Goal: Task Accomplishment & Management: Manage account settings

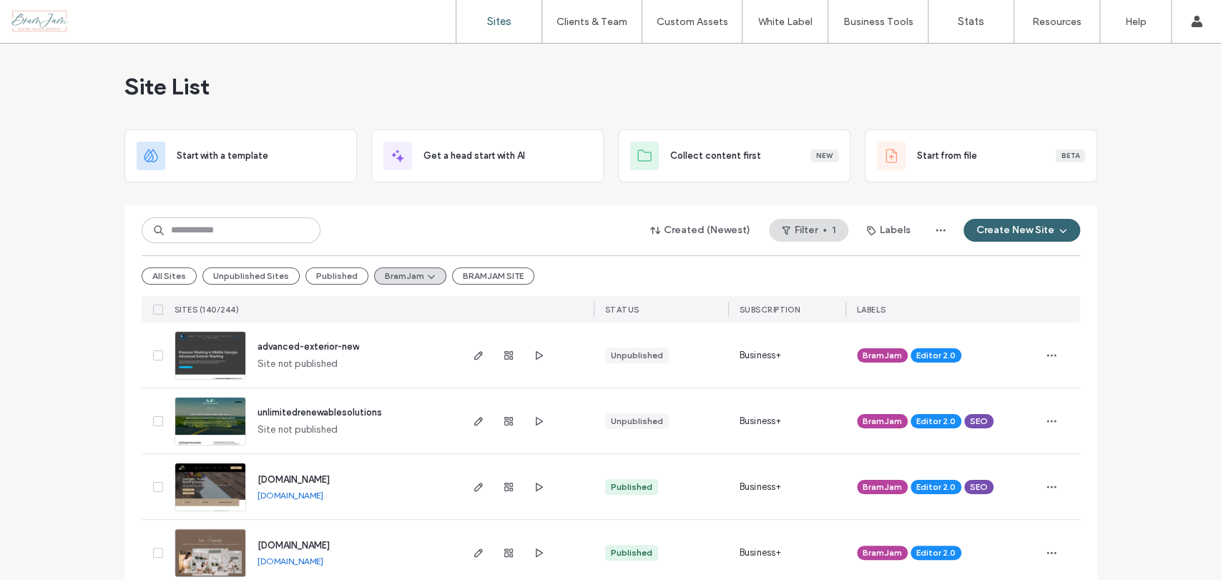
click at [1183, 44] on link "Account" at bounding box center [1152, 58] width 138 height 29
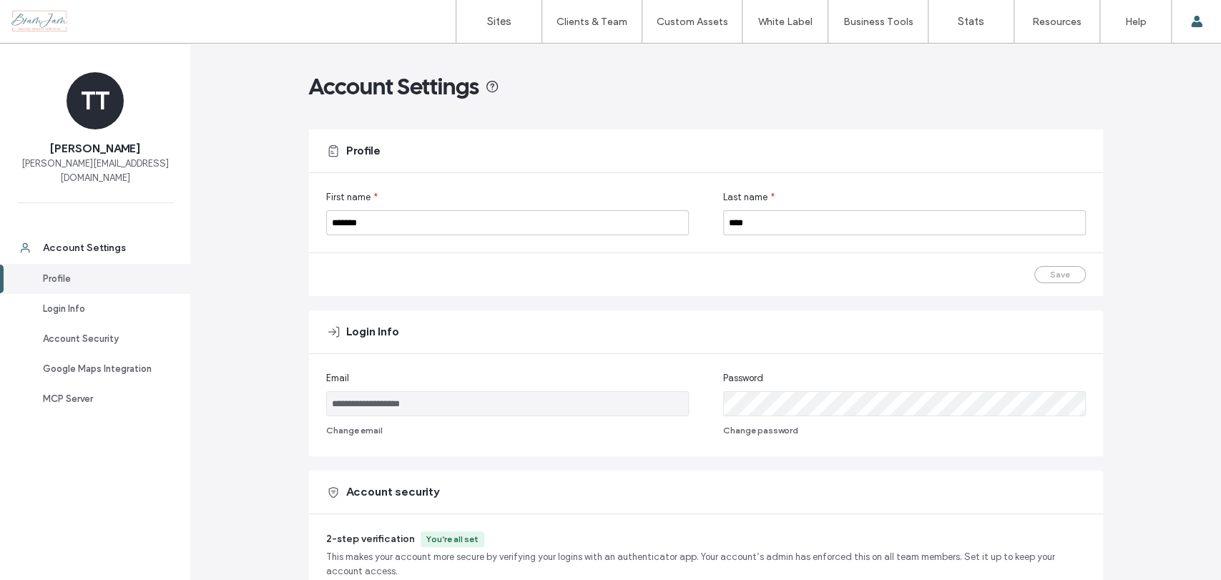
click at [42, 19] on div at bounding box center [92, 21] width 162 height 23
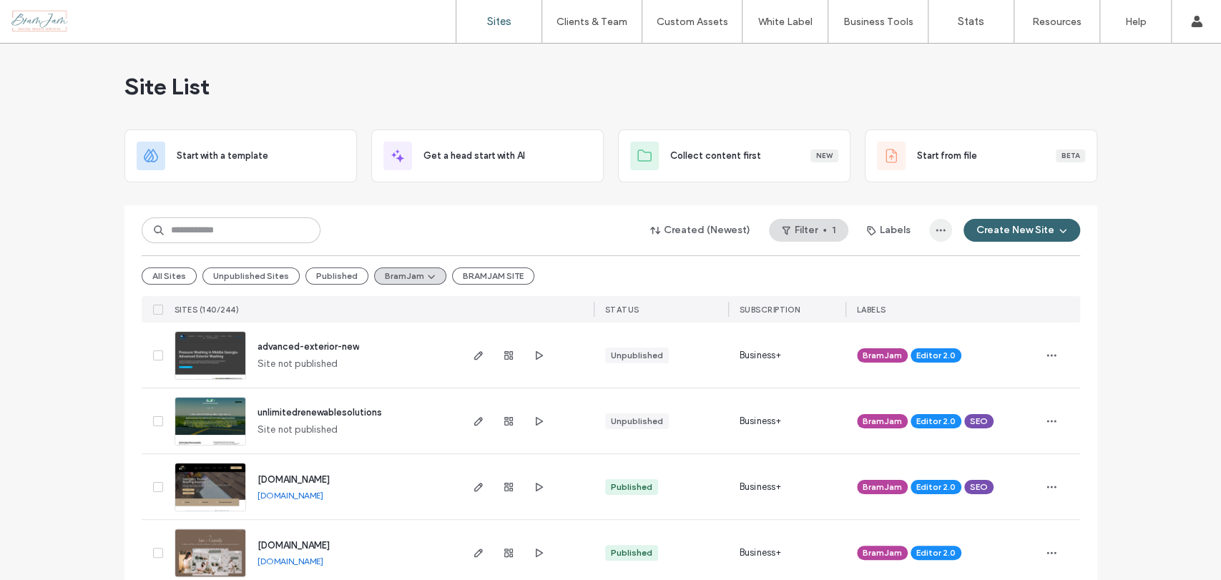
click at [929, 224] on span "button" at bounding box center [940, 230] width 23 height 23
click at [927, 77] on div "Site List" at bounding box center [610, 87] width 972 height 86
click at [929, 230] on span "button" at bounding box center [940, 230] width 23 height 23
click at [921, 94] on div "Site List" at bounding box center [610, 87] width 972 height 86
click at [875, 24] on label "Business Tools" at bounding box center [878, 22] width 70 height 12
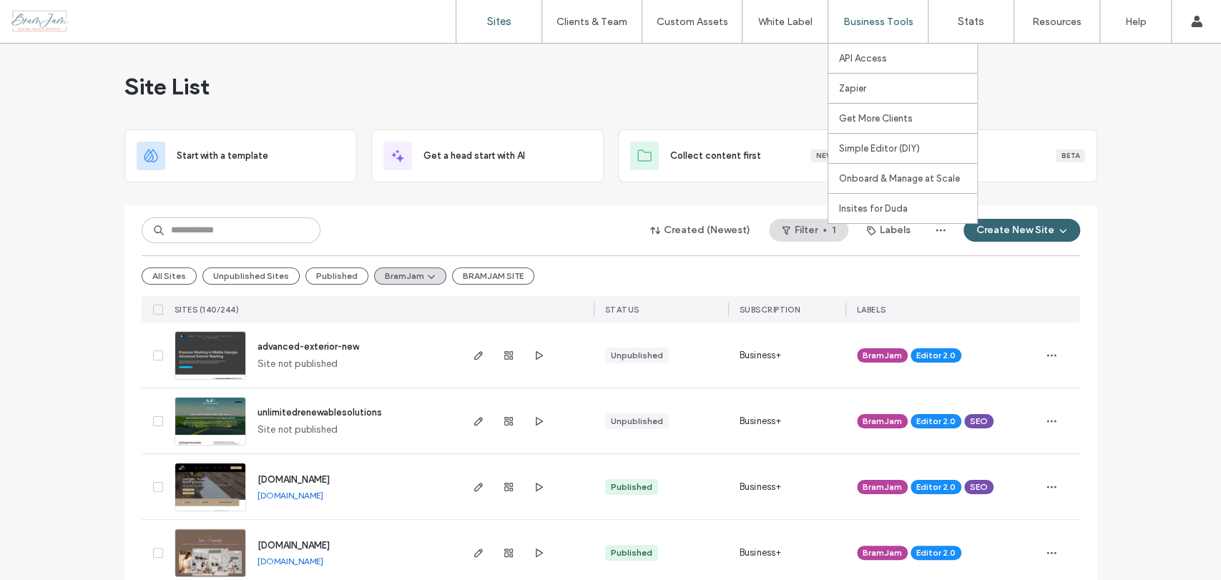
click at [890, 19] on label "Business Tools" at bounding box center [878, 22] width 70 height 12
click at [906, 174] on label "Onboard & Manage at Scale" at bounding box center [899, 178] width 121 height 11
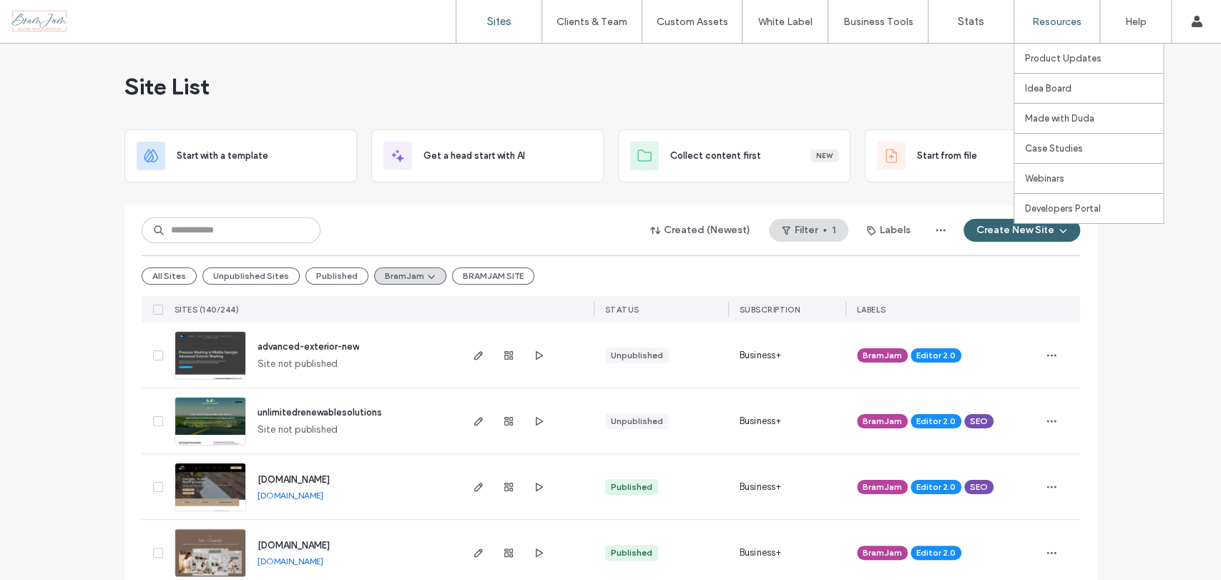
click at [1065, 24] on label "Resources" at bounding box center [1056, 22] width 49 height 12
click at [378, 83] on div "Site List" at bounding box center [610, 87] width 972 height 86
click at [935, 232] on icon "button" at bounding box center [940, 230] width 11 height 11
click at [251, 222] on input at bounding box center [231, 230] width 179 height 26
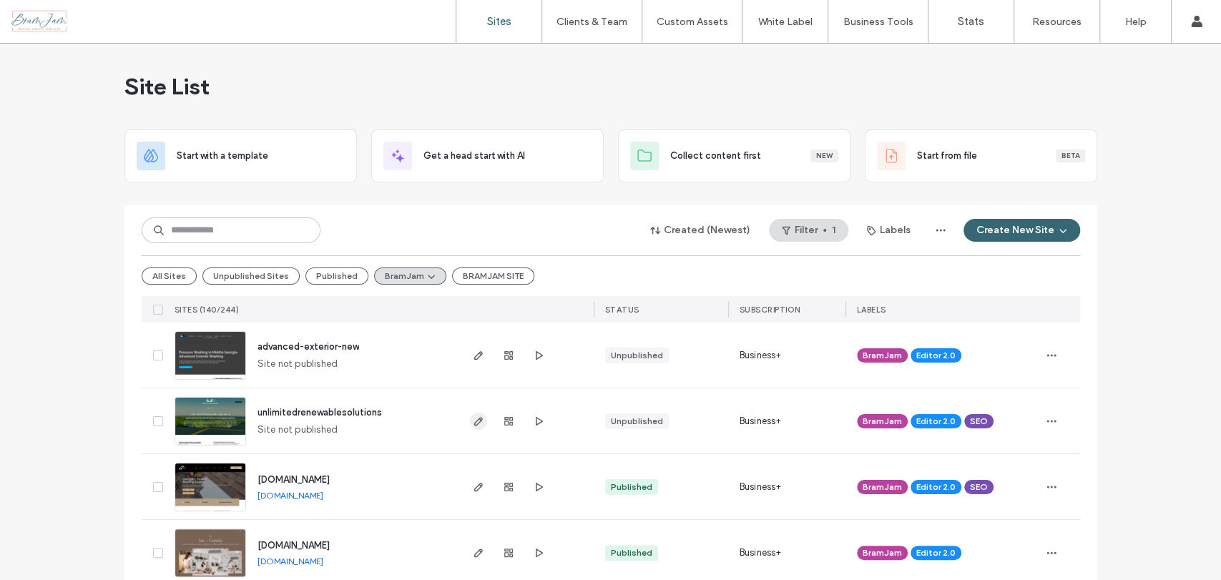
click at [474, 425] on icon "button" at bounding box center [478, 420] width 11 height 11
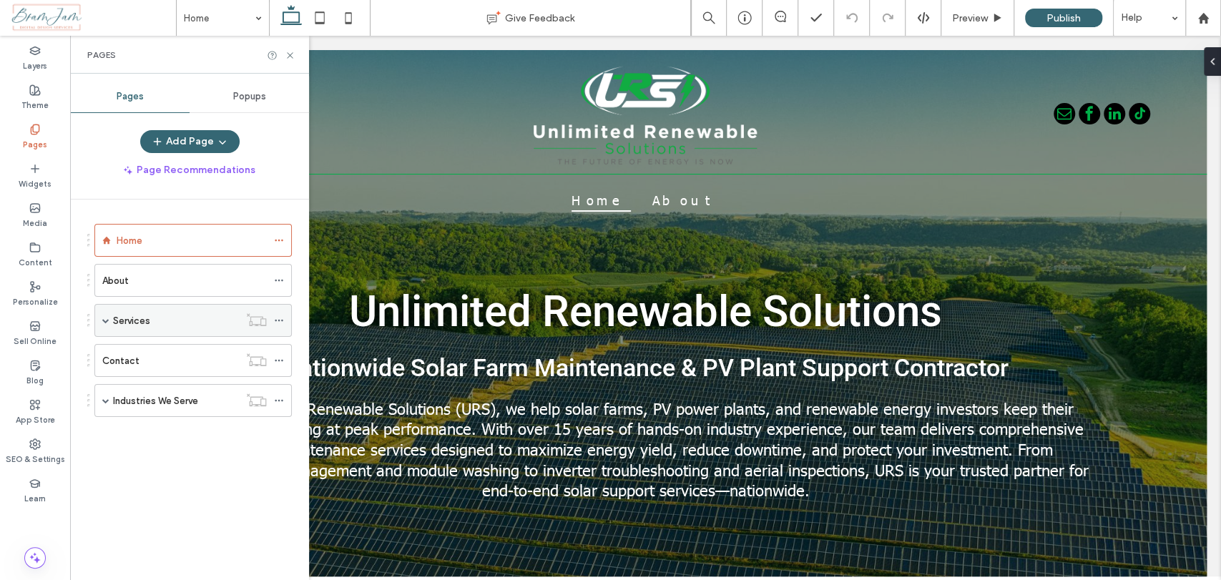
click at [104, 317] on span at bounding box center [105, 320] width 7 height 7
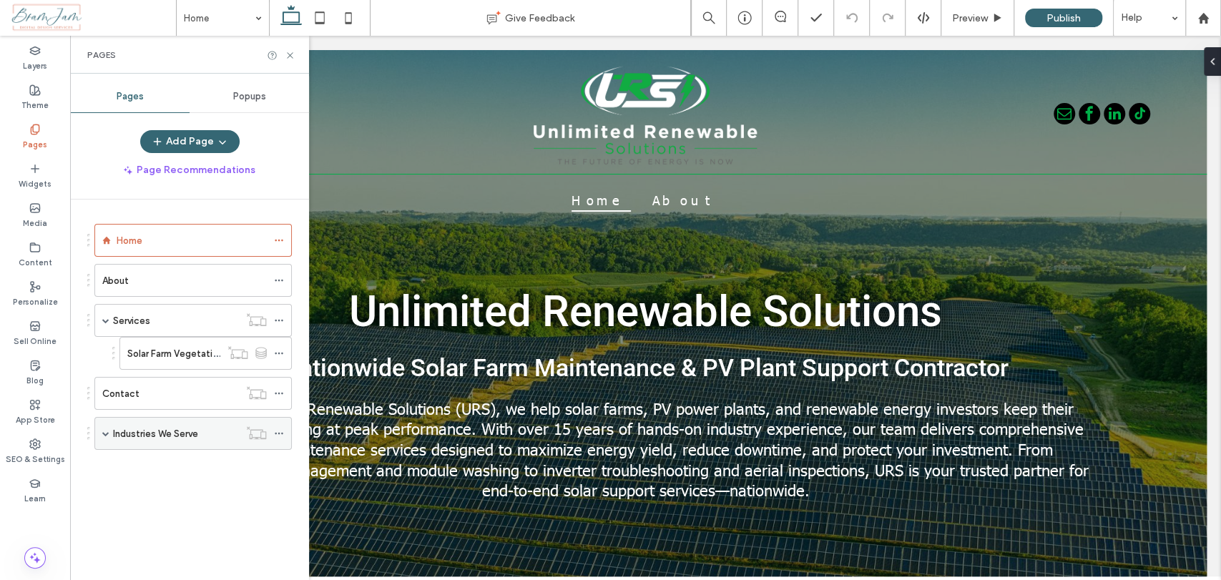
click at [107, 430] on span at bounding box center [105, 433] width 7 height 7
click at [206, 401] on div "Contact" at bounding box center [170, 393] width 137 height 31
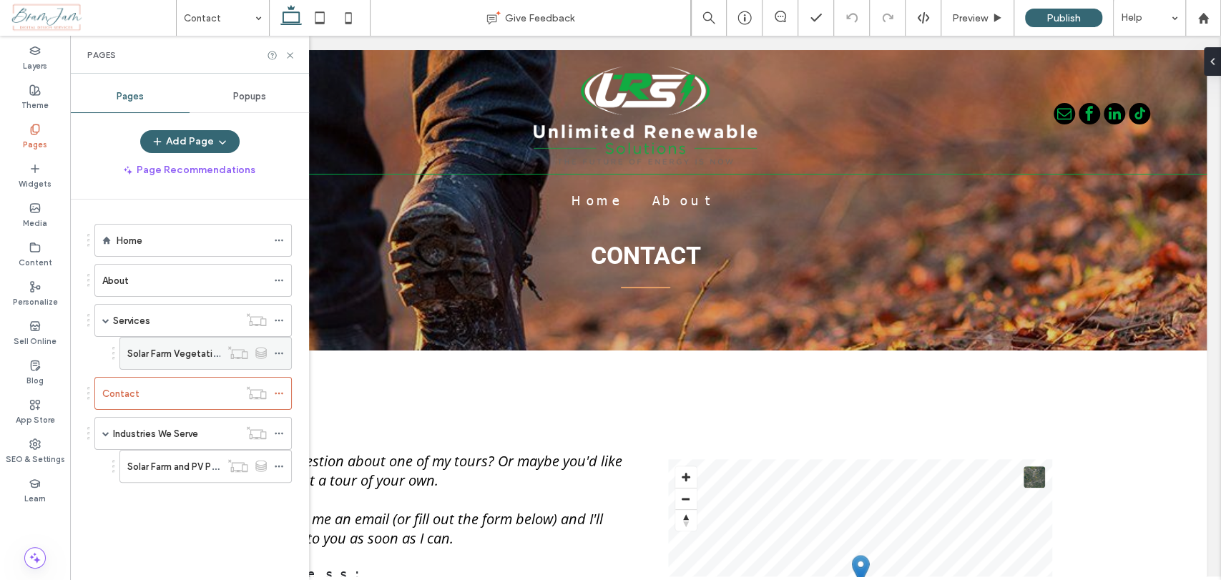
click at [159, 345] on label "Solar Farm Vegetation & Land Management Services" at bounding box center [239, 353] width 225 height 25
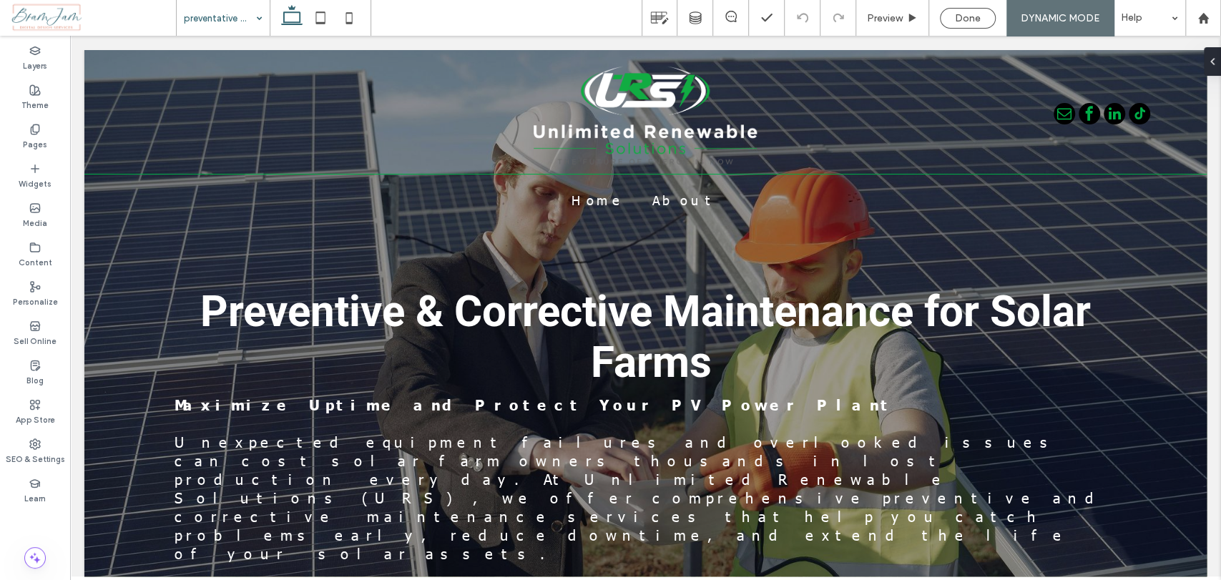
click at [252, 21] on div "preventative and corrective" at bounding box center [223, 18] width 93 height 36
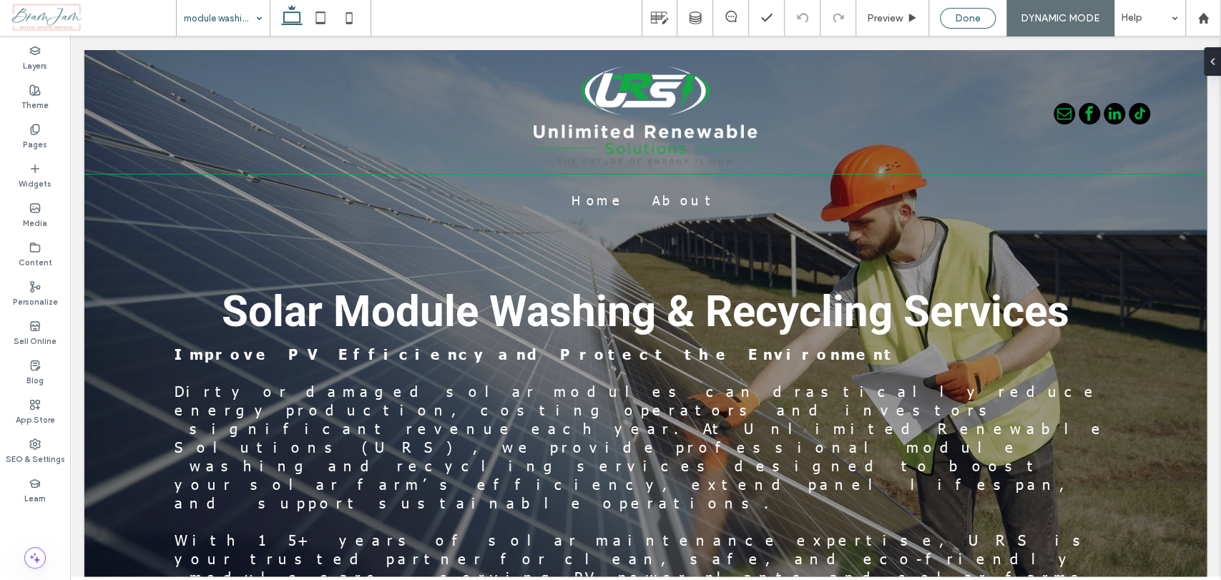
click at [975, 21] on span "Done" at bounding box center [968, 18] width 26 height 12
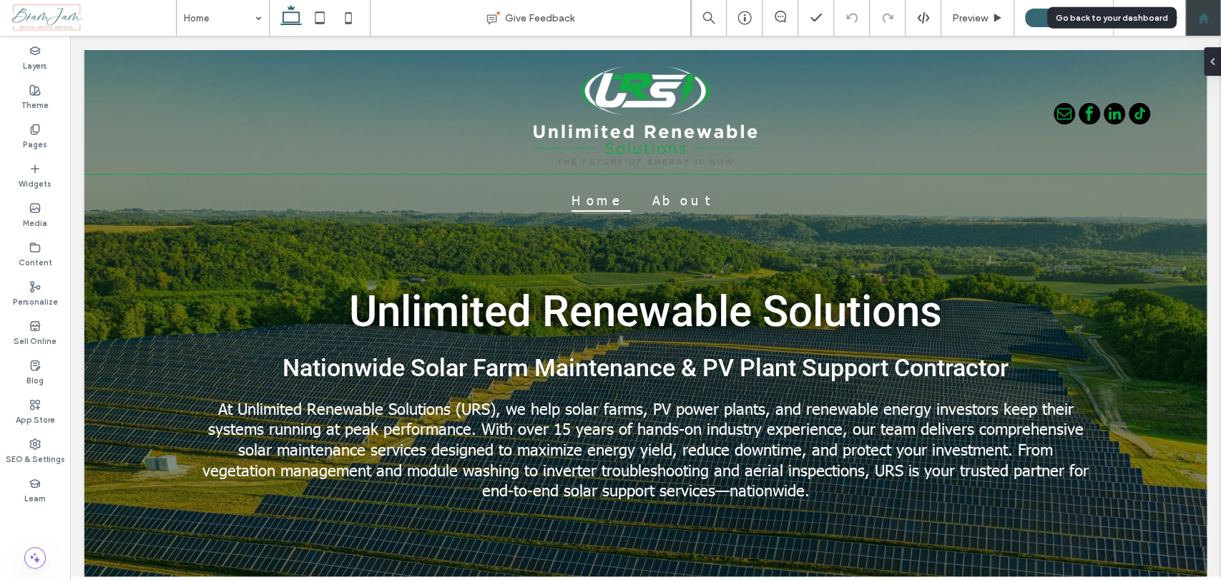
click at [1209, 10] on div at bounding box center [1203, 18] width 36 height 36
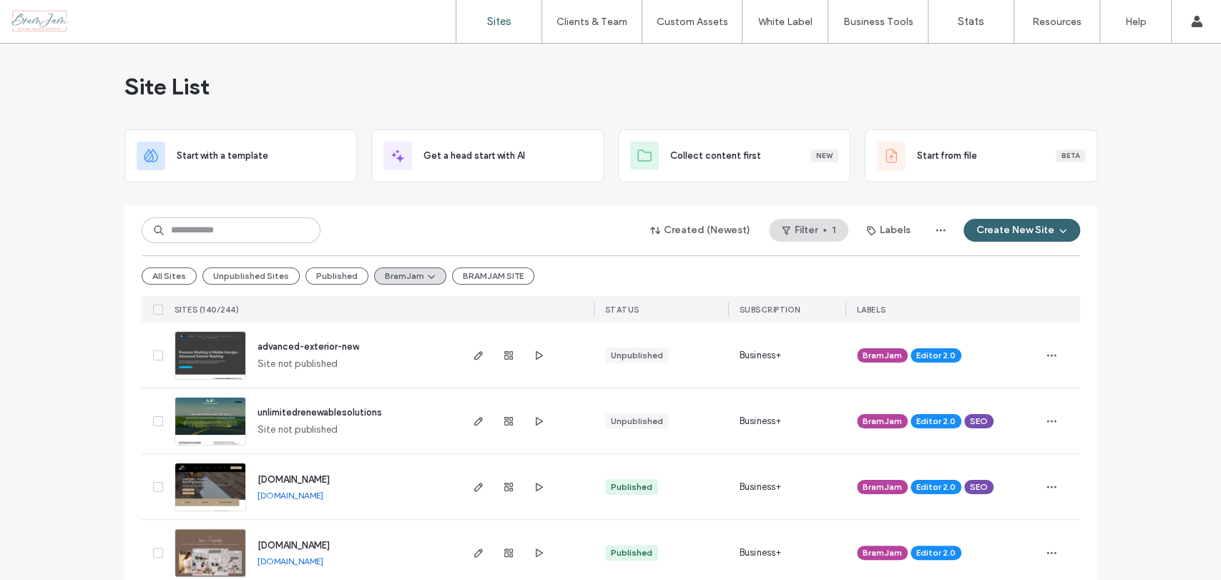
click at [433, 211] on div "Created (Newest) Filter 1 Labels Create New Site All Sites Unpublished Sites Pu…" at bounding box center [611, 263] width 938 height 117
click at [246, 237] on input at bounding box center [231, 230] width 179 height 26
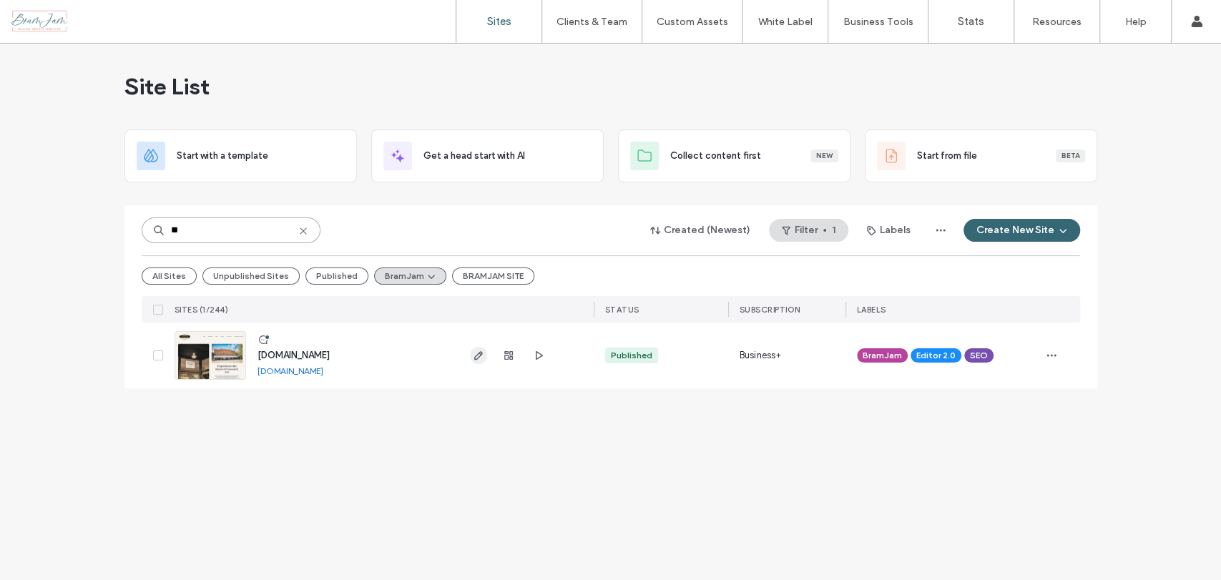
type input "**"
click at [481, 351] on icon "button" at bounding box center [478, 355] width 11 height 11
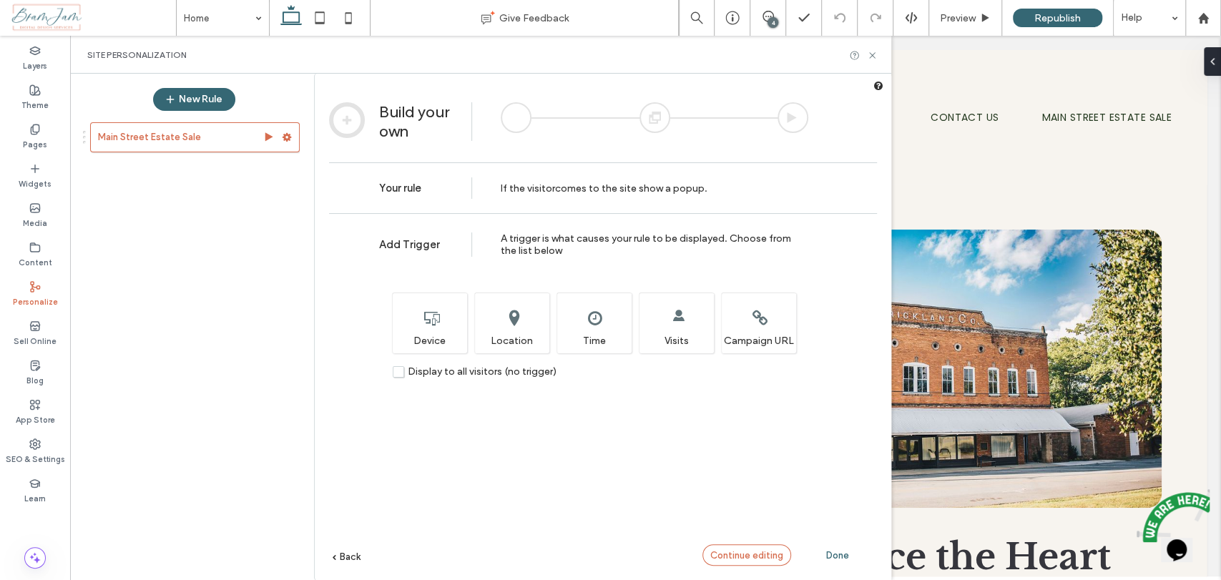
click at [755, 553] on span "Continue editing" at bounding box center [746, 555] width 73 height 11
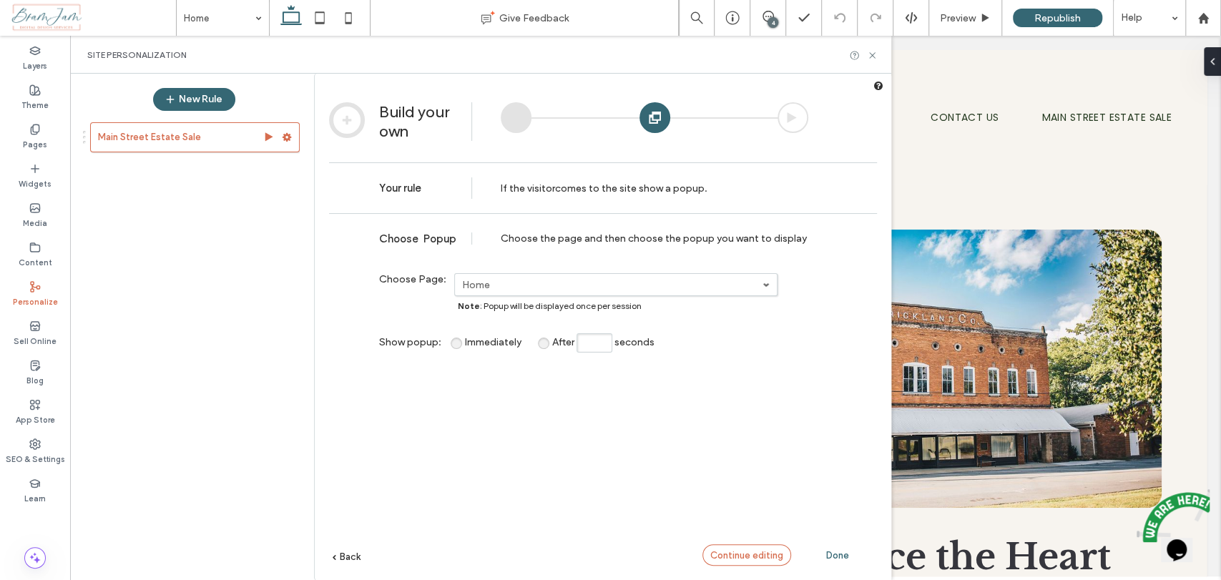
click at [755, 553] on span "Continue editing" at bounding box center [746, 555] width 73 height 11
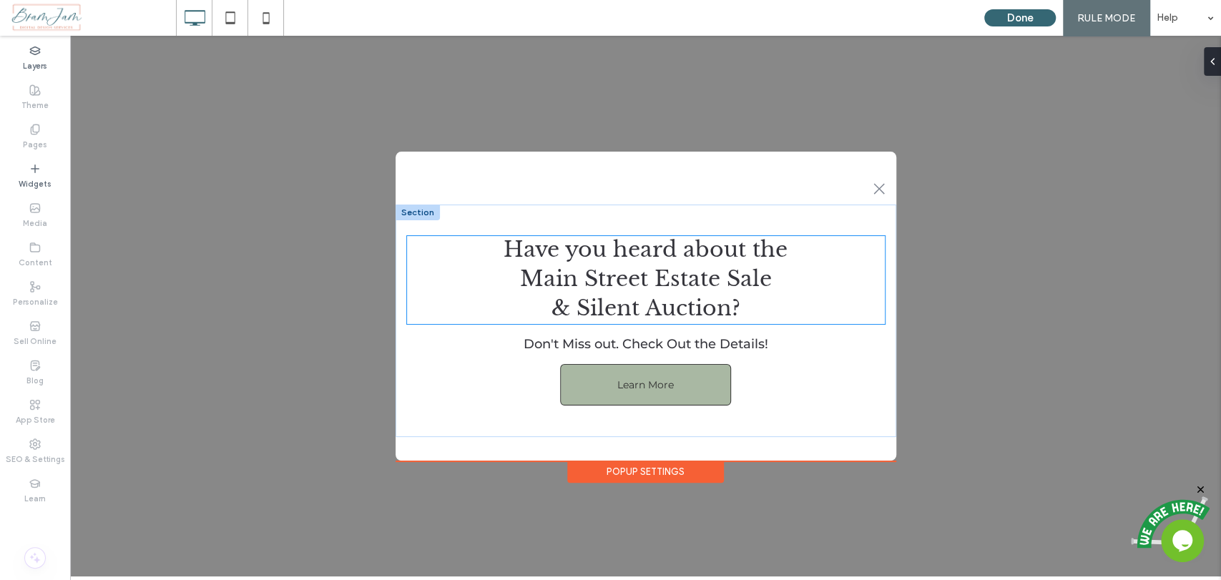
click at [669, 291] on span "Main Street Estate Sale" at bounding box center [646, 278] width 252 height 26
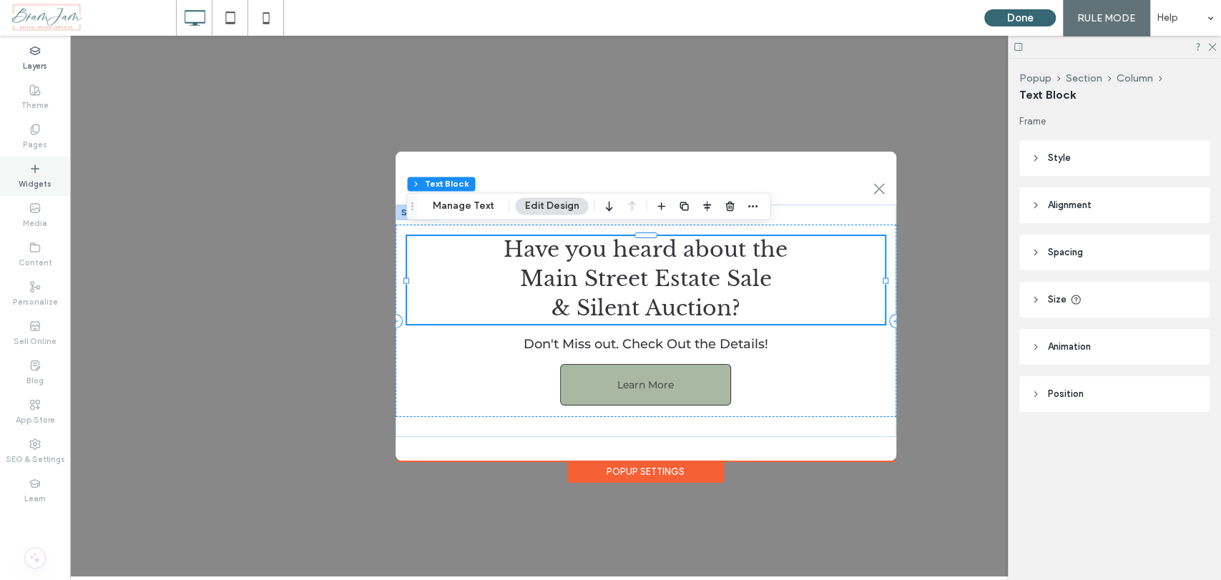
click at [41, 179] on label "Widgets" at bounding box center [35, 182] width 33 height 16
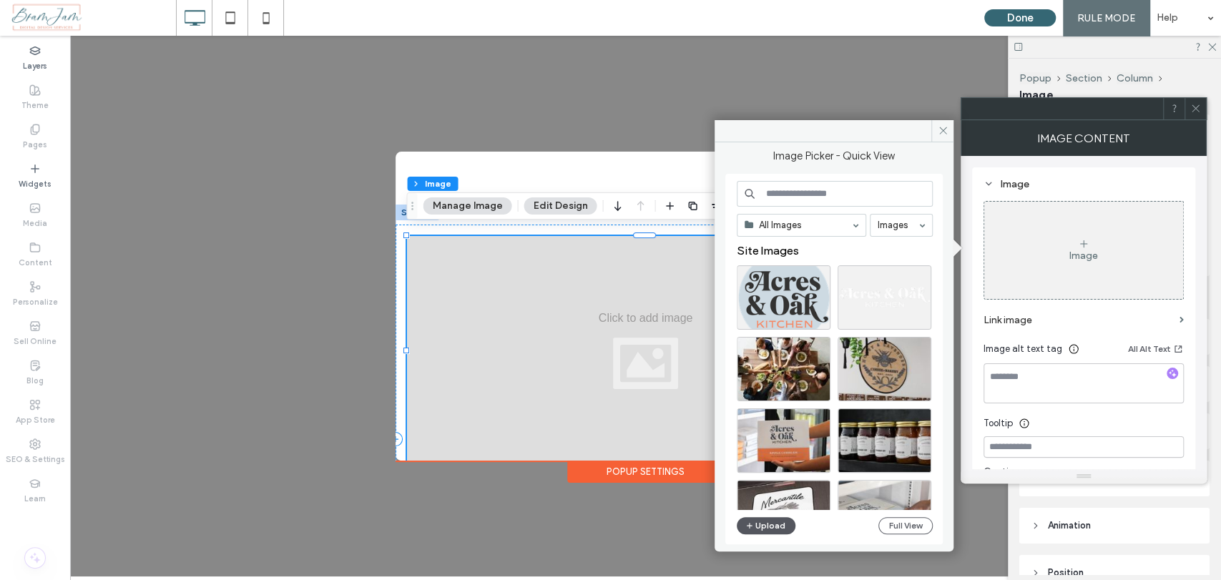
click at [769, 521] on button "Upload" at bounding box center [766, 525] width 59 height 17
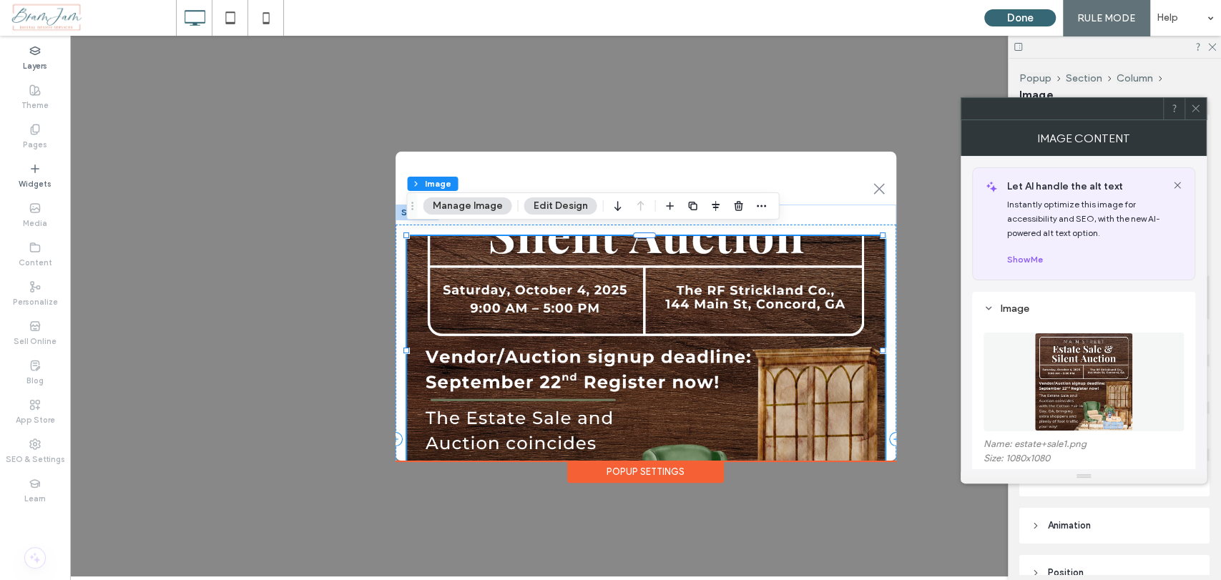
click at [1196, 117] on span at bounding box center [1195, 108] width 11 height 21
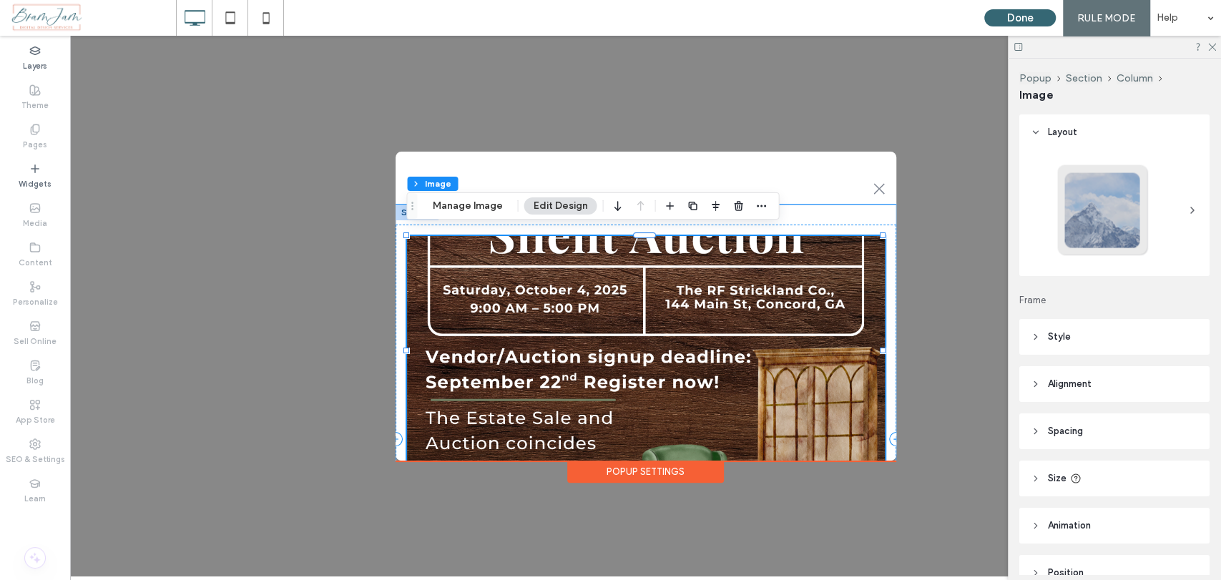
click at [827, 433] on img at bounding box center [646, 350] width 478 height 229
click at [885, 450] on div "Have you heard about the Main Street Estate Sale & Silent Auction? Don't Miss o…" at bounding box center [645, 439] width 501 height 428
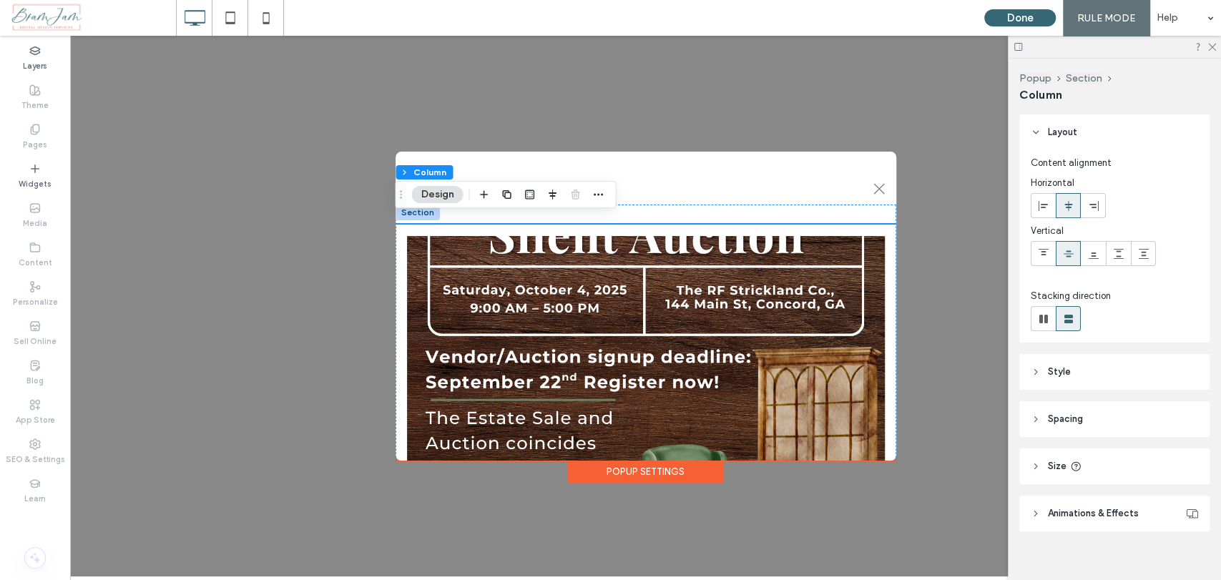
click at [676, 463] on div "Popup Settings" at bounding box center [645, 471] width 157 height 22
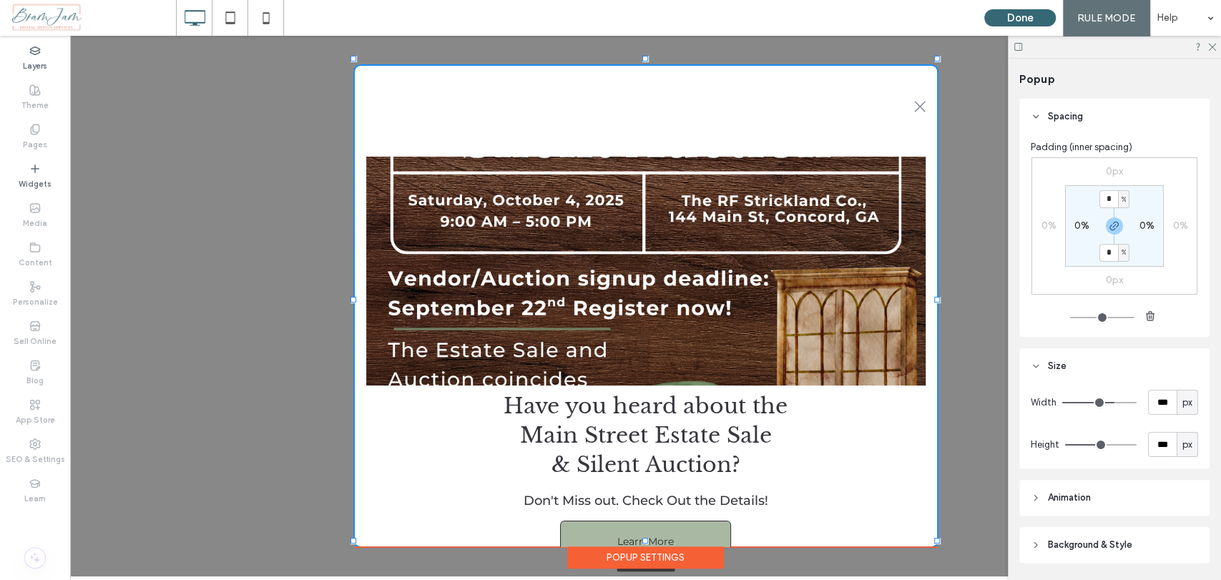
drag, startPoint x: 895, startPoint y: 453, endPoint x: 935, endPoint y: 539, distance: 95.0
click at [935, 539] on div ".st0-1091118977{fill-rule:evenodd;clip-rule:evenodd;} + Add Section Have you he…" at bounding box center [645, 306] width 1151 height 541
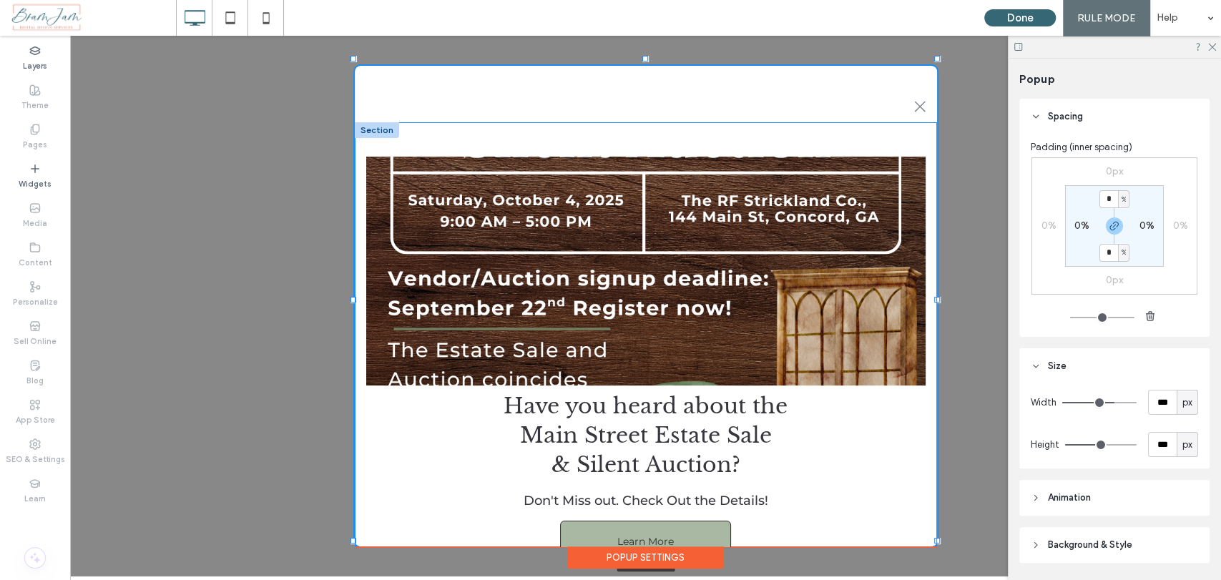
type input "***"
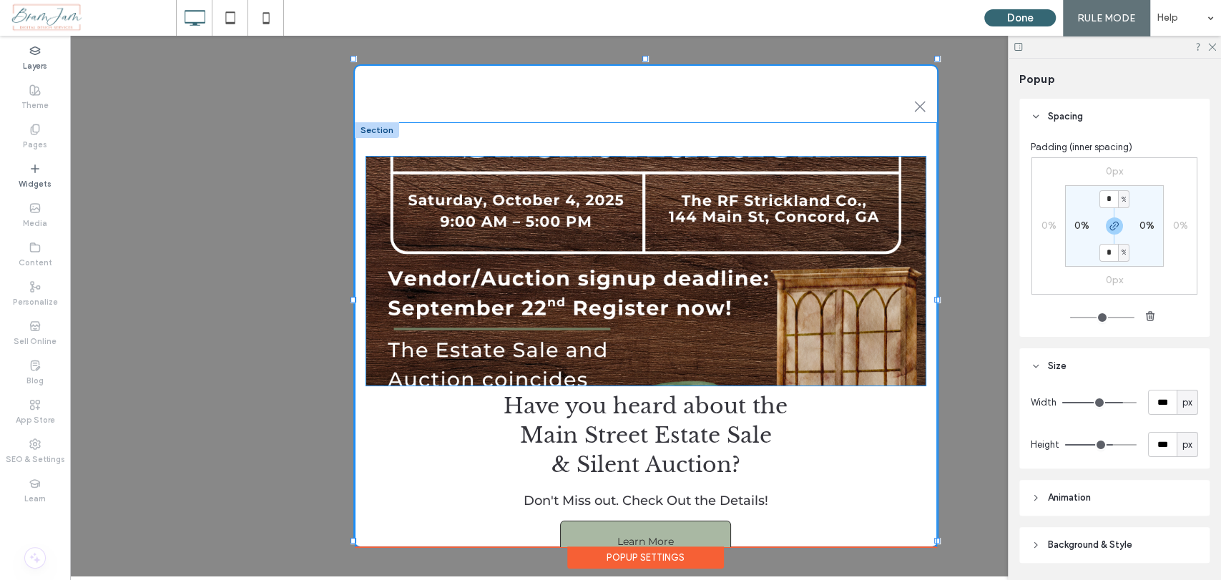
click at [801, 317] on img at bounding box center [645, 271] width 559 height 229
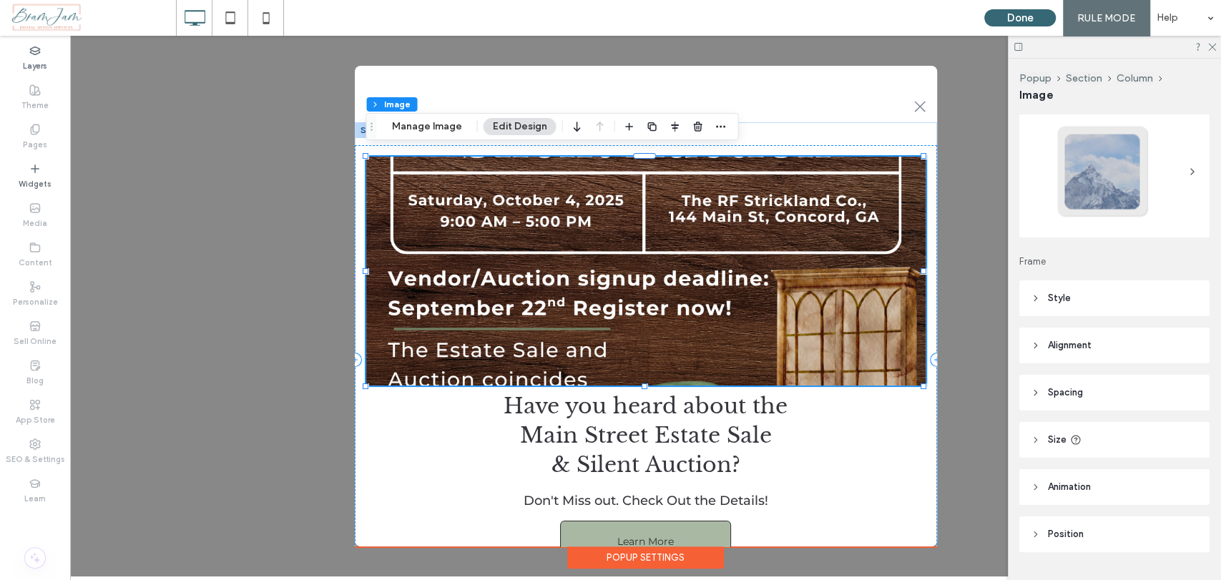
scroll to position [74, 0]
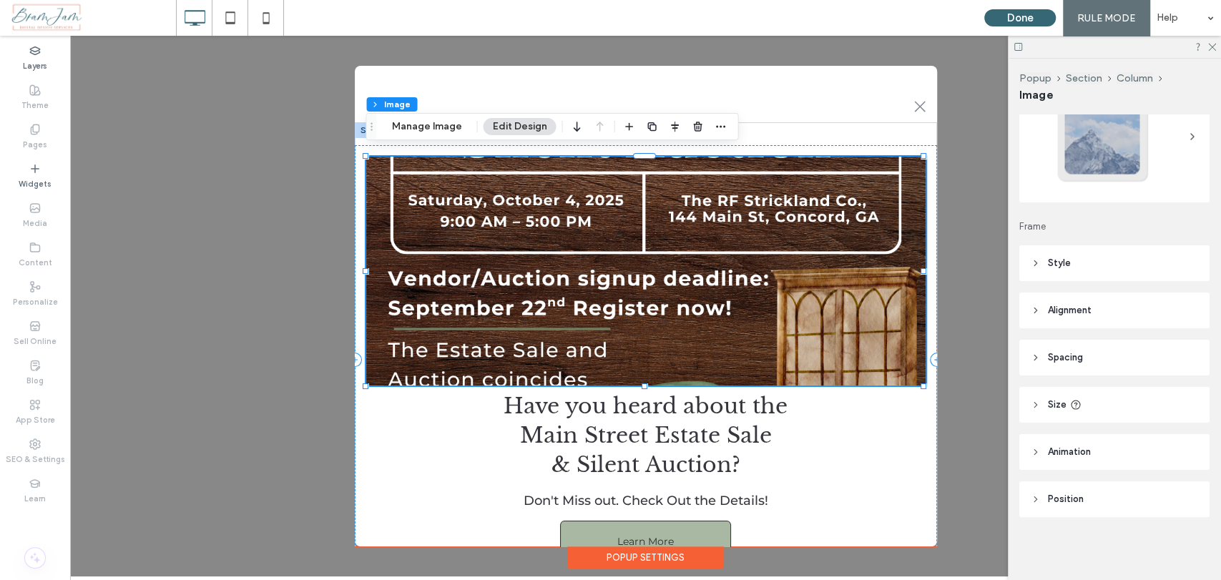
click at [1075, 450] on span "Animation" at bounding box center [1069, 452] width 43 height 14
click at [1068, 305] on header "Alignment" at bounding box center [1114, 310] width 190 height 36
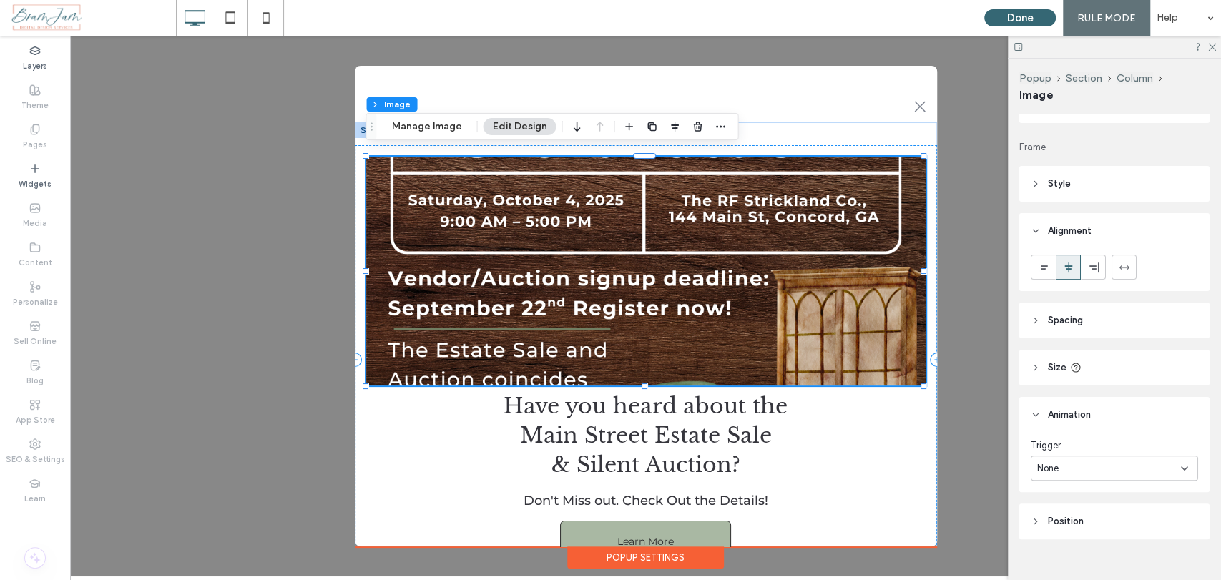
click at [1074, 320] on span "Spacing" at bounding box center [1065, 320] width 35 height 14
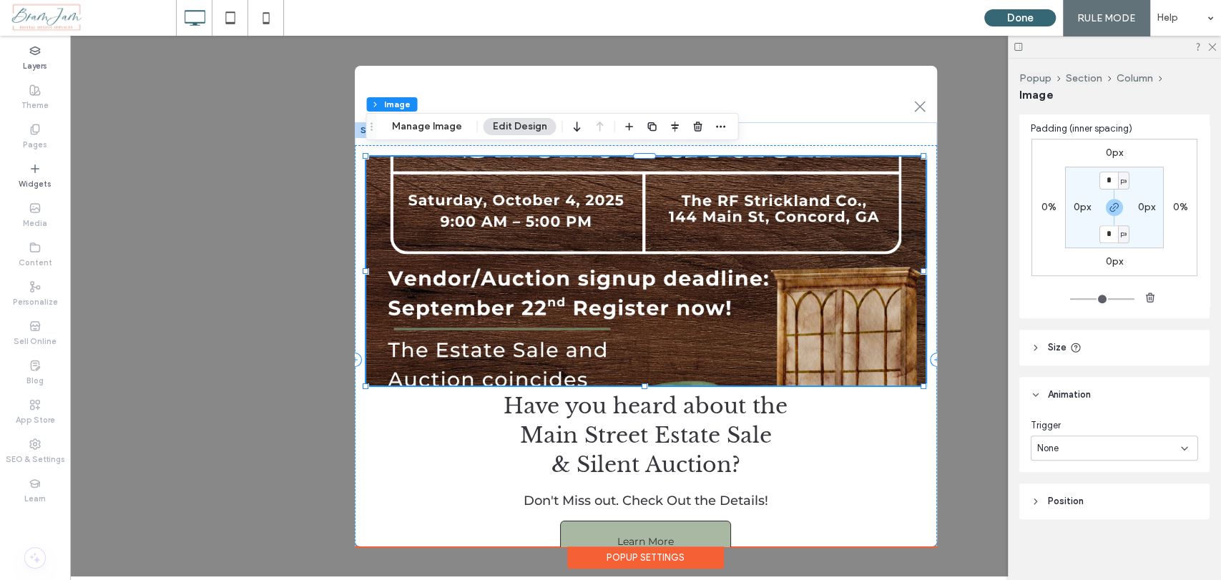
scroll to position [378, 0]
click at [1087, 345] on header "Size" at bounding box center [1114, 345] width 190 height 36
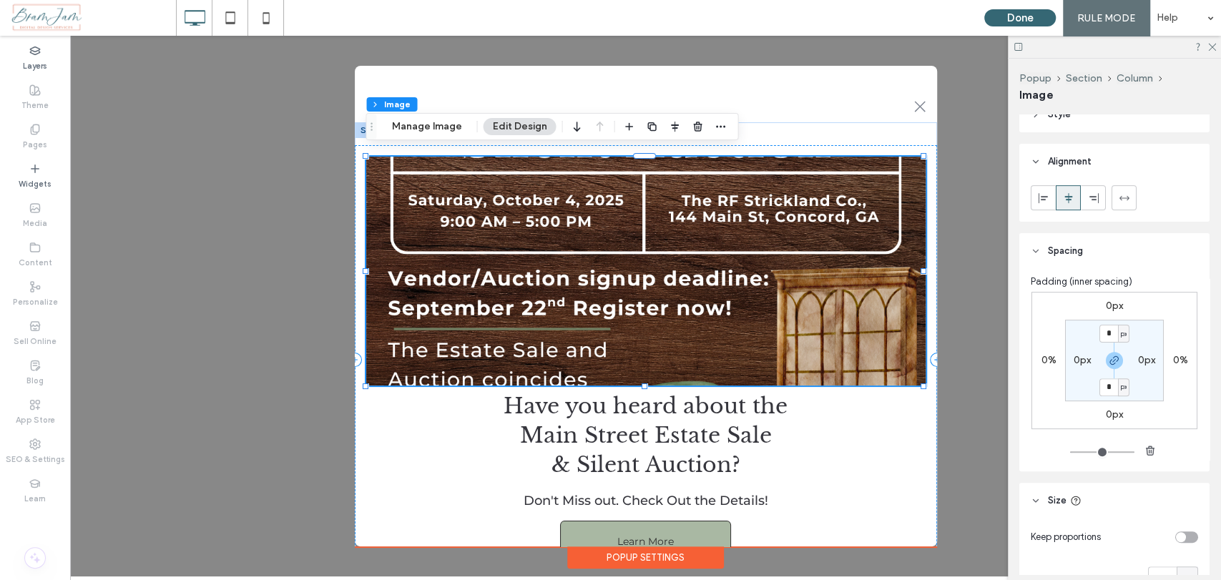
scroll to position [0, 0]
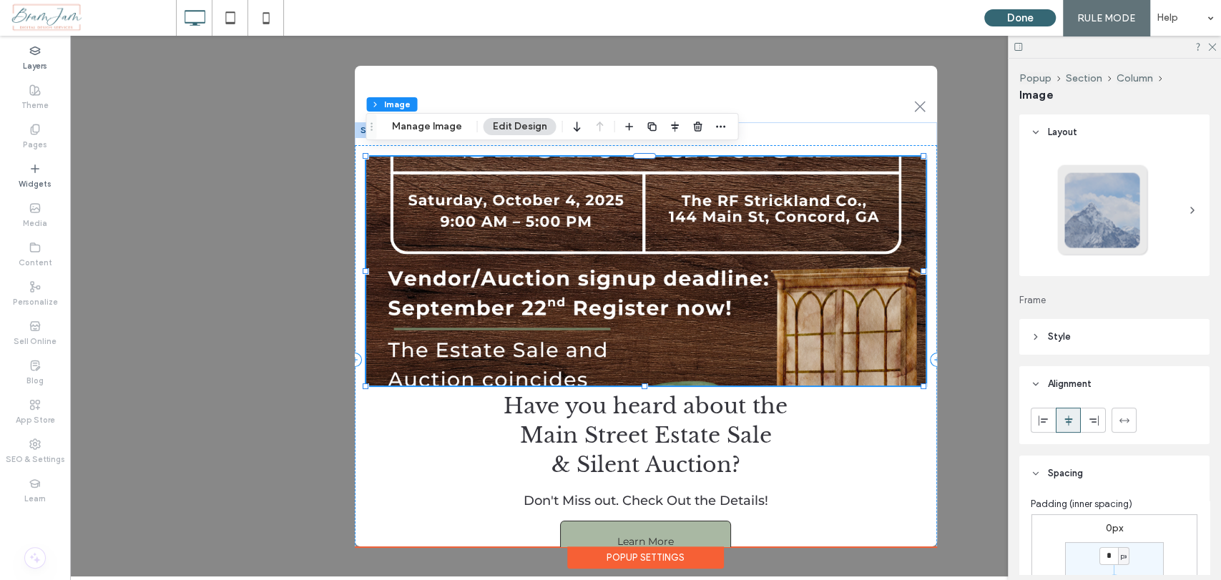
click at [427, 136] on div "Popup Section Column Image Manage Image Edit Design" at bounding box center [551, 126] width 373 height 27
click at [430, 124] on button "Manage Image" at bounding box center [426, 126] width 89 height 17
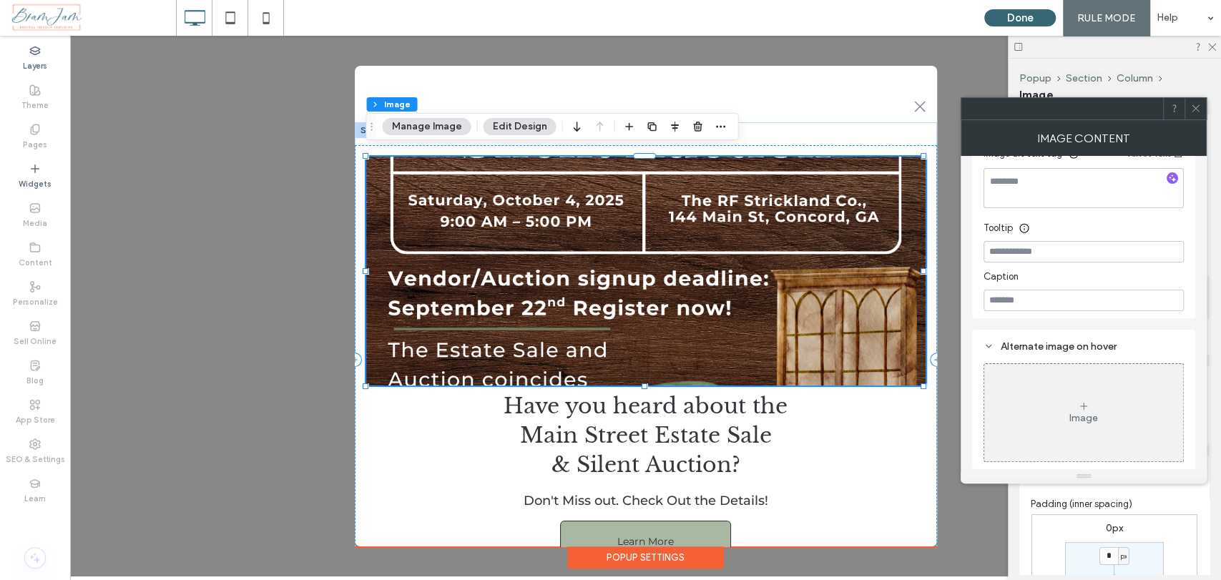
scroll to position [77, 0]
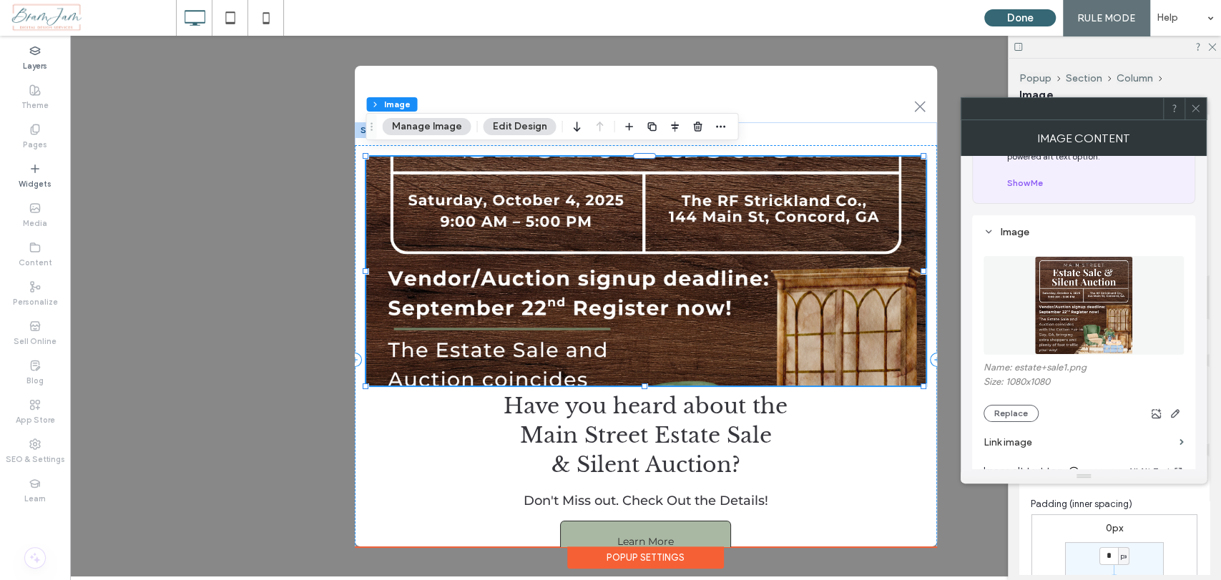
click at [529, 127] on button "Edit Design" at bounding box center [519, 126] width 73 height 17
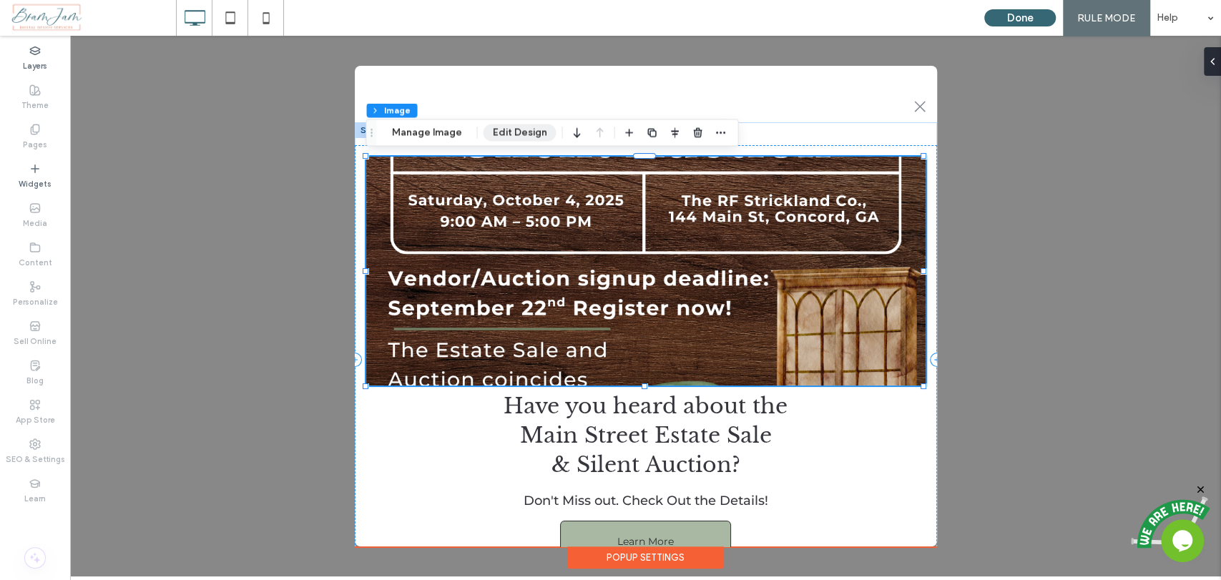
click at [508, 127] on button "Edit Design" at bounding box center [519, 132] width 73 height 17
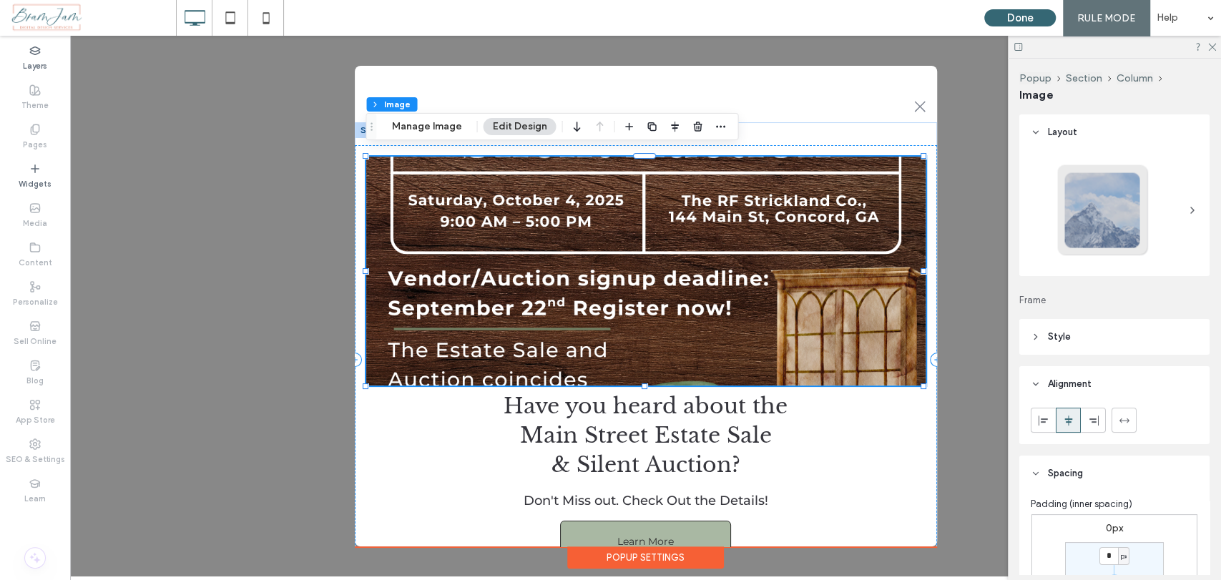
click at [1127, 232] on div at bounding box center [1102, 210] width 94 height 94
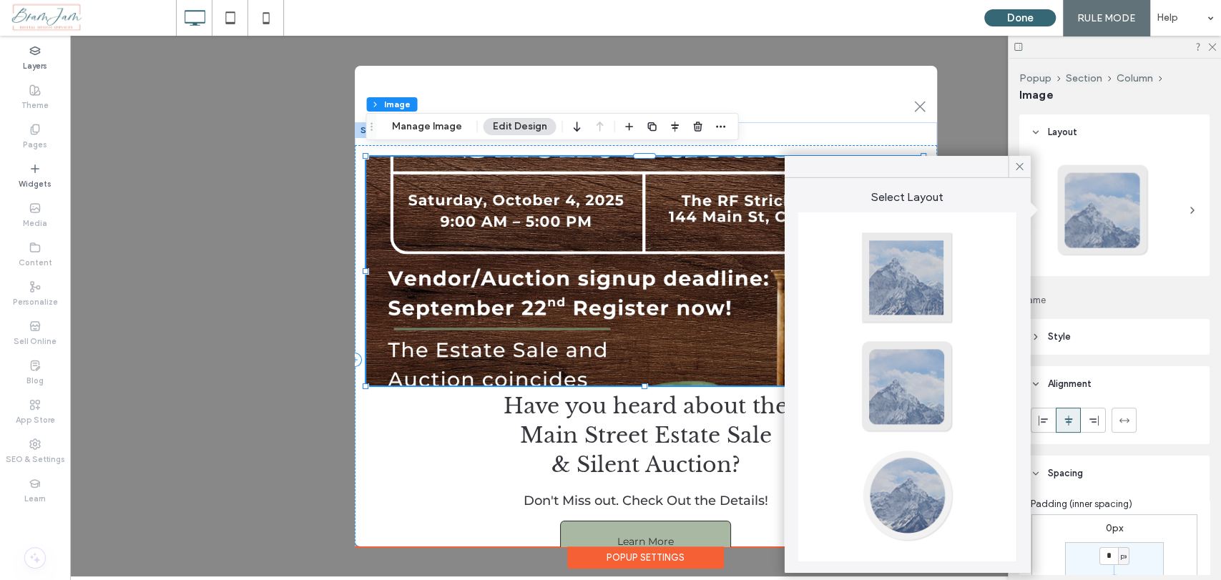
click at [1145, 276] on div "Layout Frame Style Cover Full image No repeat Position Do not optimize this ima…" at bounding box center [1119, 344] width 200 height 460
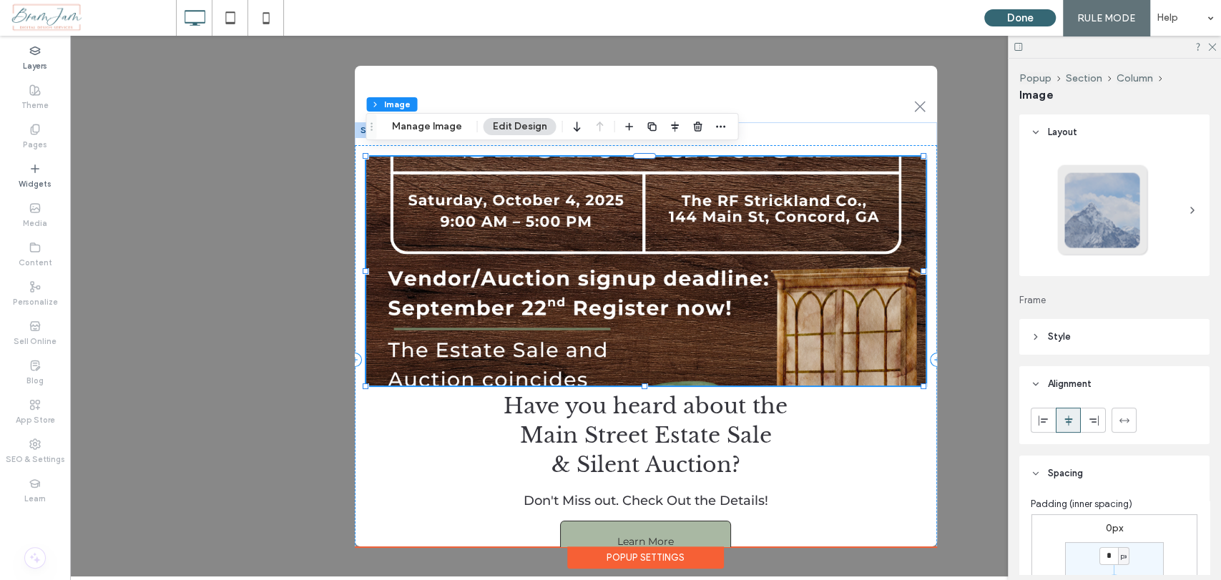
click at [1104, 348] on header "Style" at bounding box center [1114, 337] width 190 height 36
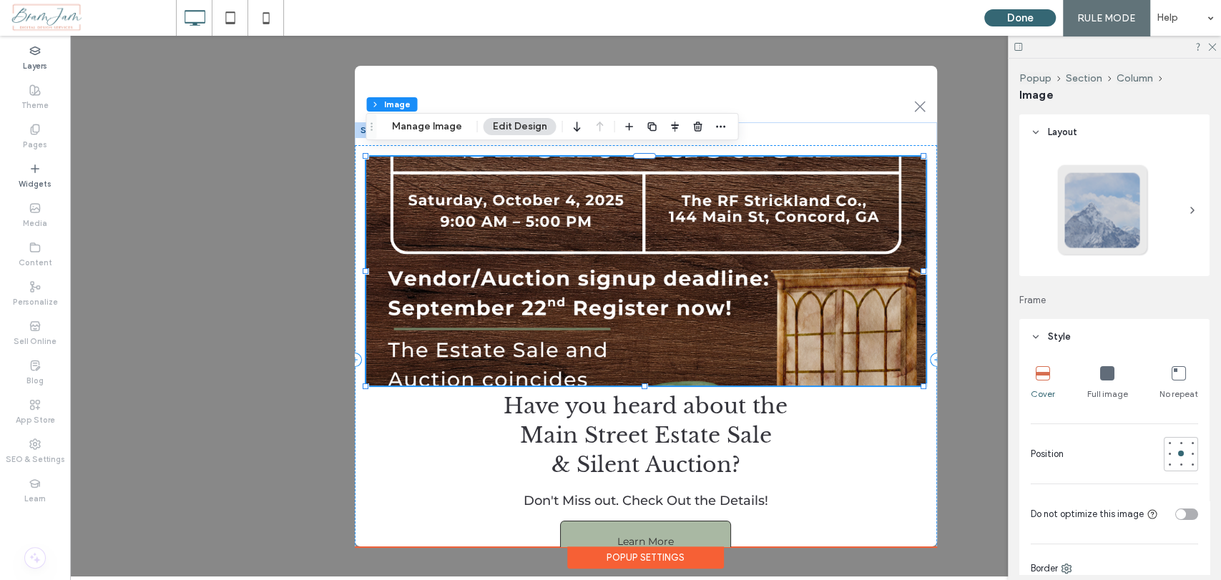
click at [1103, 388] on span "Full image" at bounding box center [1107, 394] width 41 height 13
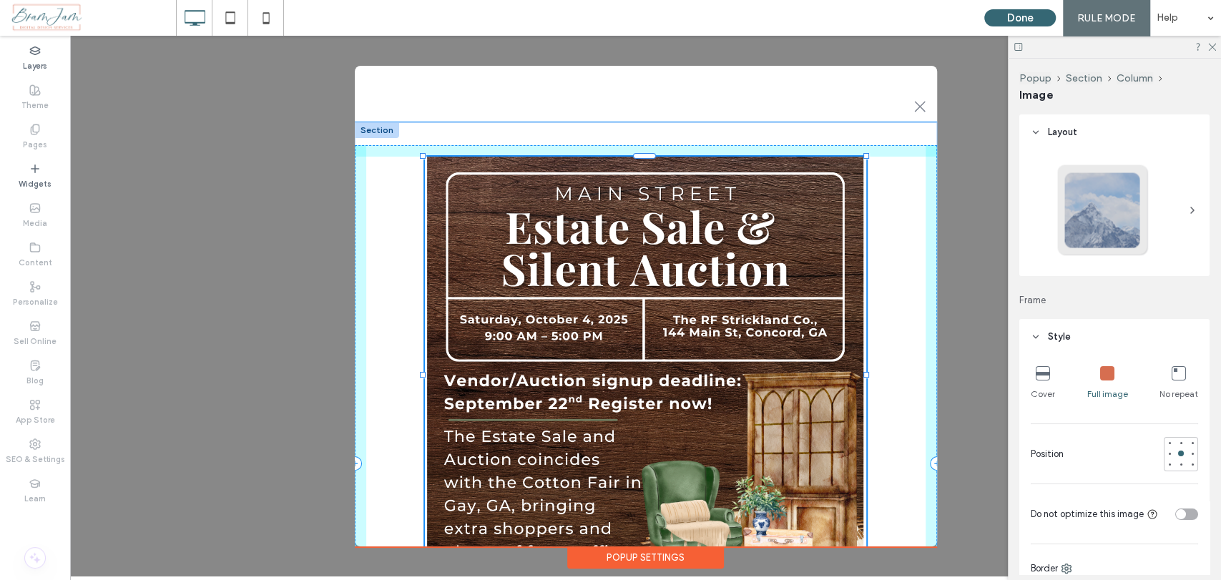
drag, startPoint x: 921, startPoint y: 377, endPoint x: 864, endPoint y: 481, distance: 118.4
click at [424, 157] on div at bounding box center [423, 157] width 1 height 1
type input "**"
type input "****"
type input "***"
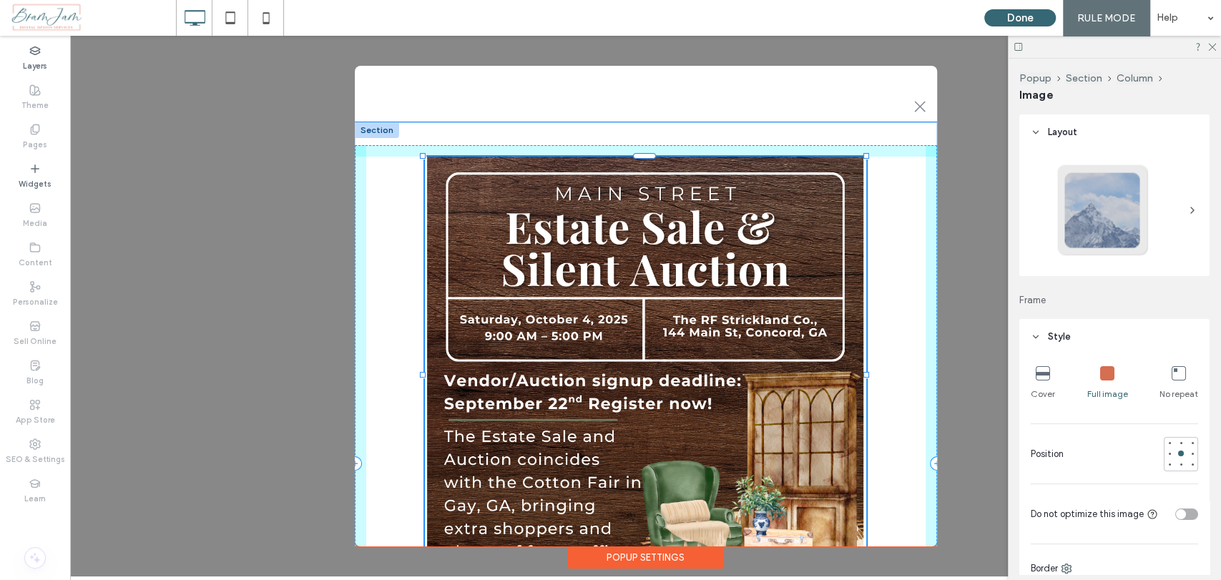
type input "***"
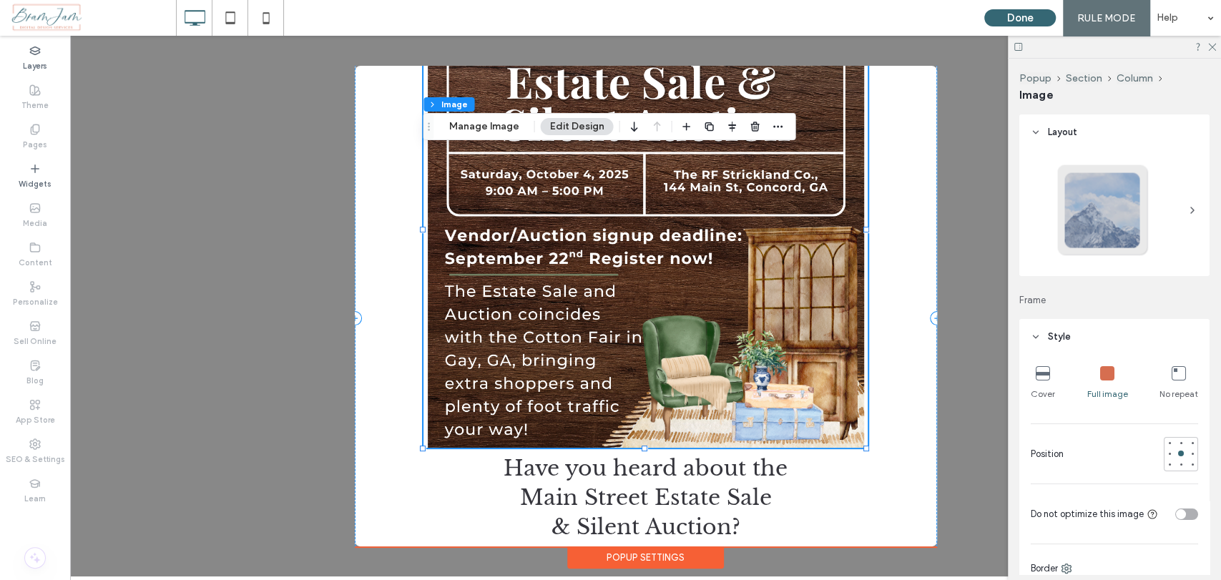
scroll to position [159, 0]
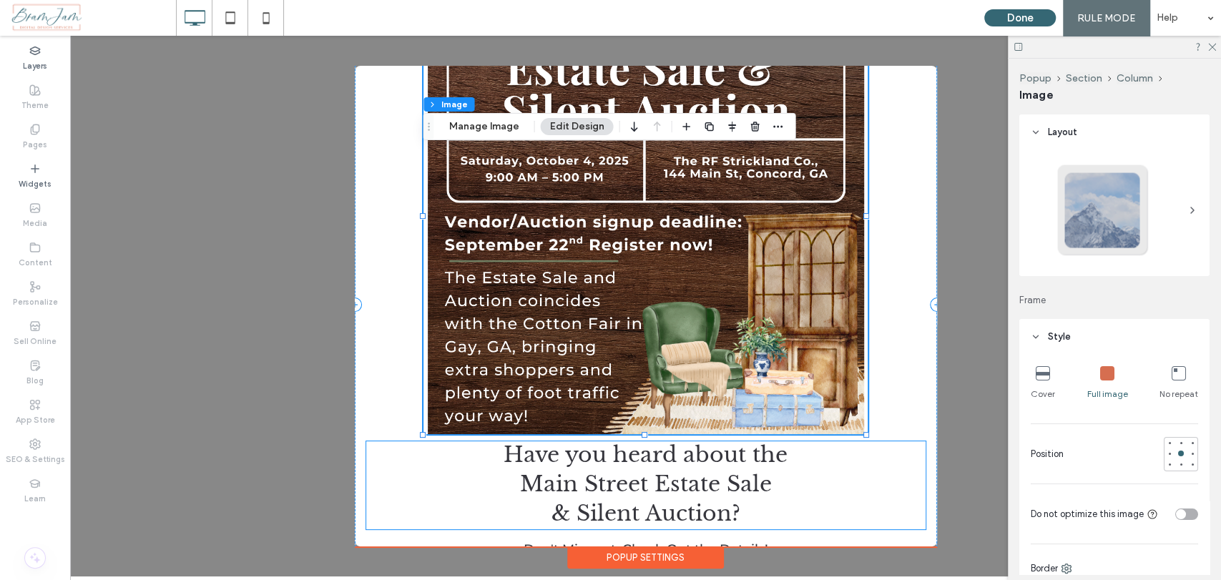
click at [722, 483] on span "Main Street Estate Sale" at bounding box center [646, 484] width 252 height 26
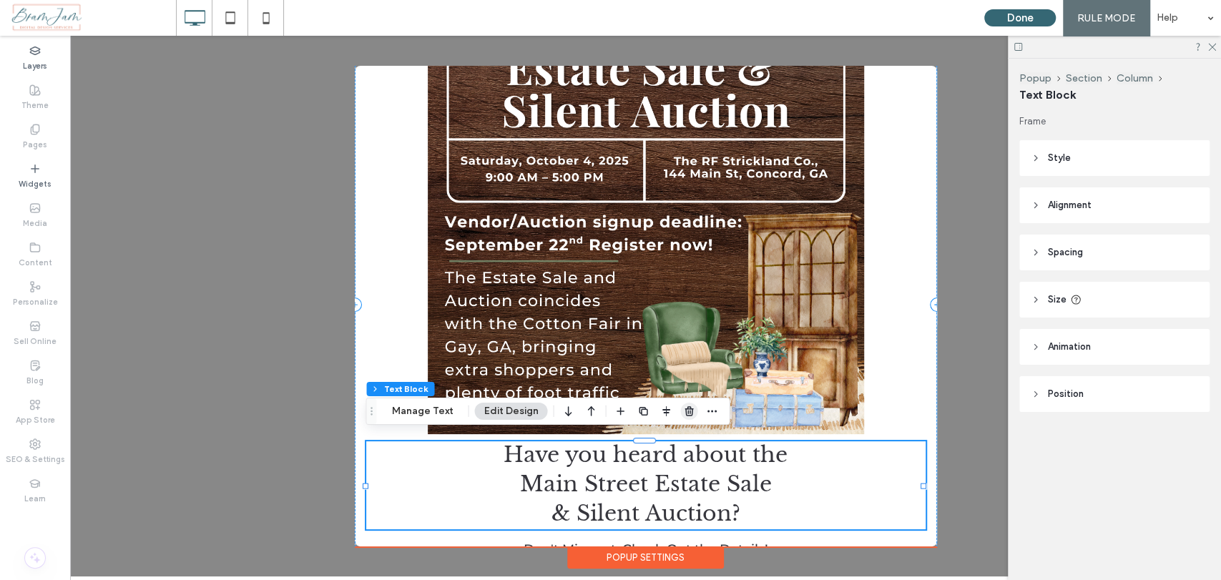
click at [684, 409] on use "button" at bounding box center [688, 410] width 9 height 9
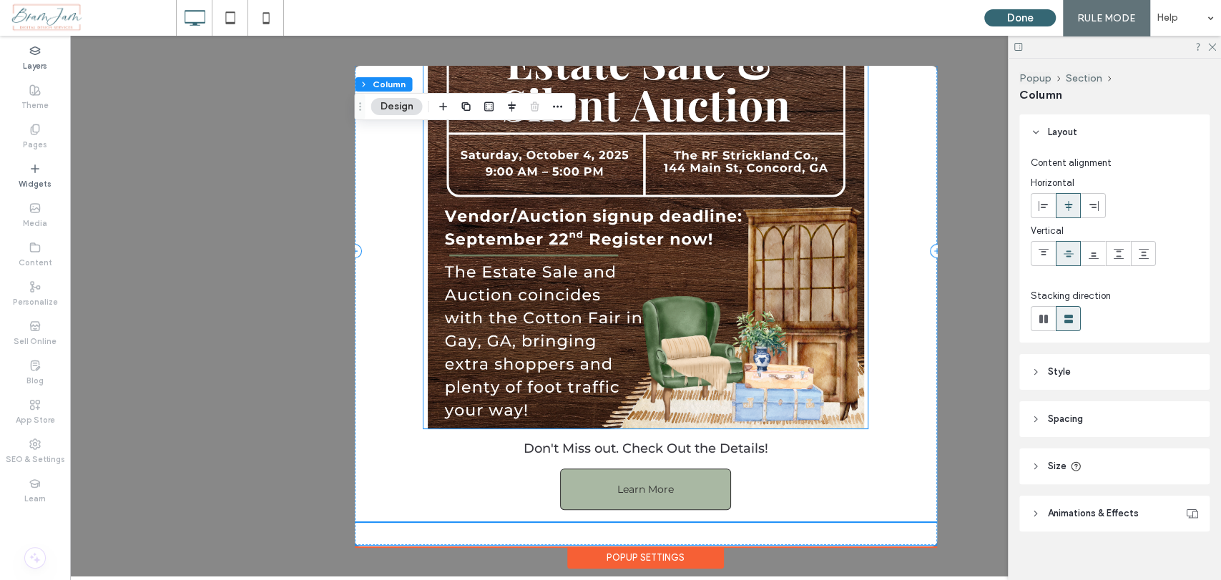
scroll to position [166, 0]
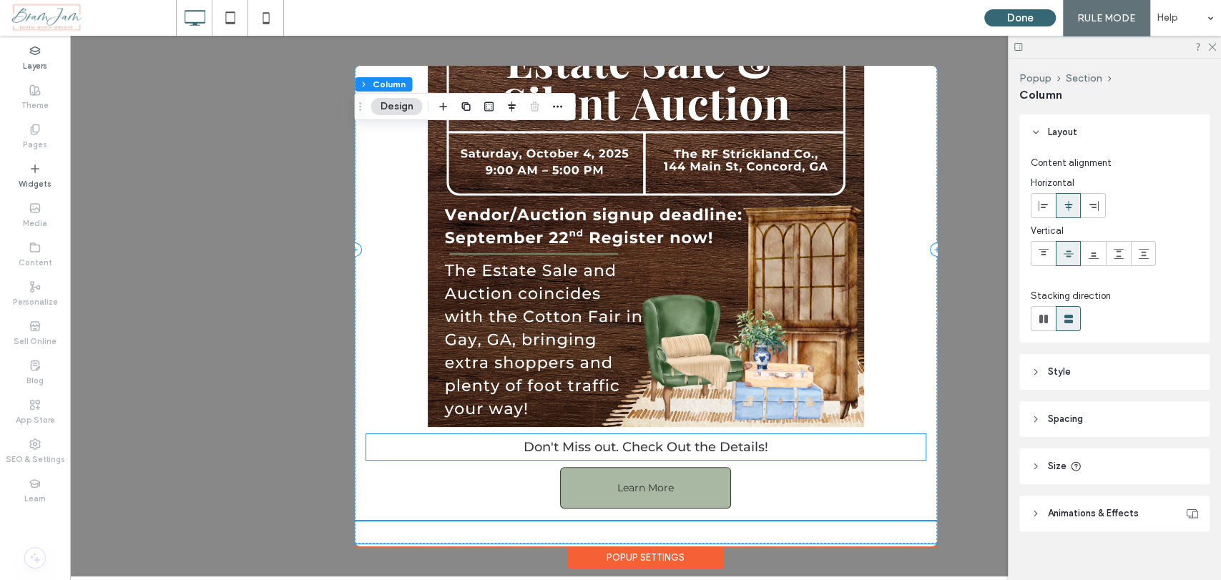
click at [751, 445] on span "Don't Miss out. Check Out the Details!" at bounding box center [645, 447] width 245 height 16
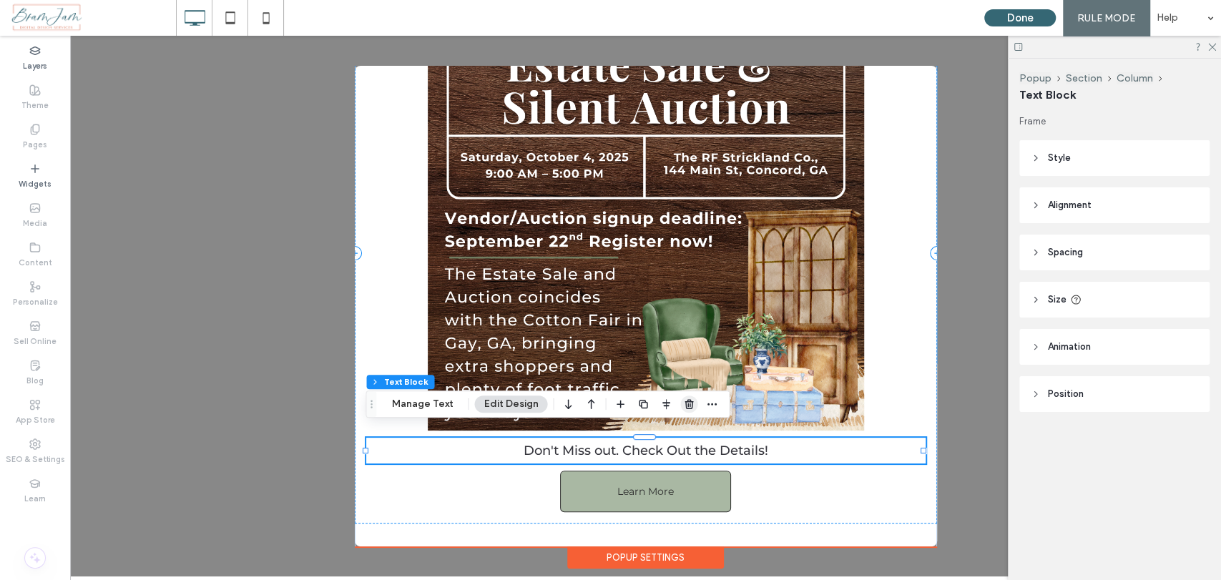
click at [686, 404] on use "button" at bounding box center [688, 403] width 9 height 9
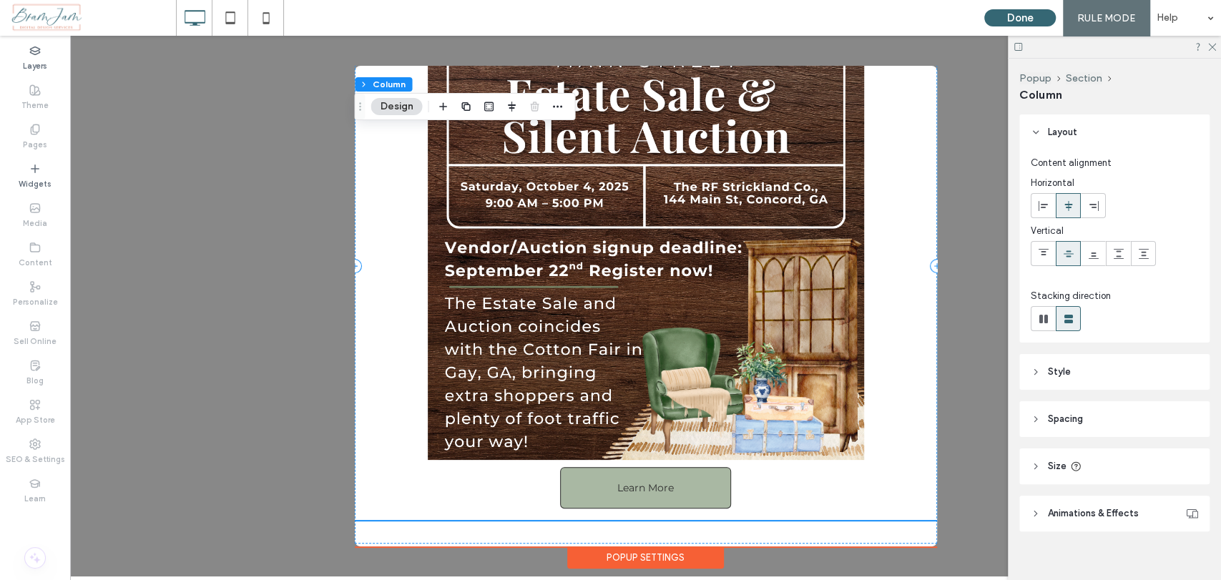
scroll to position [129, 0]
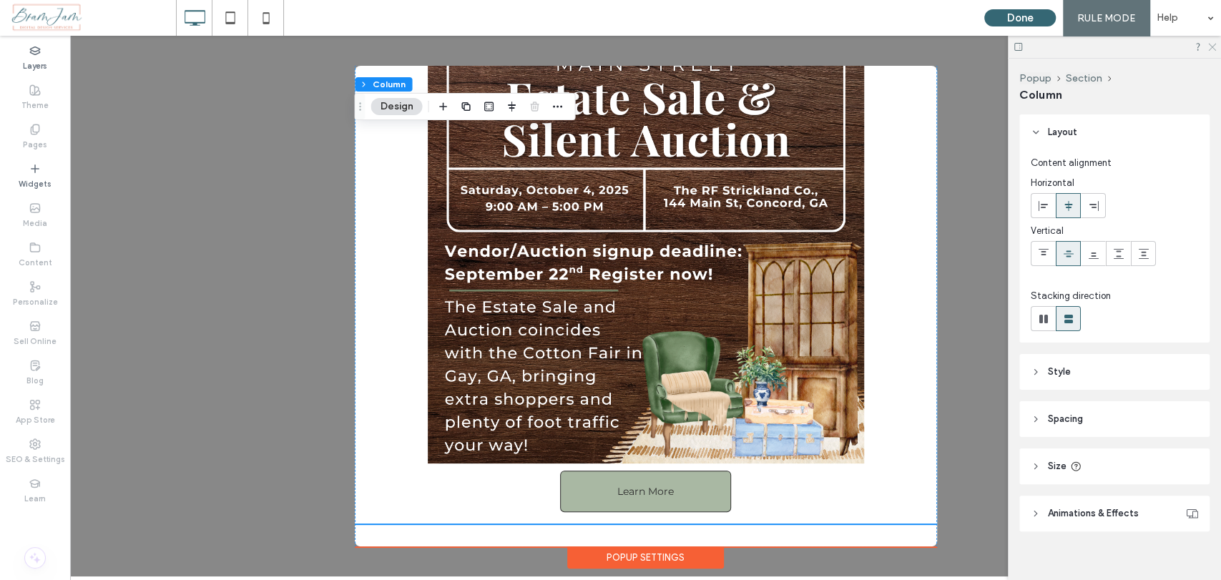
click at [1213, 41] on icon at bounding box center [1210, 45] width 9 height 9
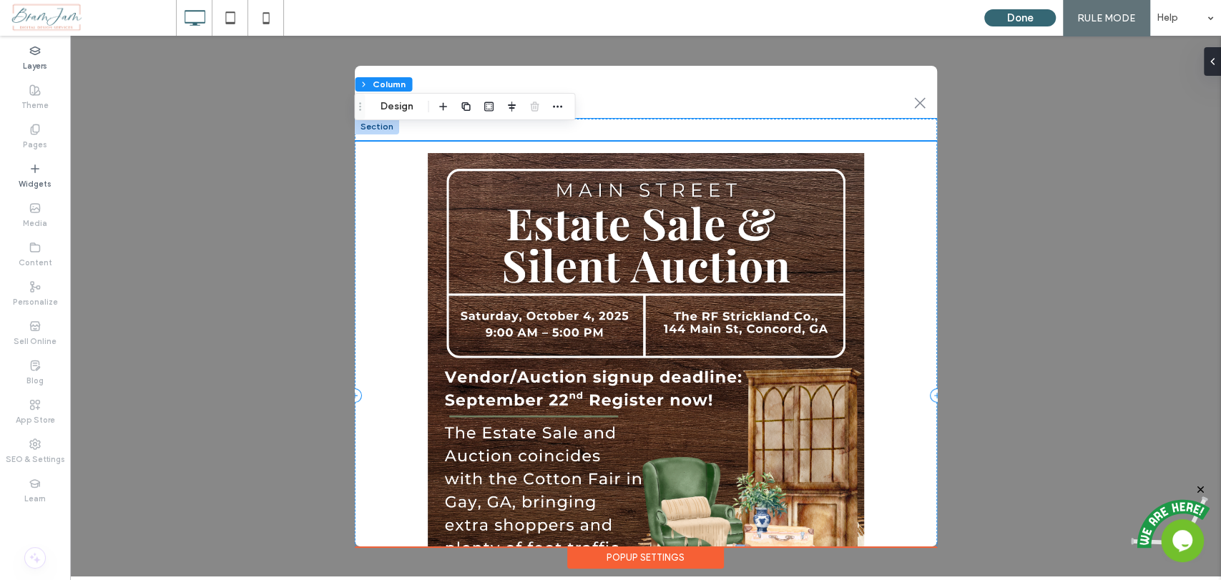
scroll to position [0, 0]
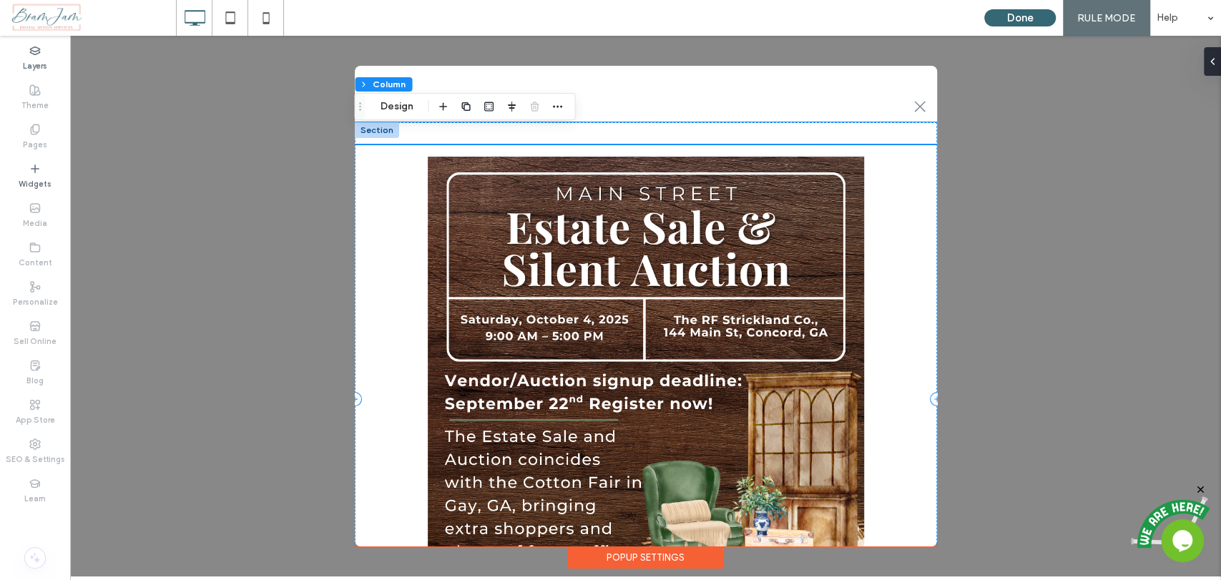
click at [891, 173] on div "Learn More" at bounding box center [646, 399] width 582 height 508
click at [398, 108] on button "Design" at bounding box center [395, 106] width 51 height 17
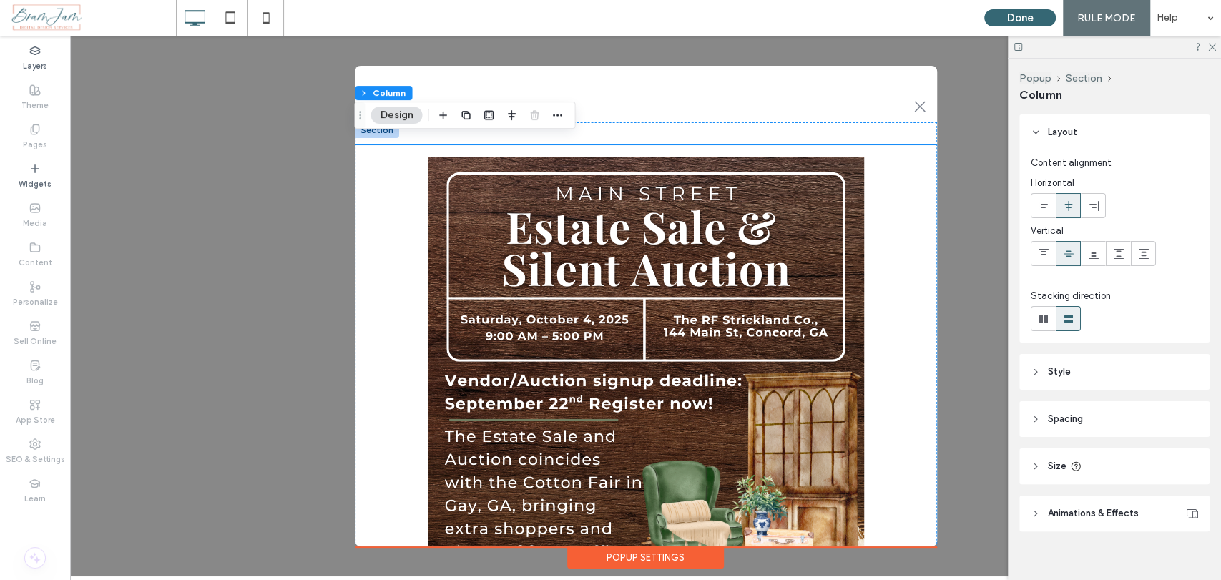
click at [1098, 508] on span "Animations & Effects" at bounding box center [1093, 513] width 91 height 14
click at [901, 182] on div "Learn More" at bounding box center [646, 399] width 582 height 508
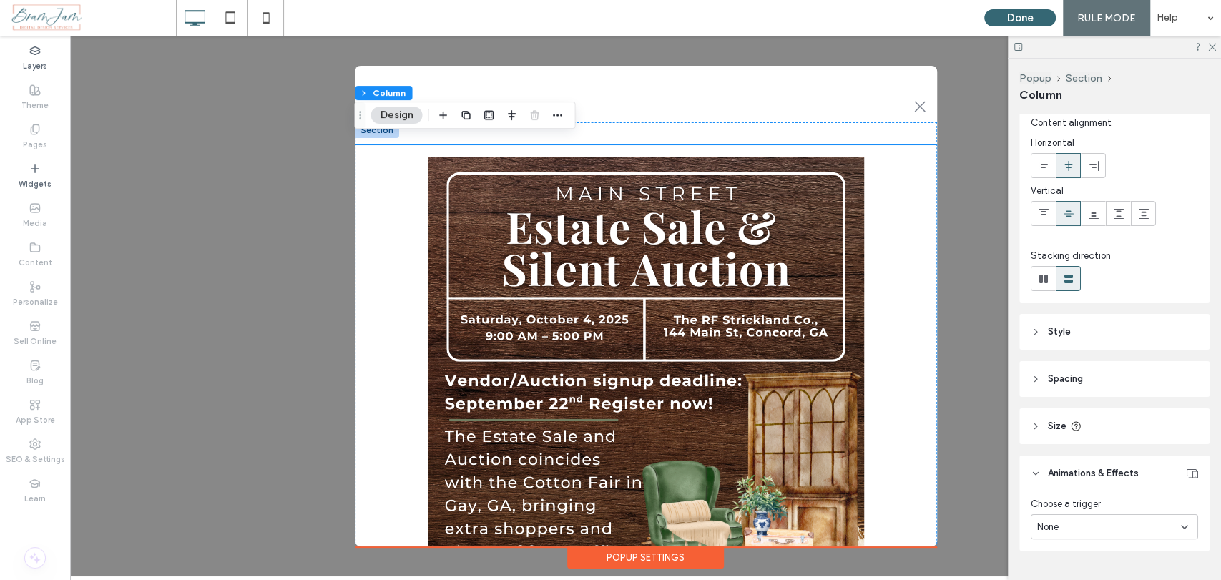
scroll to position [74, 0]
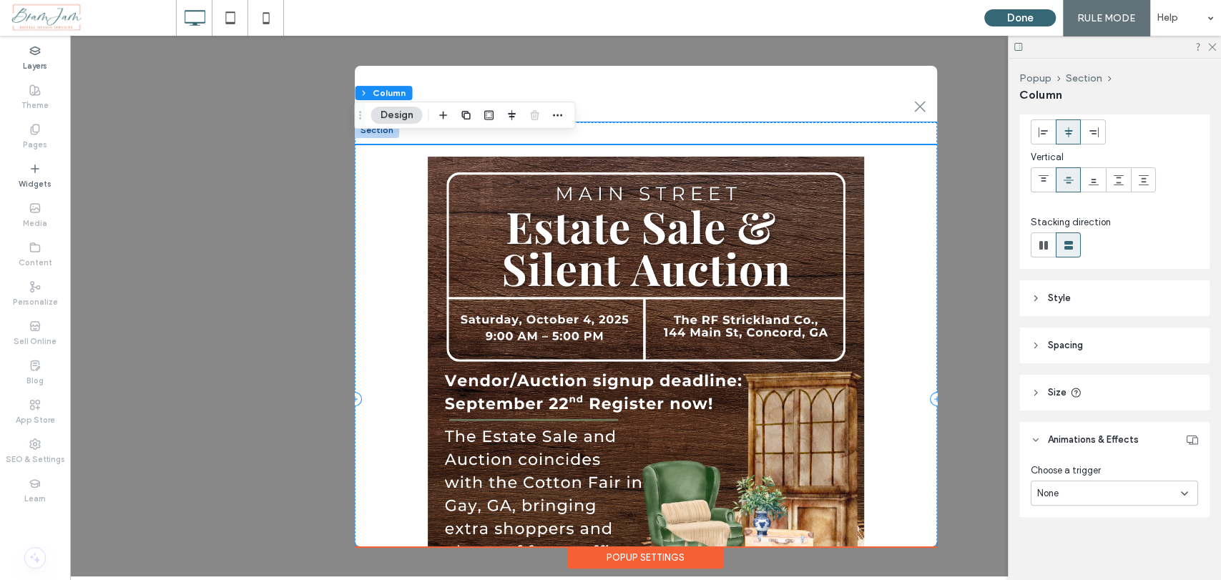
click at [388, 151] on div "Learn More" at bounding box center [646, 399] width 582 height 508
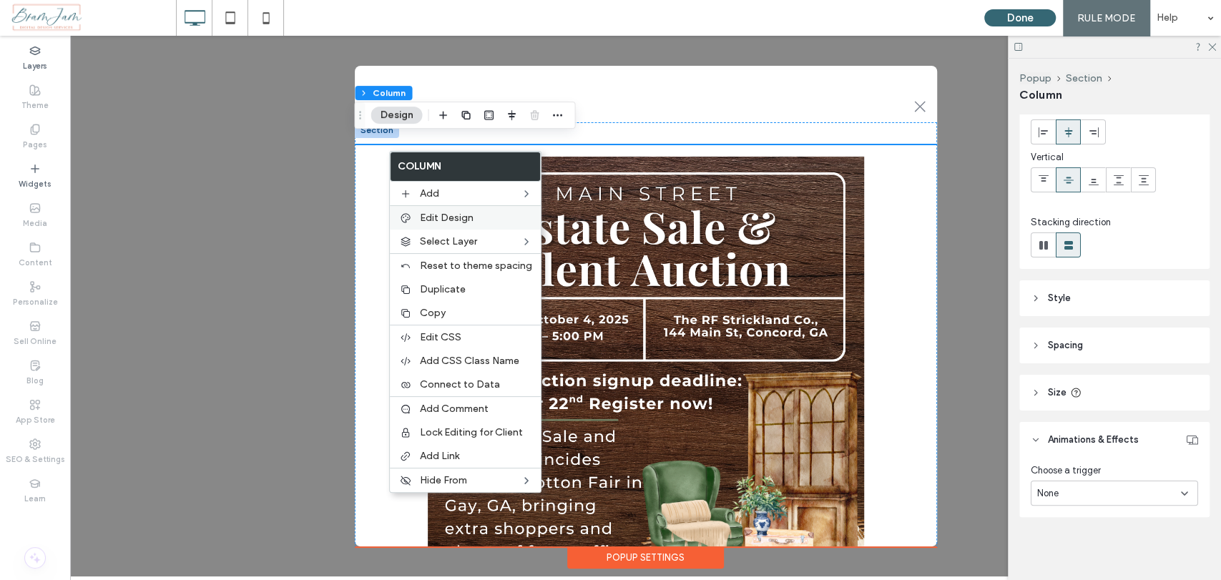
click at [480, 222] on label "Edit Design" at bounding box center [476, 218] width 112 height 12
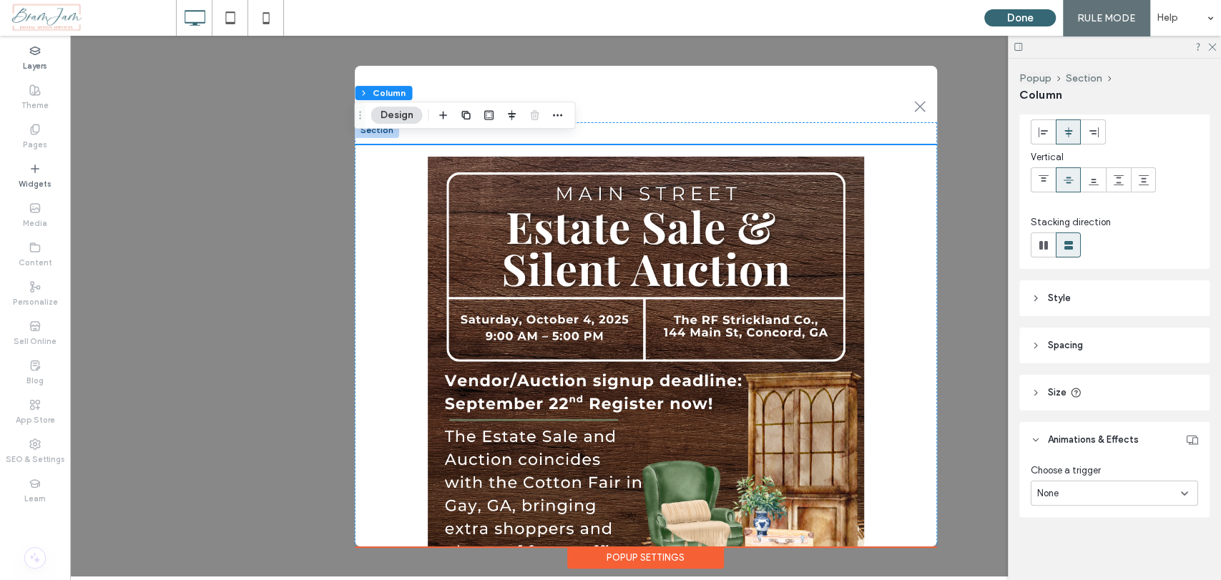
click at [1107, 385] on header "Size" at bounding box center [1114, 393] width 190 height 36
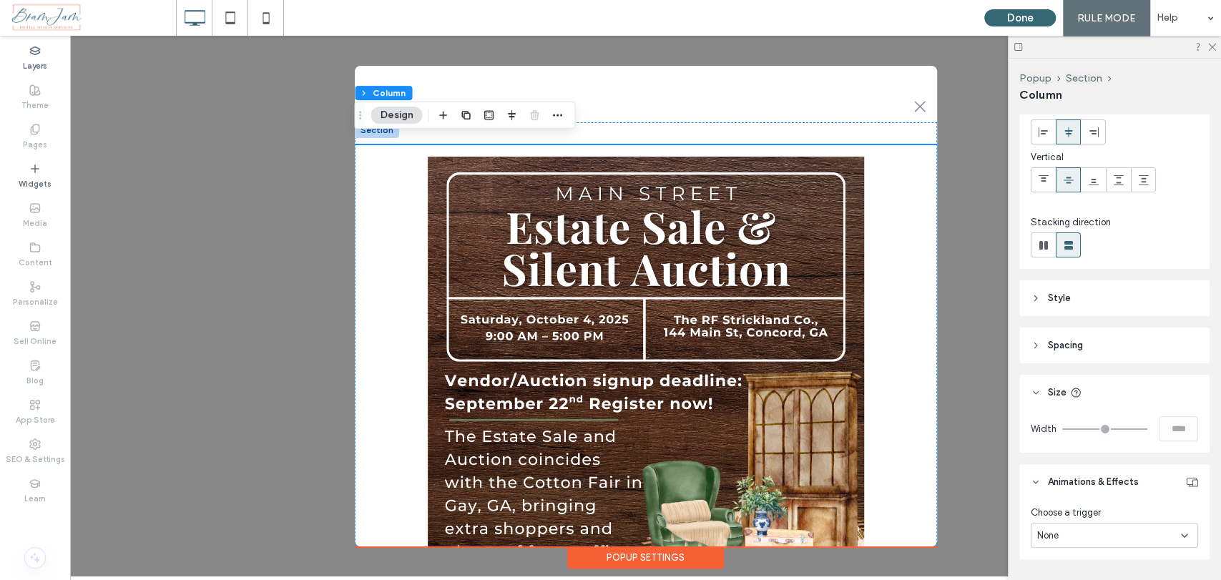
click at [1106, 345] on header "Spacing" at bounding box center [1114, 345] width 190 height 36
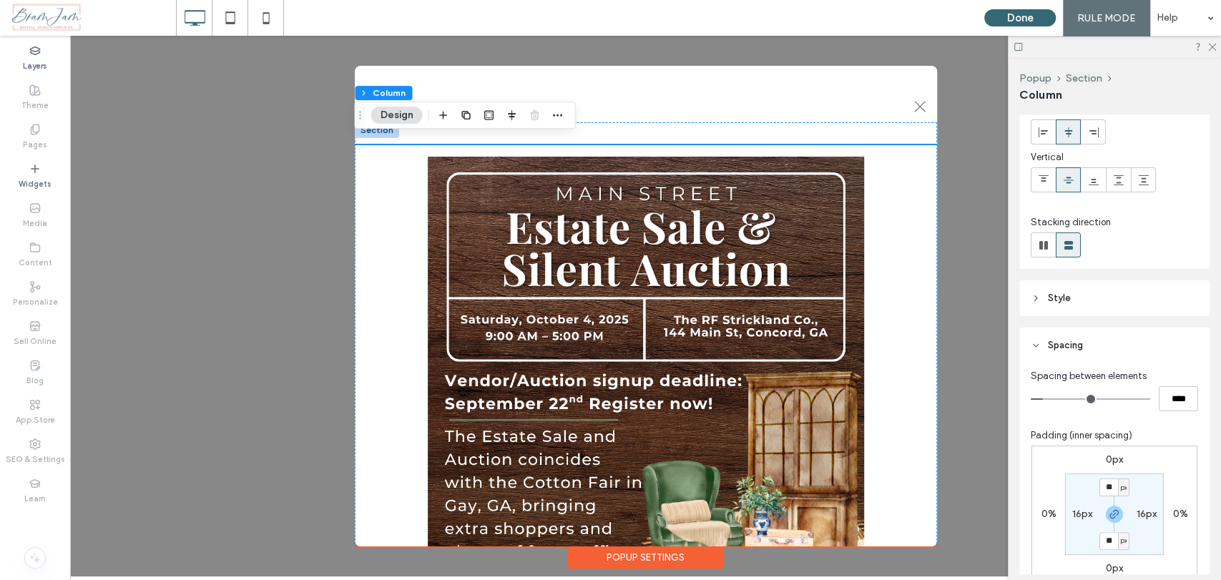
click at [1116, 297] on header "Style" at bounding box center [1114, 298] width 190 height 36
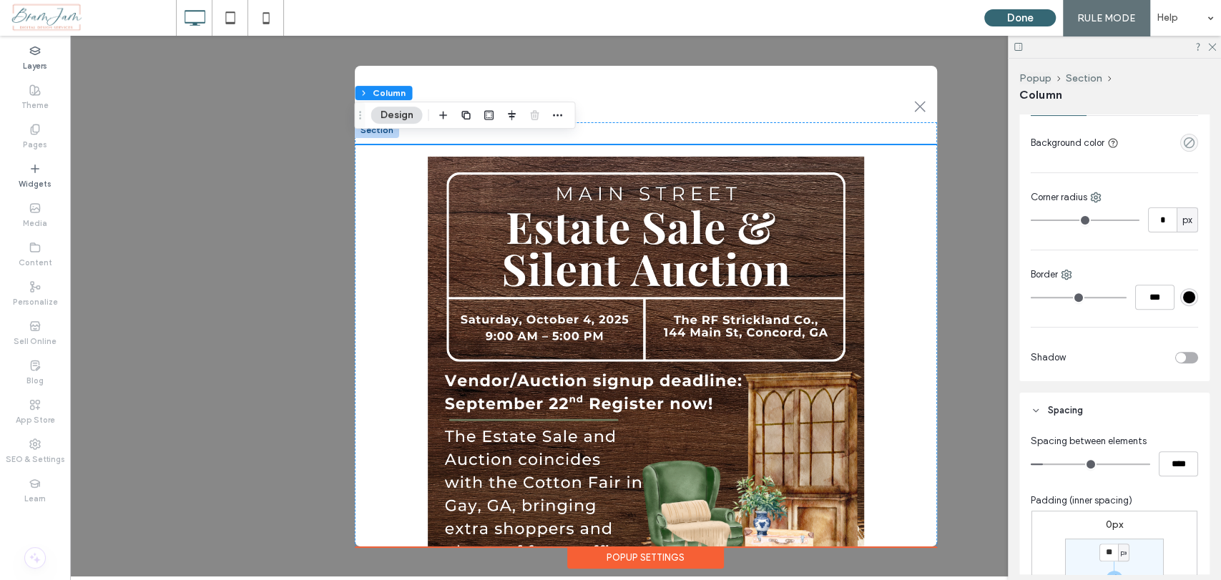
scroll to position [153, 0]
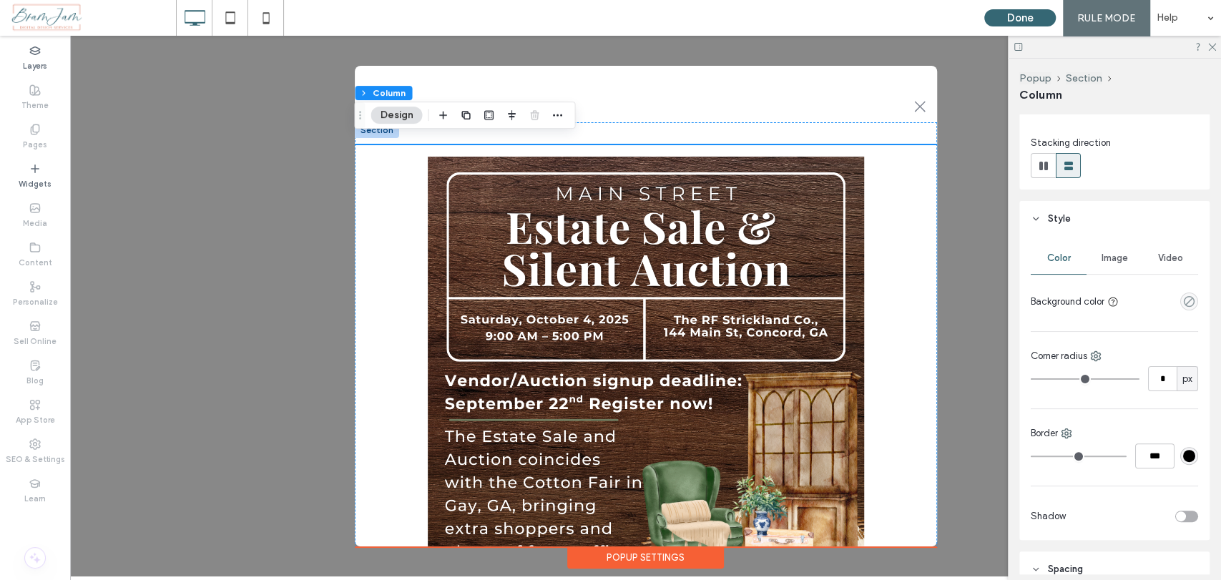
click at [1110, 257] on span "Image" at bounding box center [1114, 257] width 26 height 11
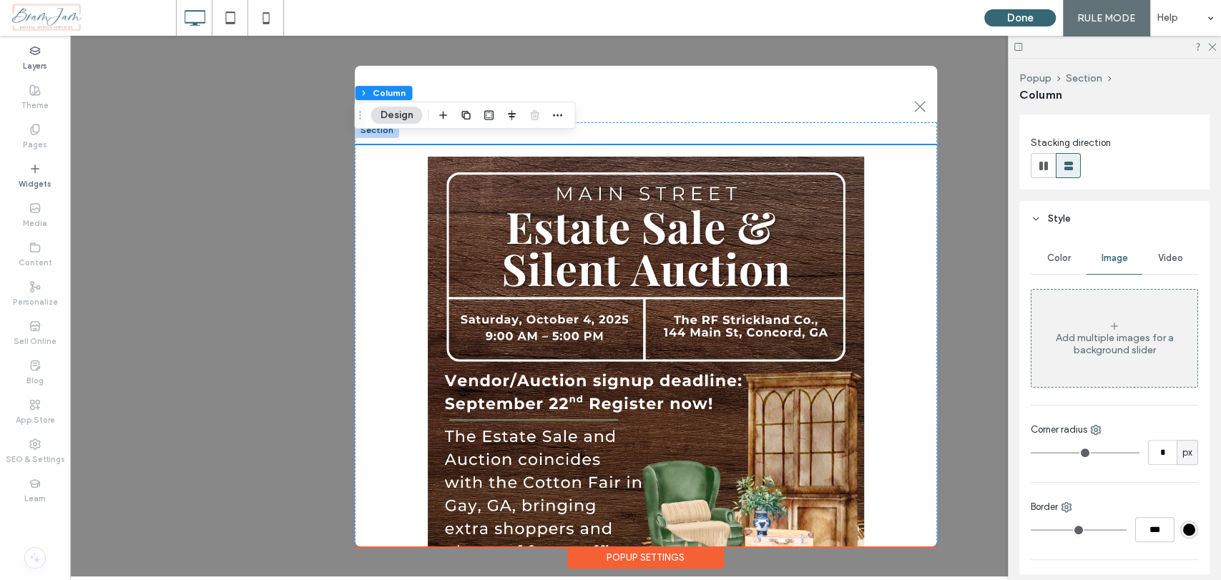
click at [1110, 325] on icon at bounding box center [1113, 325] width 11 height 11
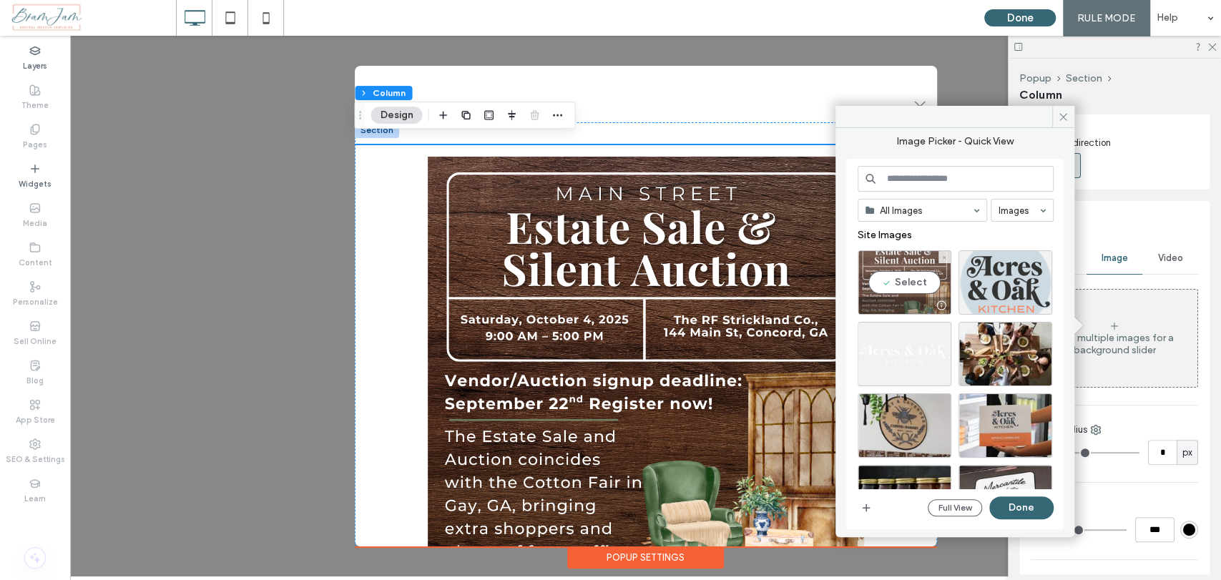
click at [899, 272] on div "Select" at bounding box center [904, 282] width 94 height 64
click at [1033, 506] on button "Done" at bounding box center [1021, 507] width 64 height 23
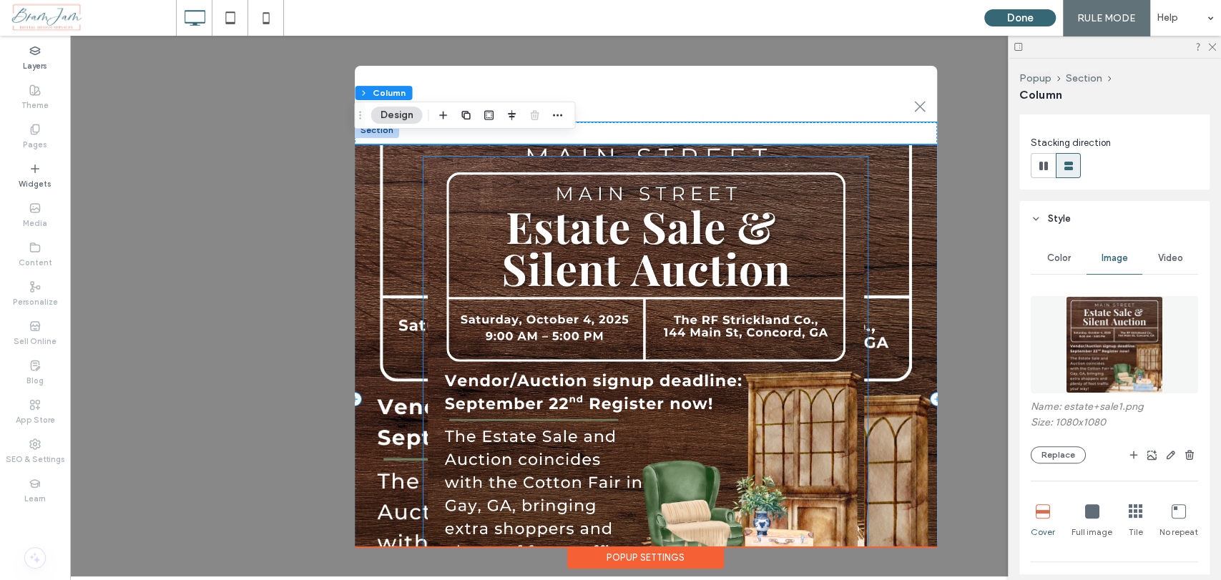
click at [729, 351] on img at bounding box center [645, 375] width 444 height 436
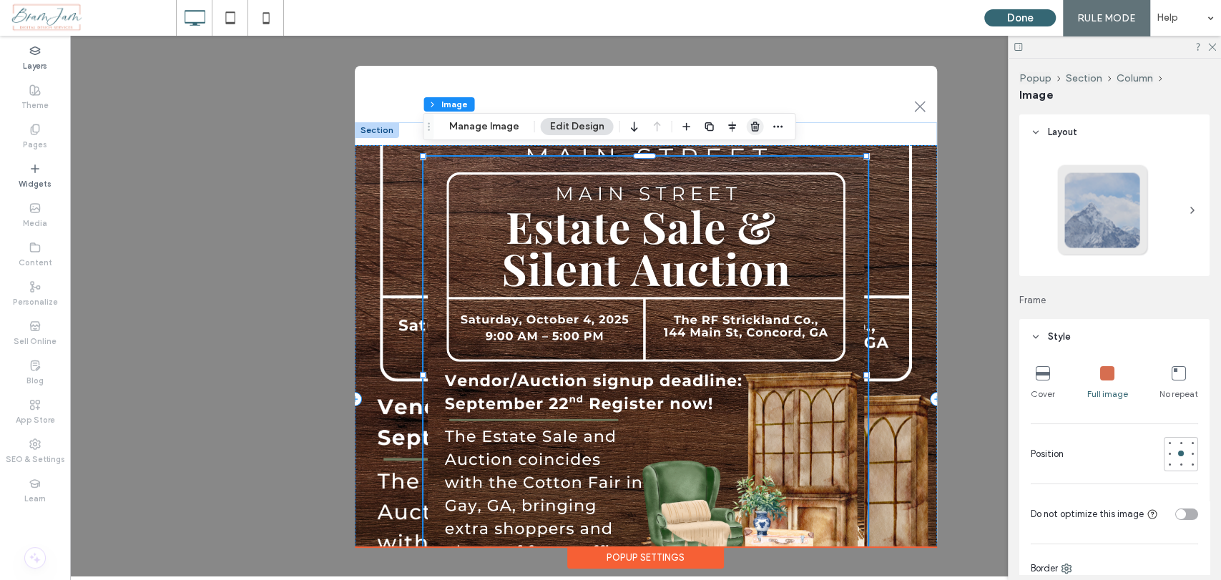
click at [746, 132] on span "button" at bounding box center [754, 126] width 17 height 17
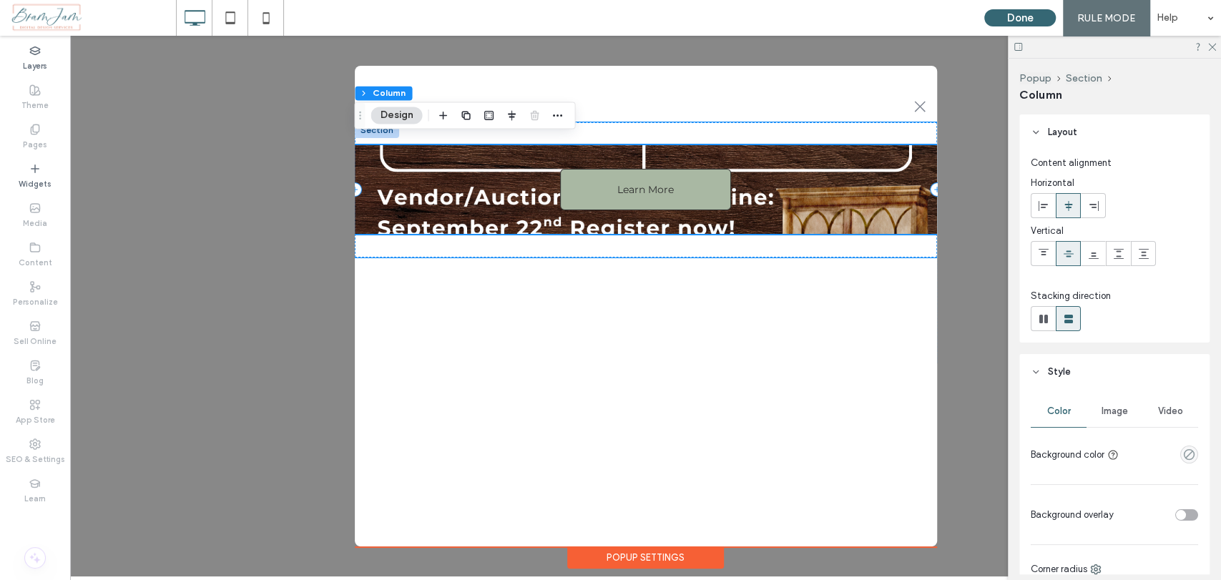
click at [824, 210] on div "Learn More" at bounding box center [646, 189] width 582 height 89
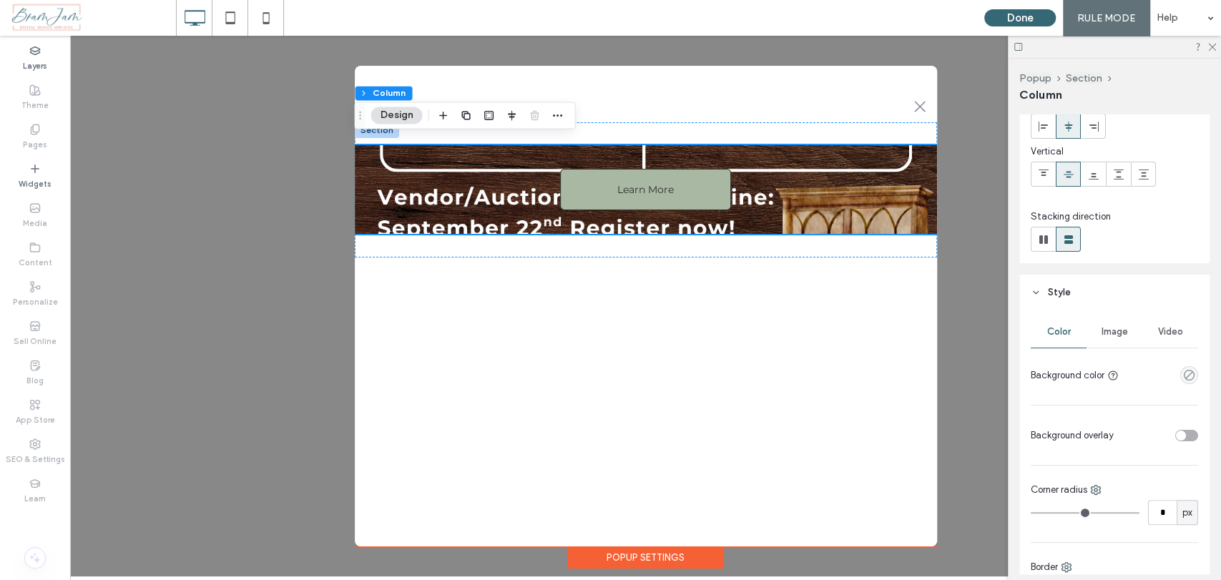
click at [1098, 338] on div "Image" at bounding box center [1114, 331] width 56 height 31
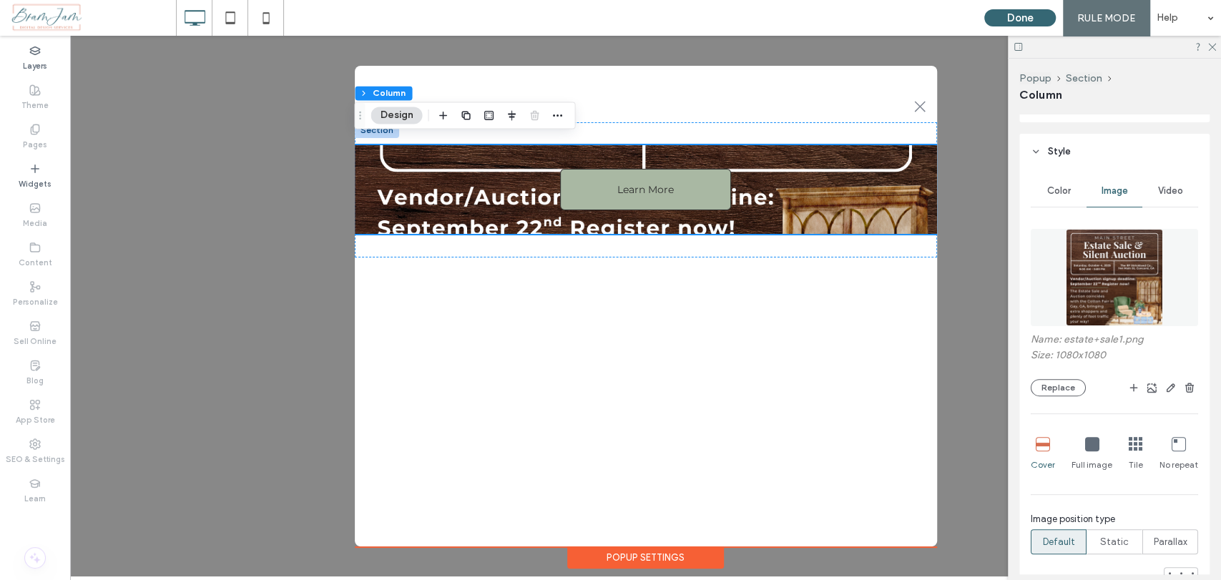
scroll to position [317, 0]
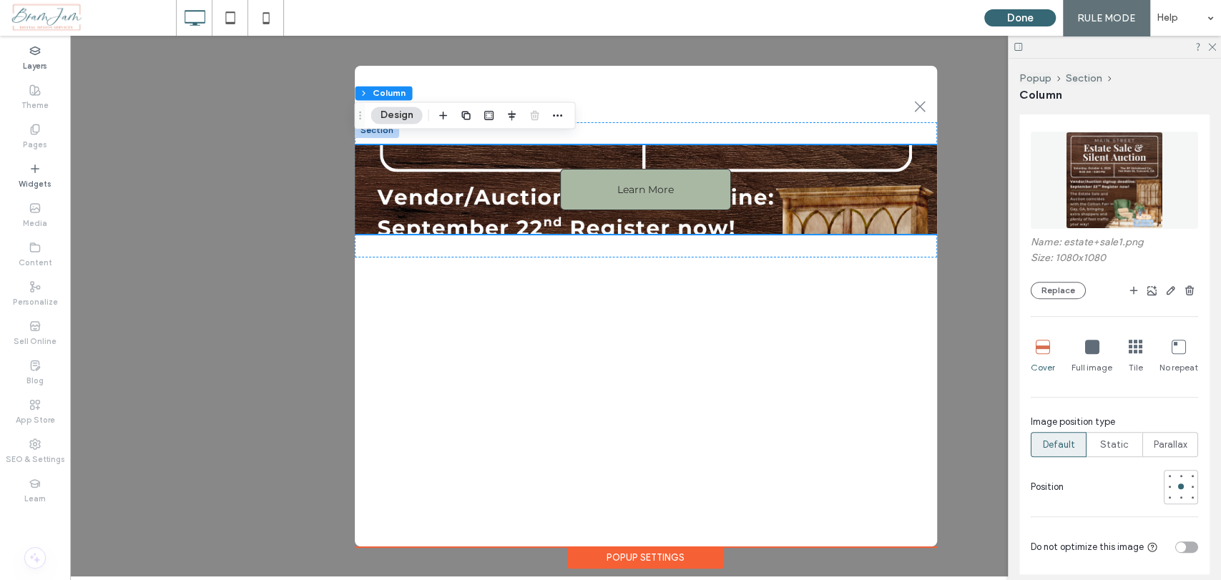
click at [1084, 356] on div "Full image" at bounding box center [1091, 357] width 41 height 46
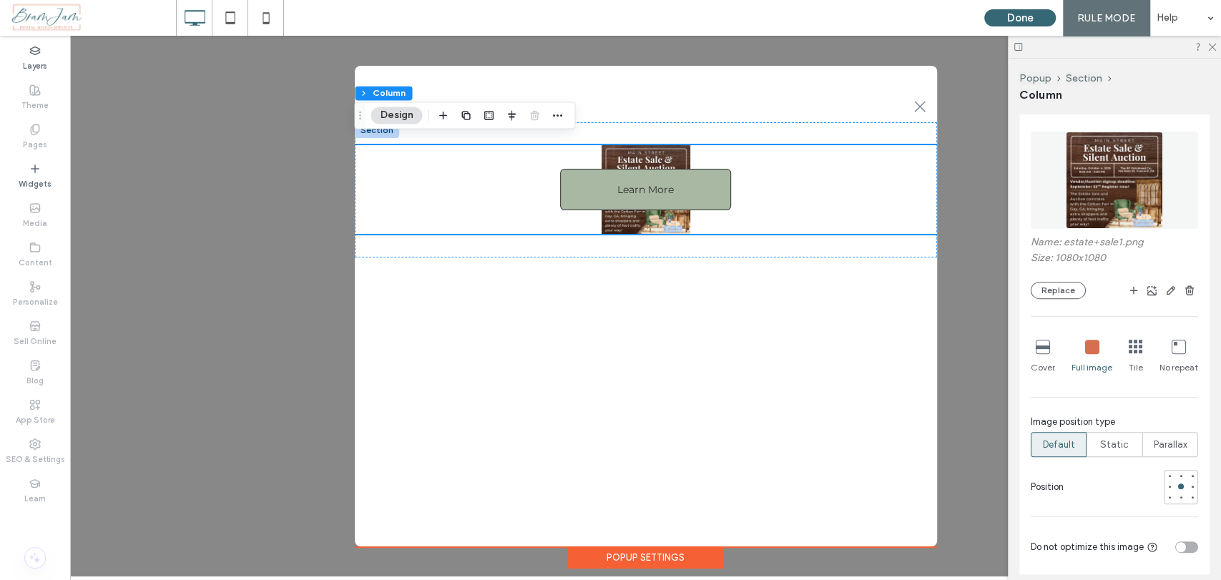
click at [1043, 350] on icon at bounding box center [1042, 347] width 14 height 14
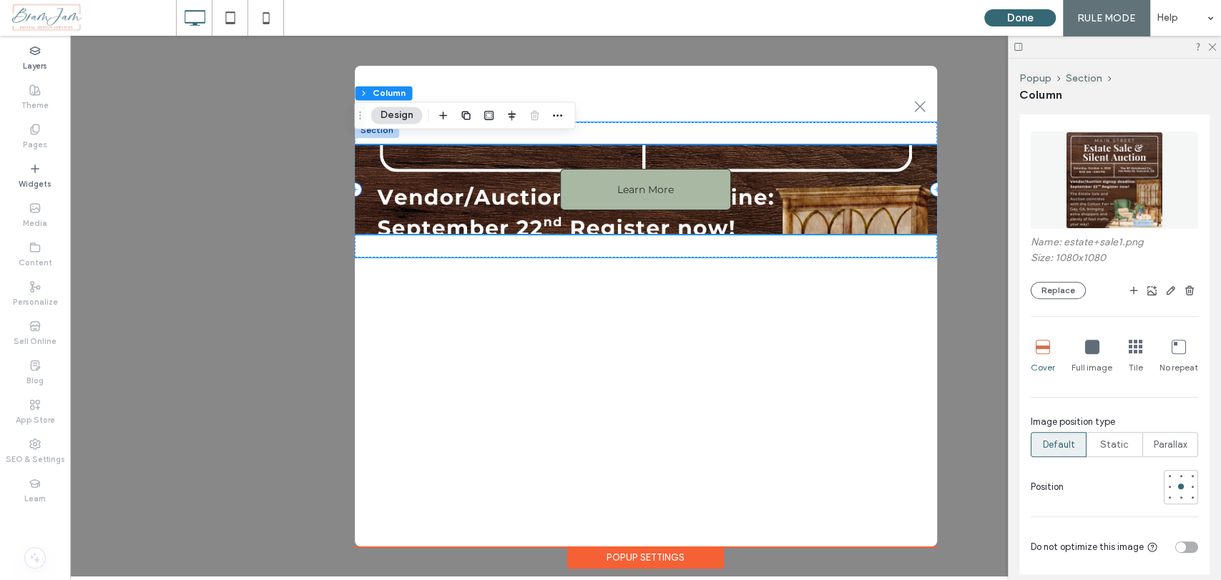
click at [769, 225] on div "Learn More" at bounding box center [646, 189] width 582 height 89
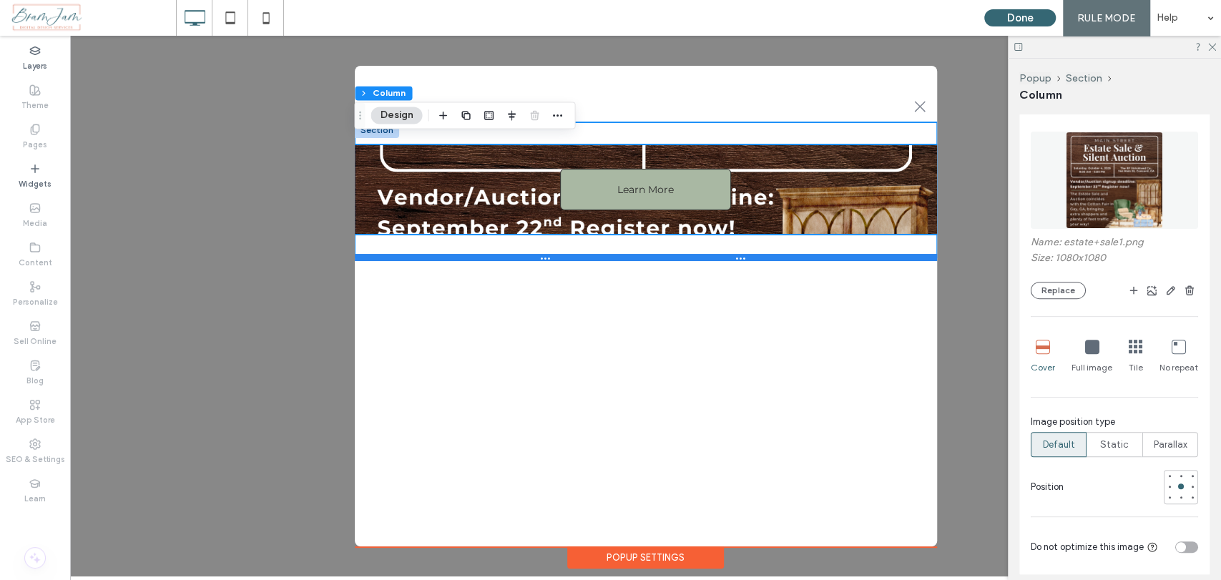
drag, startPoint x: 769, startPoint y: 227, endPoint x: 769, endPoint y: 249, distance: 22.2
click at [769, 249] on div "Learn More + Add Section" at bounding box center [646, 189] width 582 height 135
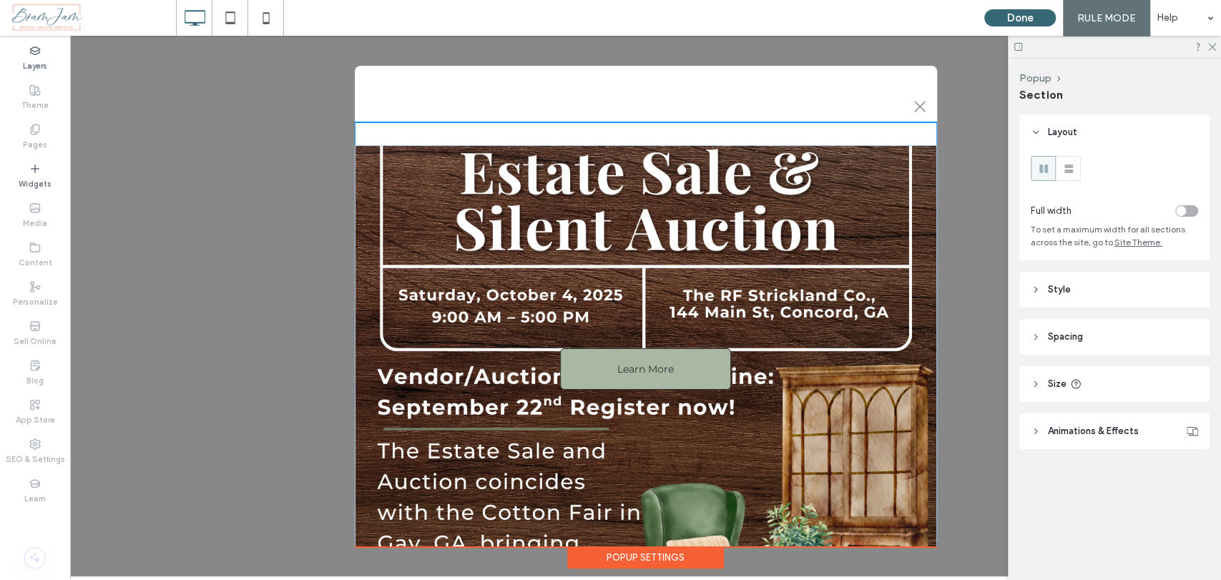
drag, startPoint x: 769, startPoint y: 249, endPoint x: 744, endPoint y: 606, distance: 358.4
click at [744, 576] on html "Venue Mercantile Events History Contact Us Main Street Estate Sale Home Venue W…" at bounding box center [645, 306] width 1151 height 541
type input "***"
click at [865, 127] on div "Learn More" at bounding box center [646, 368] width 582 height 493
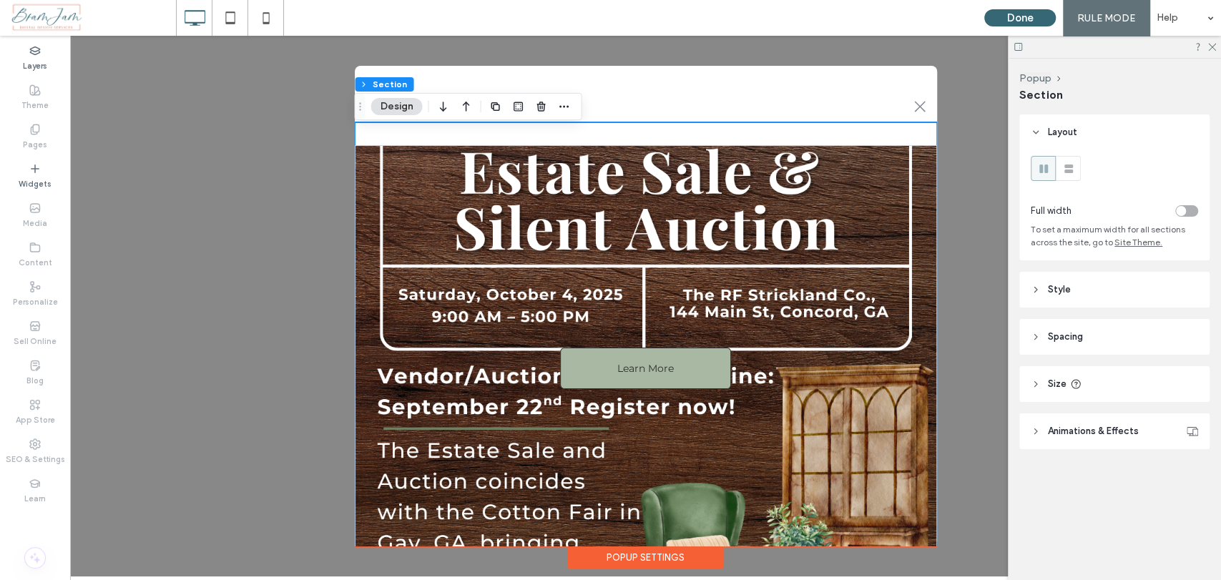
click at [1080, 342] on span "Spacing" at bounding box center [1065, 337] width 35 height 14
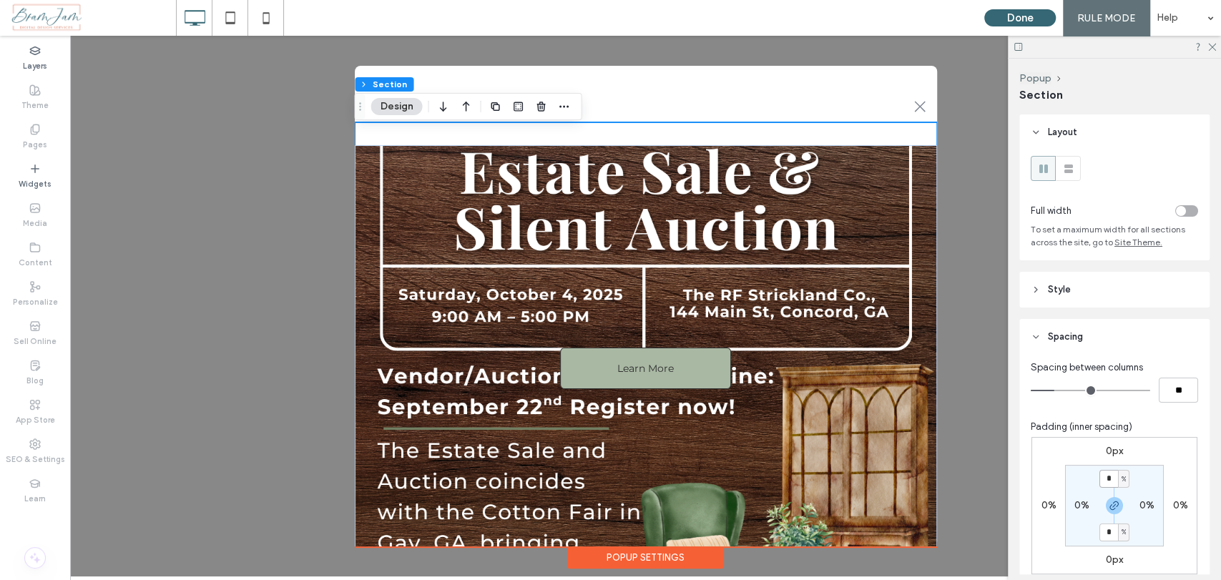
click at [1103, 479] on input "*" at bounding box center [1108, 479] width 19 height 18
type input "*"
click at [1110, 531] on input "*" at bounding box center [1108, 532] width 19 height 18
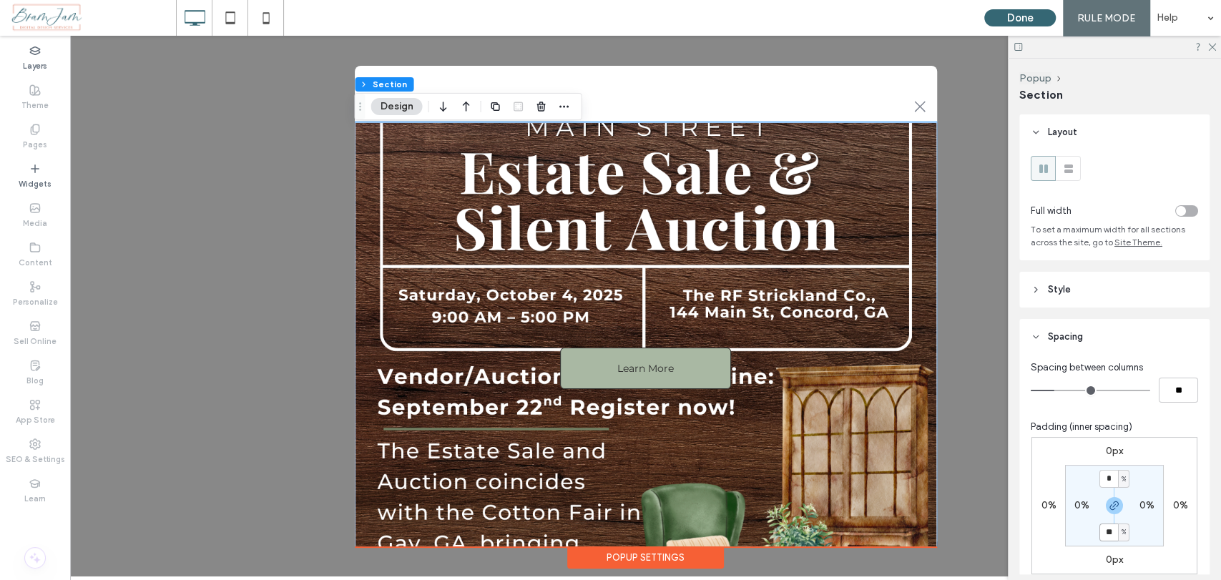
type input "**"
click at [1150, 538] on section "* % 0% ** % 0%" at bounding box center [1114, 506] width 99 height 82
click at [791, 272] on div "Learn More" at bounding box center [646, 368] width 582 height 493
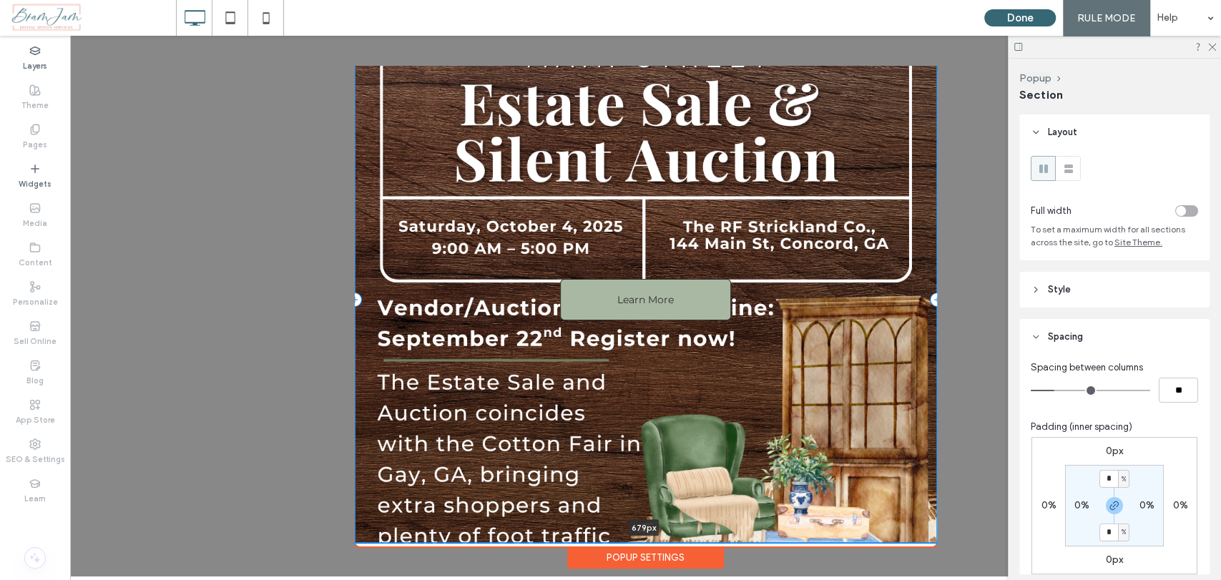
scroll to position [64, 0]
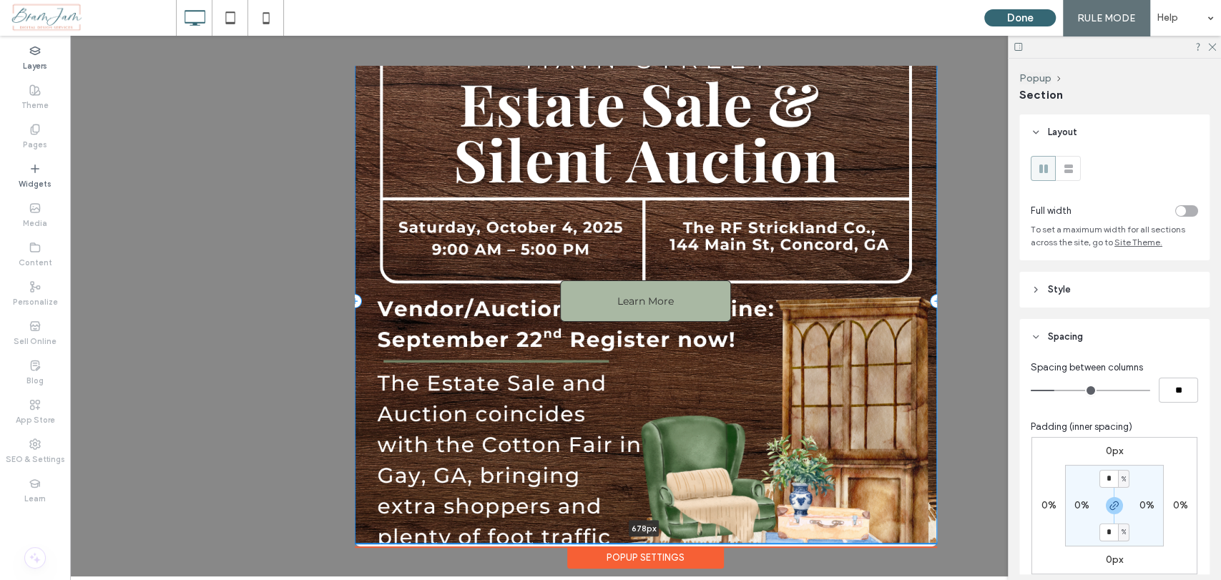
drag, startPoint x: 801, startPoint y: 533, endPoint x: 791, endPoint y: 526, distance: 12.7
click at [791, 526] on div "Learn More 678px + Add Section" at bounding box center [646, 301] width 582 height 485
type input "***"
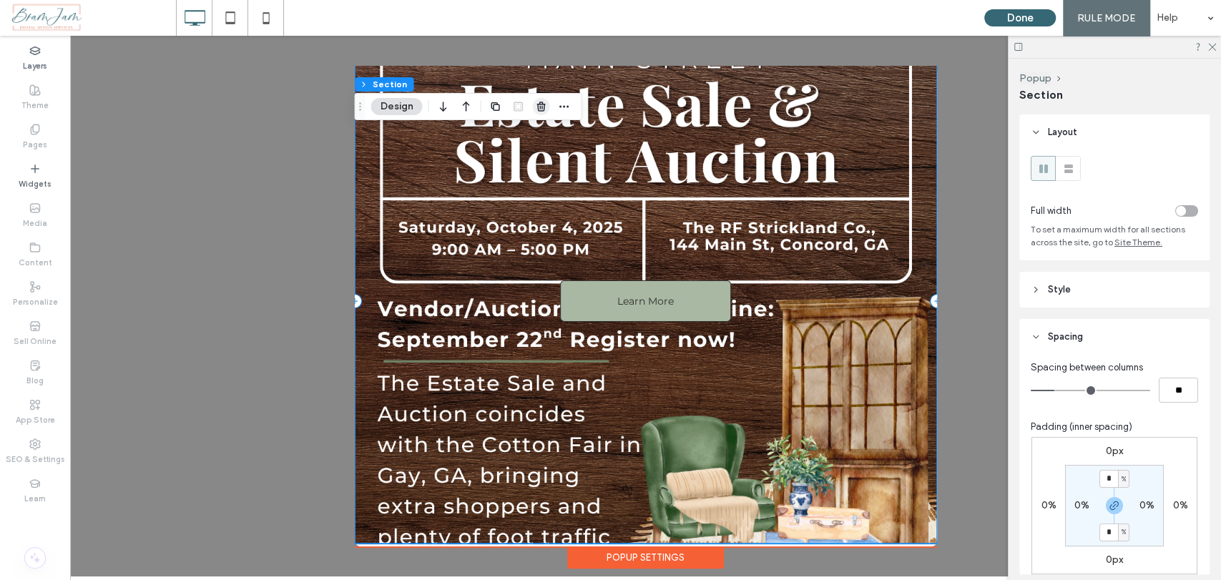
scroll to position [60, 0]
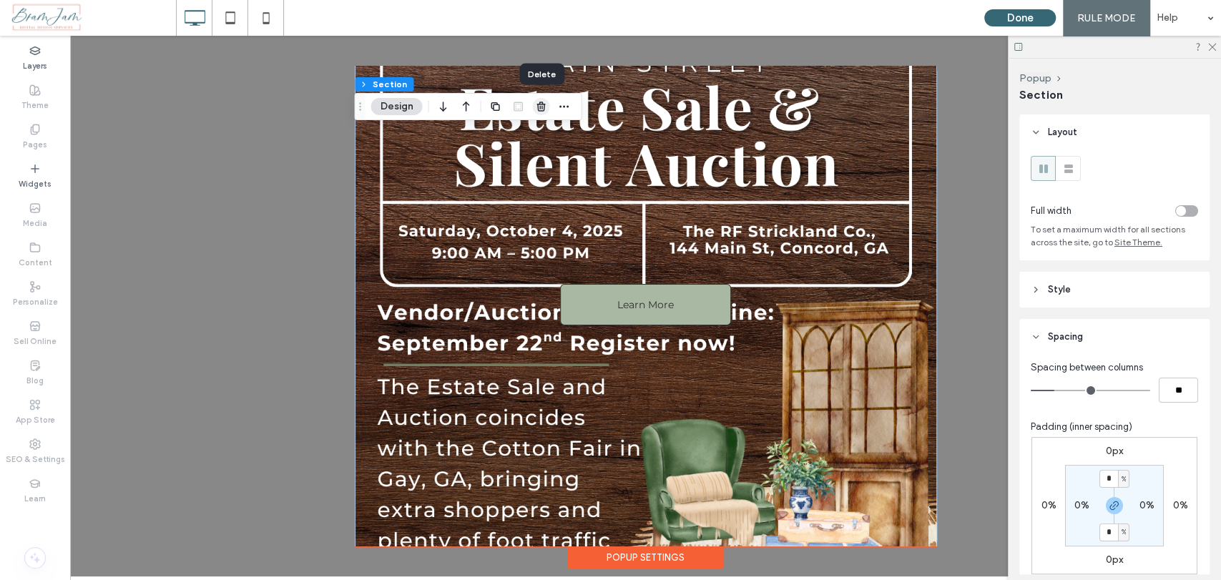
click at [539, 106] on use "button" at bounding box center [540, 106] width 9 height 9
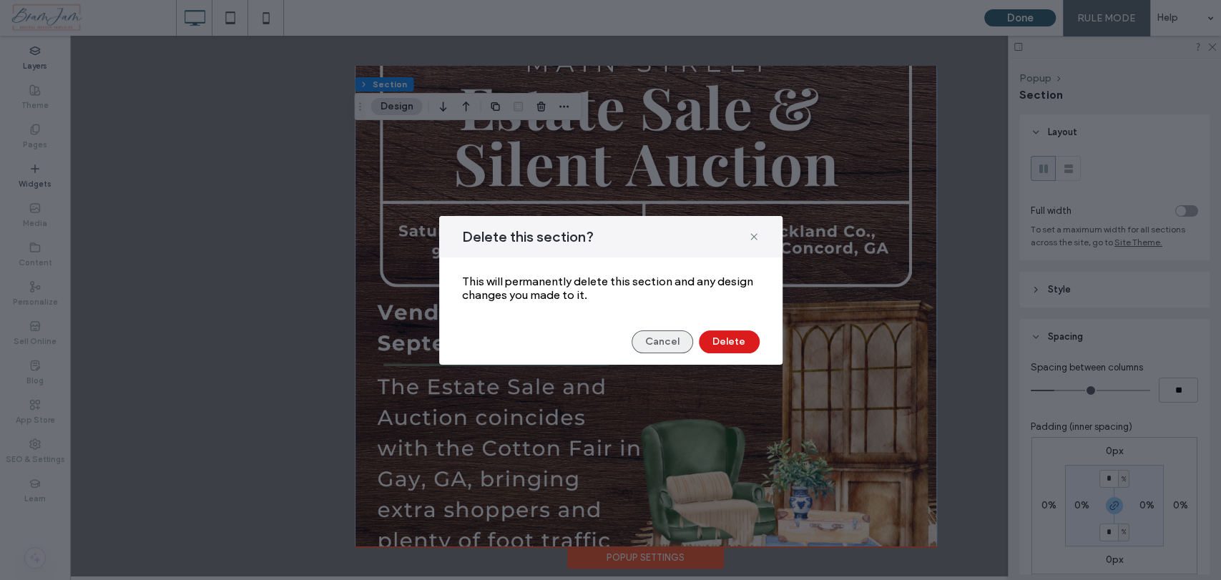
click at [682, 339] on button "Cancel" at bounding box center [661, 341] width 61 height 23
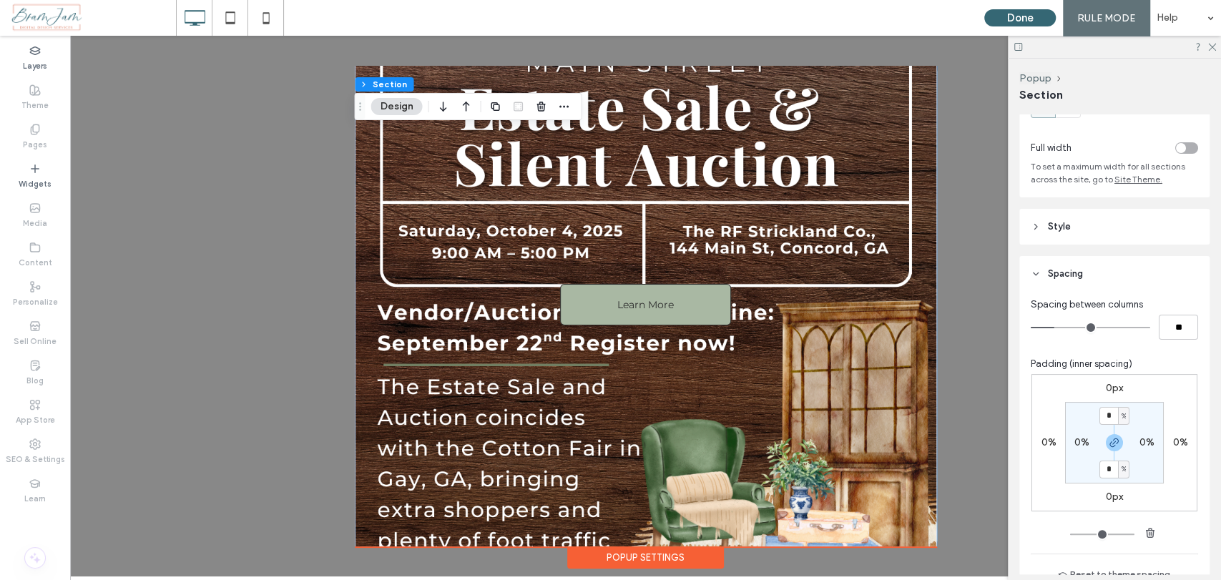
scroll to position [235, 0]
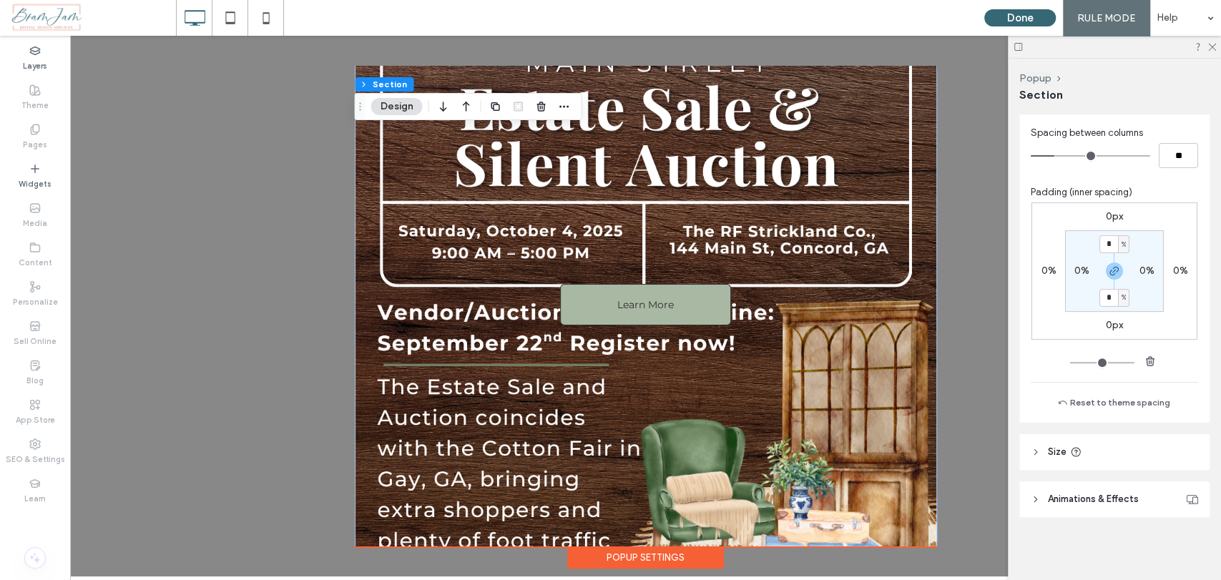
click at [1108, 496] on span "Animations & Effects" at bounding box center [1093, 499] width 91 height 14
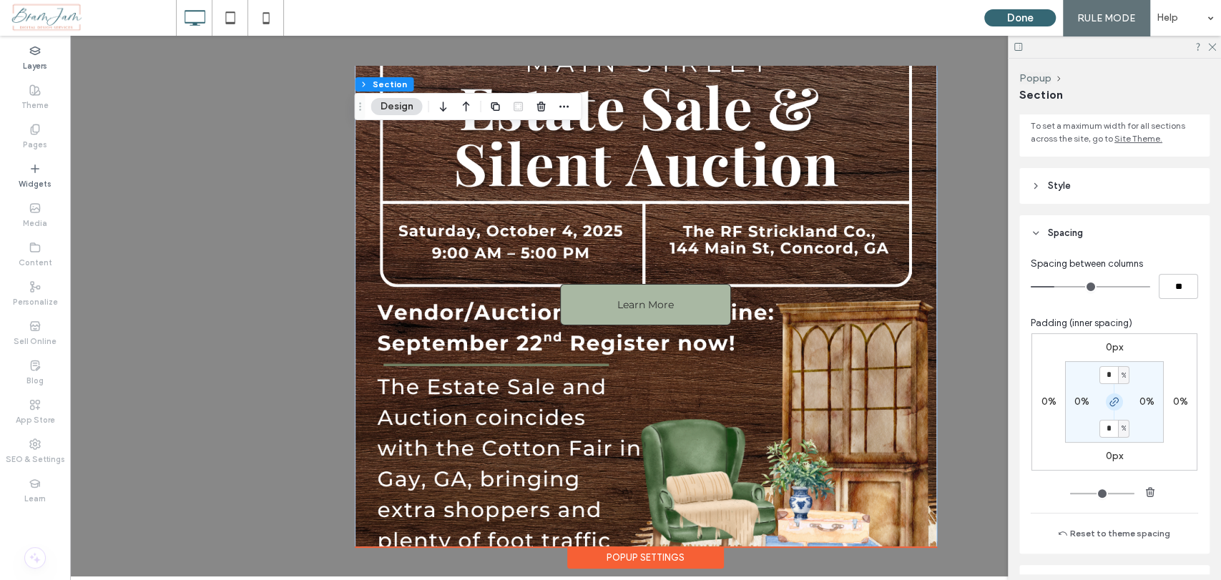
scroll to position [0, 0]
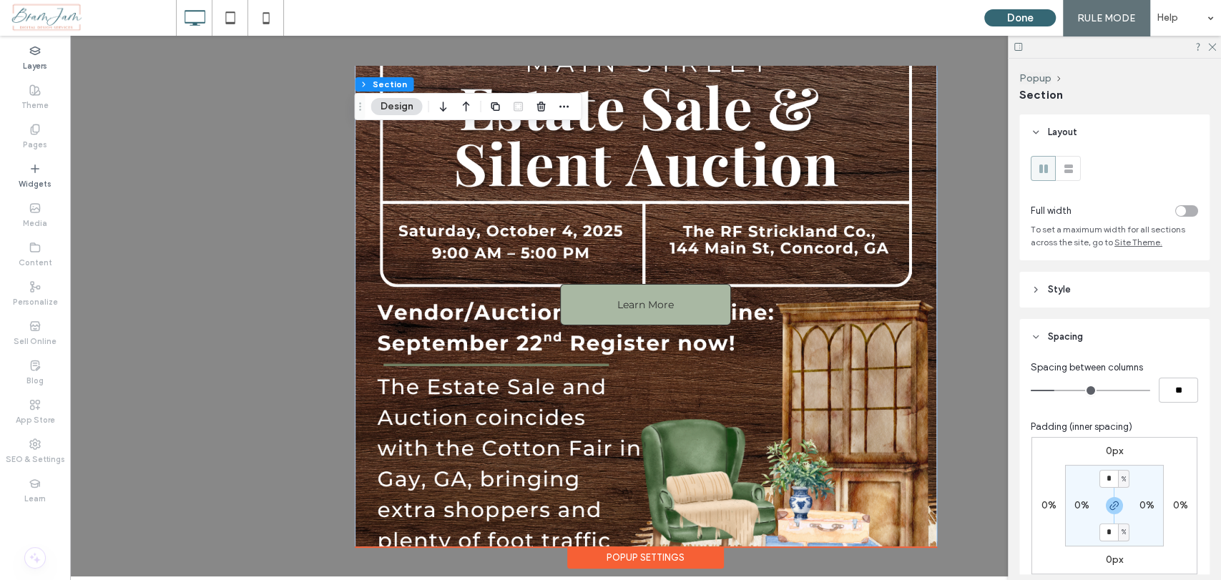
click at [1095, 287] on header "Style" at bounding box center [1114, 290] width 190 height 36
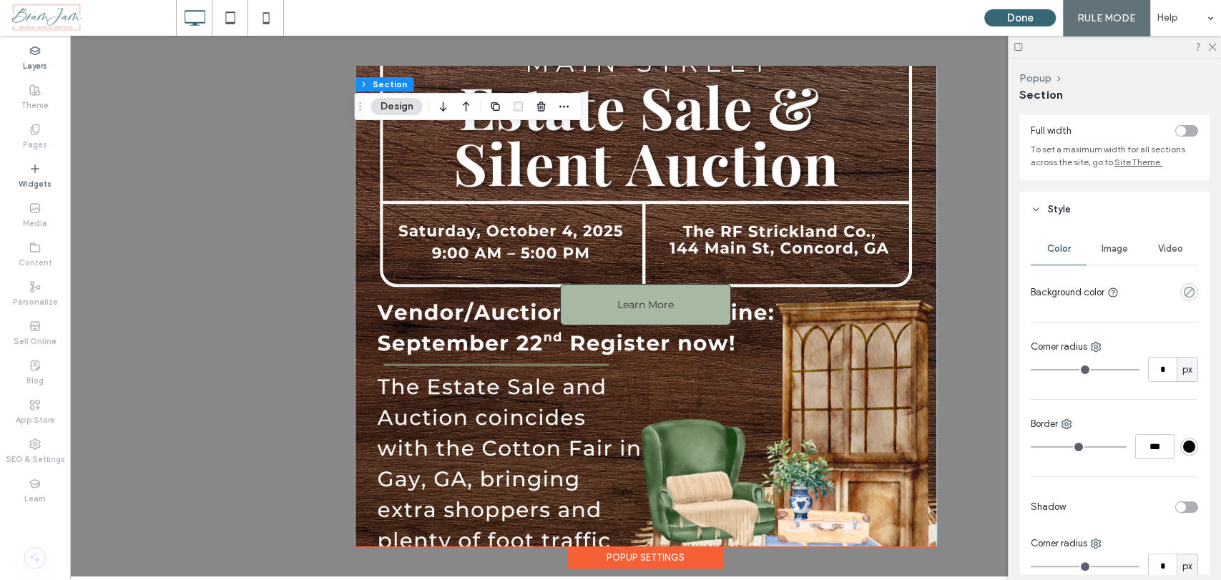
scroll to position [159, 0]
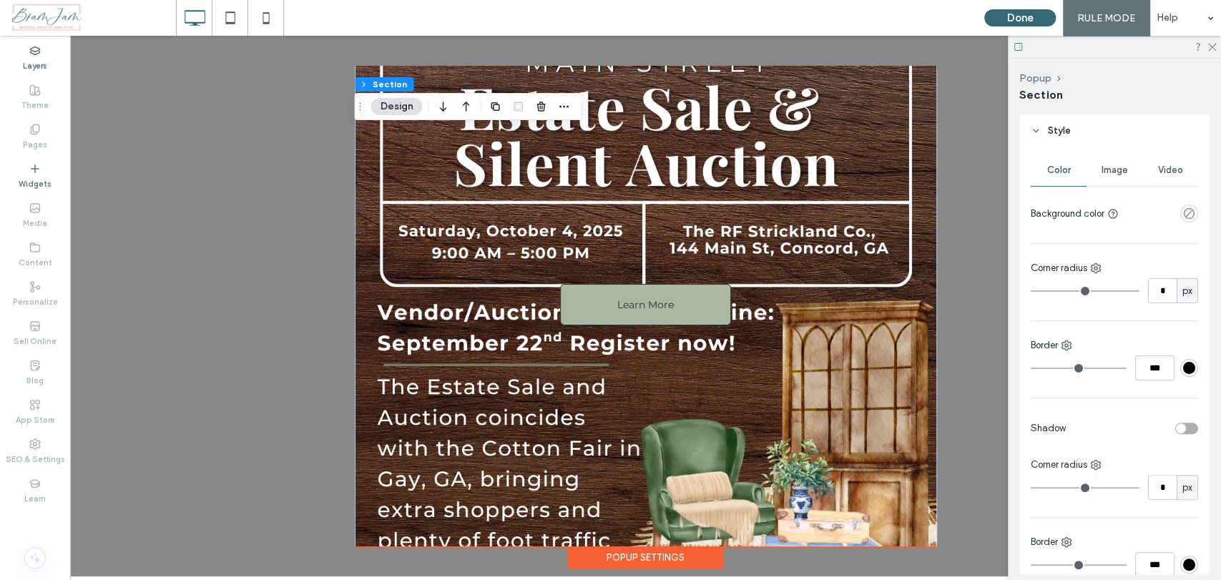
click at [1110, 175] on span "Image" at bounding box center [1114, 169] width 26 height 11
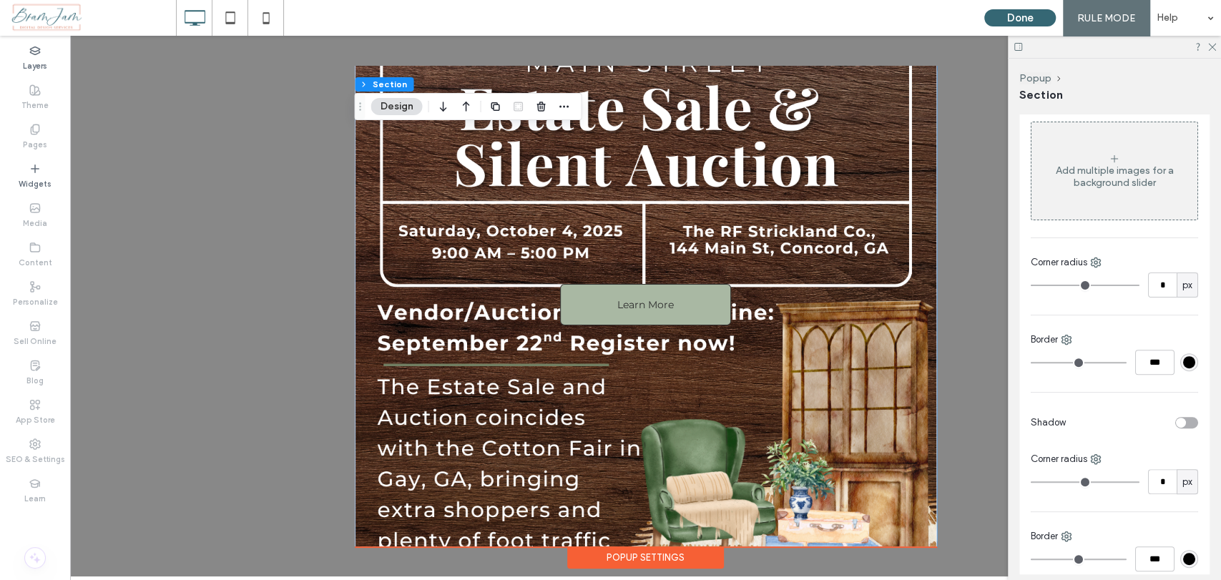
scroll to position [64, 0]
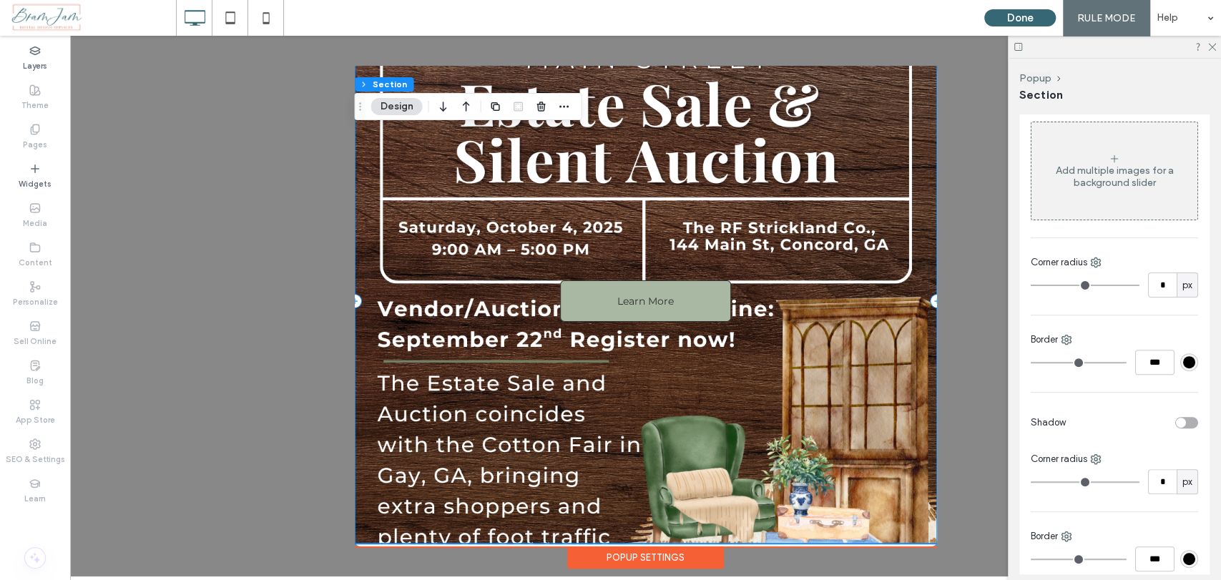
click at [833, 339] on div "Learn More" at bounding box center [646, 301] width 582 height 485
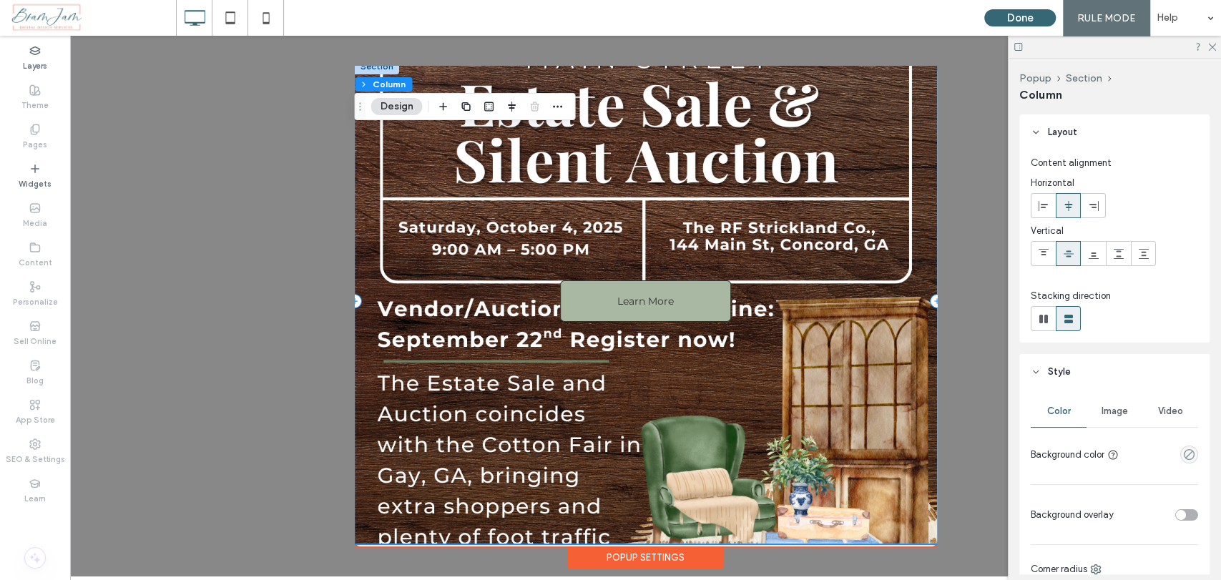
scroll to position [60, 0]
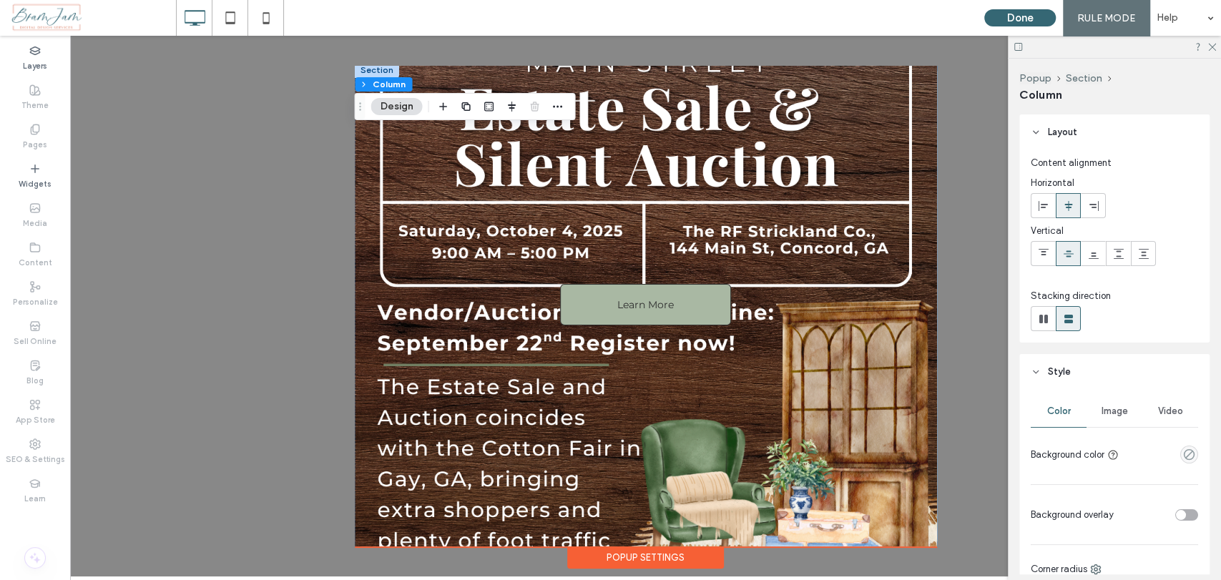
click at [1110, 408] on span "Image" at bounding box center [1114, 410] width 26 height 11
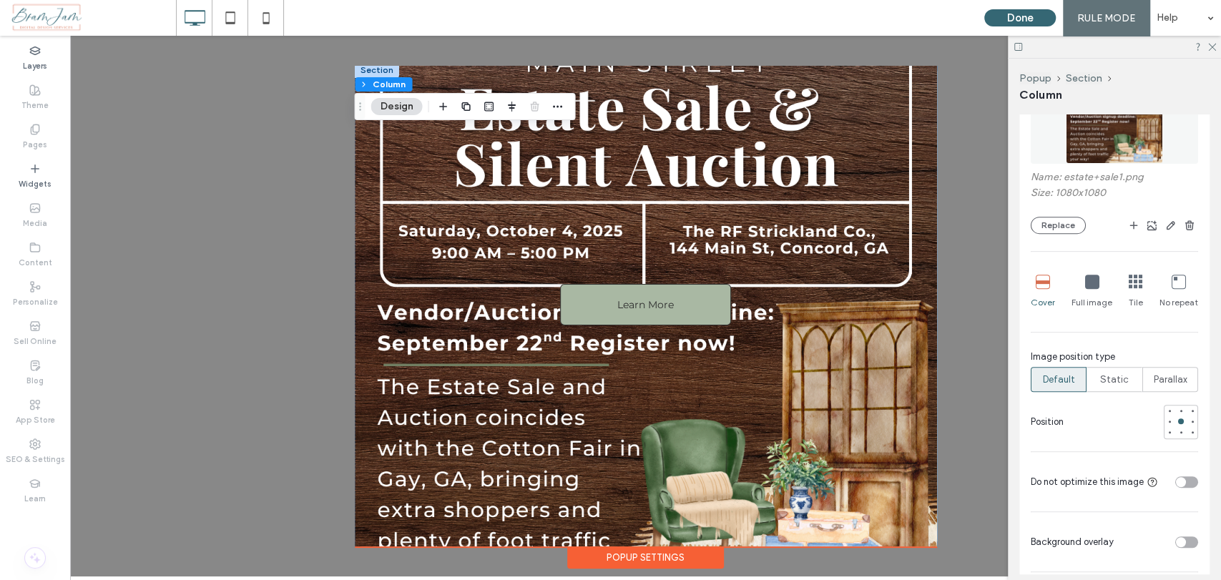
scroll to position [397, 0]
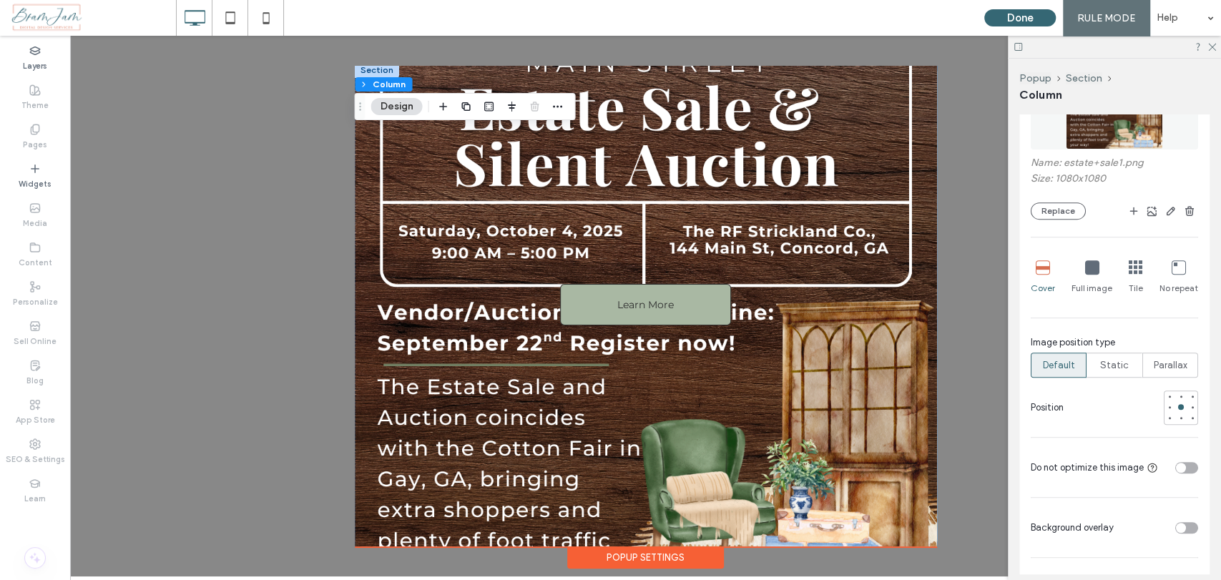
click at [1087, 279] on div "Full image" at bounding box center [1091, 278] width 41 height 46
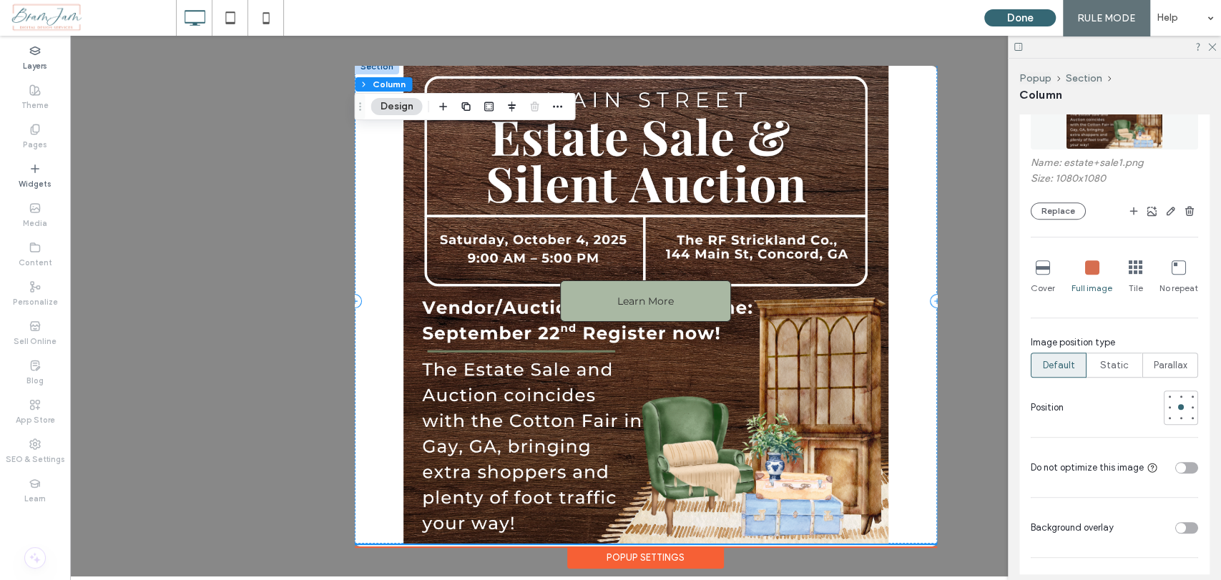
scroll to position [63, 0]
click at [907, 520] on div "Learn More" at bounding box center [646, 301] width 582 height 485
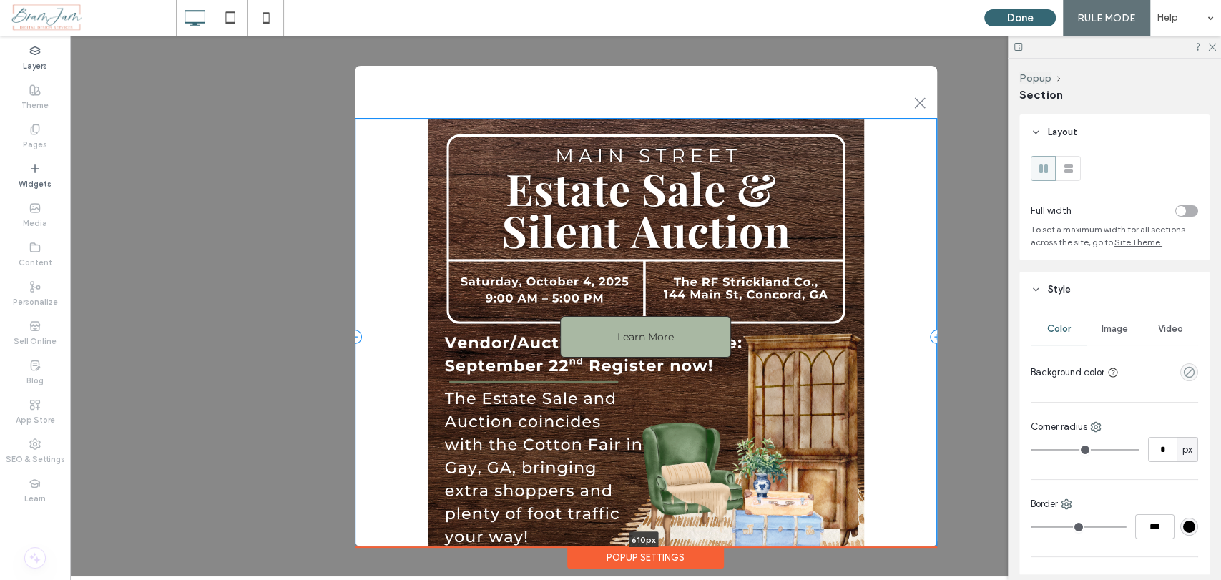
scroll to position [0, 0]
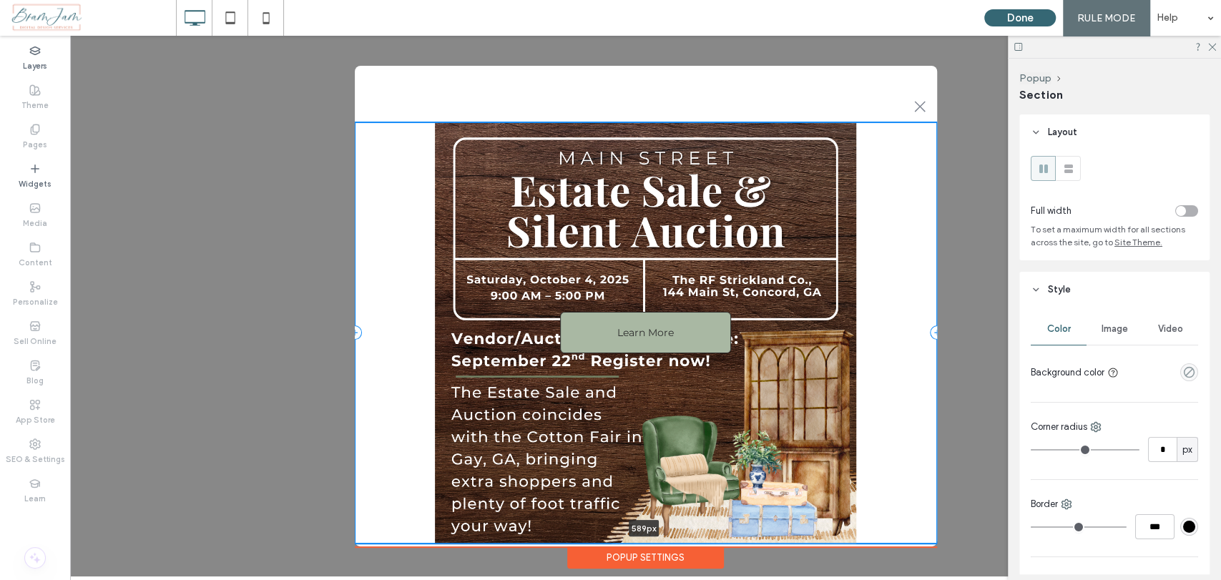
drag, startPoint x: 892, startPoint y: 538, endPoint x: 863, endPoint y: 475, distance: 69.4
click at [863, 475] on div "Learn More 589px + Add Section" at bounding box center [646, 332] width 582 height 421
type input "***"
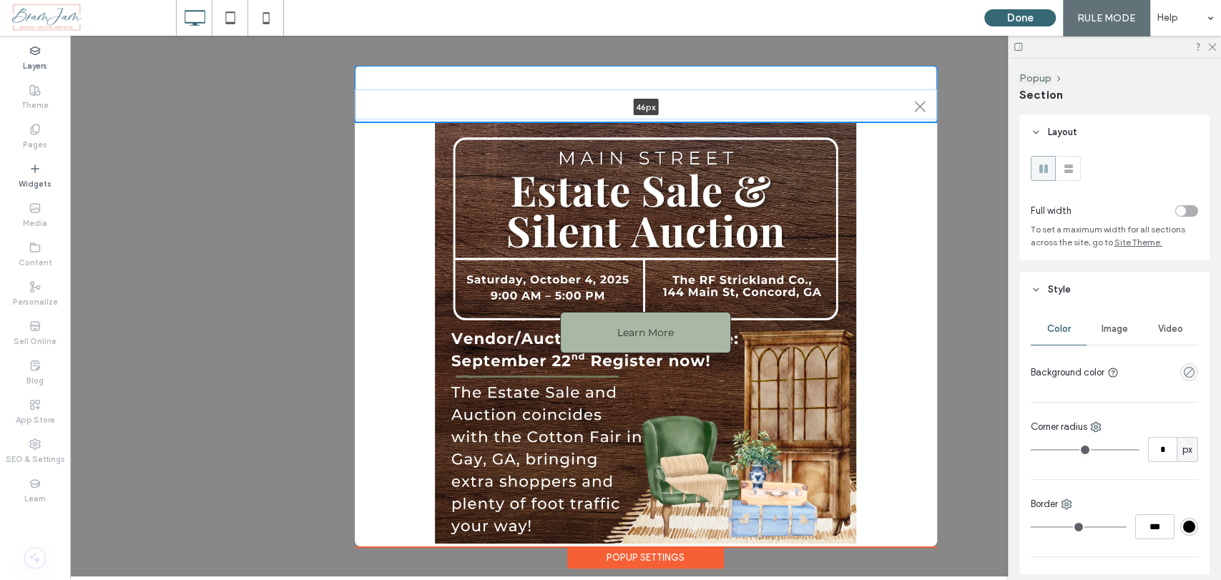
drag, startPoint x: 784, startPoint y: 114, endPoint x: 783, endPoint y: 92, distance: 22.9
click at [783, 92] on div ".st0-1091118977{fill-rule:evenodd;clip-rule:evenodd;} 46px + Add Section" at bounding box center [646, 94] width 582 height 56
type input "**"
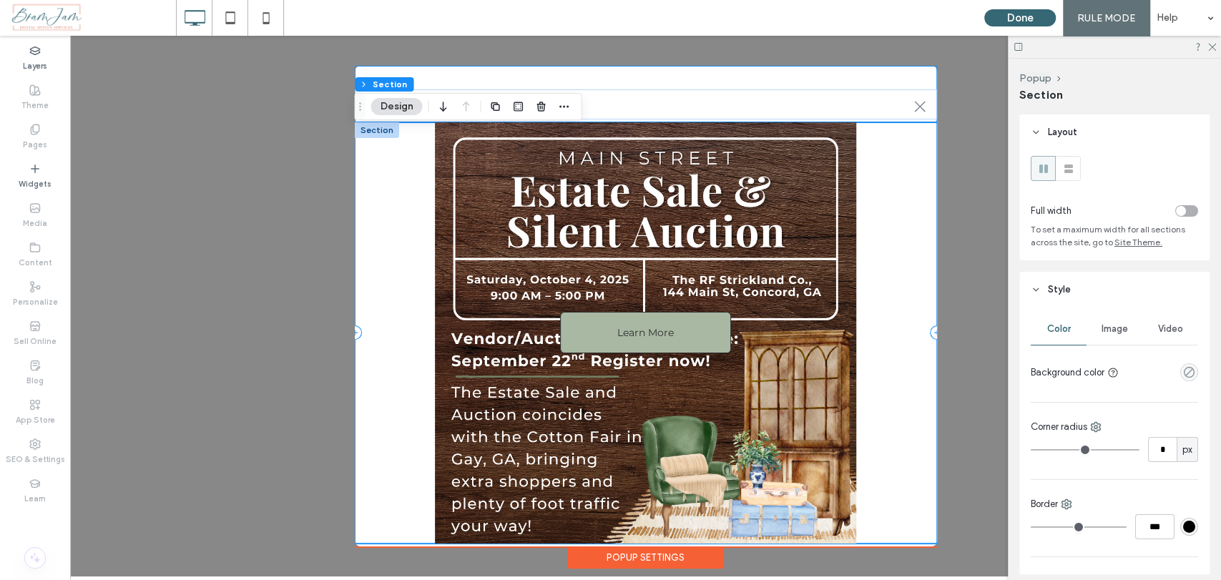
click at [777, 407] on div "Learn More" at bounding box center [646, 332] width 582 height 421
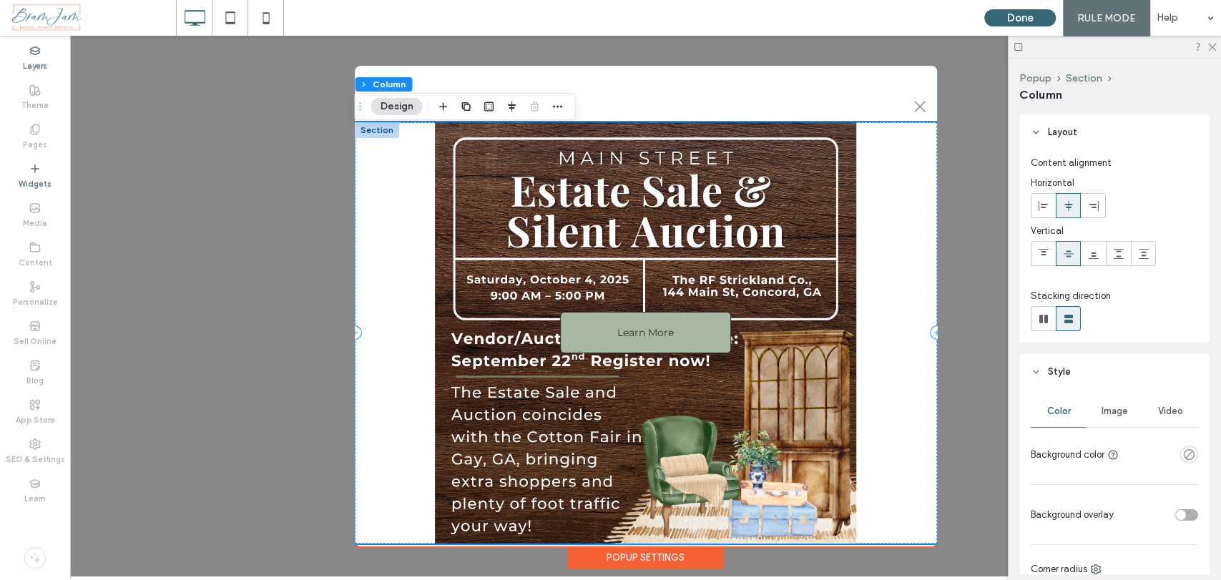
click at [827, 468] on div "Learn More" at bounding box center [646, 332] width 582 height 421
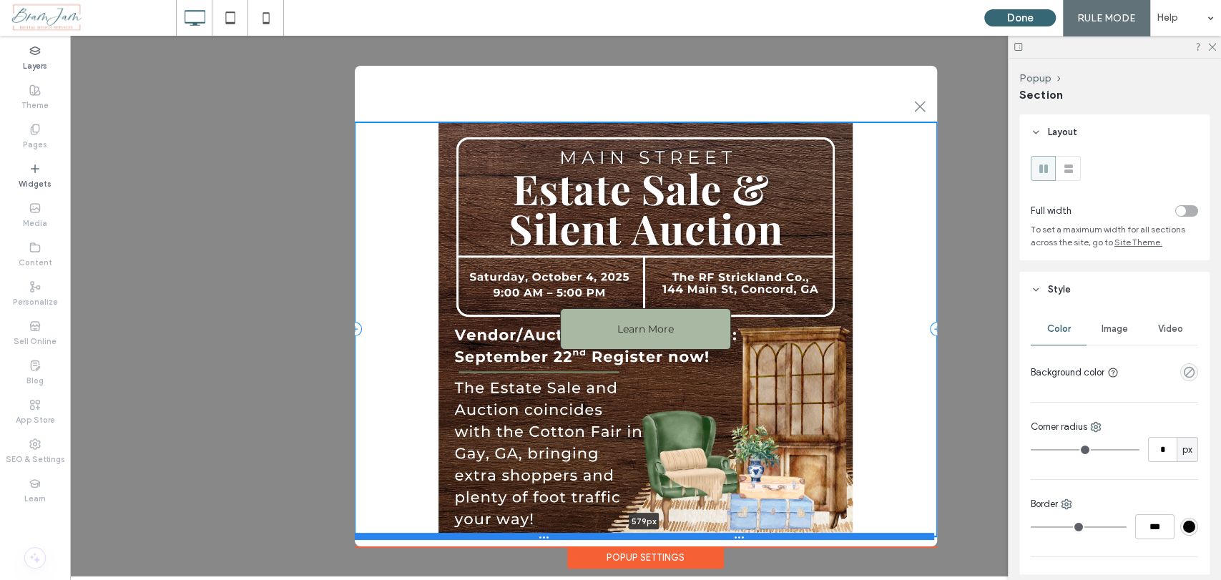
drag, startPoint x: 877, startPoint y: 537, endPoint x: 780, endPoint y: 531, distance: 96.7
click at [782, 533] on div at bounding box center [644, 536] width 579 height 7
type input "***"
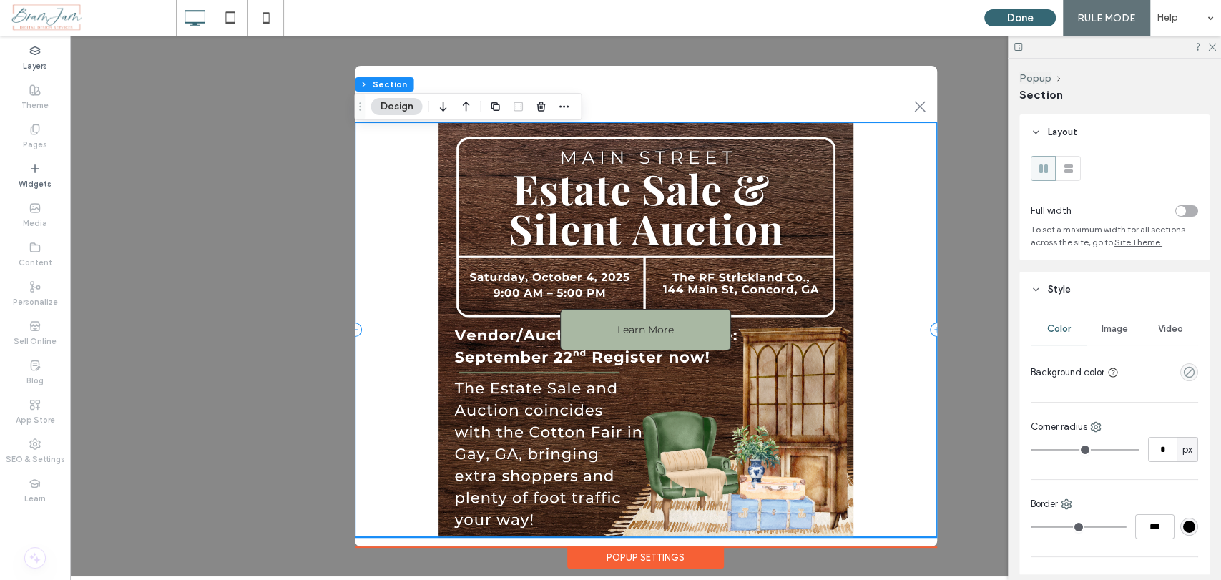
click at [877, 295] on div "Learn More" at bounding box center [646, 329] width 582 height 415
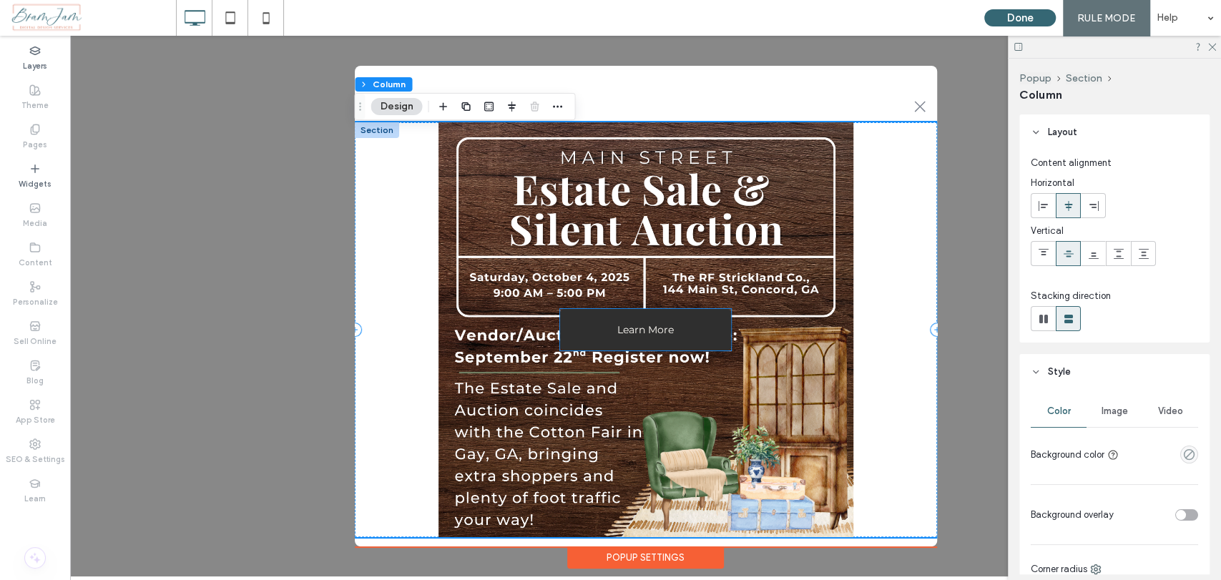
click at [637, 327] on span "Learn More" at bounding box center [645, 329] width 56 height 13
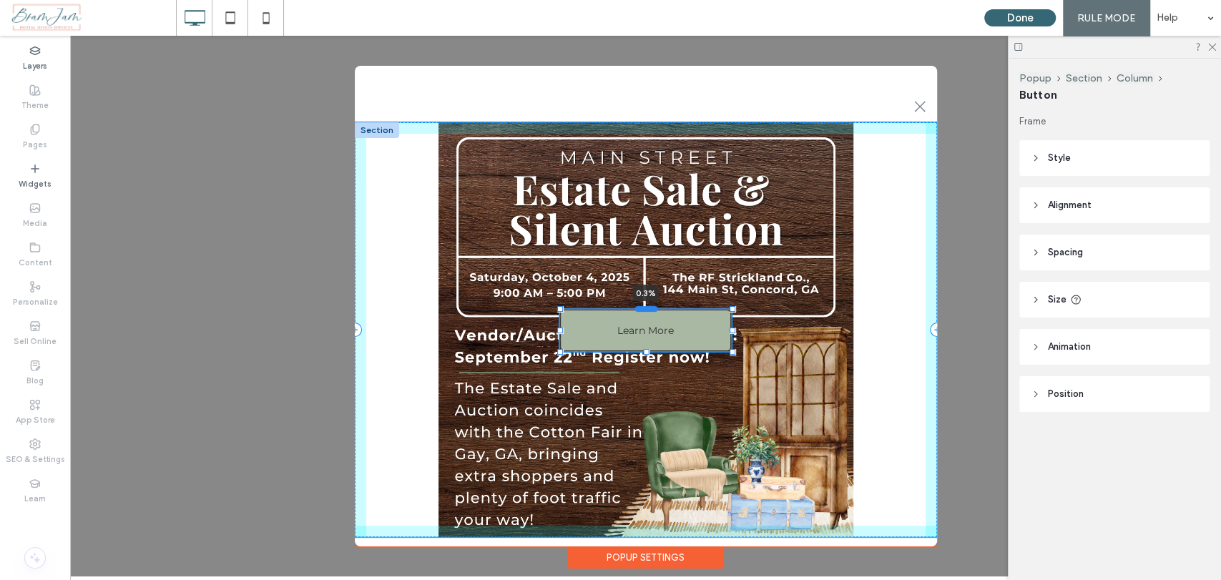
click at [645, 305] on div at bounding box center [645, 308] width 23 height 6
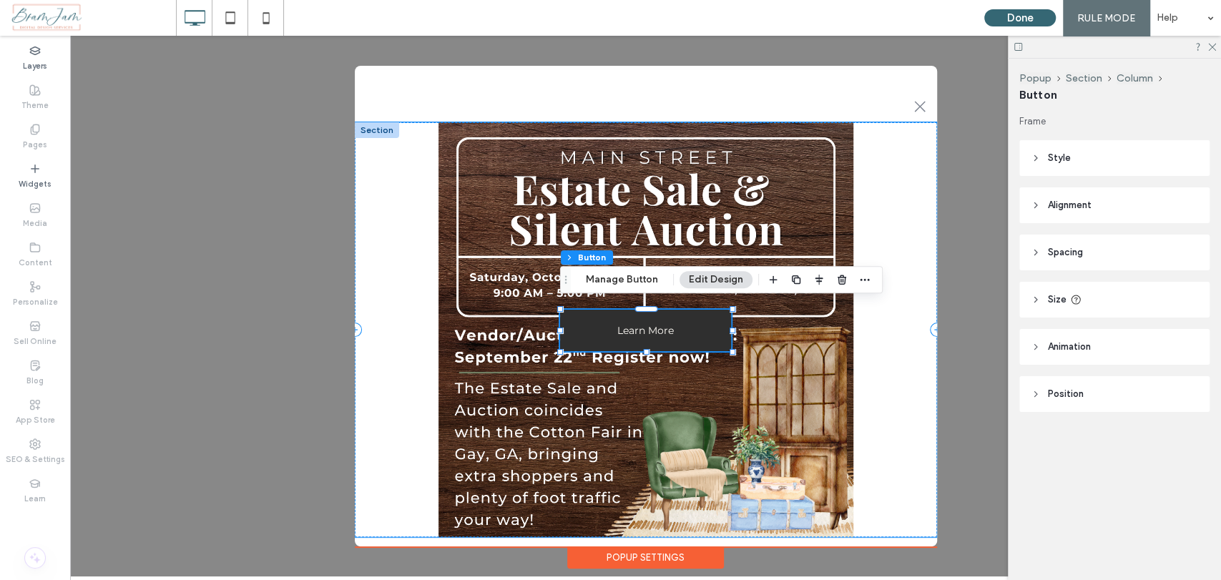
click at [693, 338] on link "Learn More" at bounding box center [645, 330] width 171 height 41
type input "*"
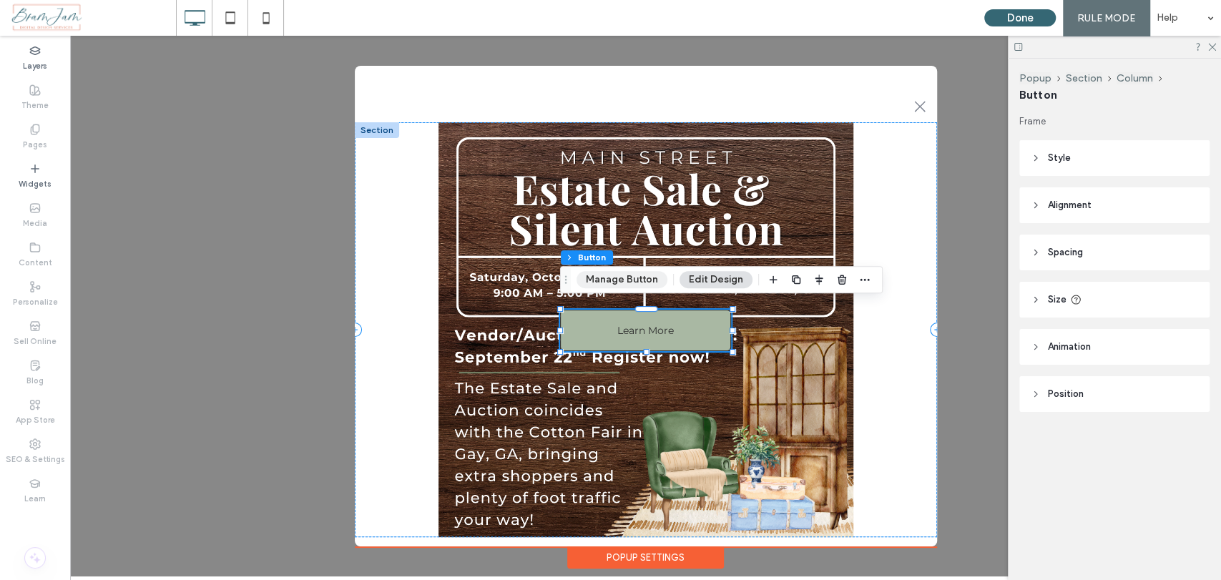
click at [624, 283] on button "Manage Button" at bounding box center [621, 279] width 91 height 17
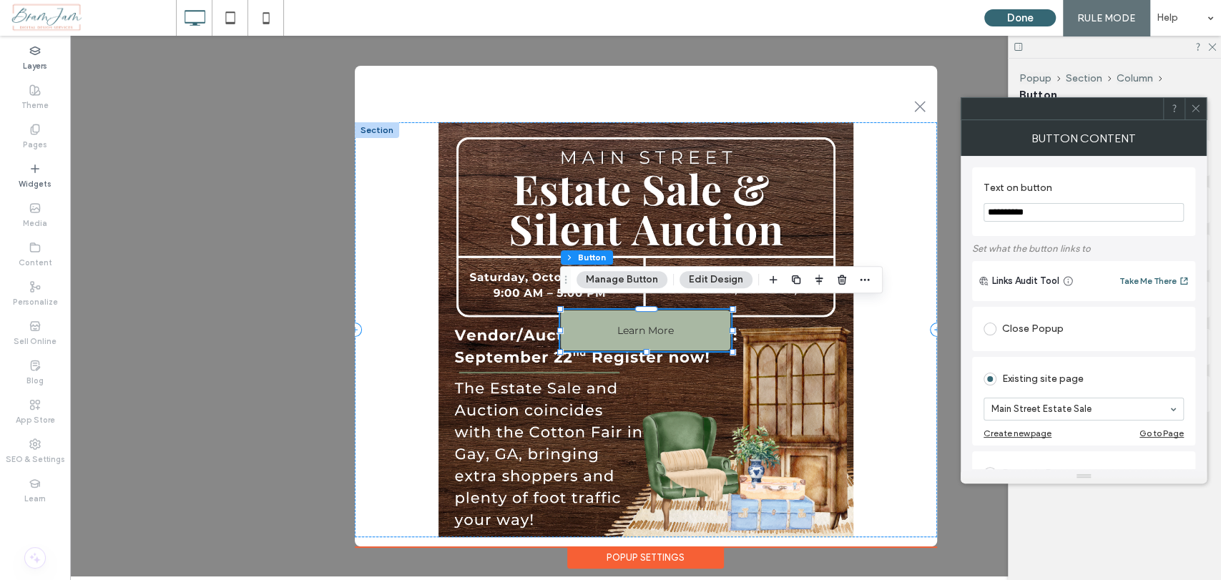
click at [1200, 115] on span at bounding box center [1195, 108] width 11 height 21
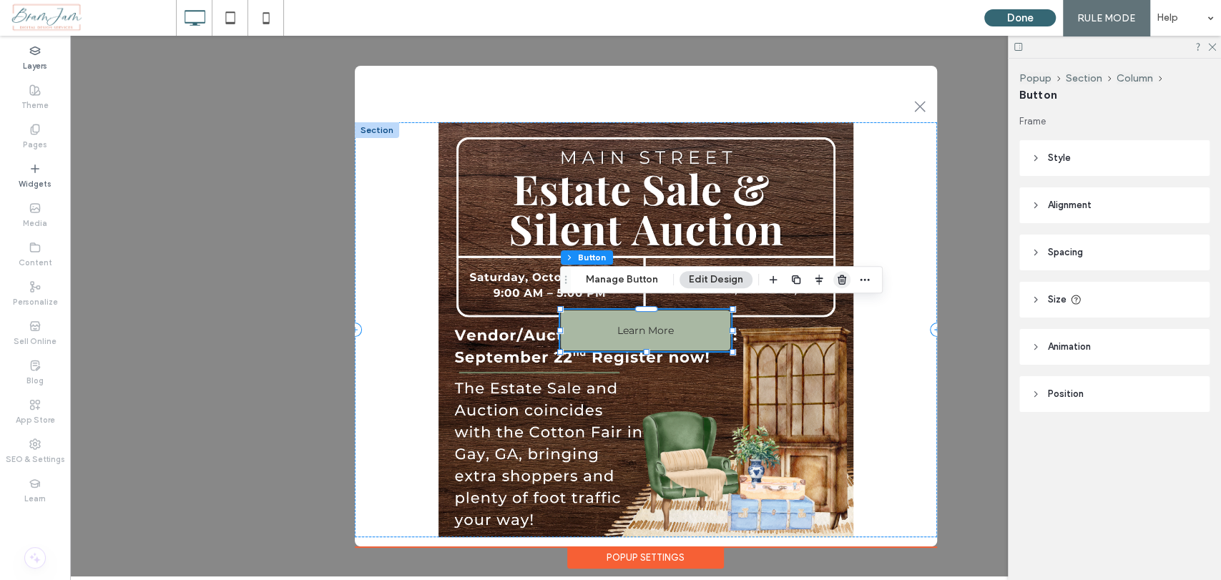
click at [841, 280] on use "button" at bounding box center [841, 279] width 9 height 9
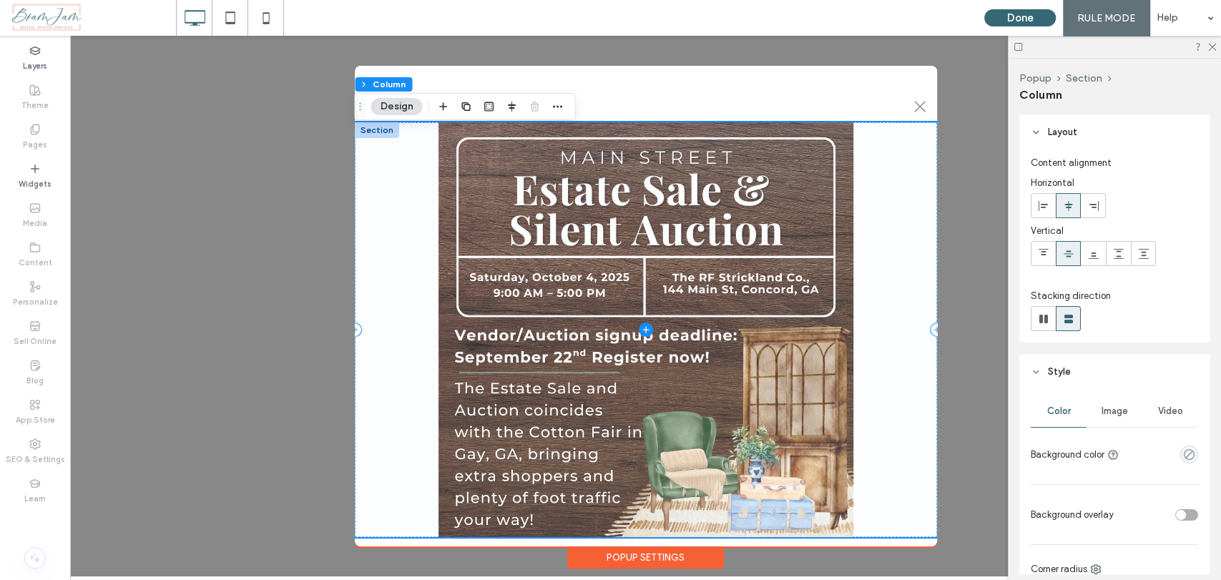
click at [896, 325] on span at bounding box center [646, 329] width 582 height 415
click at [822, 325] on span at bounding box center [646, 329] width 582 height 415
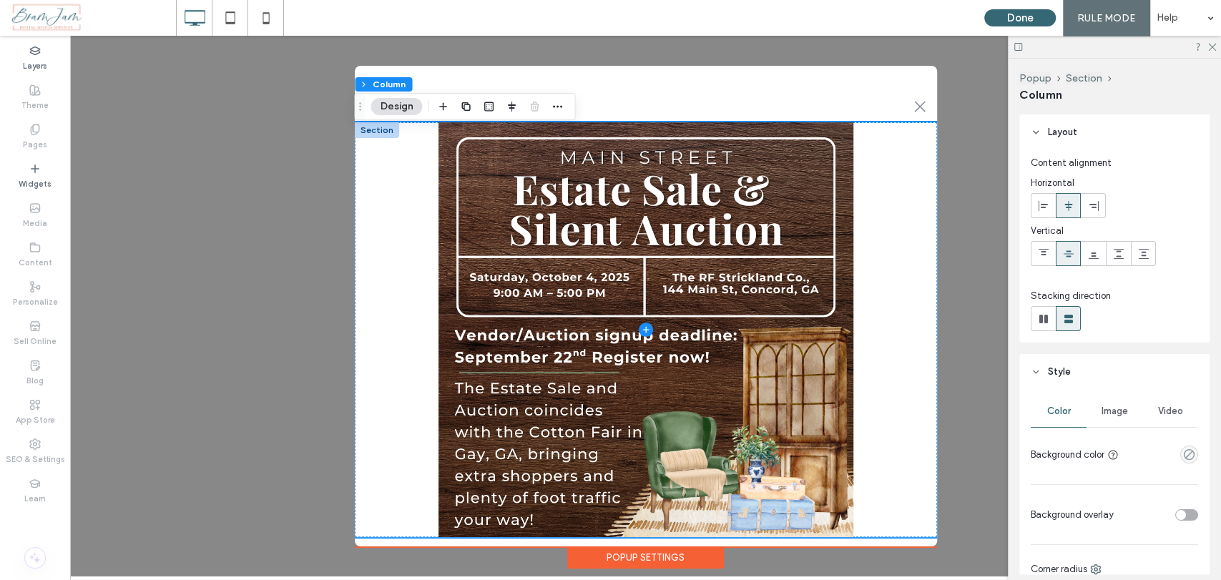
click at [1125, 406] on div "Image" at bounding box center [1114, 410] width 56 height 31
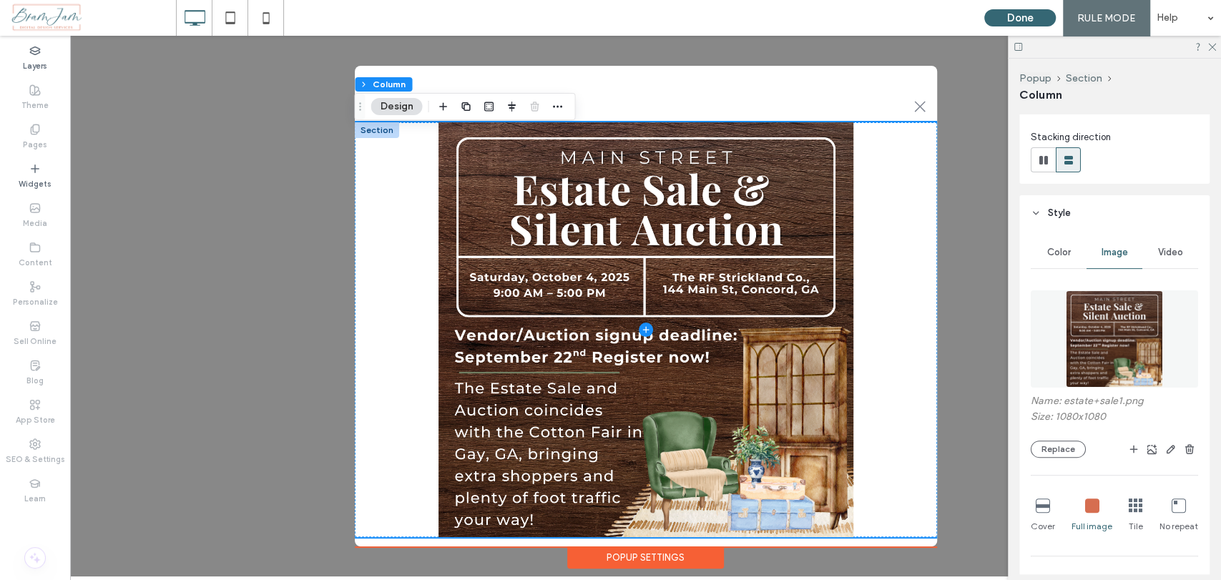
scroll to position [397, 0]
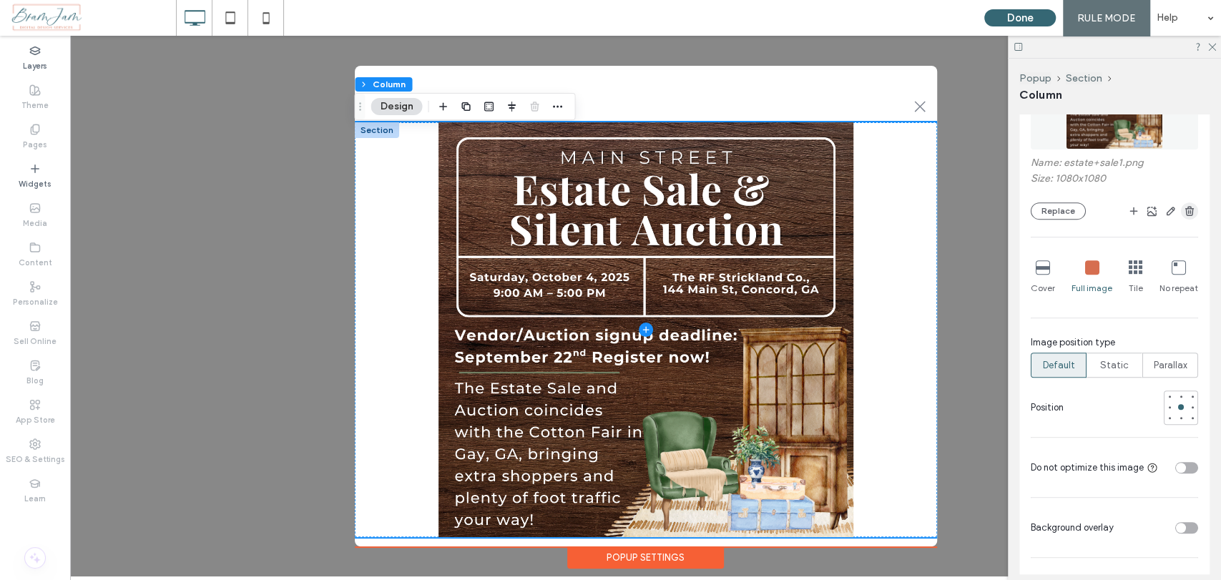
click at [1183, 213] on icon "button" at bounding box center [1188, 210] width 11 height 11
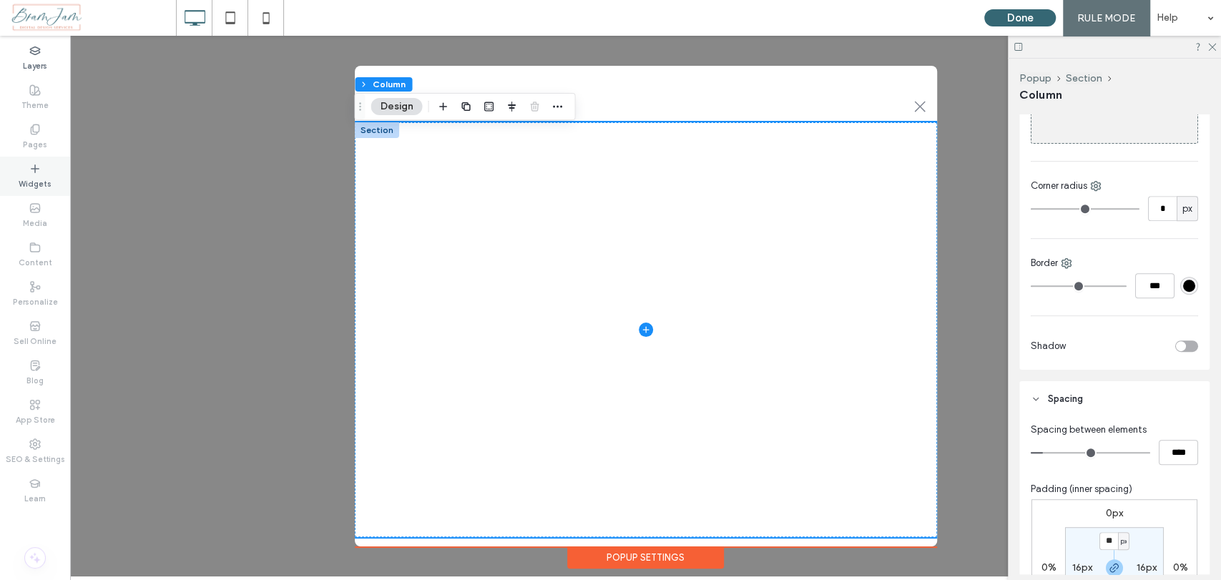
click at [34, 177] on label "Widgets" at bounding box center [35, 182] width 33 height 16
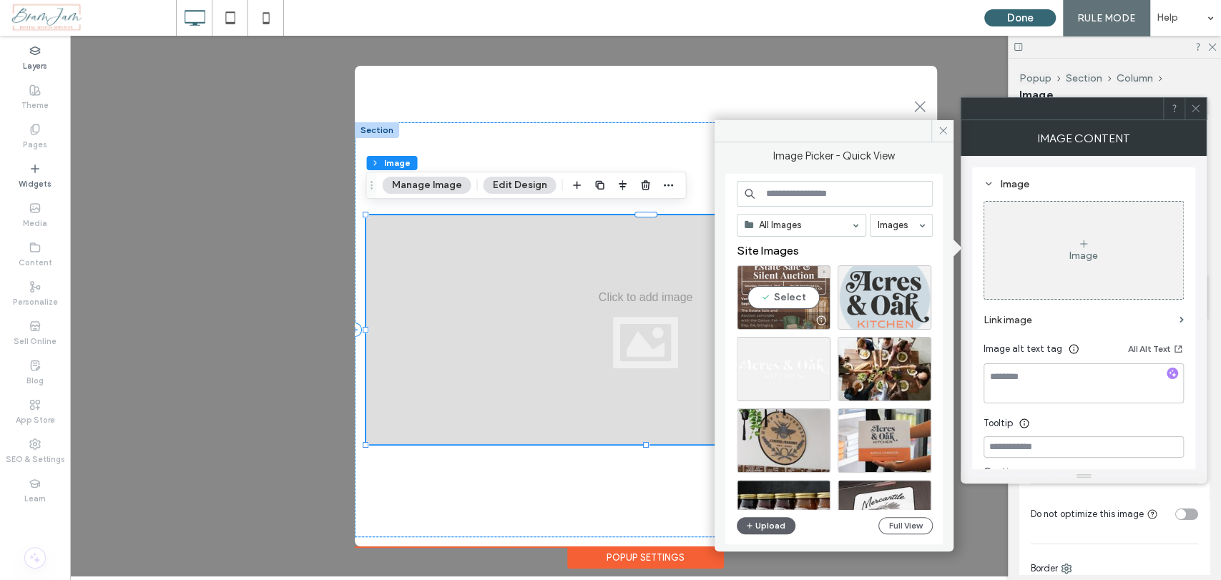
click at [790, 303] on div "Select" at bounding box center [784, 297] width 94 height 64
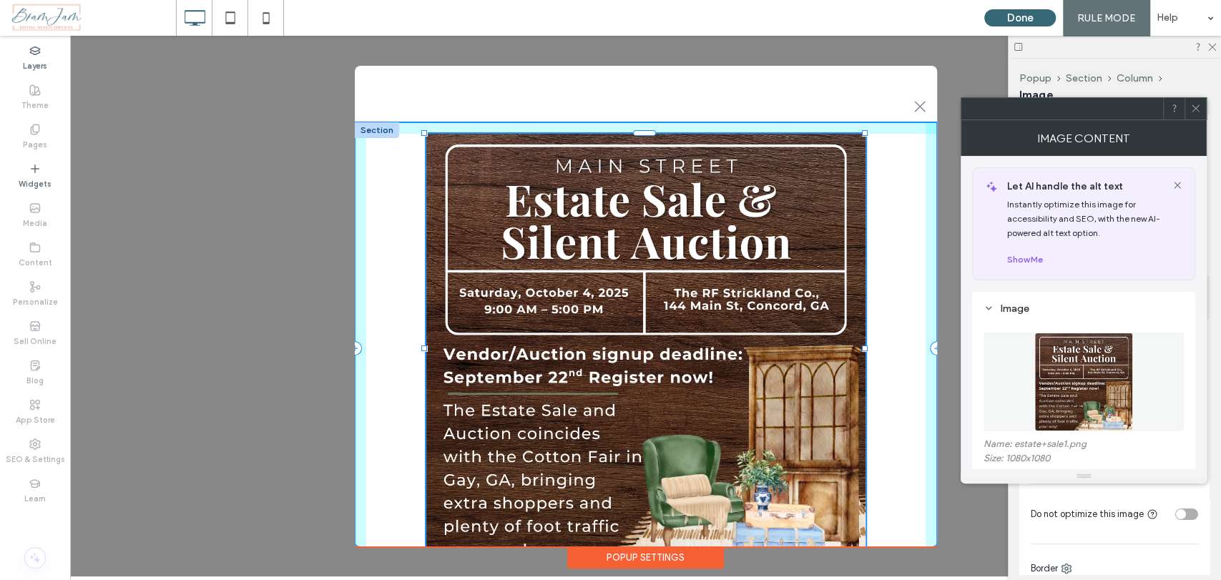
drag, startPoint x: 927, startPoint y: 437, endPoint x: 854, endPoint y: 486, distance: 87.7
click at [866, 535] on div "79% , 600px" at bounding box center [646, 348] width 582 height 452
type input "**"
type input "***"
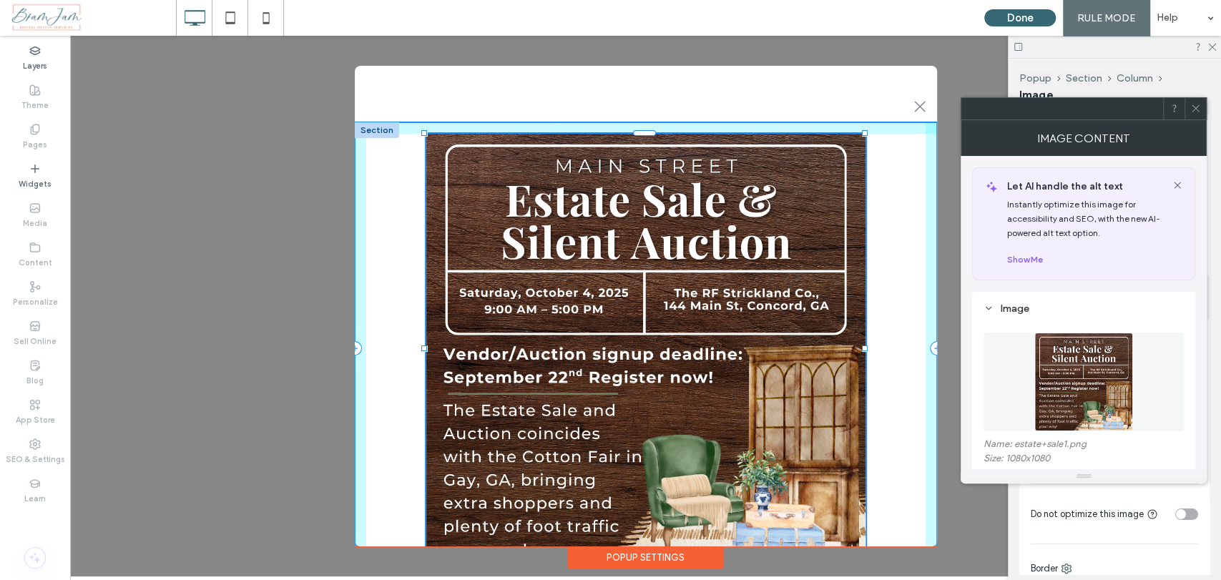
type input "***"
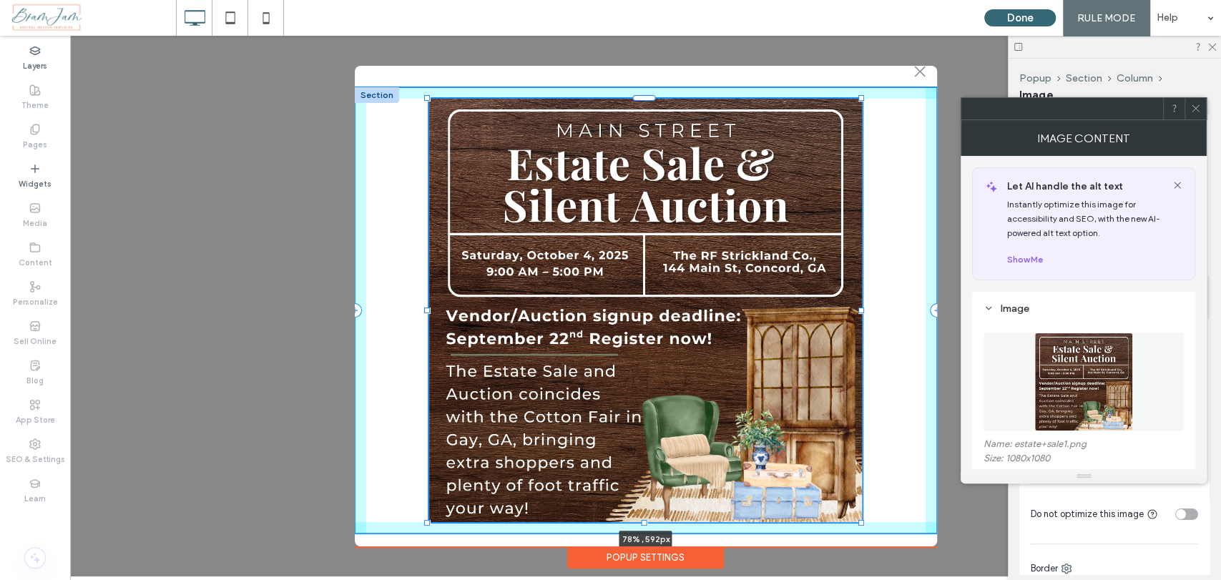
scroll to position [36, 0]
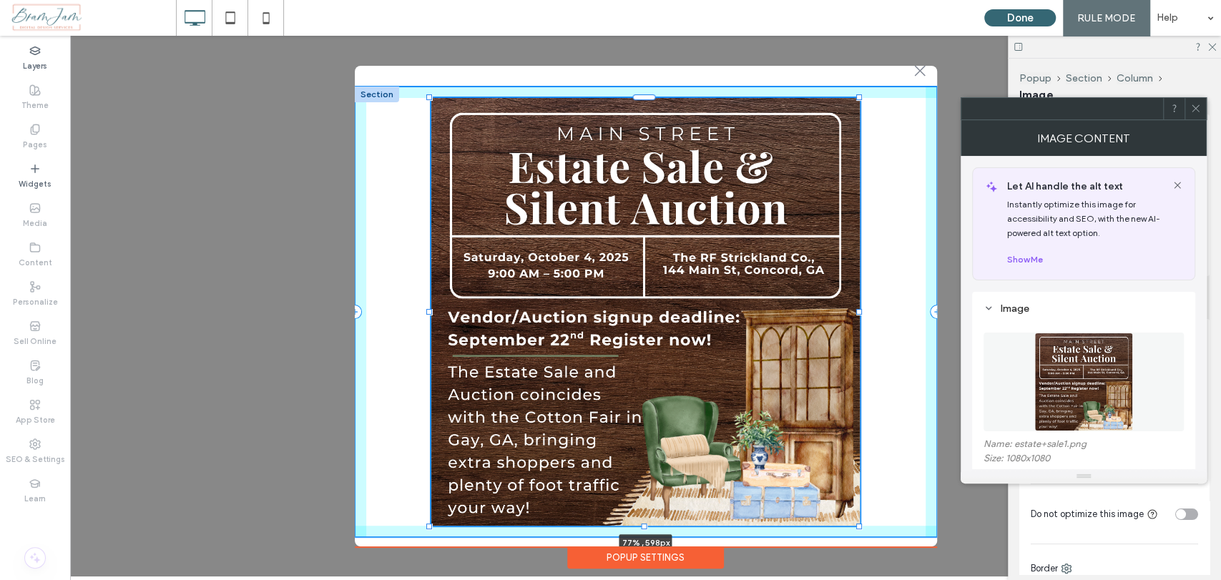
click at [858, 523] on div at bounding box center [859, 526] width 6 height 6
type input "**"
type input "***"
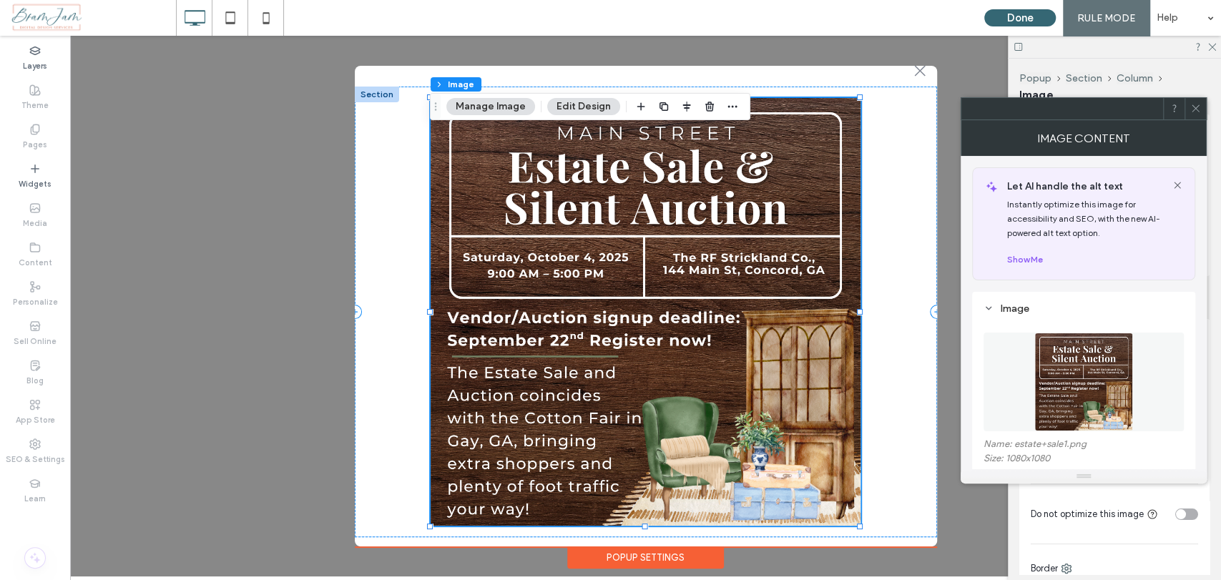
click at [1199, 107] on icon at bounding box center [1195, 108] width 11 height 11
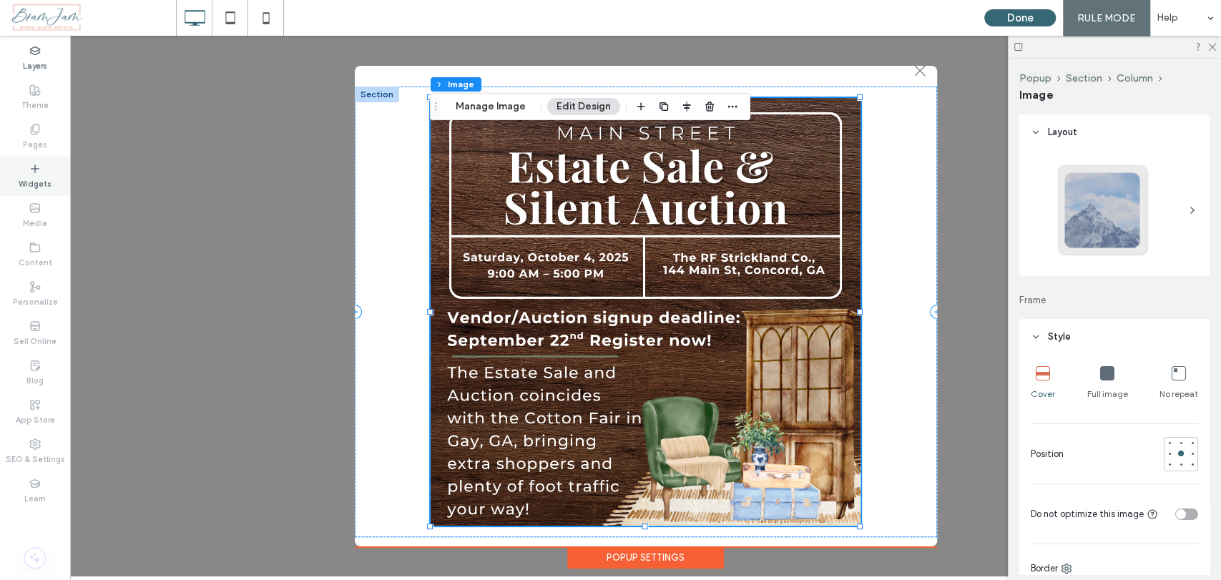
click at [34, 166] on icon at bounding box center [34, 168] width 11 height 11
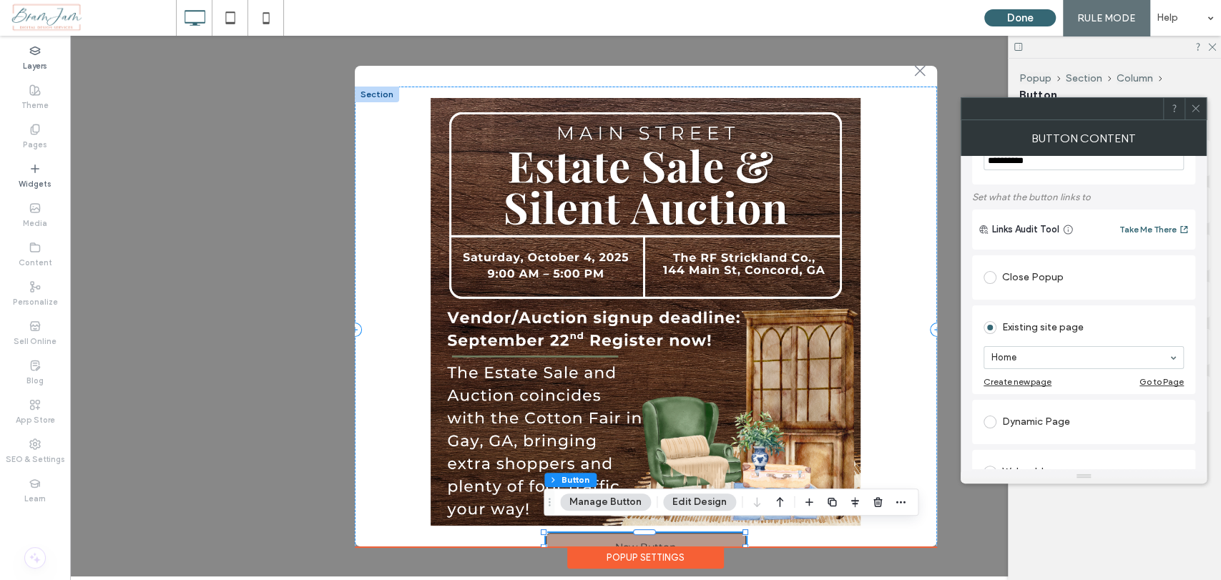
scroll to position [0, 0]
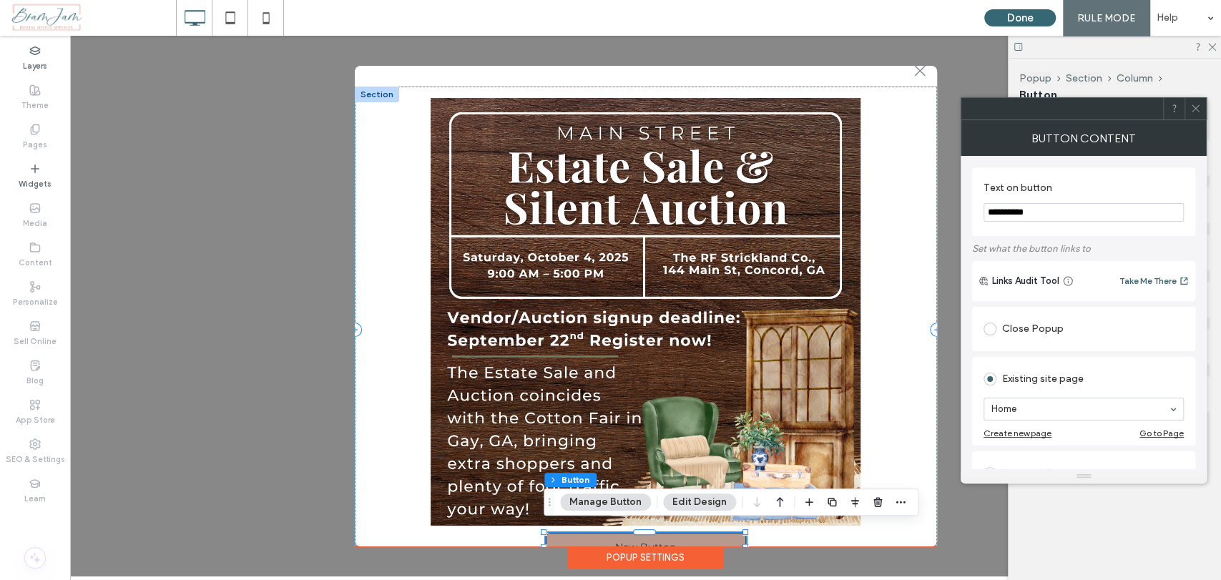
click at [1058, 207] on input "**********" at bounding box center [1083, 212] width 200 height 19
type input "**********"
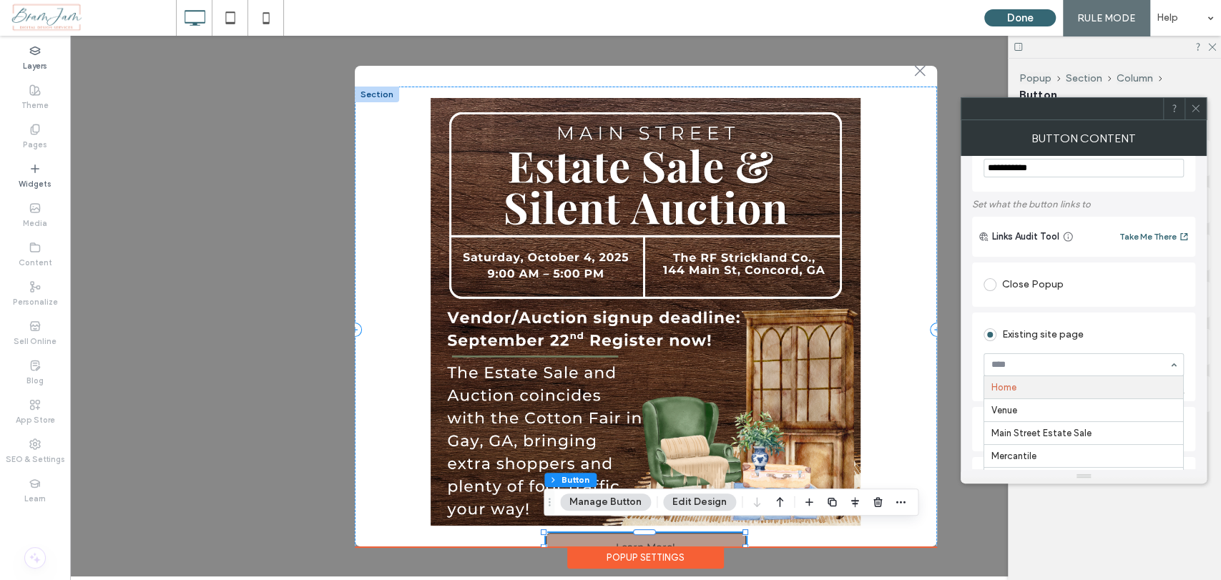
scroll to position [79, 0]
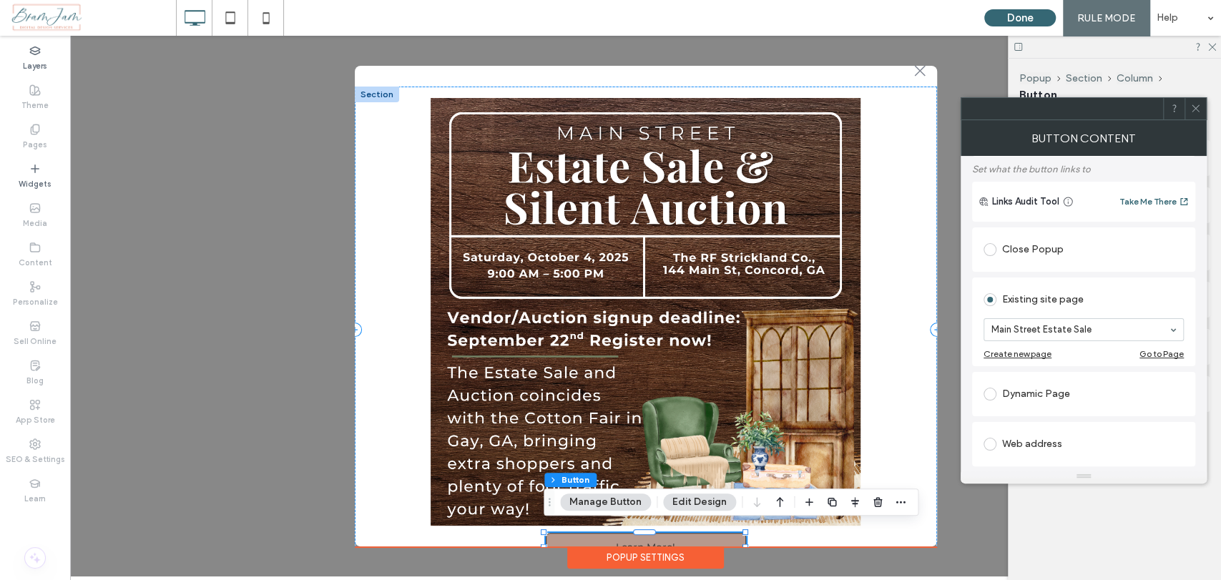
click at [1193, 109] on icon at bounding box center [1195, 108] width 11 height 11
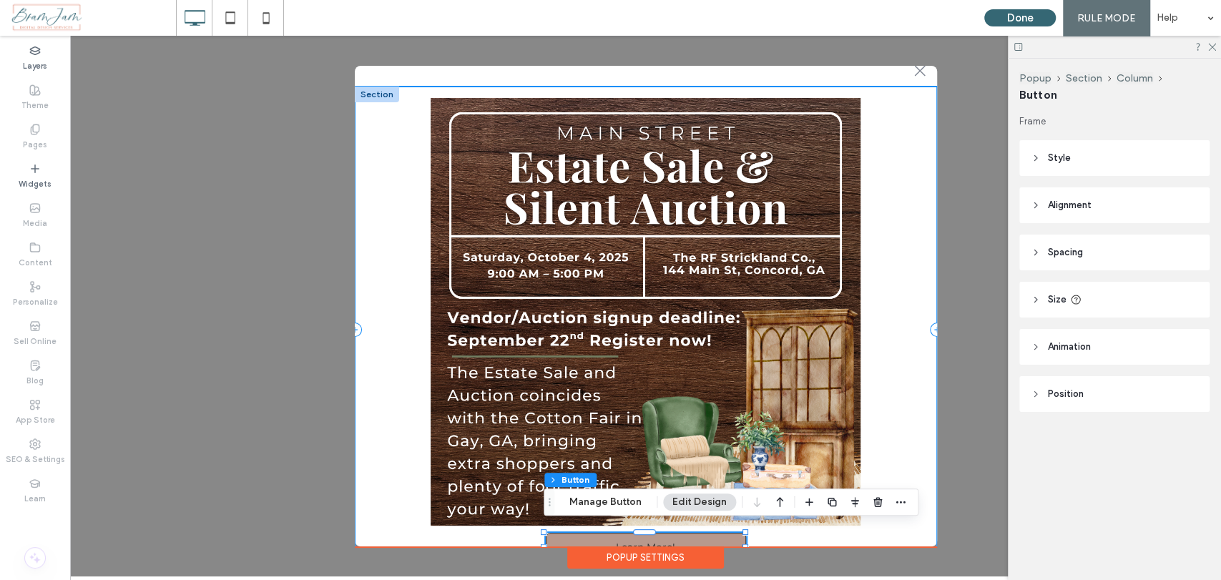
click at [921, 533] on div "Learn More!" at bounding box center [646, 330] width 582 height 486
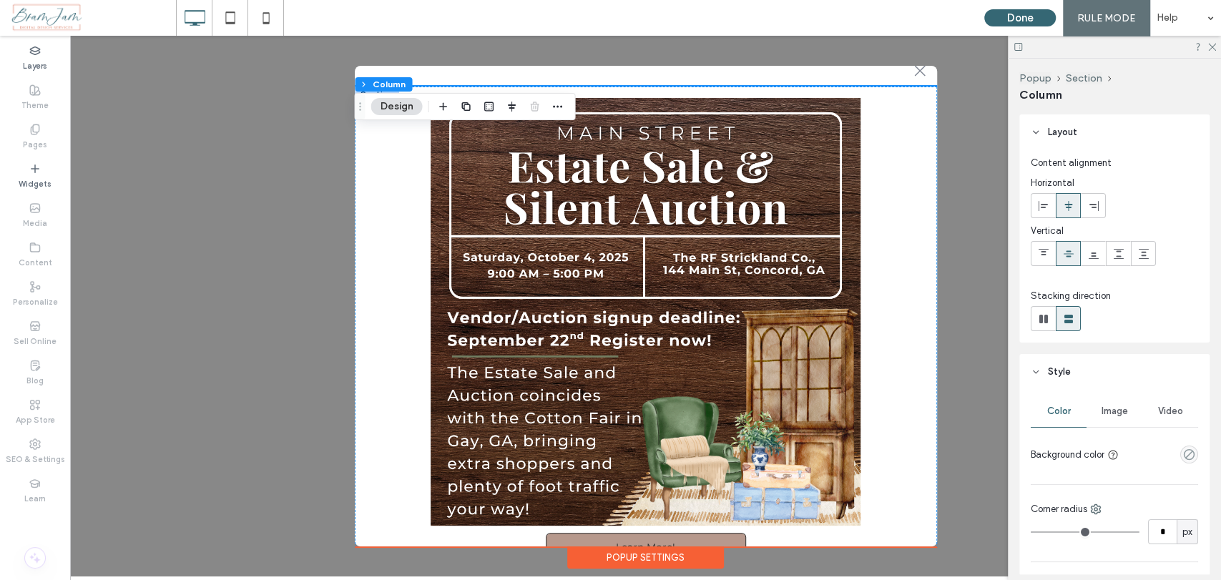
click at [695, 553] on div "Popup Settings" at bounding box center [645, 557] width 157 height 22
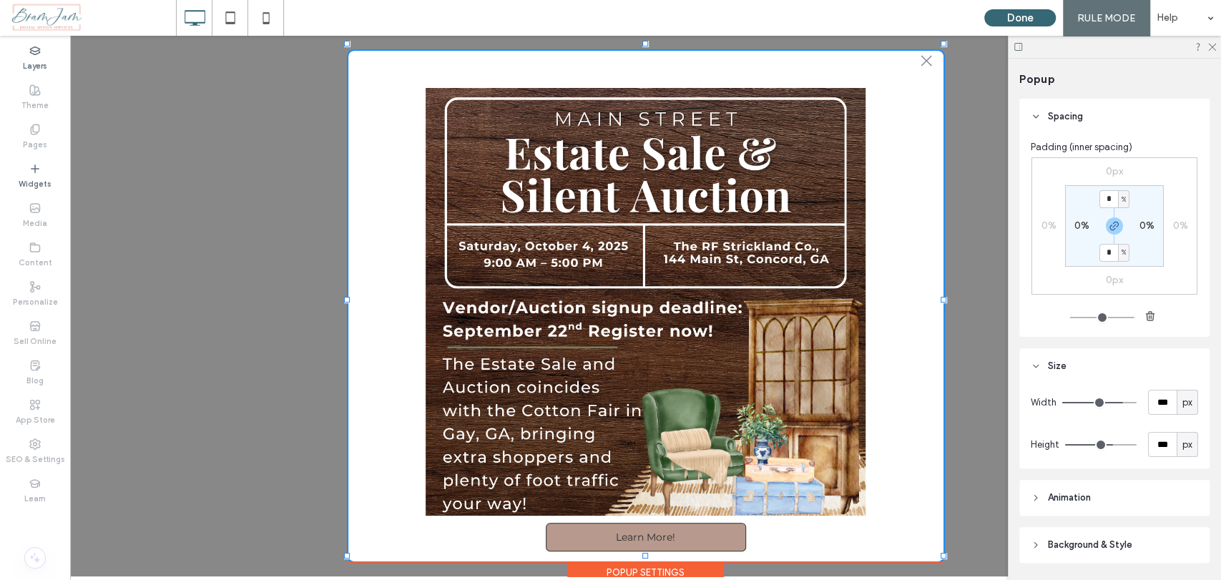
scroll to position [29, 0]
drag, startPoint x: 937, startPoint y: 539, endPoint x: 945, endPoint y: 555, distance: 17.3
click at [945, 555] on div at bounding box center [944, 556] width 6 height 6
type input "***"
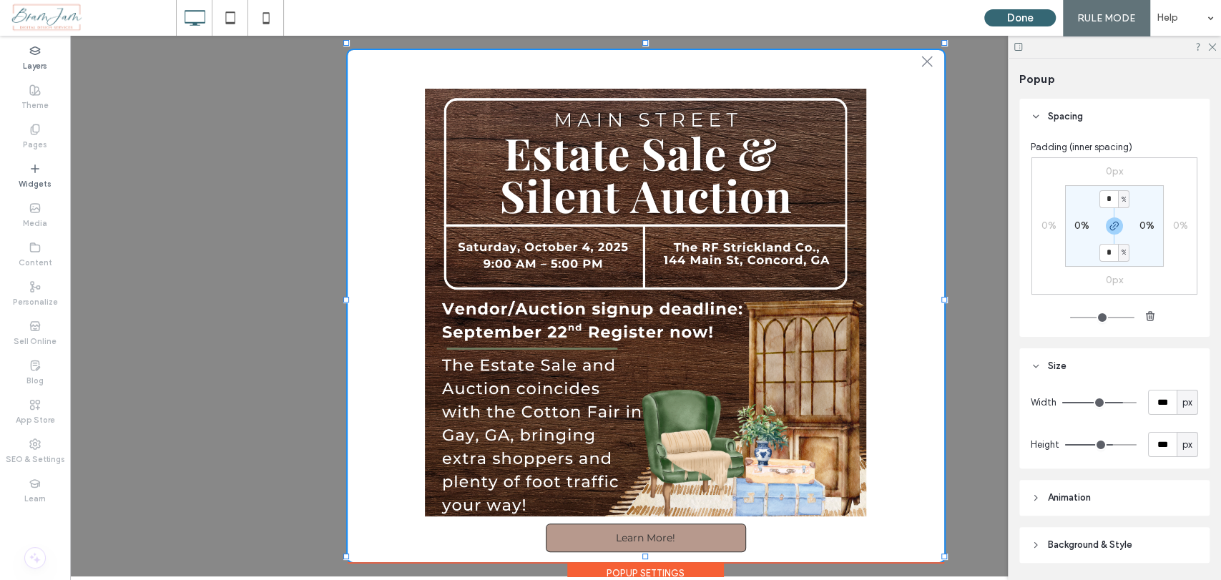
type input "***"
click at [1215, 48] on icon at bounding box center [1210, 45] width 9 height 9
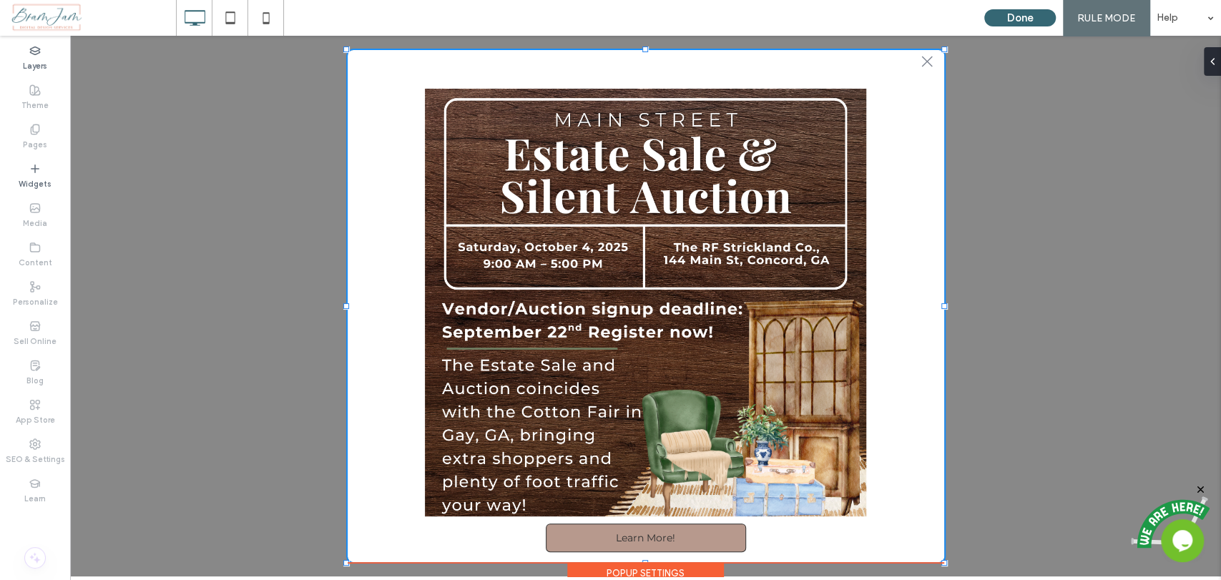
click at [664, 570] on div "Popup Settings" at bounding box center [645, 573] width 157 height 22
click at [664, 565] on div "Popup Settings" at bounding box center [645, 573] width 157 height 22
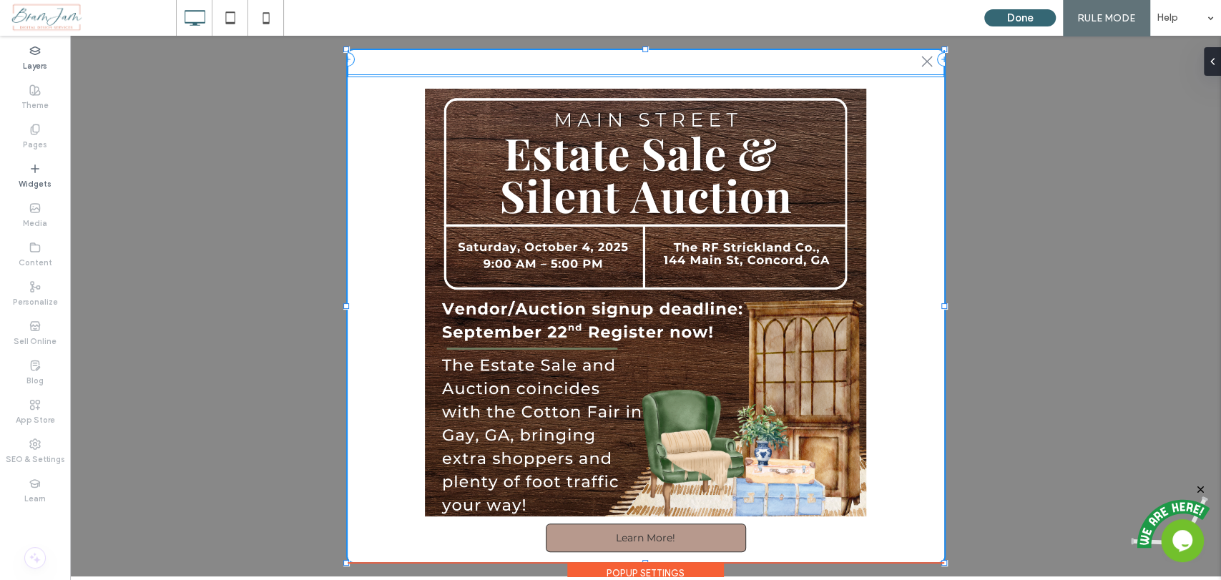
click at [372, 71] on div ".st0-1091118977{fill-rule:evenodd;clip-rule:evenodd;}" at bounding box center [646, 59] width 596 height 30
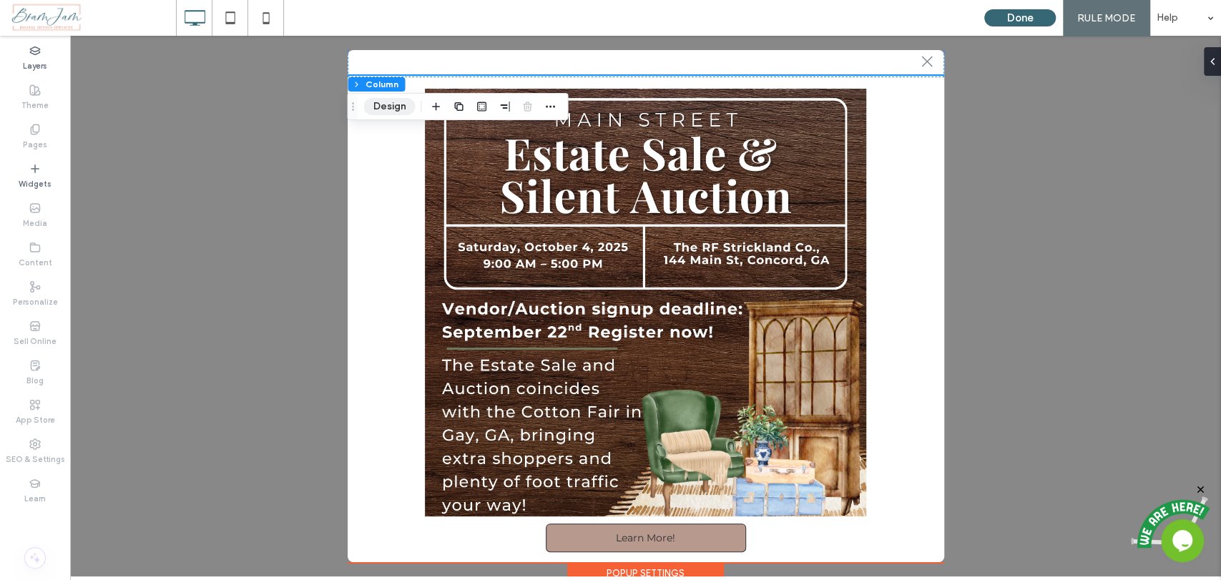
click at [404, 104] on button "Design" at bounding box center [388, 106] width 51 height 17
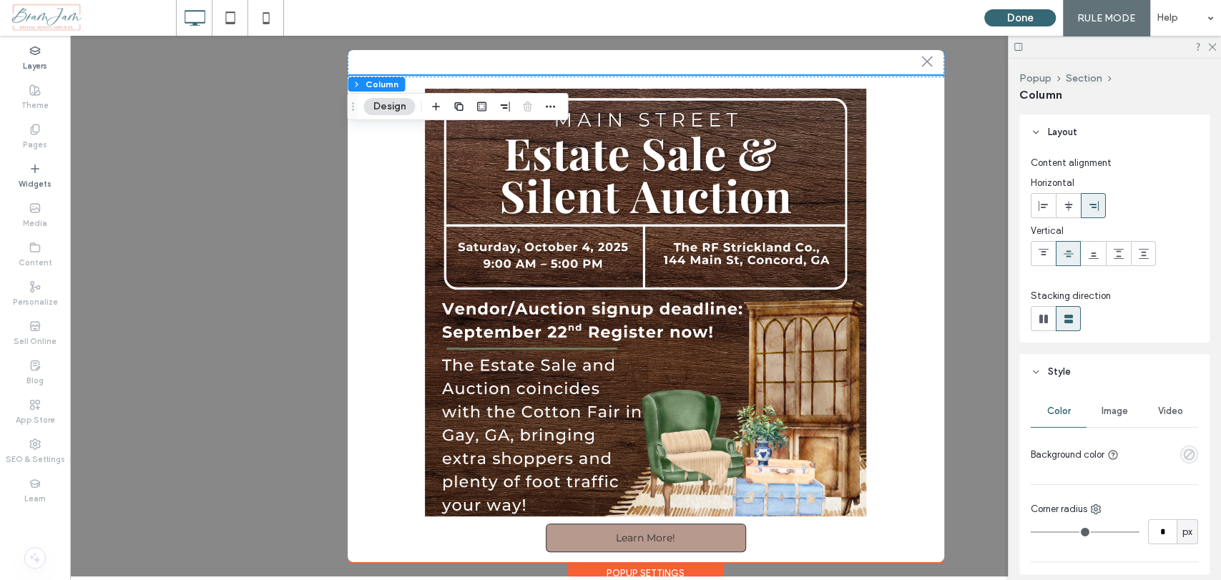
click at [1183, 457] on use "empty color" at bounding box center [1188, 454] width 11 height 11
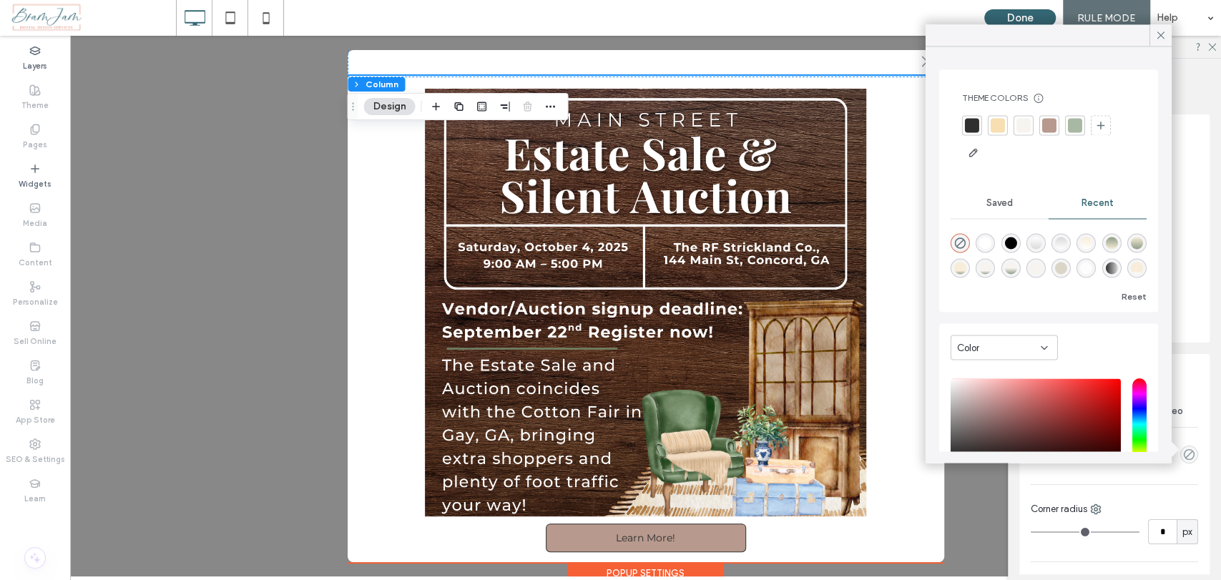
click at [1067, 267] on div "rgba(219, 213, 200, 1)" at bounding box center [1061, 268] width 12 height 12
type input "*******"
type input "***"
type input "****"
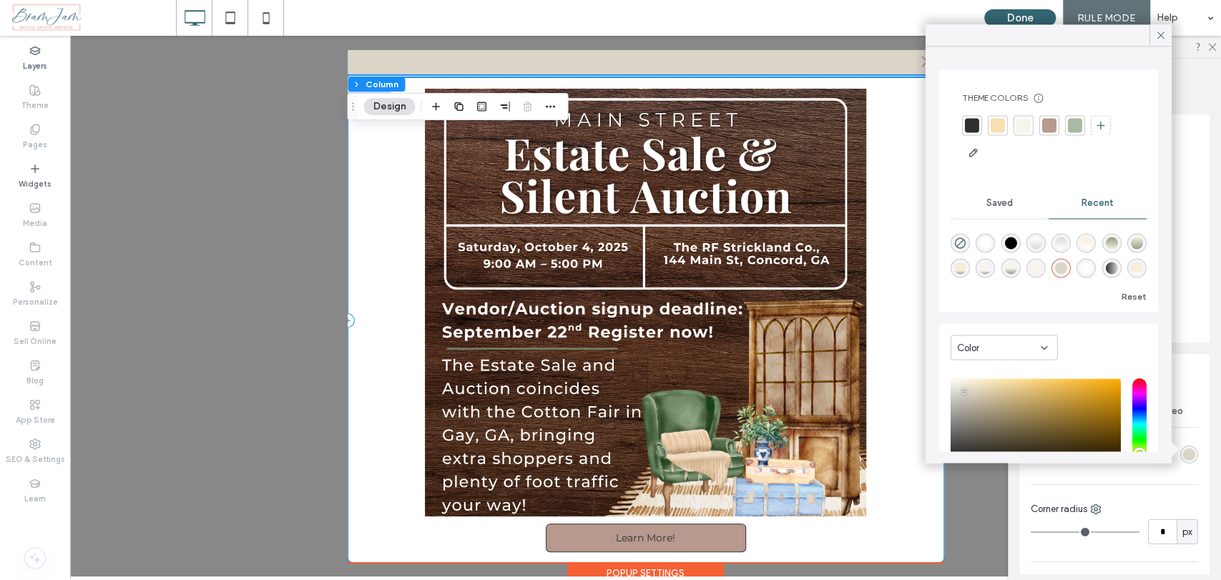
scroll to position [34, 0]
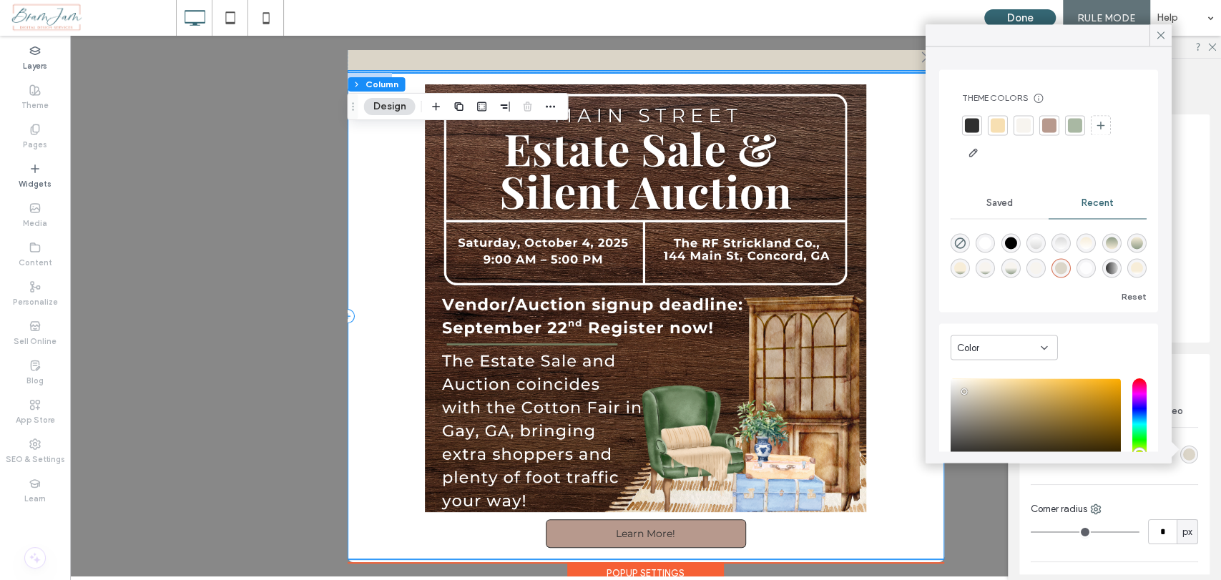
click at [901, 227] on div "Learn More!" at bounding box center [646, 316] width 596 height 486
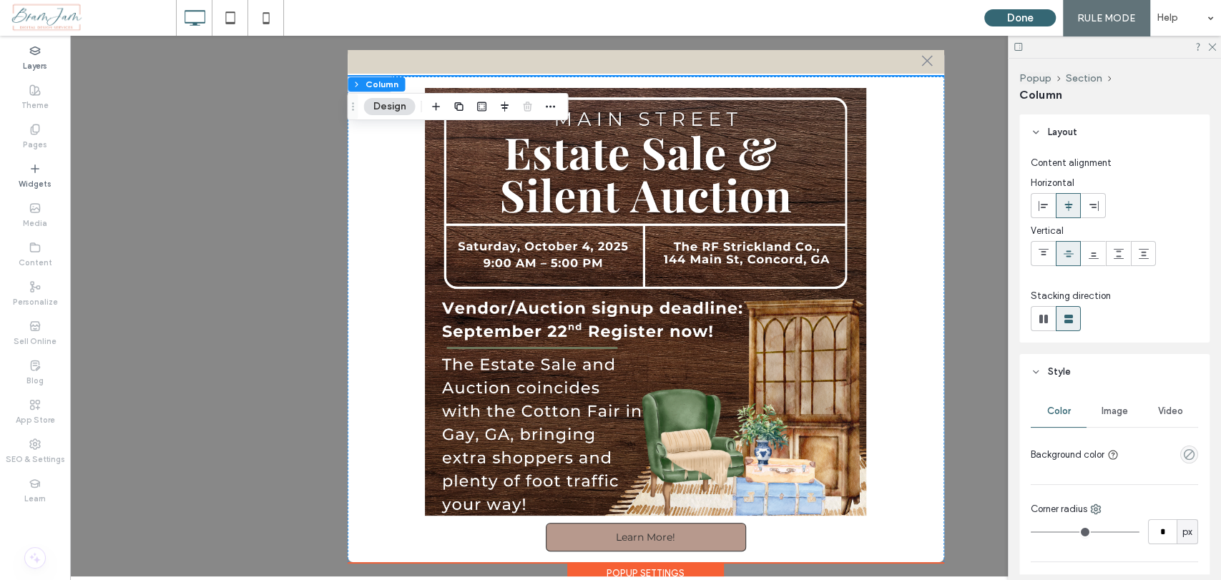
click at [390, 106] on button "Design" at bounding box center [388, 106] width 51 height 17
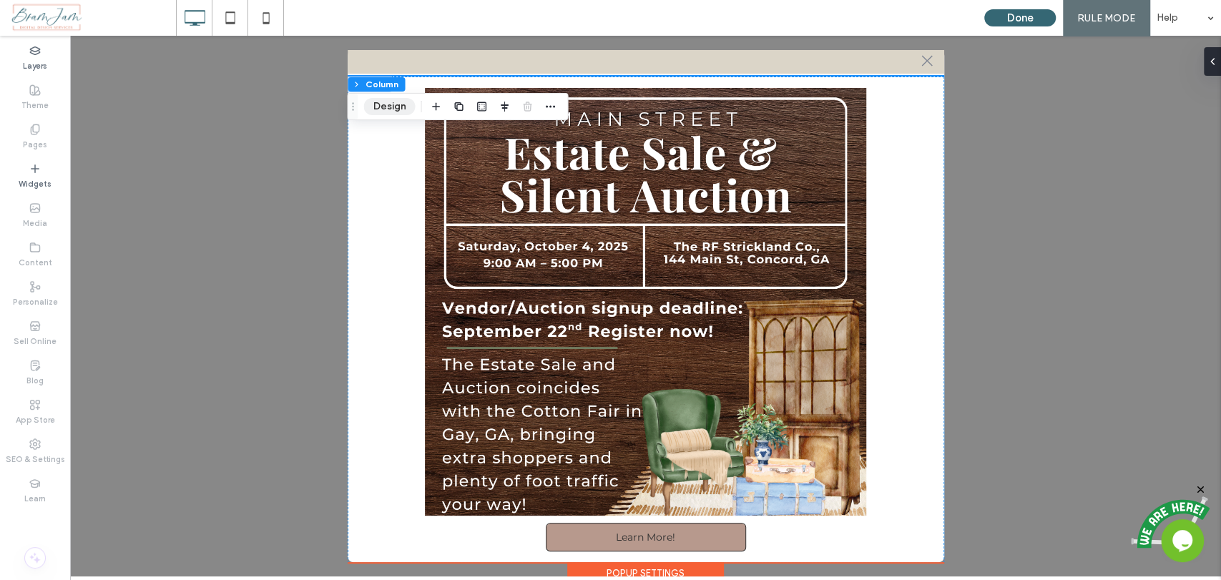
click at [400, 113] on button "Design" at bounding box center [388, 106] width 51 height 17
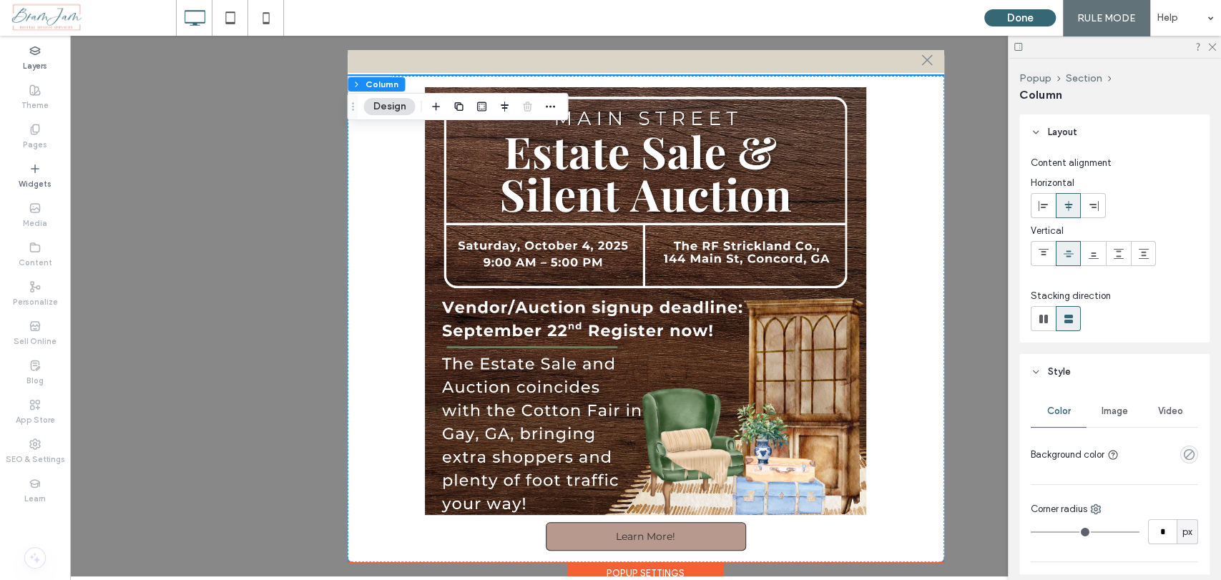
scroll to position [30, 0]
click at [1183, 453] on use "empty color" at bounding box center [1188, 454] width 11 height 11
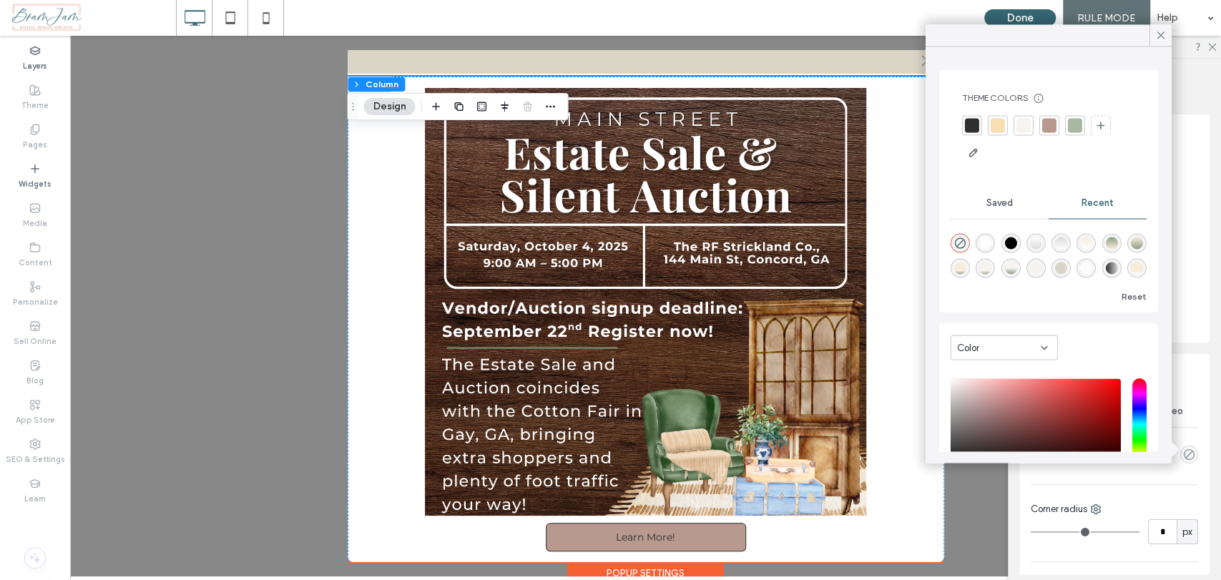
click at [1067, 265] on div "rgba(219, 213, 200, 1)" at bounding box center [1061, 268] width 12 height 12
type input "*******"
type input "***"
type input "****"
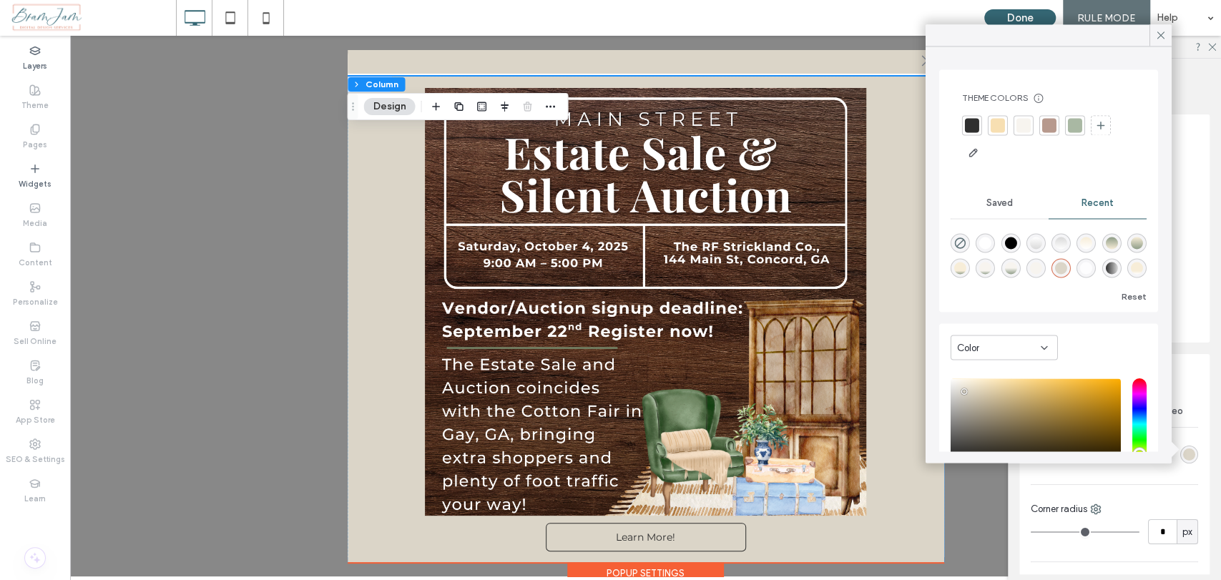
scroll to position [34, 0]
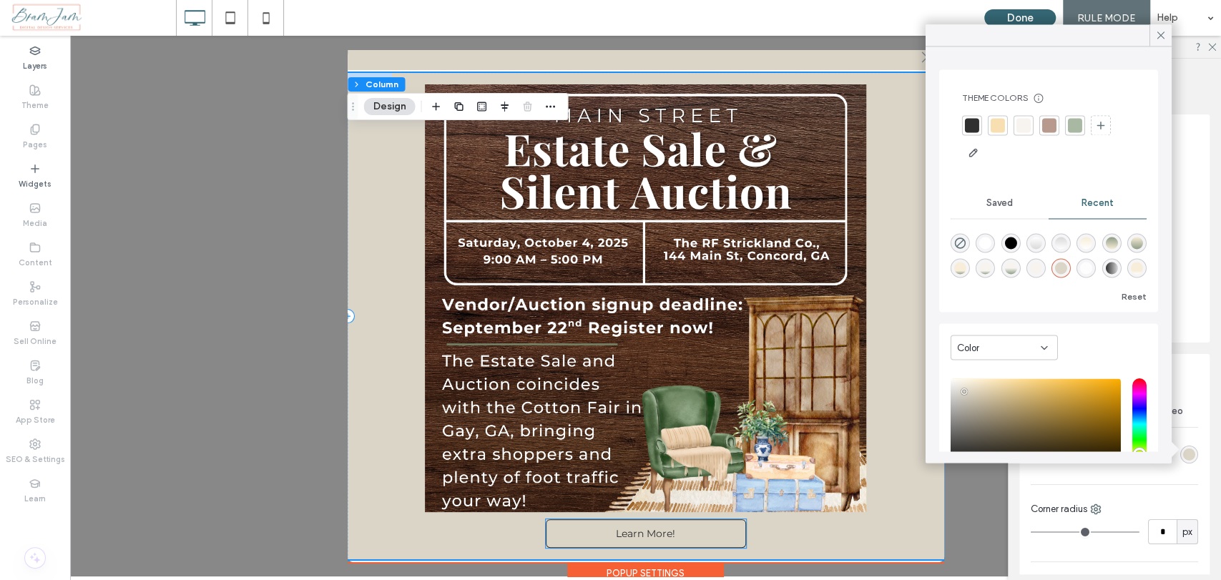
click at [681, 528] on link "Learn More!" at bounding box center [646, 533] width 200 height 29
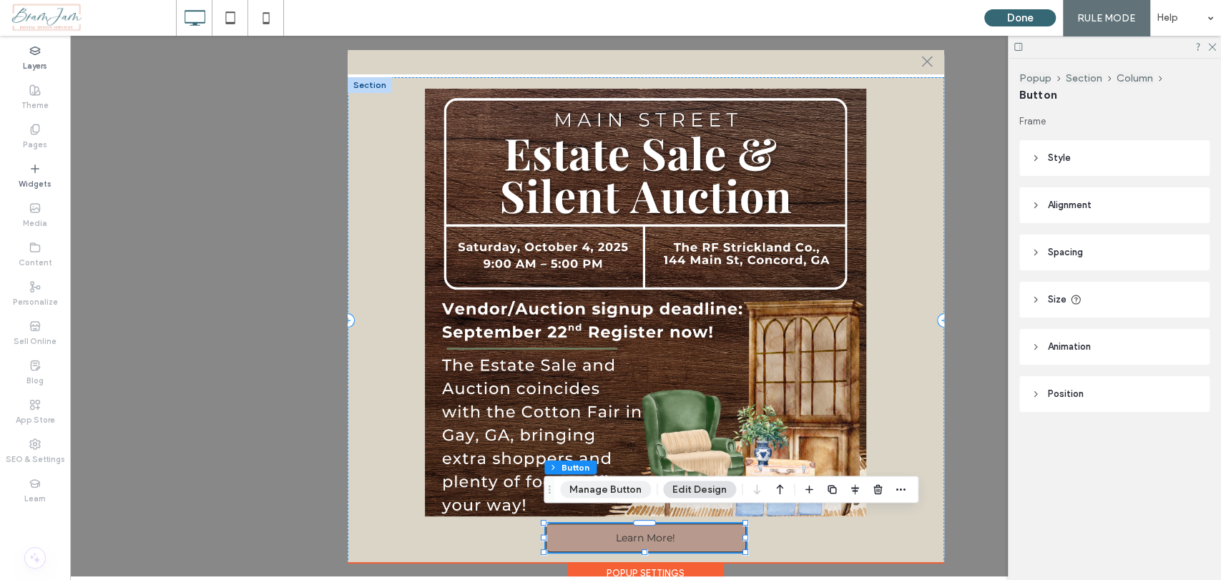
click at [641, 491] on button "Manage Button" at bounding box center [605, 489] width 91 height 17
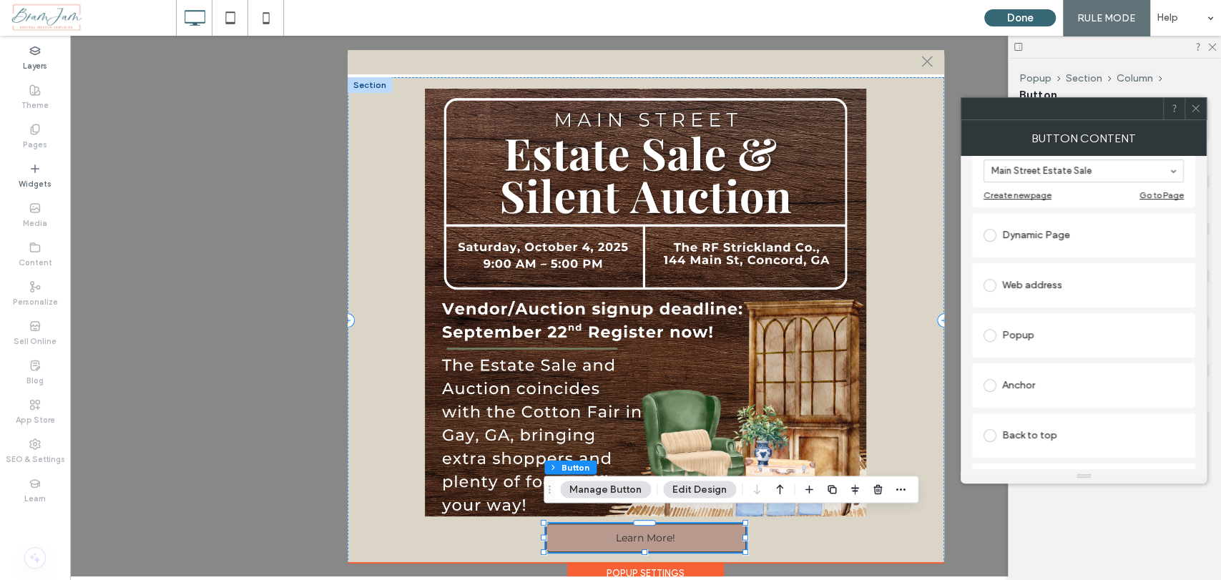
scroll to position [29, 0]
click at [701, 488] on button "Edit Design" at bounding box center [699, 489] width 73 height 17
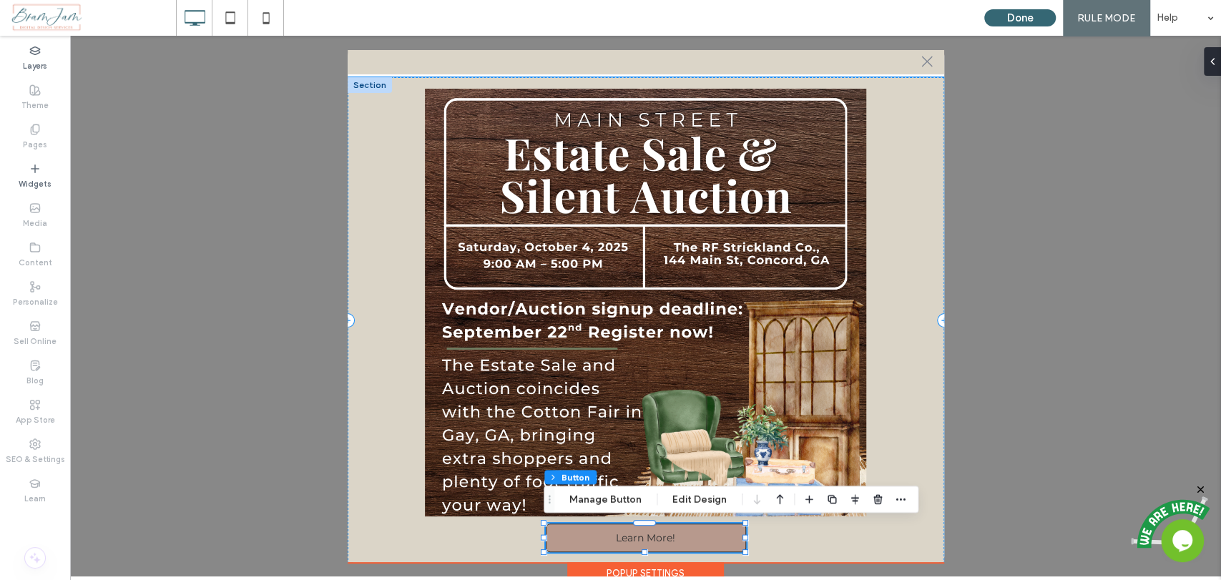
scroll to position [34, 0]
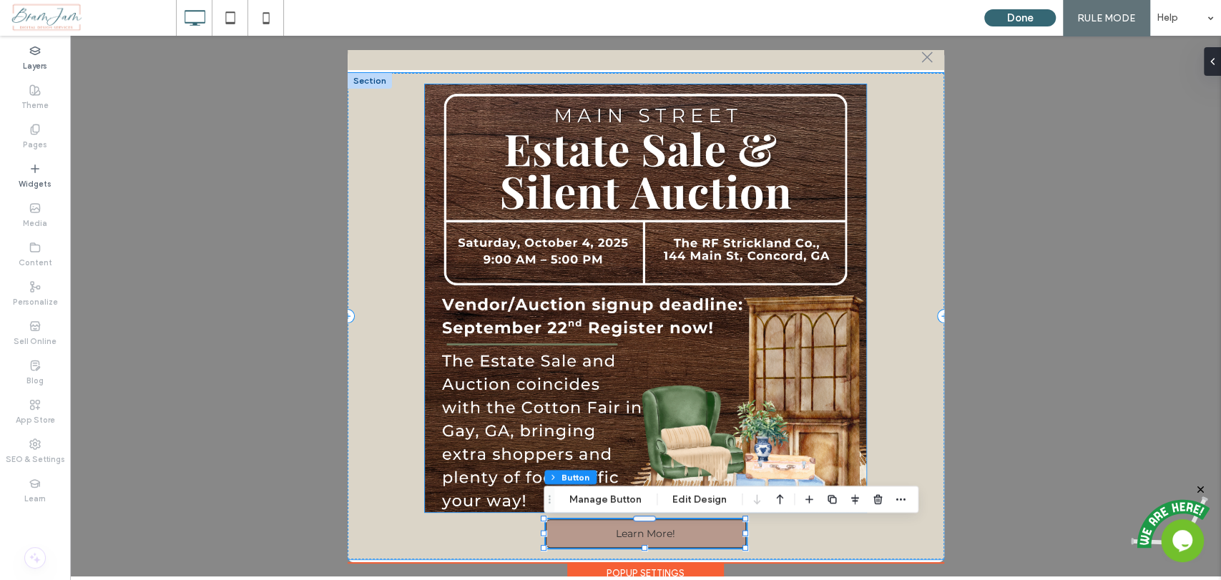
click at [721, 483] on img at bounding box center [645, 298] width 441 height 428
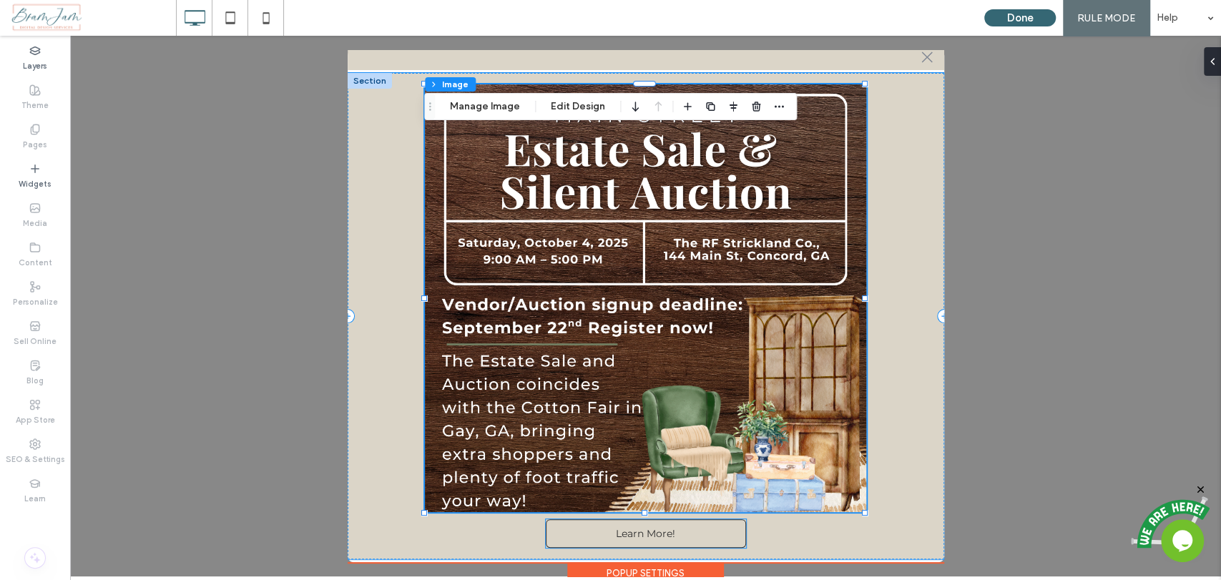
click at [709, 539] on link "Learn More!" at bounding box center [646, 533] width 200 height 29
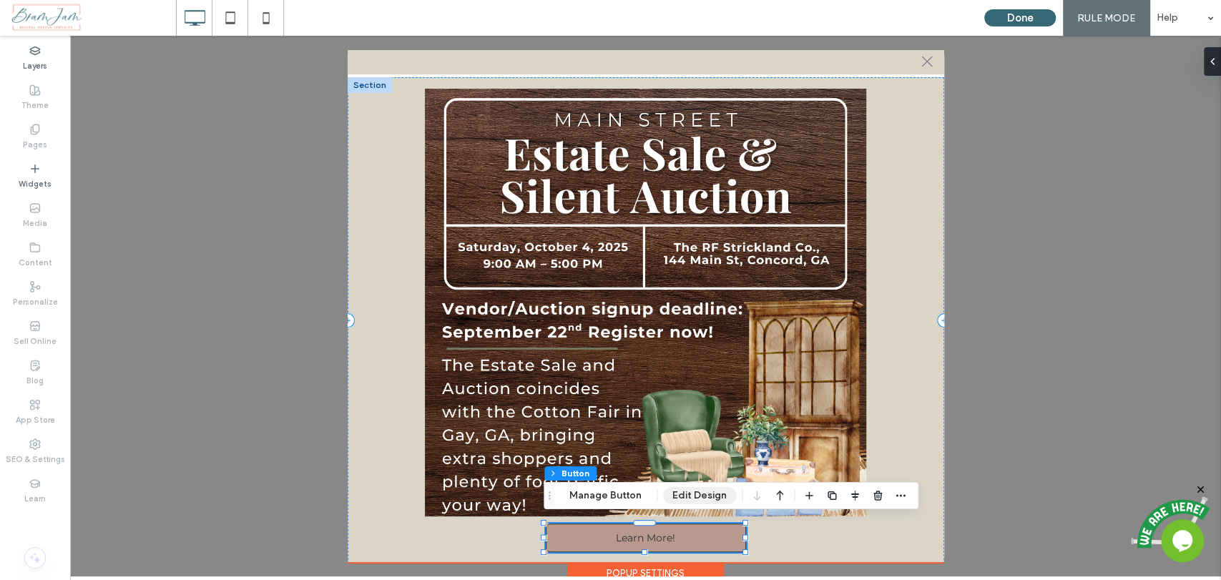
click at [694, 499] on button "Edit Design" at bounding box center [699, 495] width 73 height 17
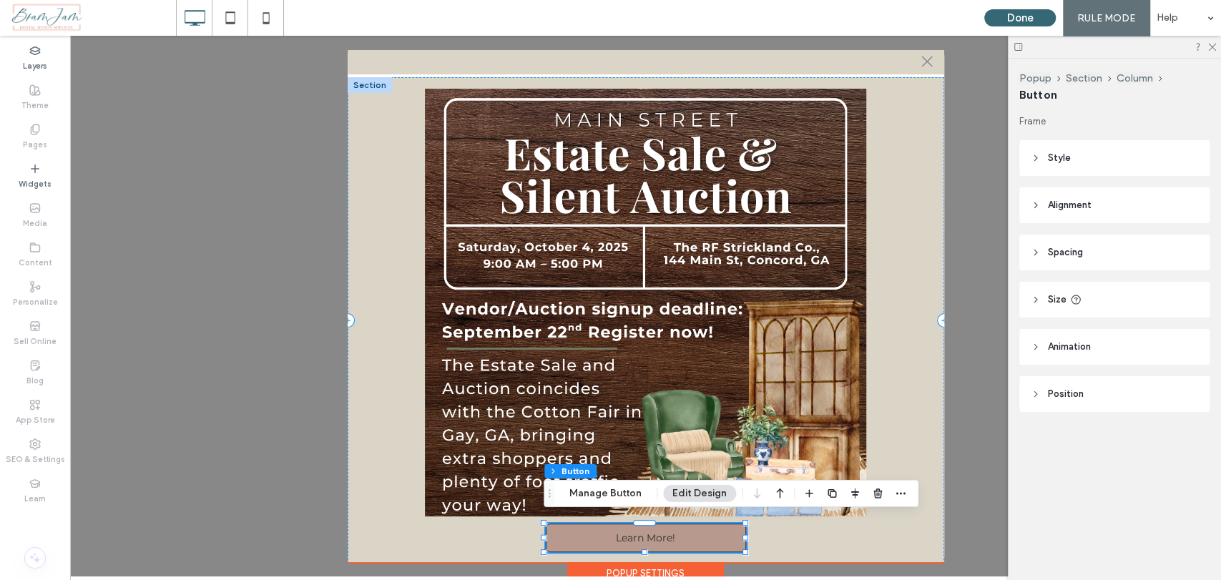
scroll to position [29, 0]
click at [1073, 163] on header "Style" at bounding box center [1114, 158] width 190 height 36
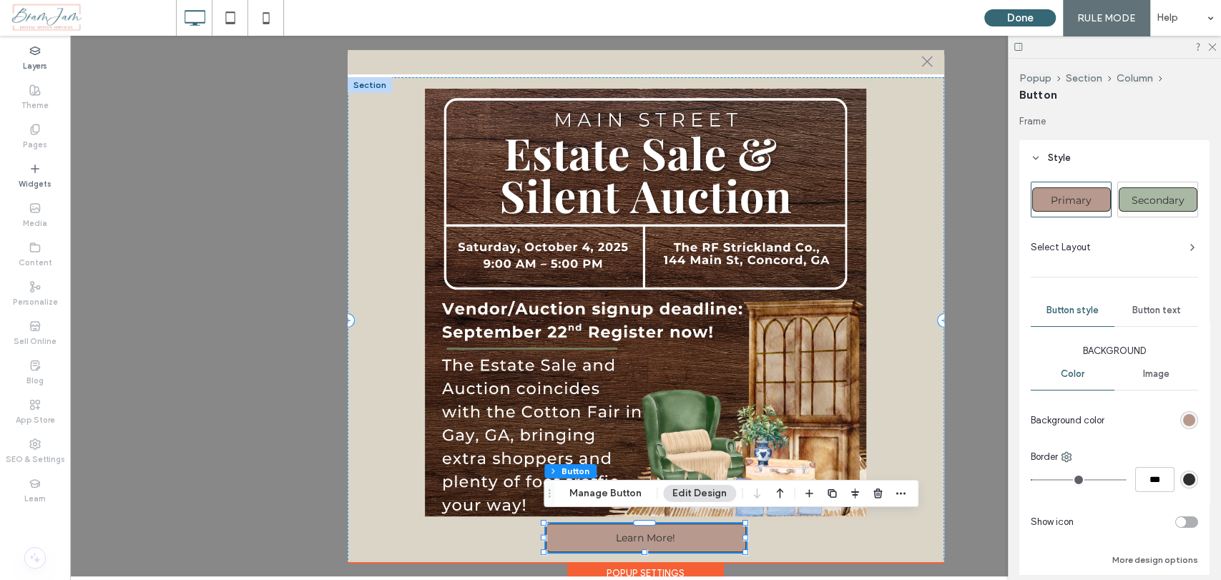
click at [1133, 197] on span "Secondary" at bounding box center [1157, 200] width 63 height 13
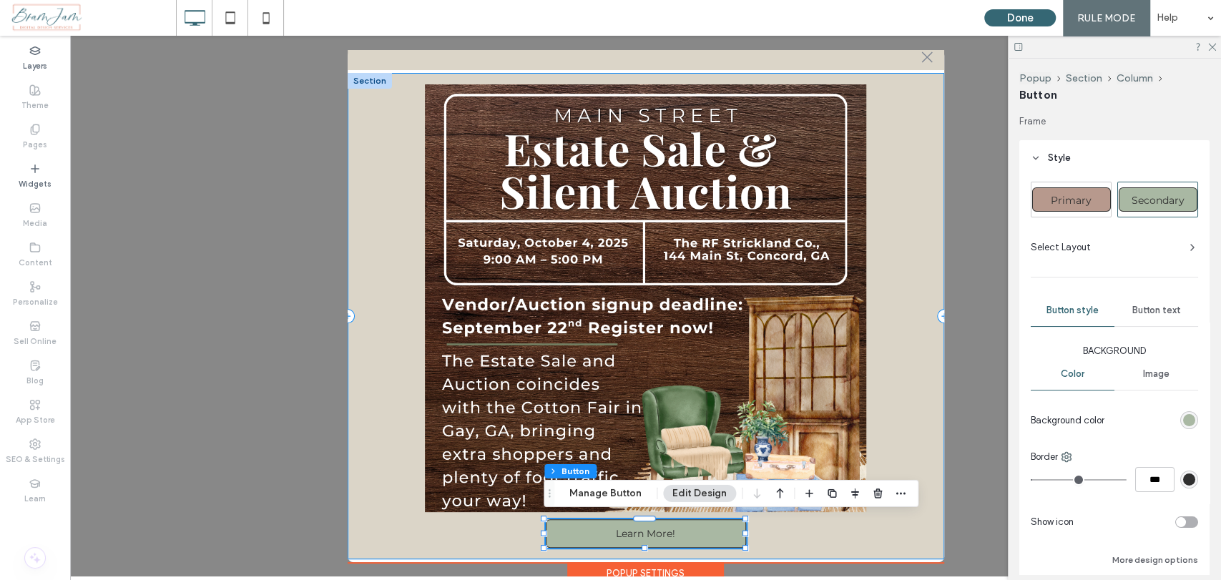
type input "*"
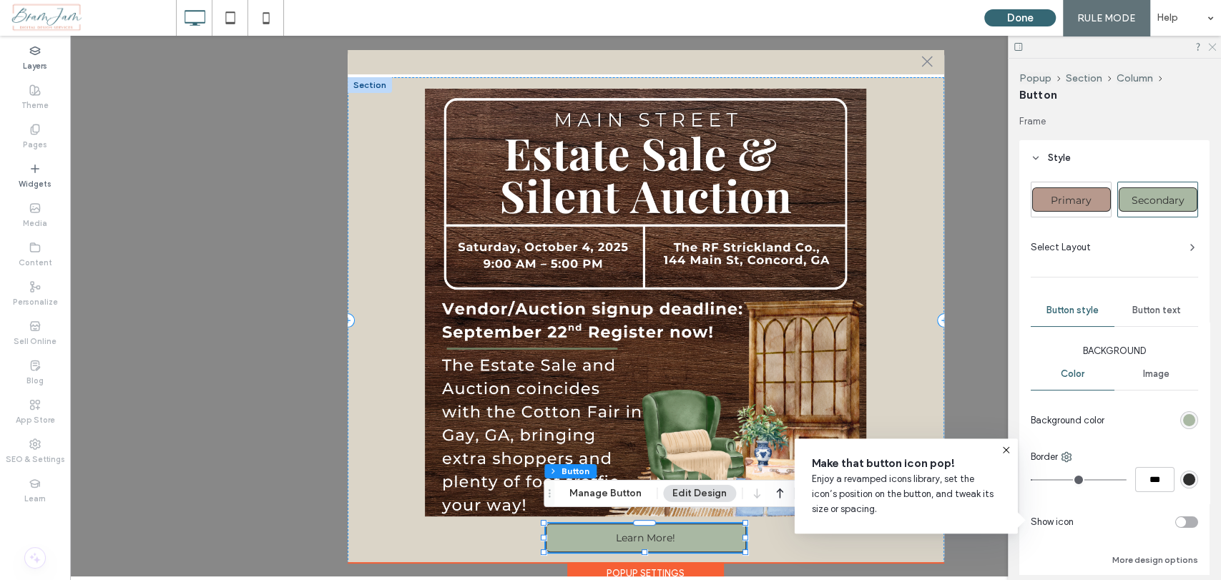
click at [1213, 47] on icon at bounding box center [1210, 45] width 9 height 9
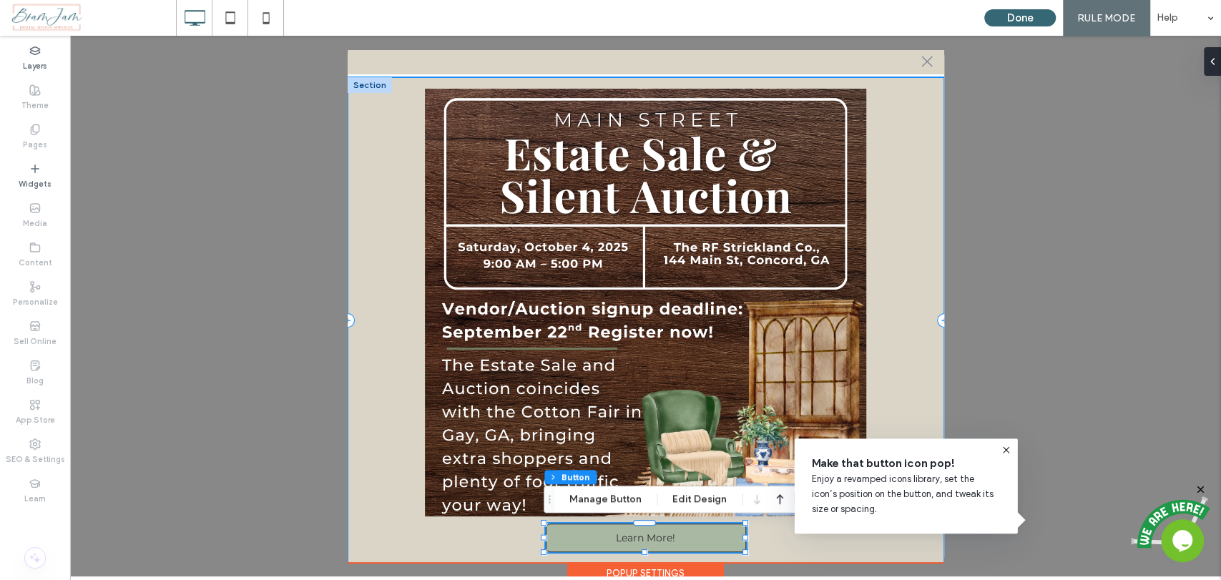
scroll to position [34, 0]
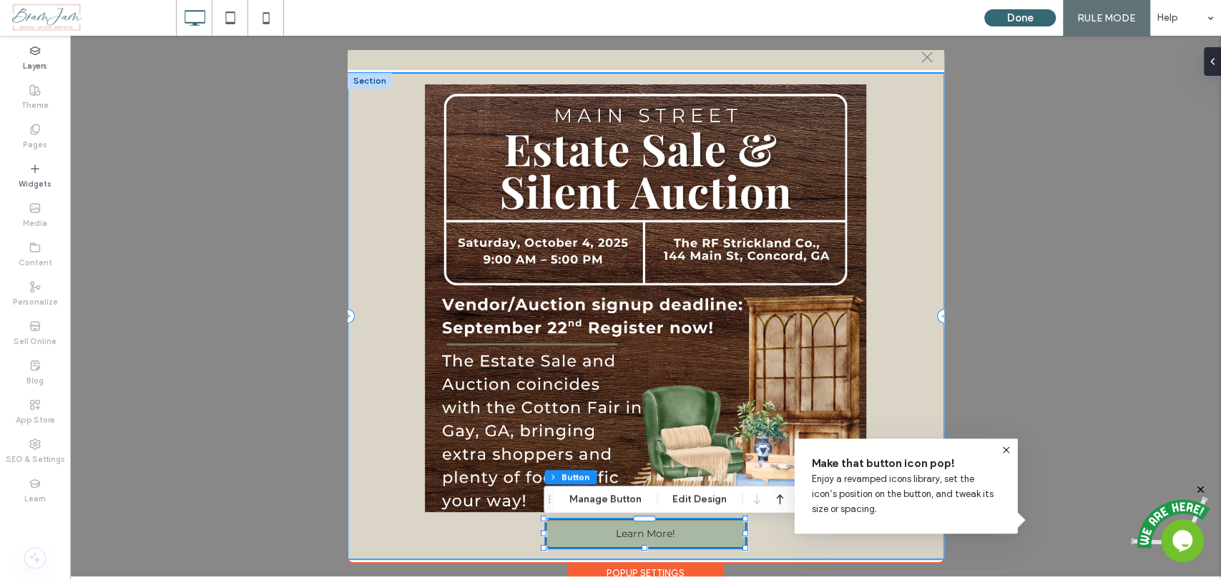
click at [903, 138] on div "Learn More!" at bounding box center [646, 316] width 596 height 486
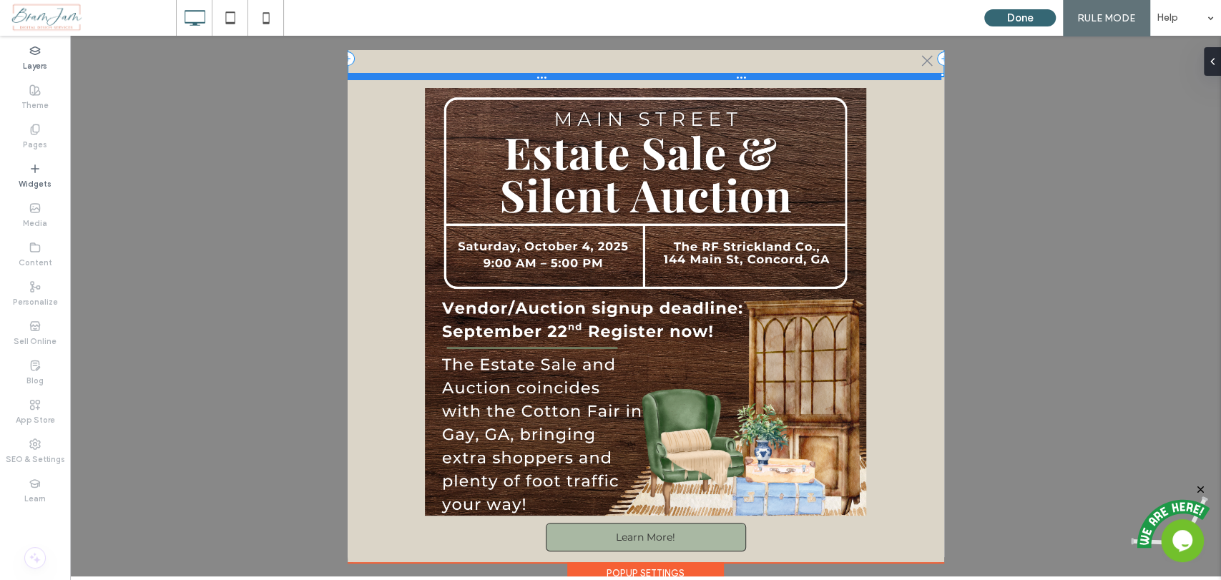
scroll to position [29, 0]
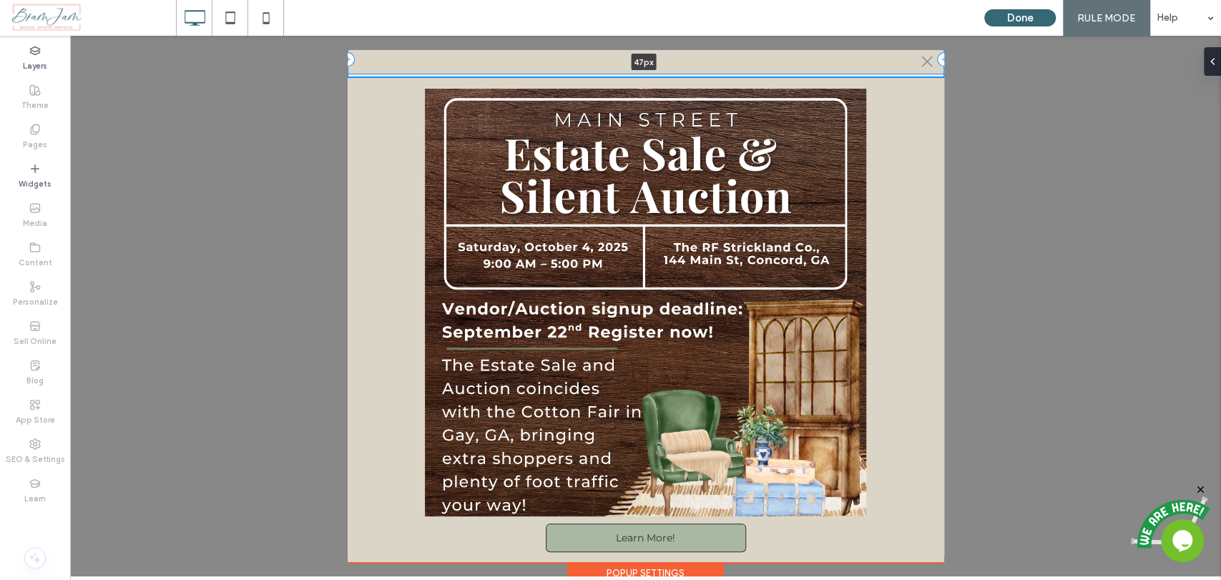
drag, startPoint x: 766, startPoint y: 78, endPoint x: 804, endPoint y: 58, distance: 42.9
click at [774, 54] on div ".st0-1091118977{fill-rule:evenodd;clip-rule:evenodd;} 47px + Add Section" at bounding box center [646, 49] width 596 height 56
type input "**"
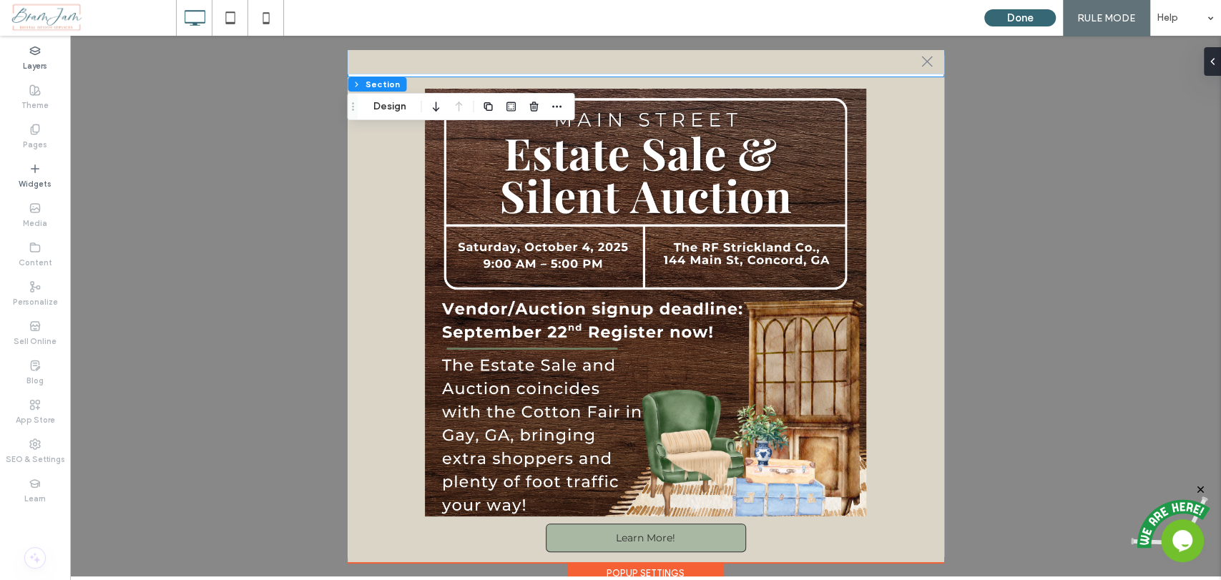
click at [1070, 124] on div ".st0-1091118977{fill-rule:evenodd;clip-rule:evenodd;} + Add Section Learn More!…" at bounding box center [645, 306] width 1151 height 541
click at [1041, 180] on div ".st0-1091118977{fill-rule:evenodd;clip-rule:evenodd;} + Add Section Learn More!…" at bounding box center [645, 306] width 1151 height 541
drag, startPoint x: 924, startPoint y: 64, endPoint x: 910, endPoint y: 82, distance: 22.5
click at [910, 82] on div ".st0-1091118977{fill-rule:evenodd;clip-rule:evenodd;} + Add Section Learn More!…" at bounding box center [646, 306] width 596 height 512
click at [921, 57] on icon ".st0-1091118977{fill-rule:evenodd;clip-rule:evenodd;}" at bounding box center [926, 61] width 11 height 11
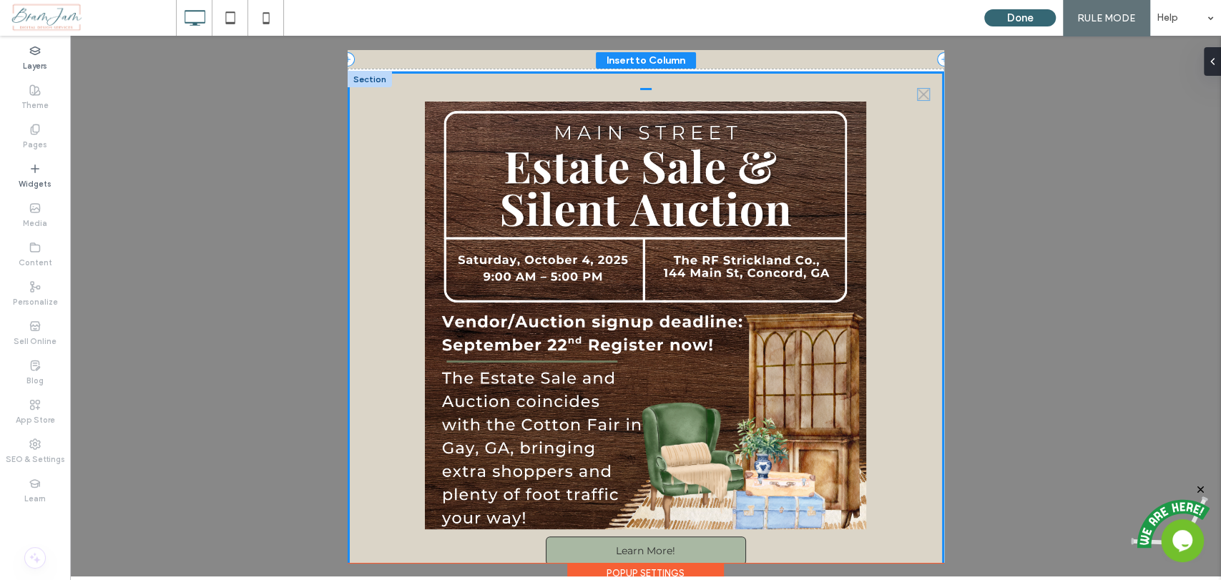
drag, startPoint x: 921, startPoint y: 58, endPoint x: 920, endPoint y: 92, distance: 34.3
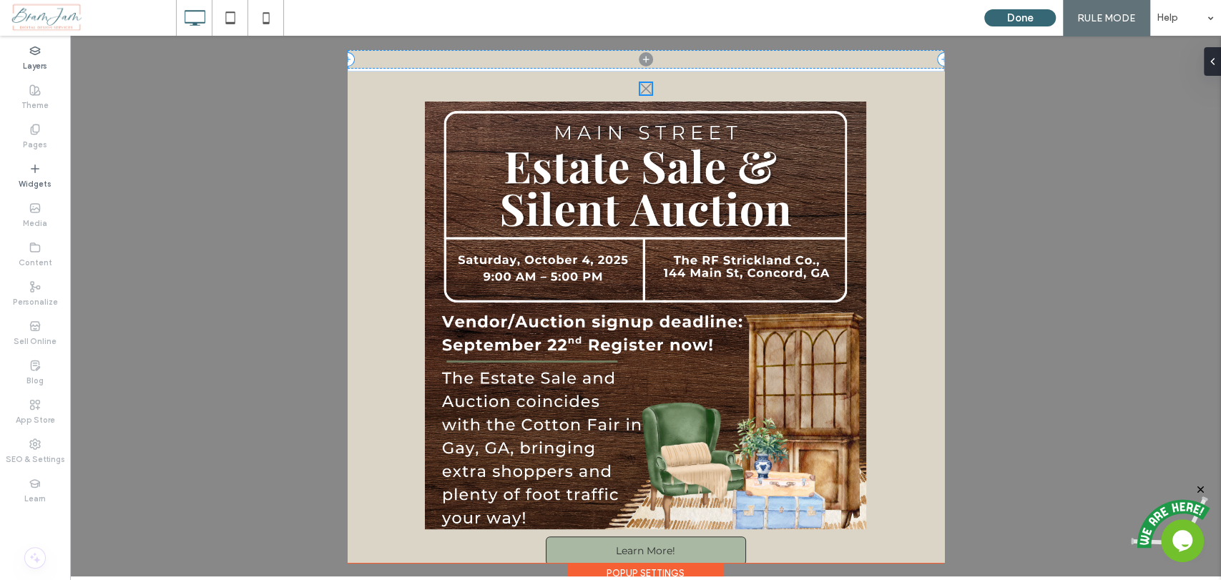
scroll to position [18, 0]
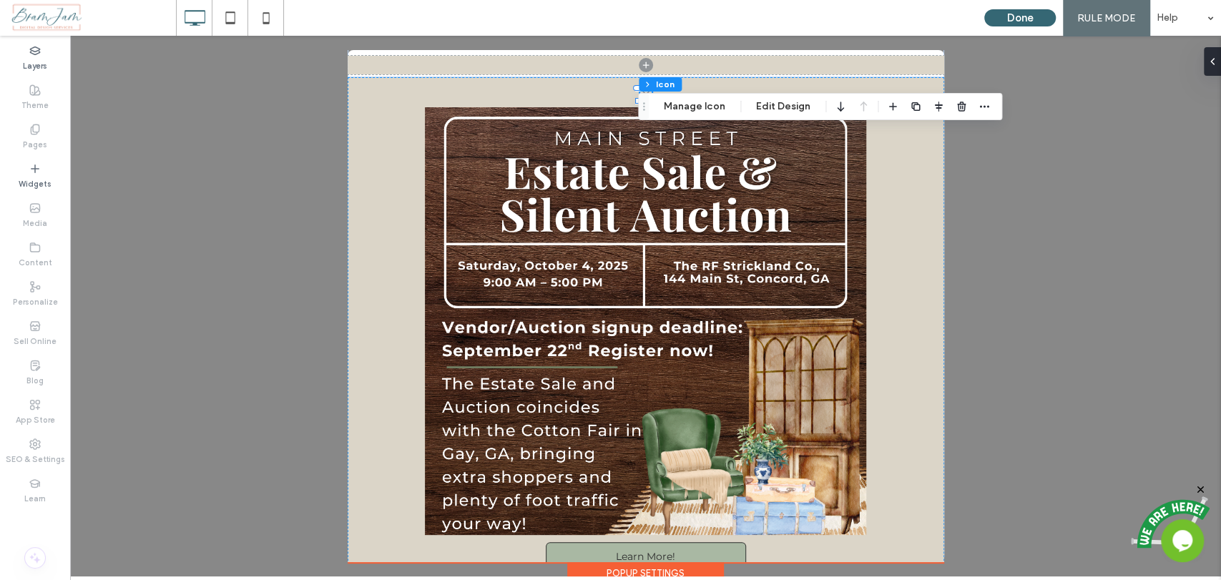
click at [1111, 148] on div "+ Add Section .st0-1091118977{fill-rule:evenodd;clip-rule:evenodd;} Learn More!…" at bounding box center [645, 306] width 1151 height 541
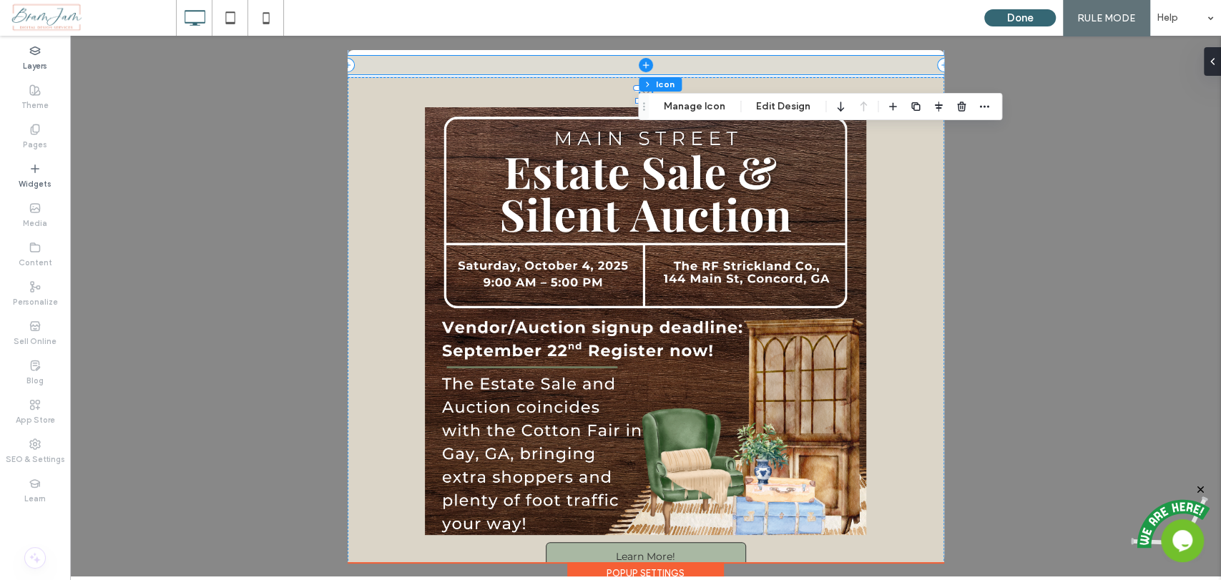
click at [913, 70] on span at bounding box center [646, 65] width 596 height 19
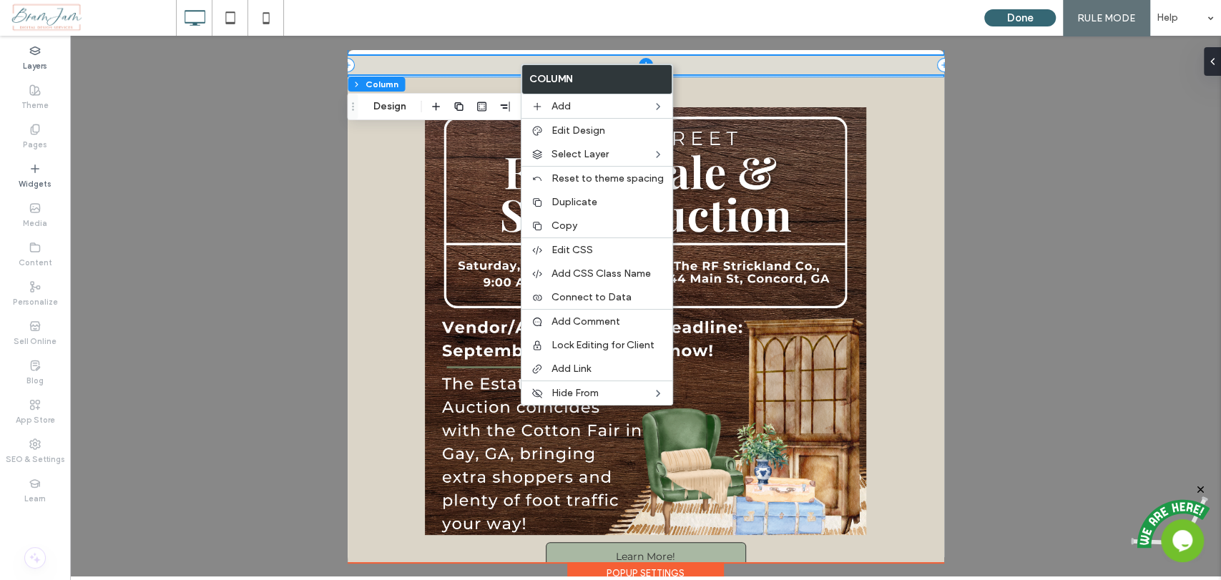
click at [486, 72] on span at bounding box center [646, 65] width 596 height 19
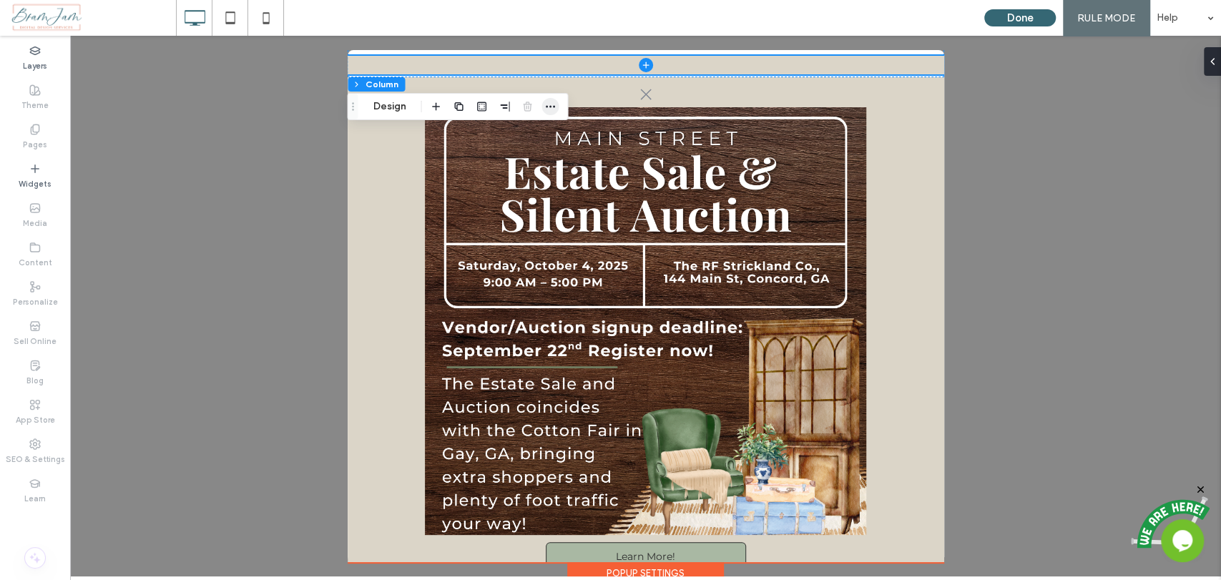
click at [543, 104] on span "button" at bounding box center [549, 106] width 17 height 17
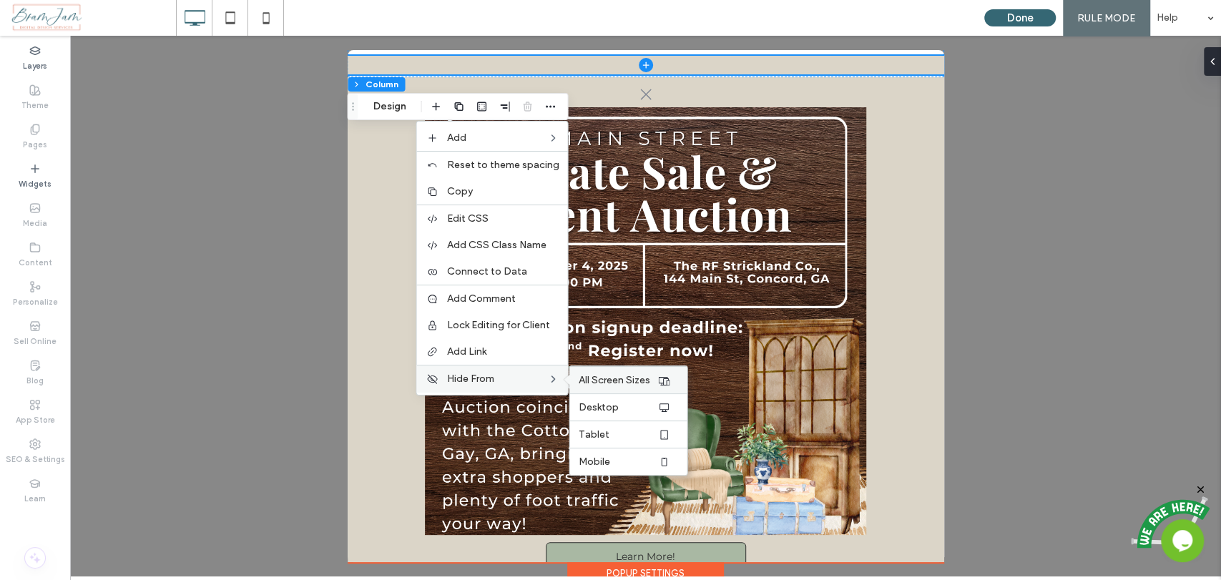
click at [595, 381] on span "All Screen Sizes" at bounding box center [614, 380] width 72 height 12
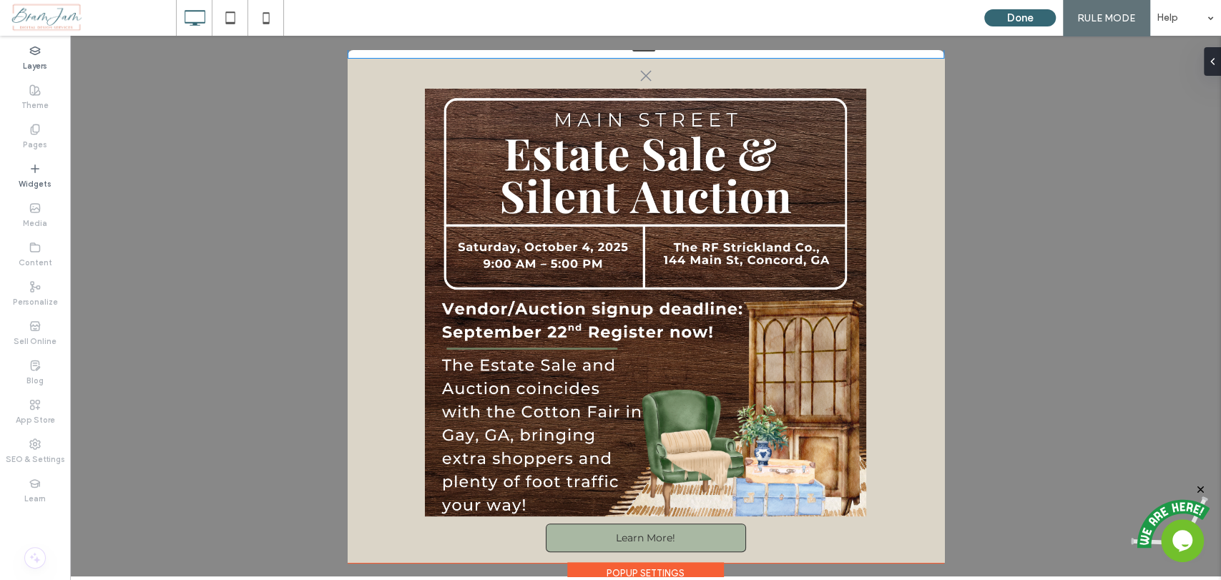
drag, startPoint x: 902, startPoint y: 64, endPoint x: 890, endPoint y: 41, distance: 26.3
click at [890, 41] on div "13px + Add Section .st0-1091118977{fill-rule:evenodd;clip-rule:evenodd;} Learn …" at bounding box center [645, 306] width 1151 height 541
type input "**"
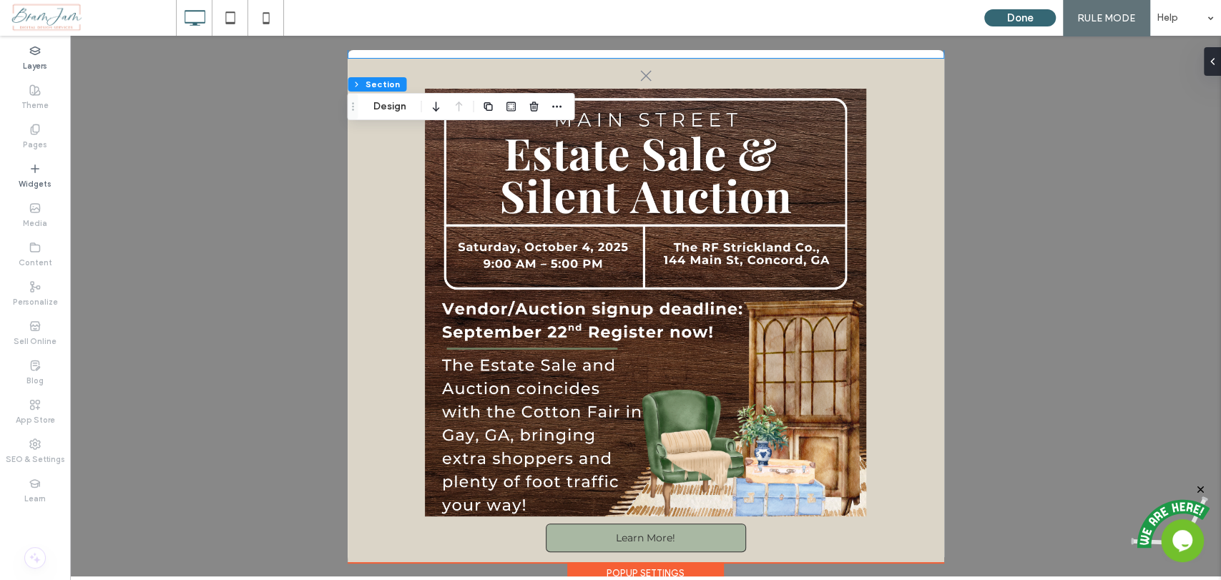
click at [1013, 492] on div "+ Add Section .st0-1091118977{fill-rule:evenodd;clip-rule:evenodd;} Learn More!…" at bounding box center [645, 306] width 1151 height 541
click at [921, 518] on div ".st0-1091118977{fill-rule:evenodd;clip-rule:evenodd;} Learn More!" at bounding box center [646, 311] width 596 height 505
click at [691, 564] on div "Popup Settings" at bounding box center [645, 573] width 157 height 22
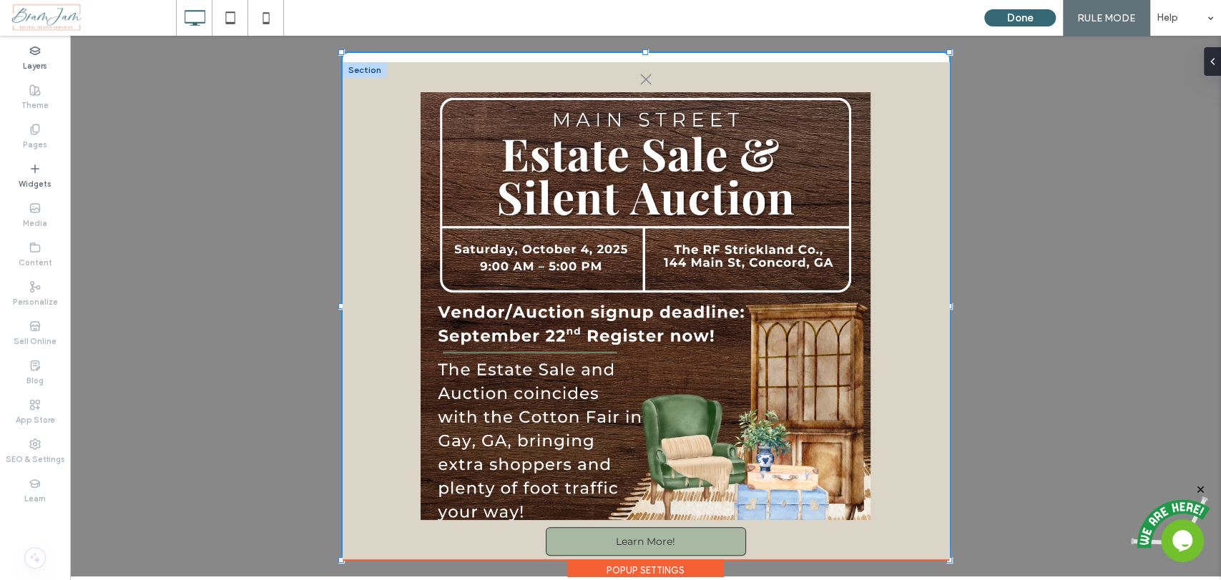
drag, startPoint x: 942, startPoint y: 560, endPoint x: 920, endPoint y: 515, distance: 50.2
click at [949, 557] on div at bounding box center [949, 560] width 6 height 6
type input "***"
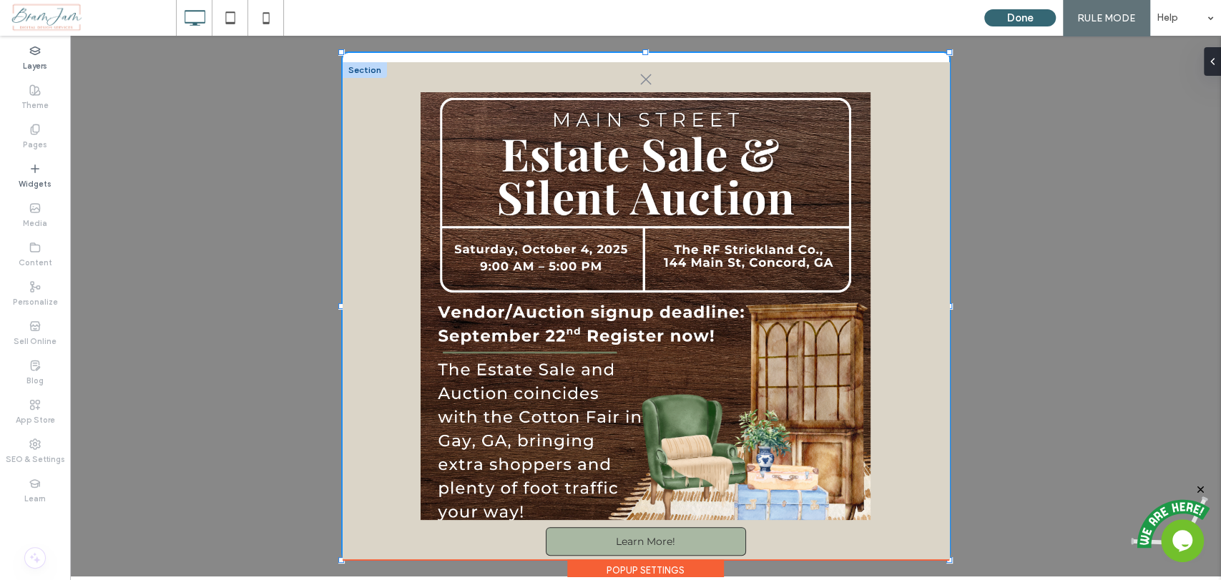
type input "***"
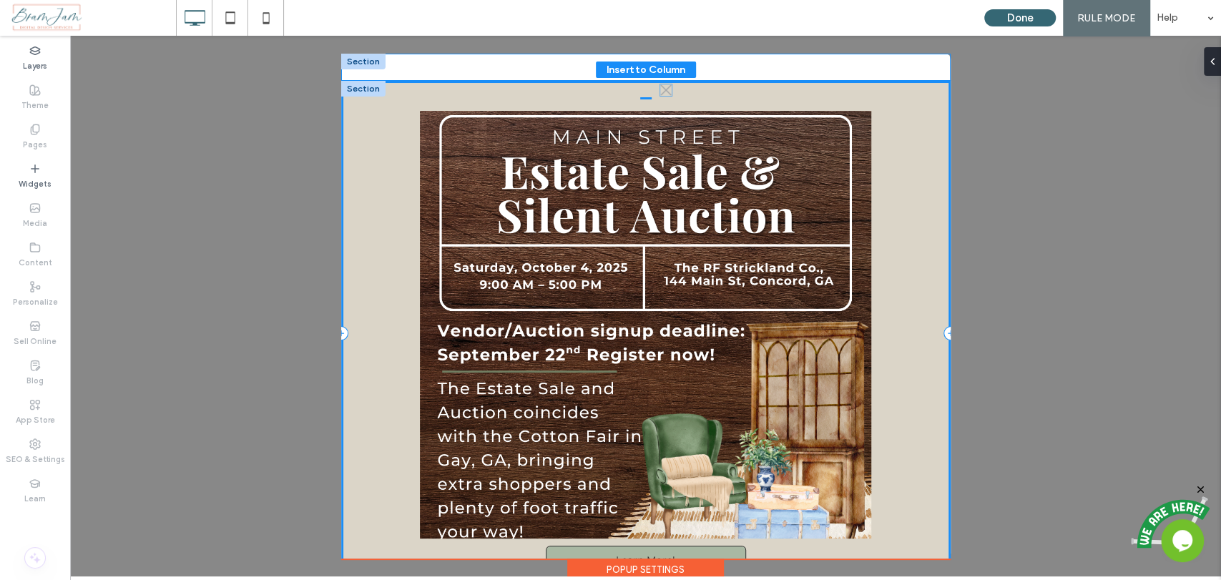
scroll to position [36, 0]
drag, startPoint x: 646, startPoint y: 101, endPoint x: 874, endPoint y: 69, distance: 229.6
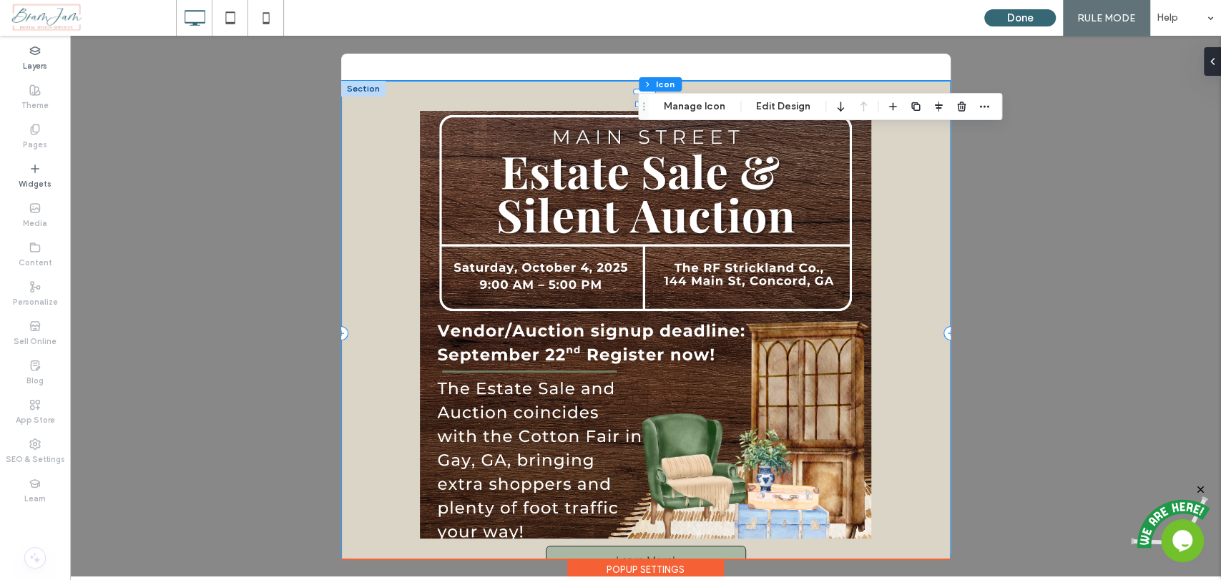
click at [622, 98] on div ".st0-1091118977{fill-rule:evenodd;clip-rule:evenodd;} Learn More!" at bounding box center [645, 333] width 609 height 505
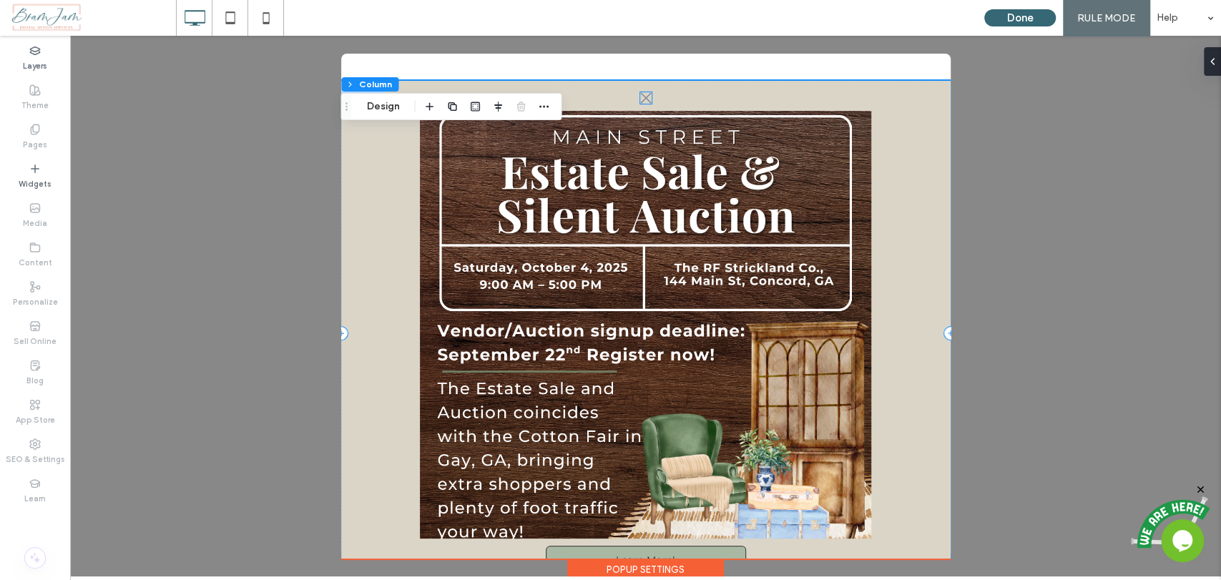
click at [644, 98] on icon at bounding box center [645, 97] width 11 height 11
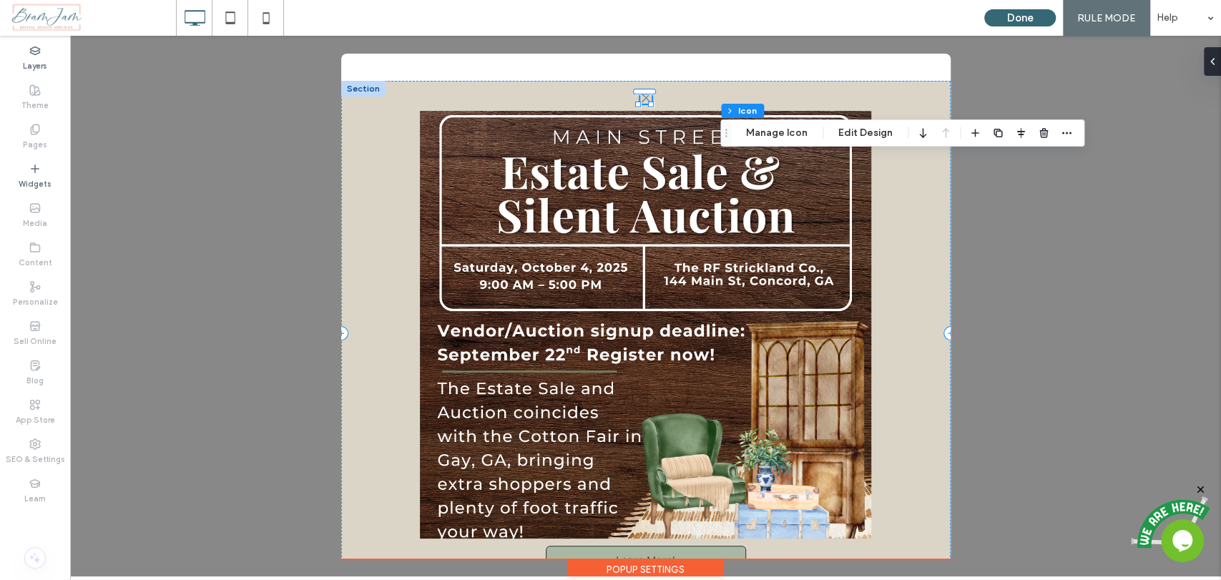
drag, startPoint x: 641, startPoint y: 101, endPoint x: 722, endPoint y: 144, distance: 91.5
click at [723, 138] on icon "Drag" at bounding box center [725, 133] width 11 height 10
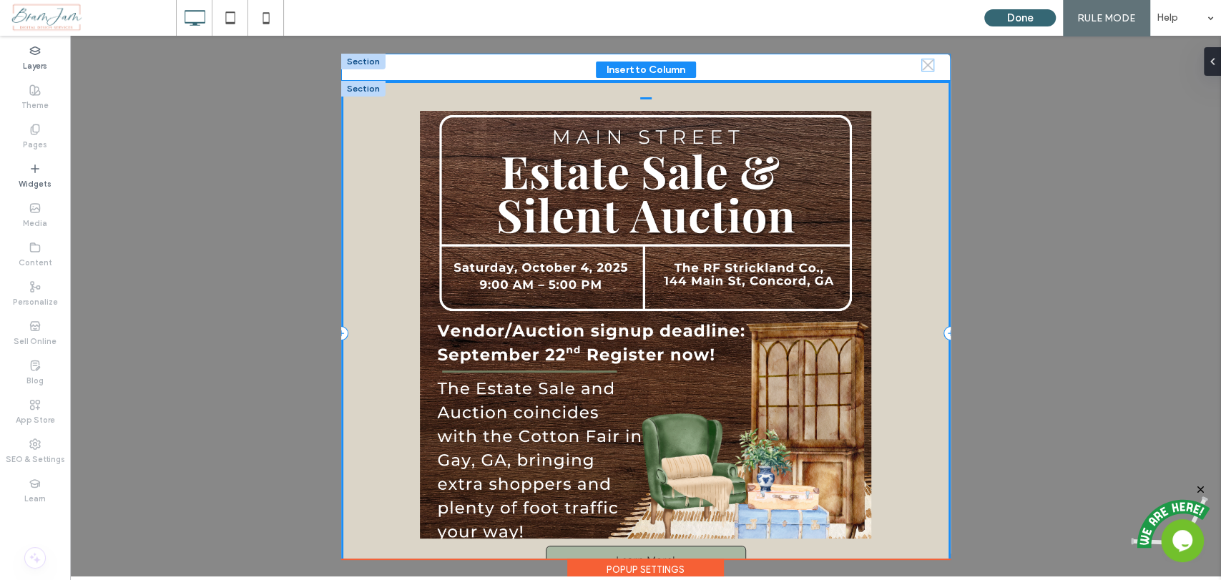
drag, startPoint x: 643, startPoint y: 94, endPoint x: 927, endPoint y: 61, distance: 285.8
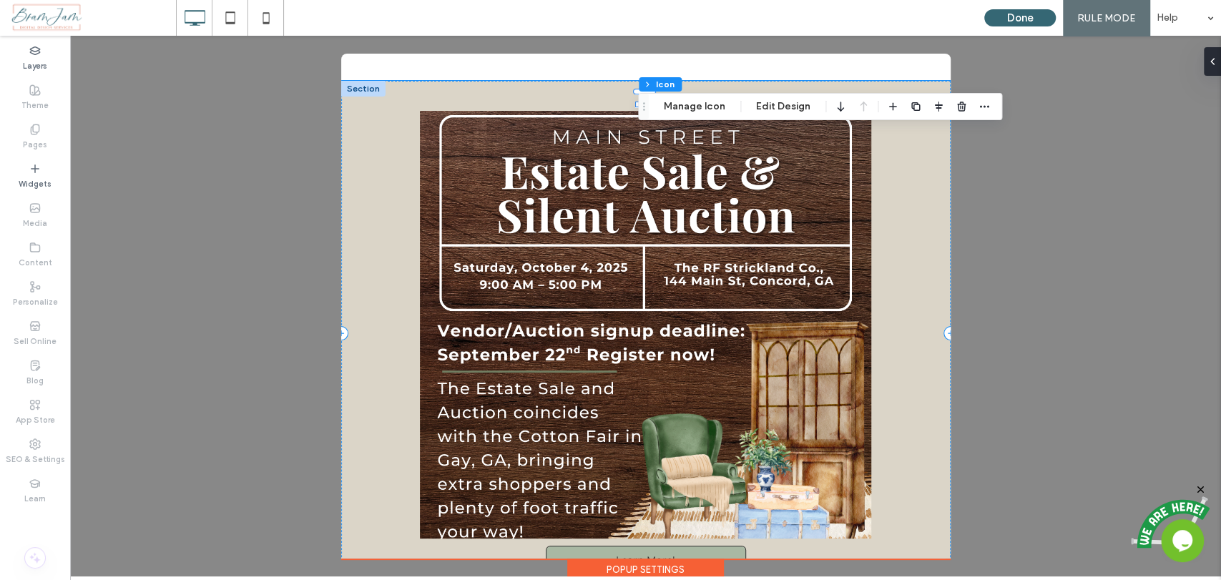
click at [370, 90] on div at bounding box center [363, 89] width 44 height 16
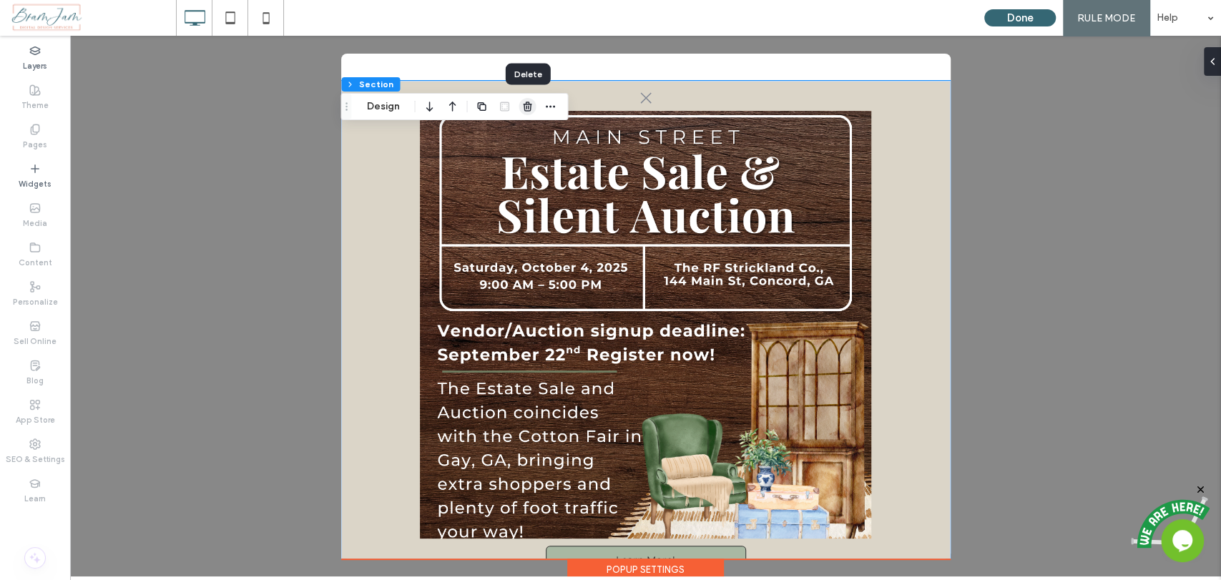
click at [530, 109] on use "button" at bounding box center [527, 106] width 9 height 9
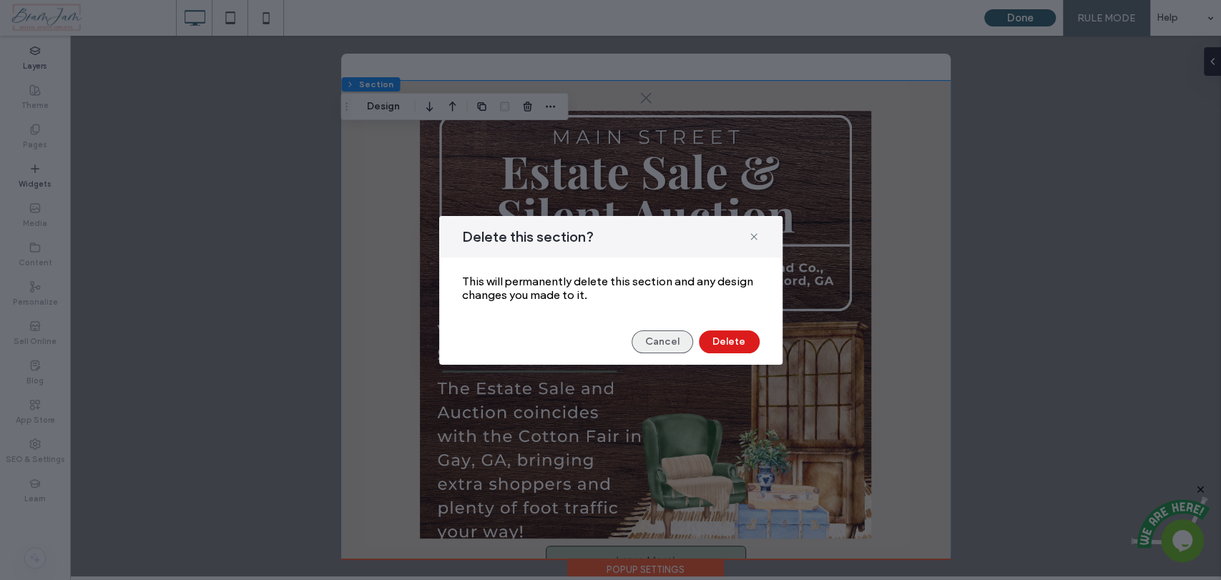
click at [660, 346] on button "Cancel" at bounding box center [661, 341] width 61 height 23
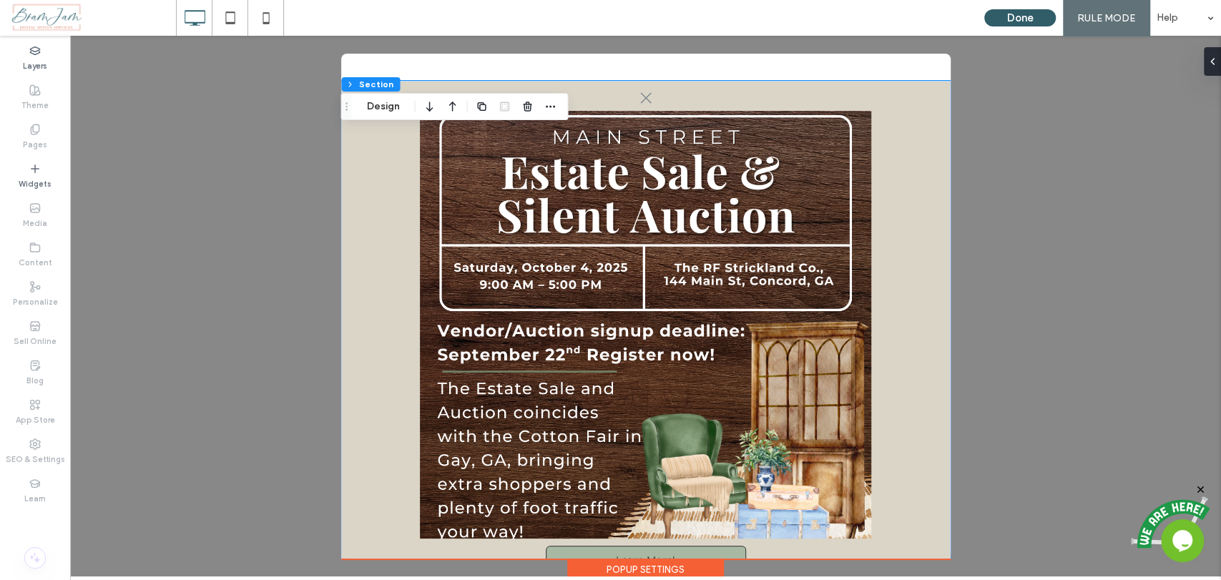
click at [1035, 24] on button "Done" at bounding box center [1020, 17] width 72 height 17
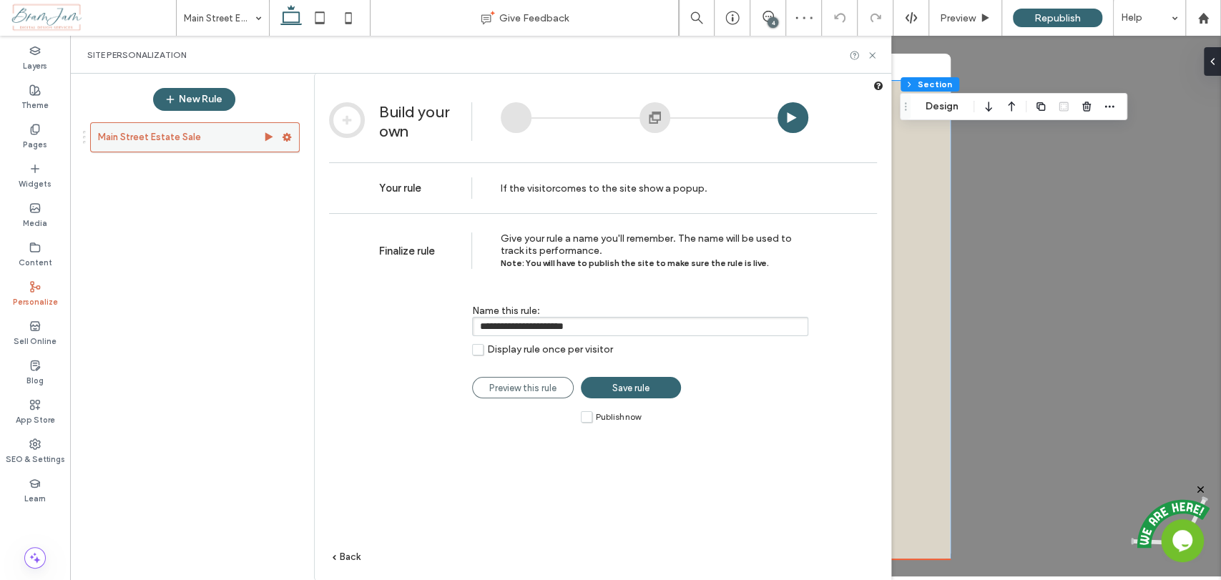
click at [290, 134] on icon at bounding box center [287, 137] width 10 height 10
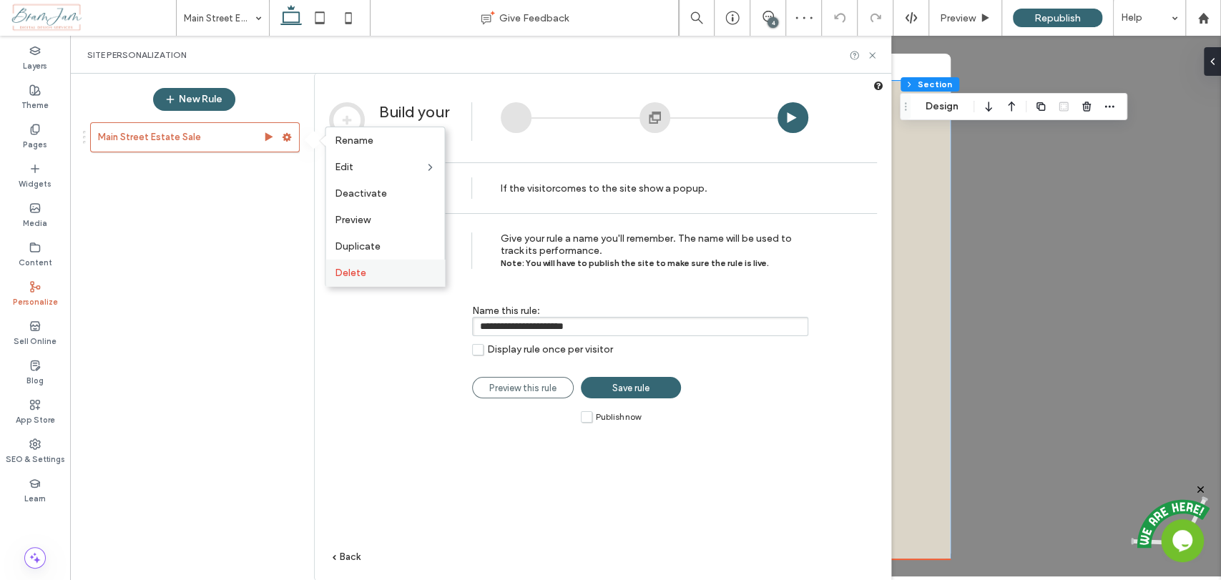
click at [367, 280] on div "Delete" at bounding box center [384, 273] width 119 height 26
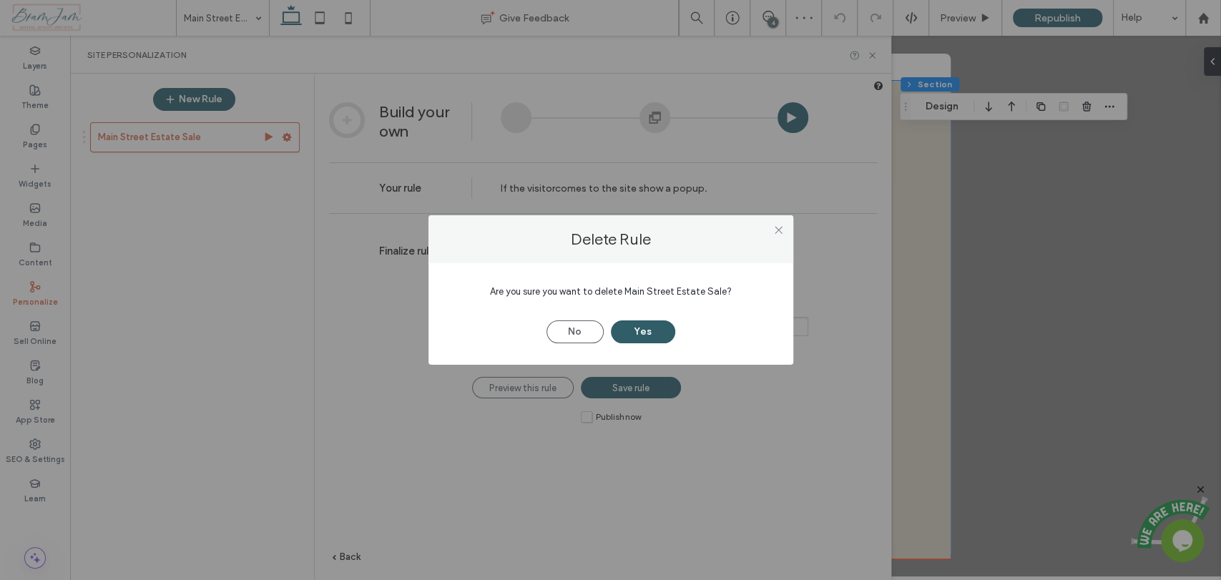
click at [657, 335] on button "Yes" at bounding box center [643, 331] width 64 height 23
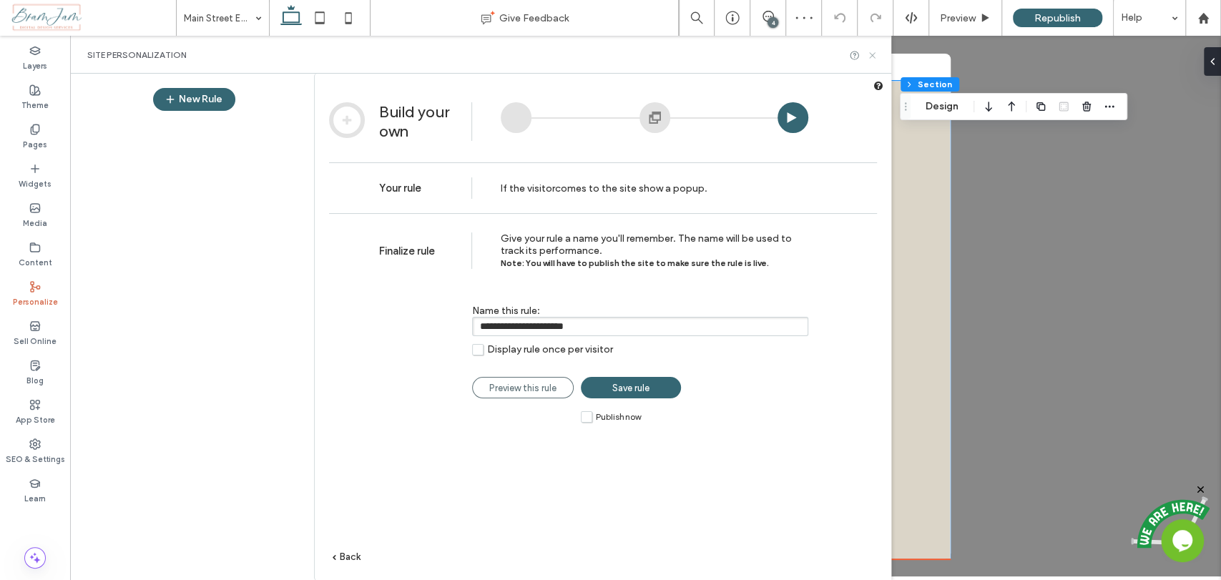
click at [873, 53] on icon at bounding box center [872, 55] width 11 height 11
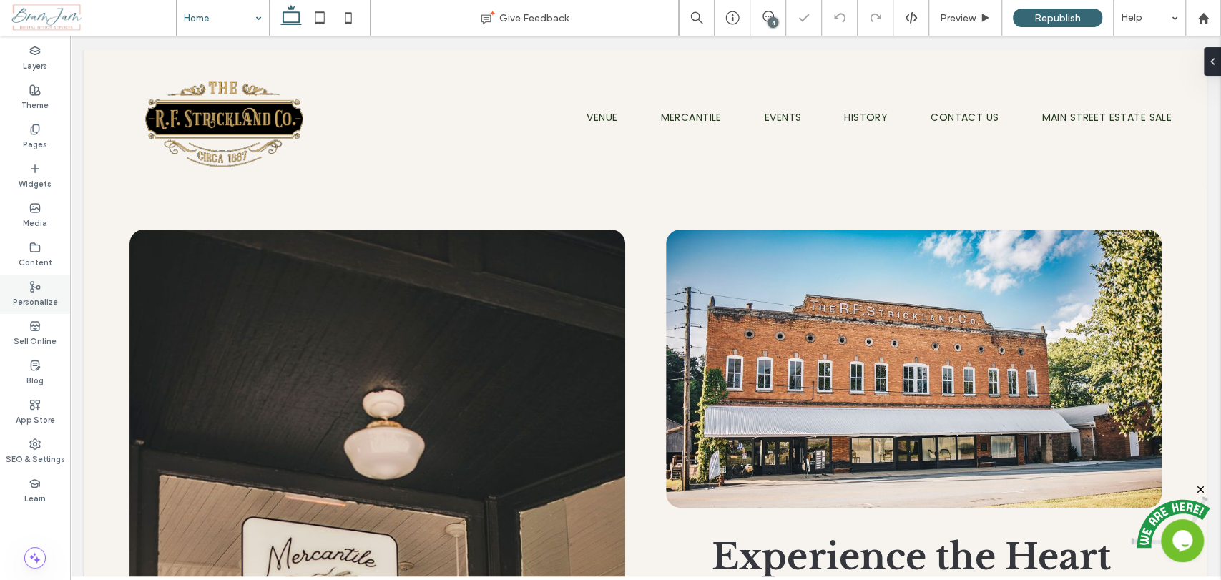
click at [37, 295] on label "Personalize" at bounding box center [35, 300] width 45 height 16
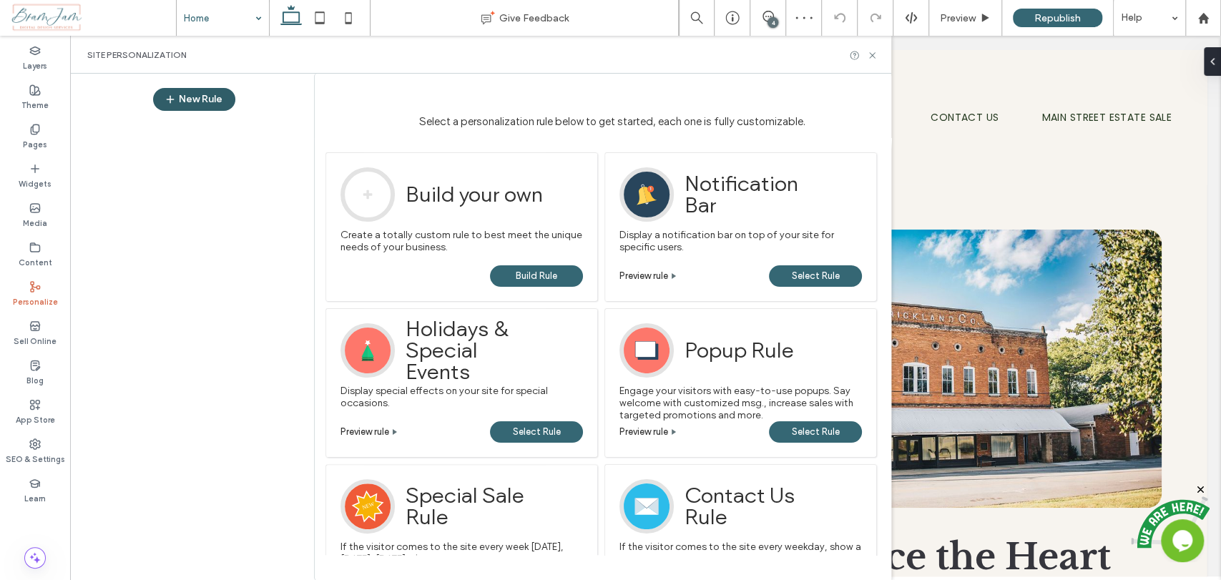
click at [196, 92] on button "New Rule" at bounding box center [194, 99] width 82 height 23
click at [551, 275] on span "Build Rule" at bounding box center [536, 275] width 41 height 21
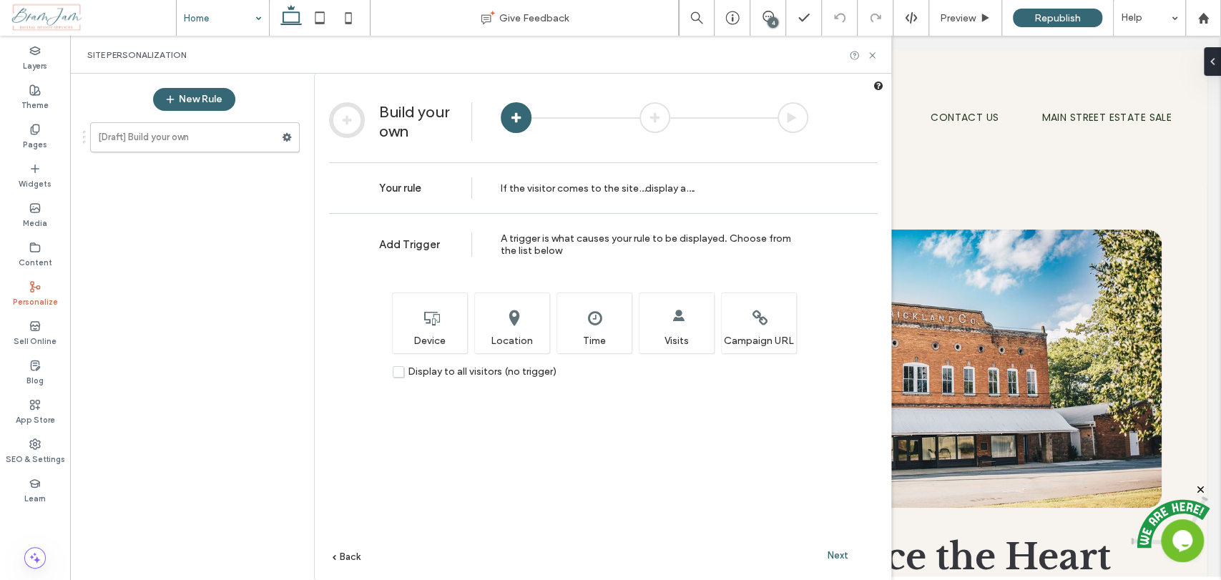
click at [401, 371] on label "Display to all visitors (no trigger)" at bounding box center [475, 371] width 164 height 12
click at [827, 557] on span "Next" at bounding box center [837, 555] width 21 height 11
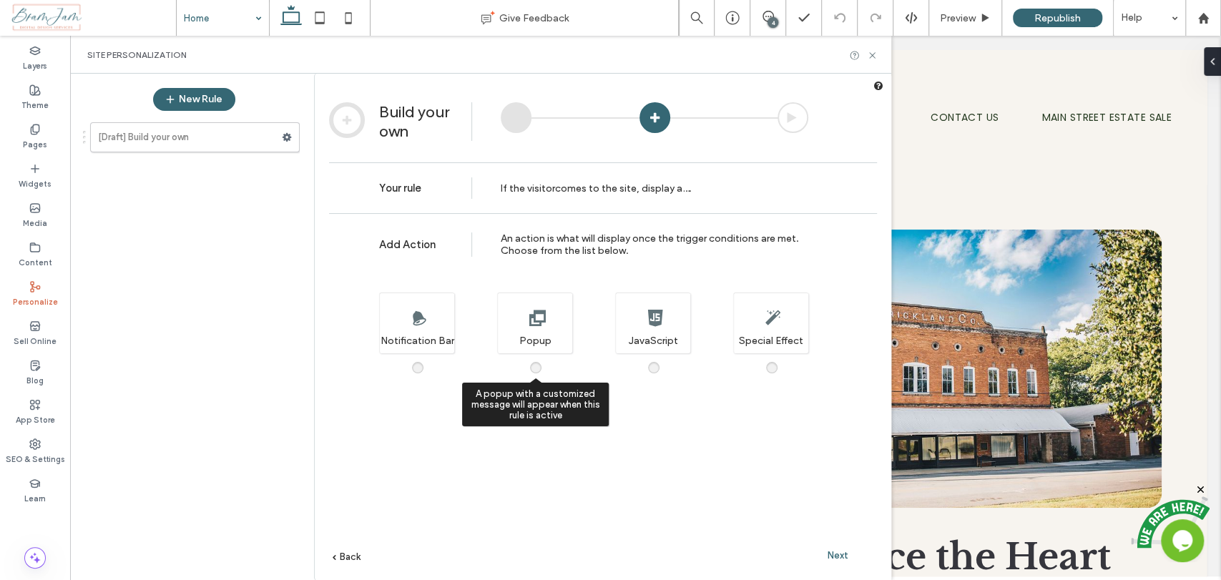
click at [544, 360] on span at bounding box center [544, 360] width 0 height 0
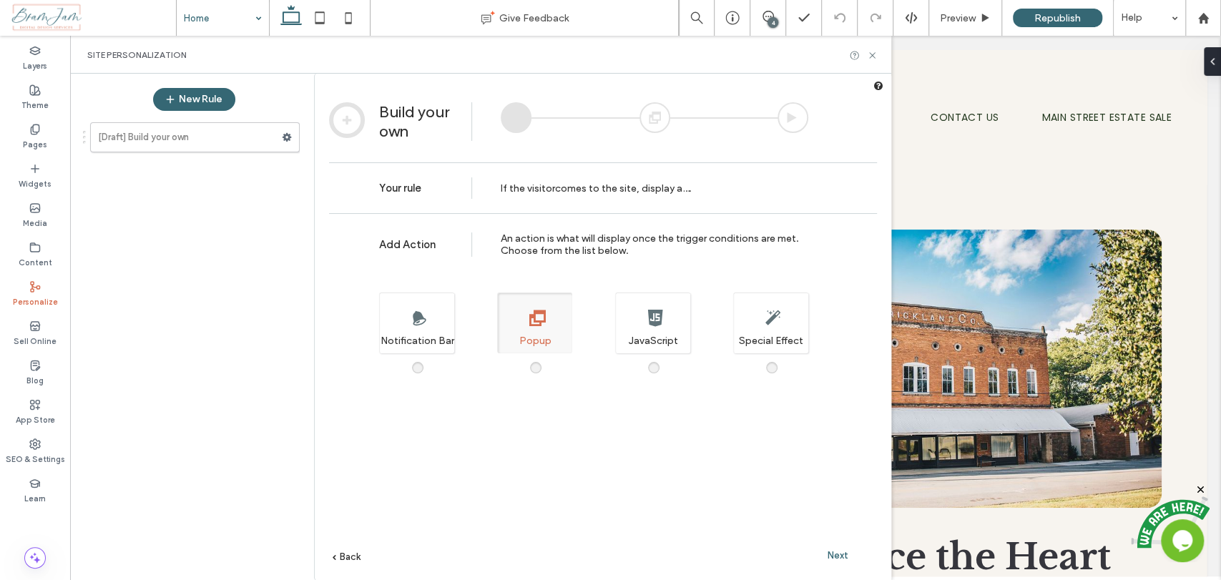
click at [842, 553] on span "Next" at bounding box center [837, 555] width 21 height 11
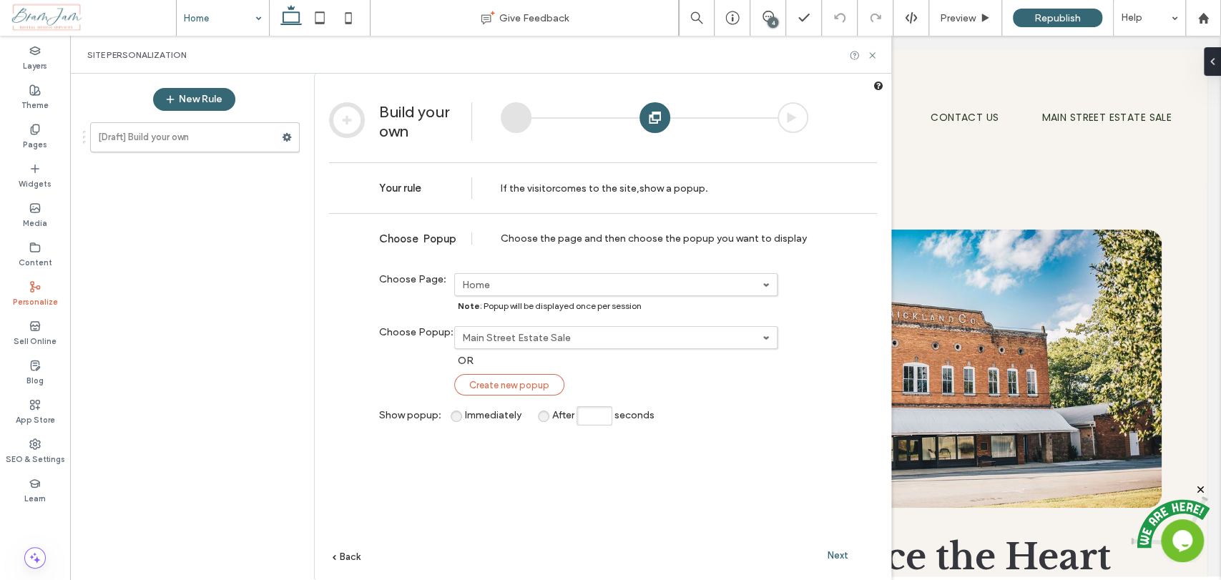
click at [538, 382] on span "Create new popup" at bounding box center [509, 385] width 80 height 11
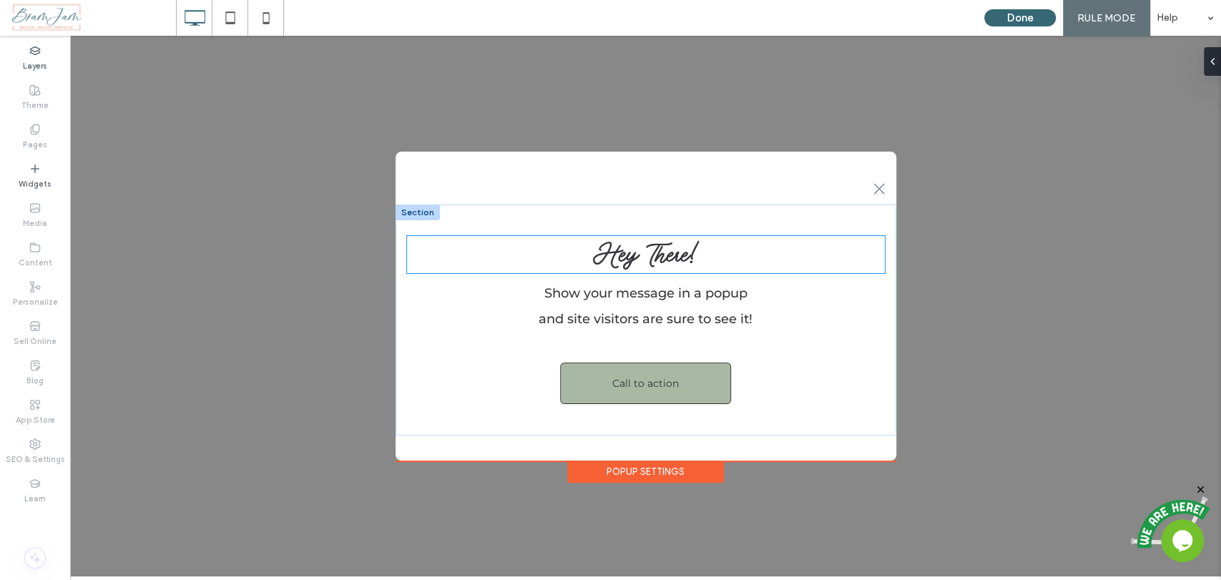
click at [662, 265] on span "Hey There!" at bounding box center [645, 254] width 107 height 37
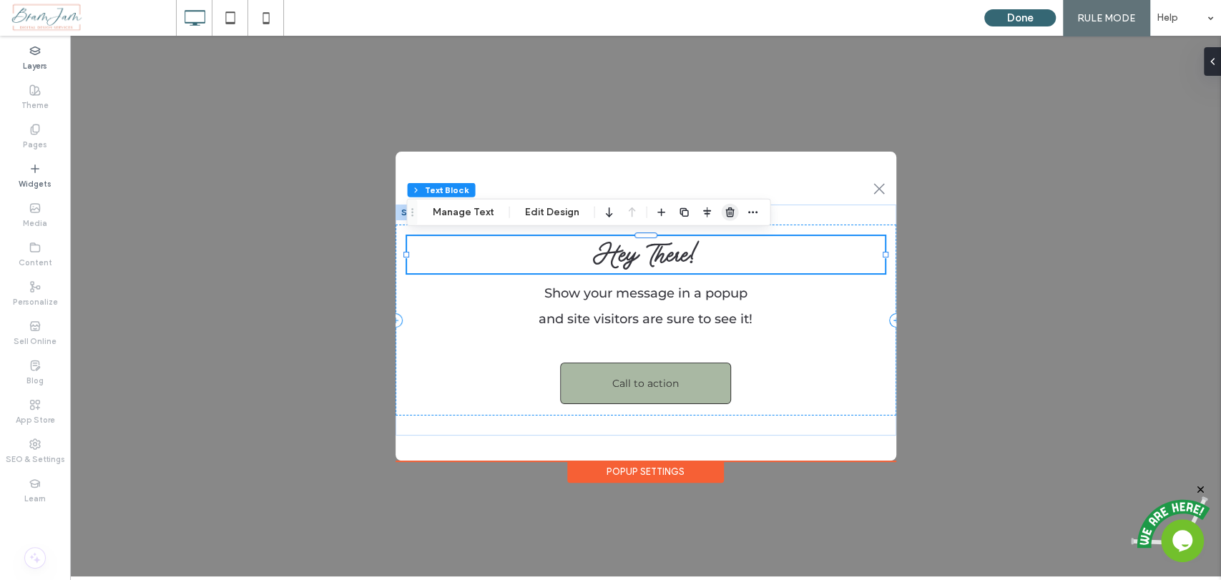
click at [724, 209] on icon "button" at bounding box center [729, 212] width 11 height 11
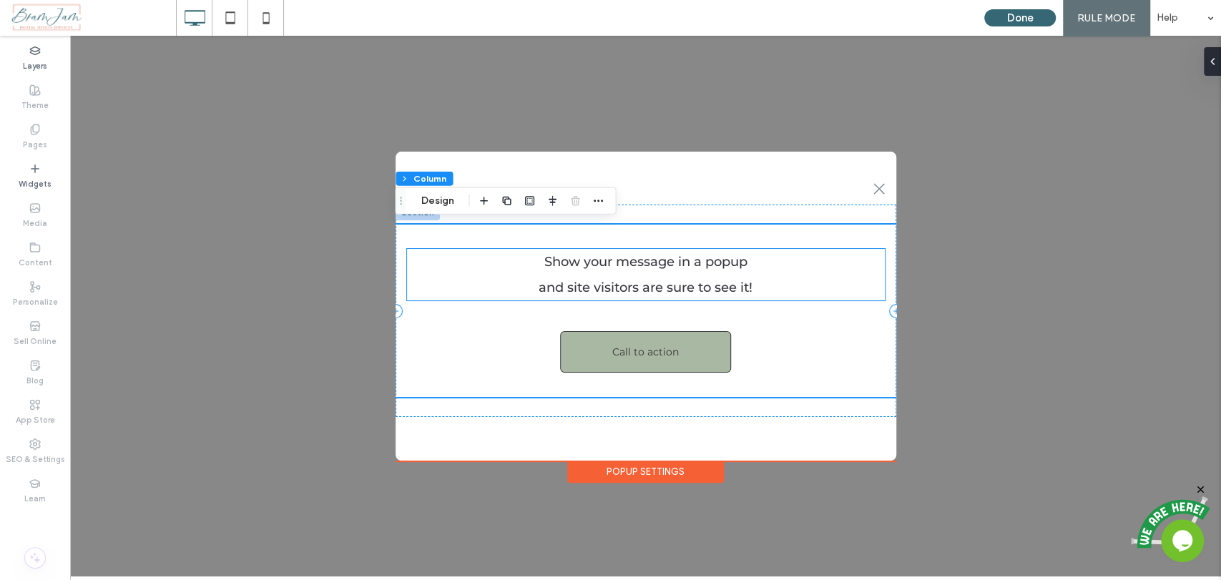
click at [710, 287] on span "and site visitors are sure to see it!" at bounding box center [645, 288] width 214 height 16
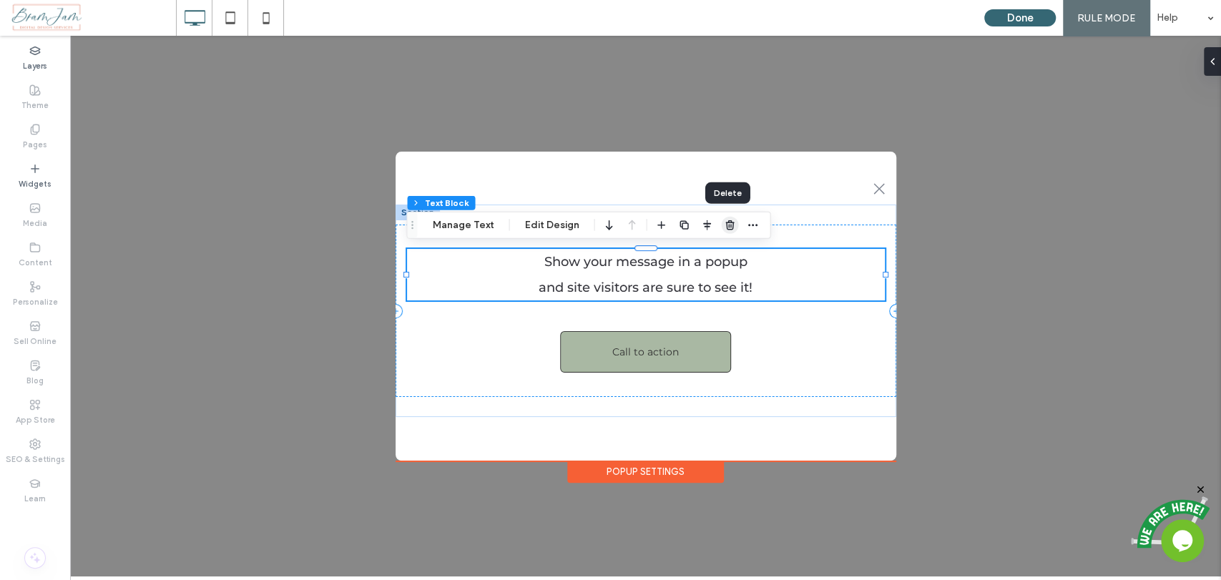
click at [725, 220] on icon "button" at bounding box center [729, 225] width 11 height 11
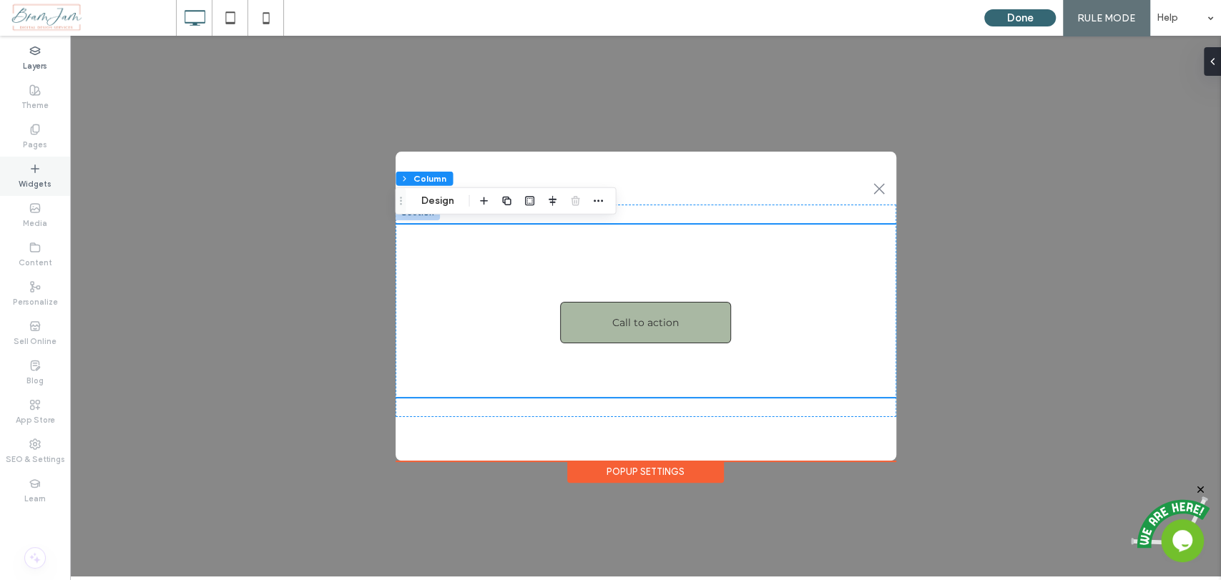
click at [44, 182] on label "Widgets" at bounding box center [35, 182] width 33 height 16
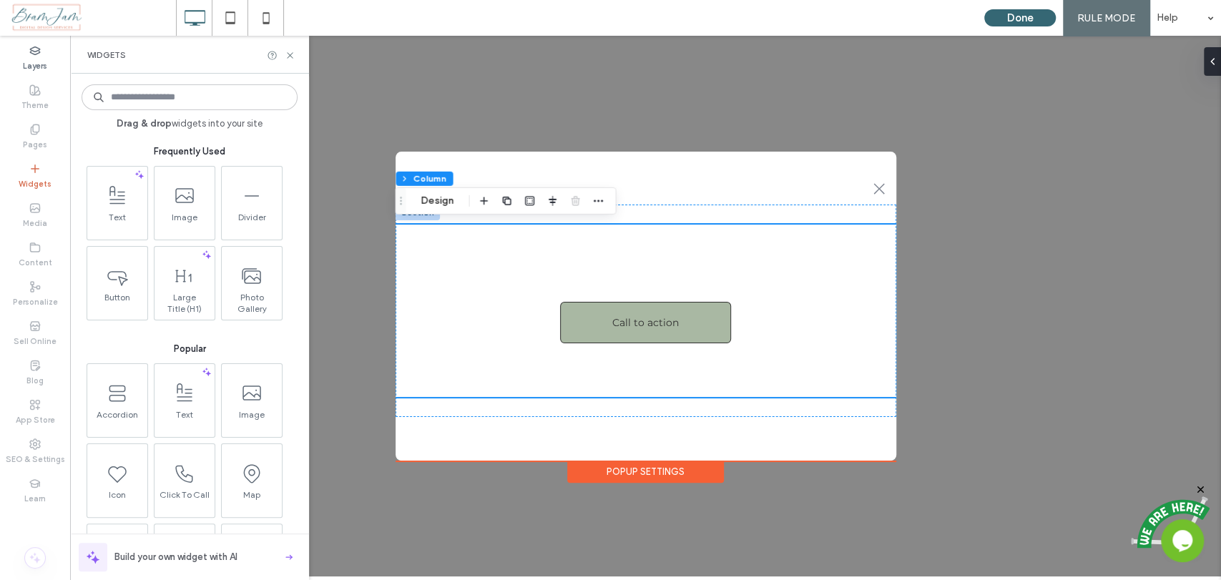
drag, startPoint x: 256, startPoint y: 281, endPoint x: 221, endPoint y: 343, distance: 71.4
click at [216, 330] on div "Popular" at bounding box center [190, 341] width 216 height 29
click at [242, 405] on span at bounding box center [250, 391] width 60 height 32
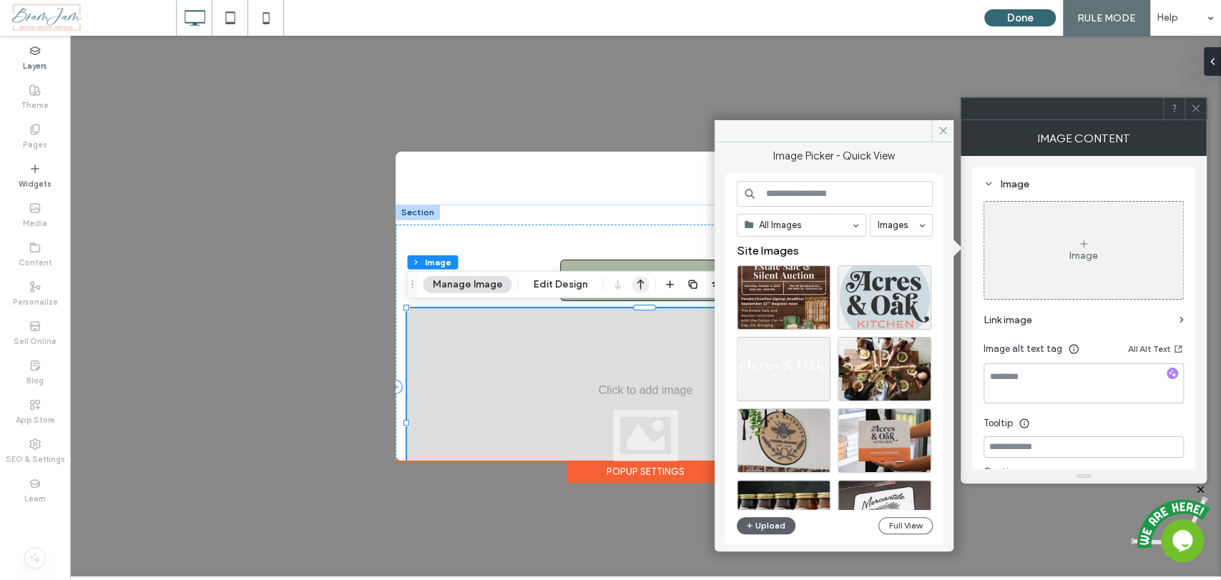
click at [638, 287] on icon "button" at bounding box center [639, 285] width 17 height 26
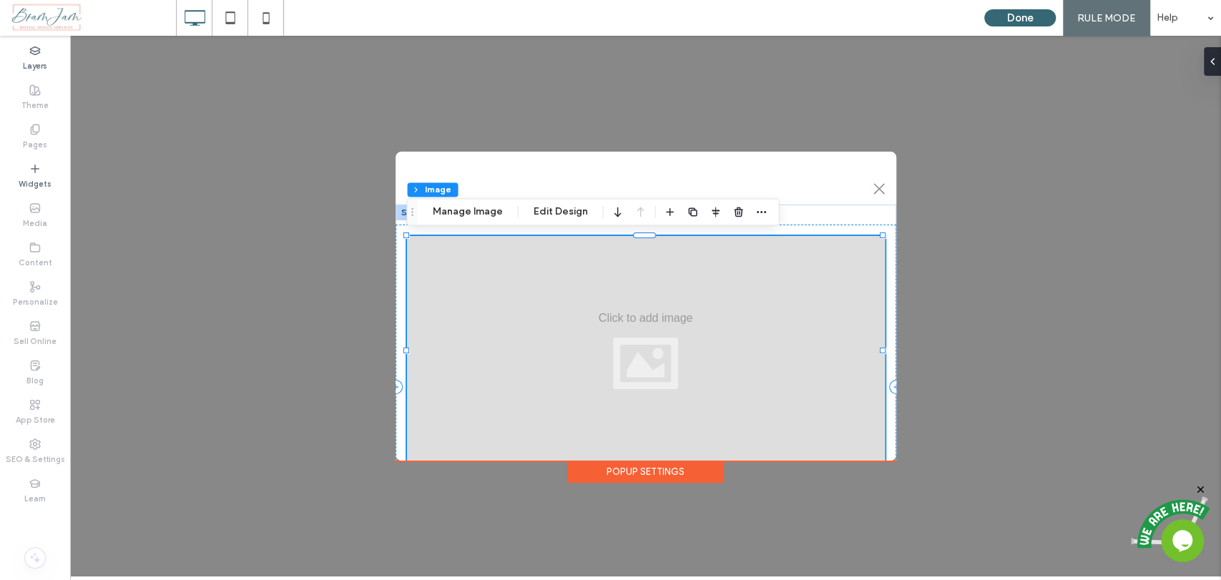
click at [456, 221] on div "Popup Section Column Image Manage Image Edit Design" at bounding box center [592, 211] width 373 height 27
click at [469, 210] on button "Manage Image" at bounding box center [467, 211] width 89 height 17
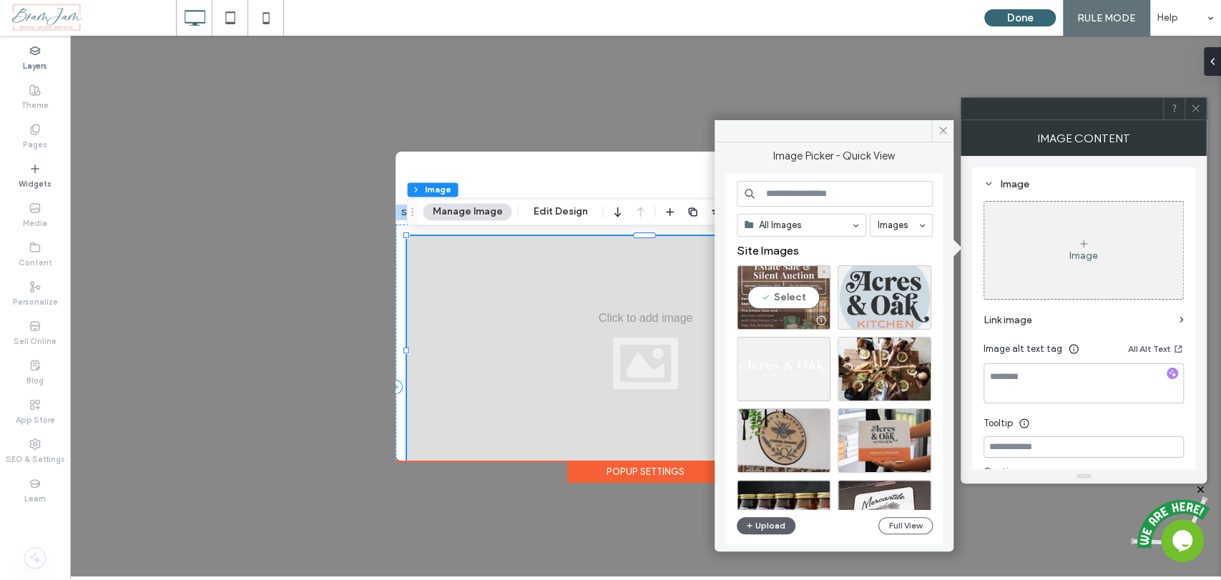
click at [761, 303] on div "Select" at bounding box center [784, 297] width 94 height 64
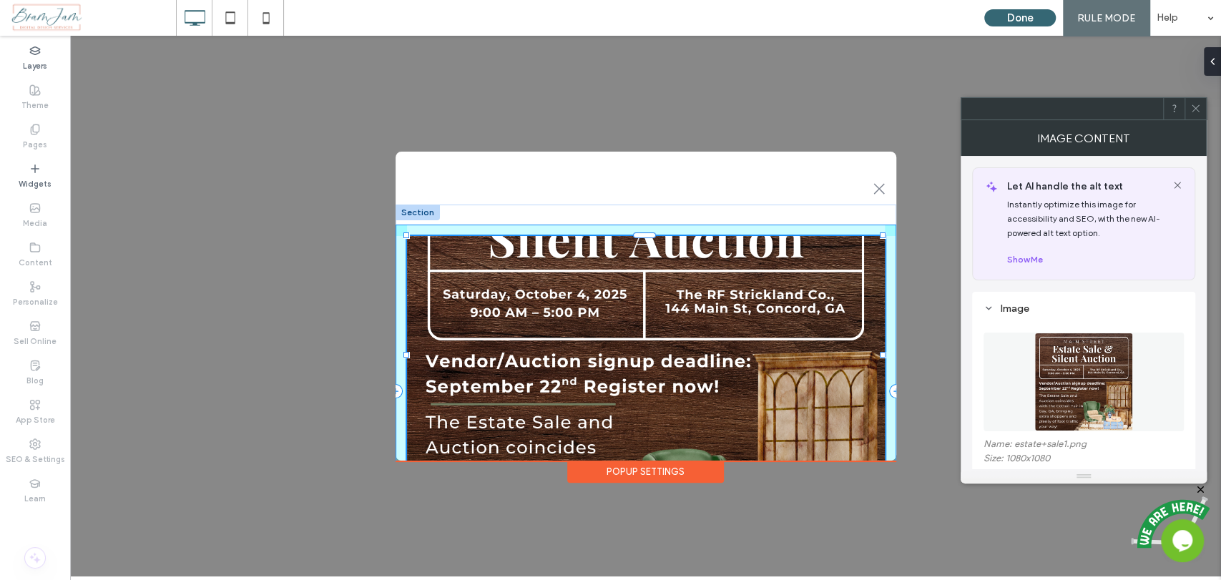
click at [894, 356] on div ".st0-1091118977{fill-rule:evenodd;clip-rule:evenodd;} 105% , 332px Call to acti…" at bounding box center [645, 306] width 501 height 309
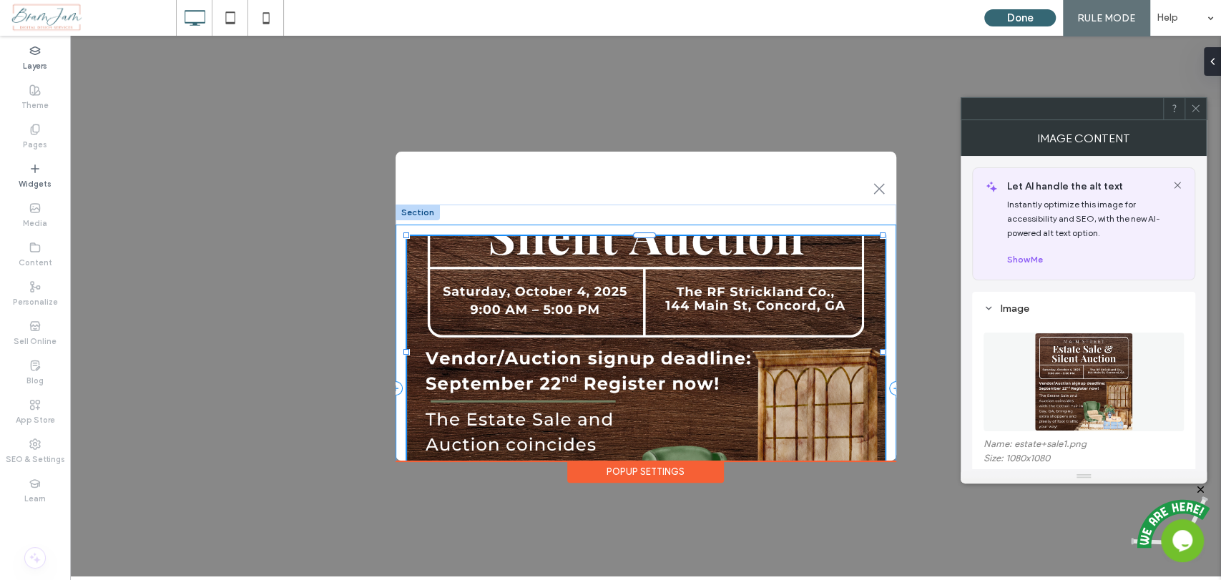
type input "***"
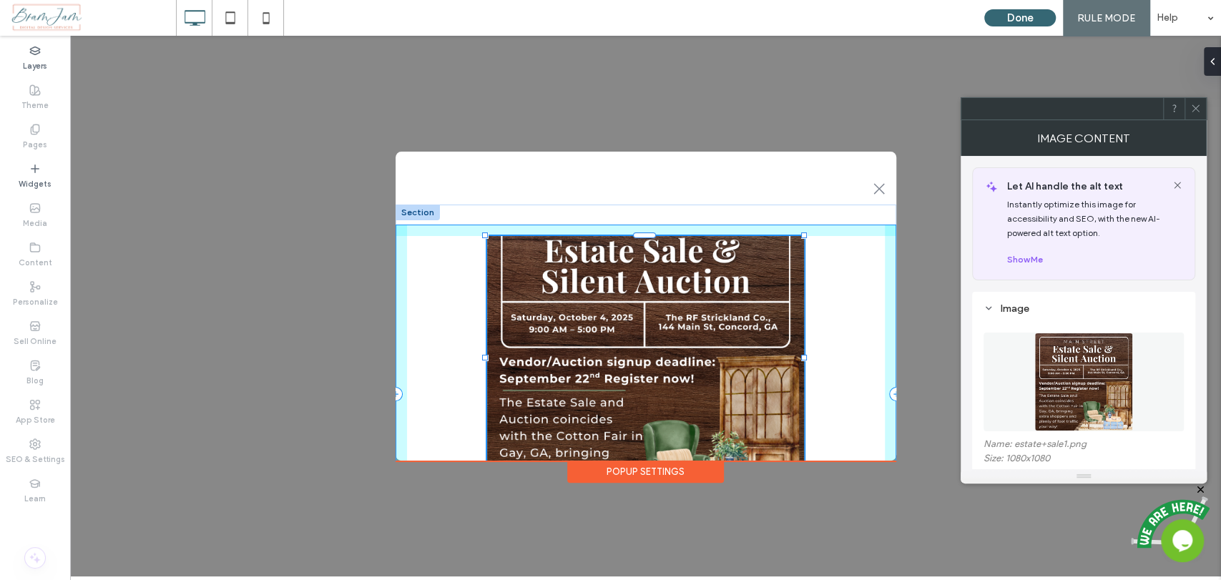
drag, startPoint x: 880, startPoint y: 350, endPoint x: 802, endPoint y: 356, distance: 78.9
click at [486, 237] on div at bounding box center [486, 236] width 1 height 1
type input "**"
type input "****"
type input "***"
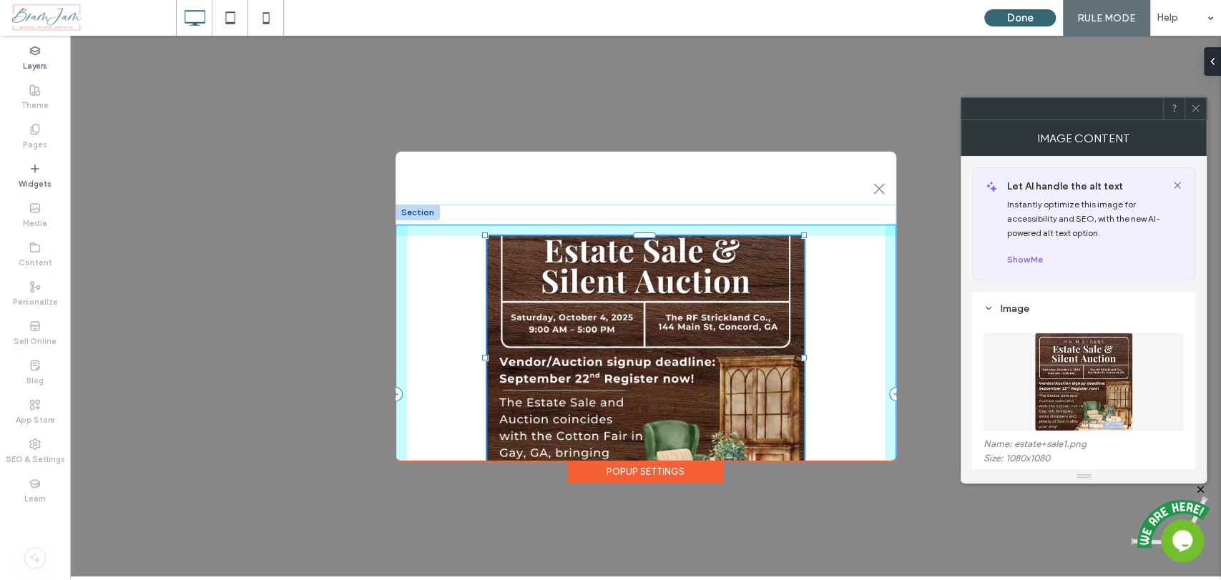
type input "***"
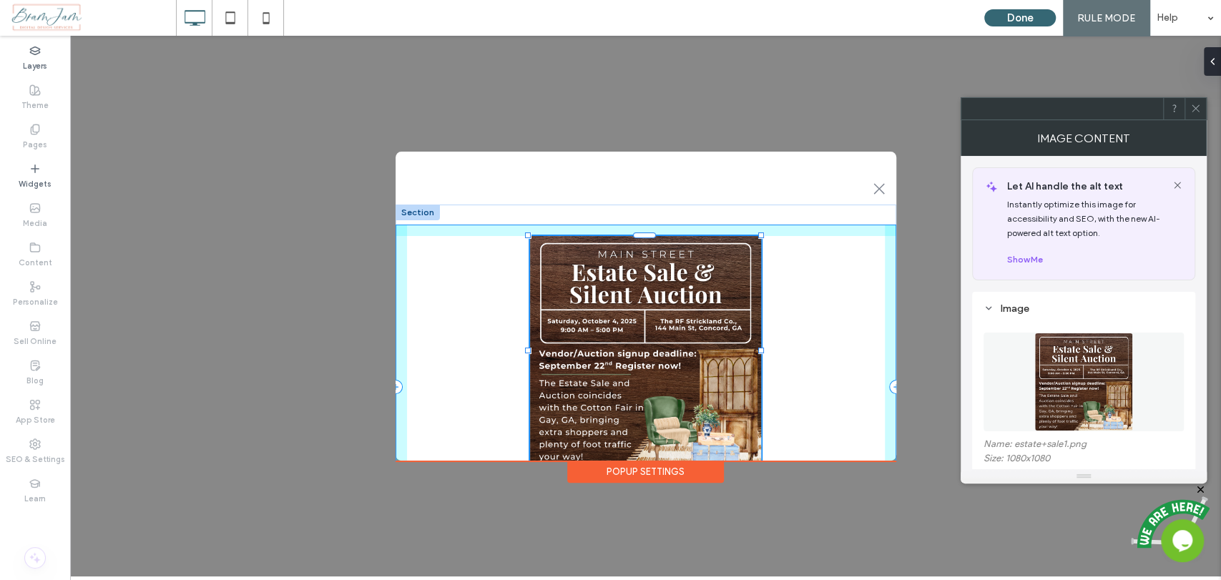
drag, startPoint x: 804, startPoint y: 354, endPoint x: 761, endPoint y: 346, distance: 44.3
click at [761, 346] on div "49% , 320px Call to action" at bounding box center [645, 387] width 501 height 364
type input "**"
type input "****"
type input "***"
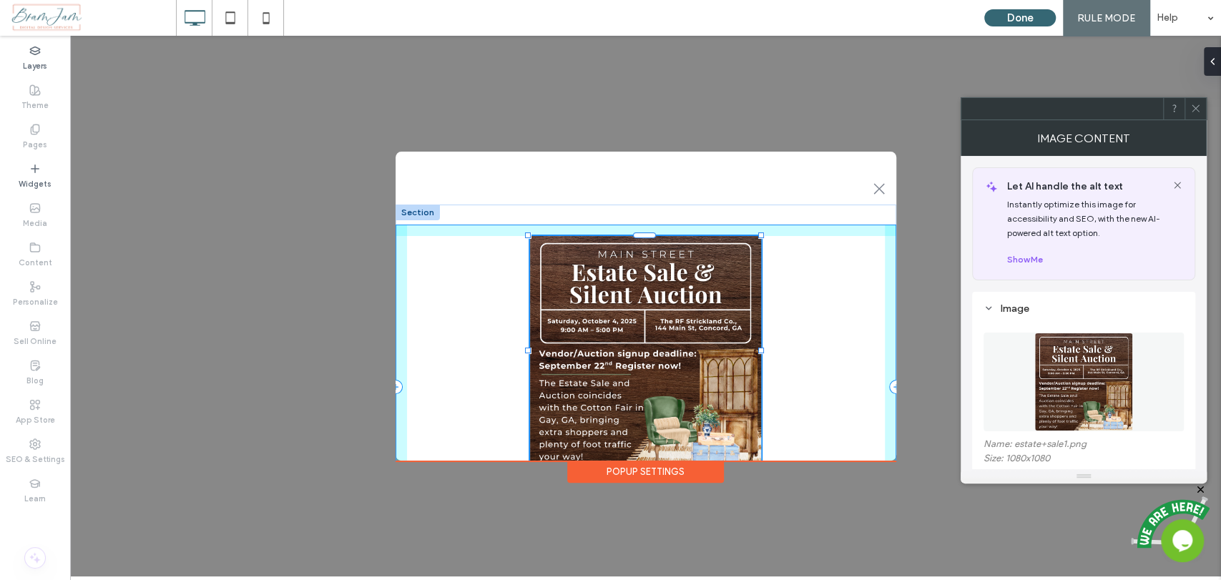
type input "***"
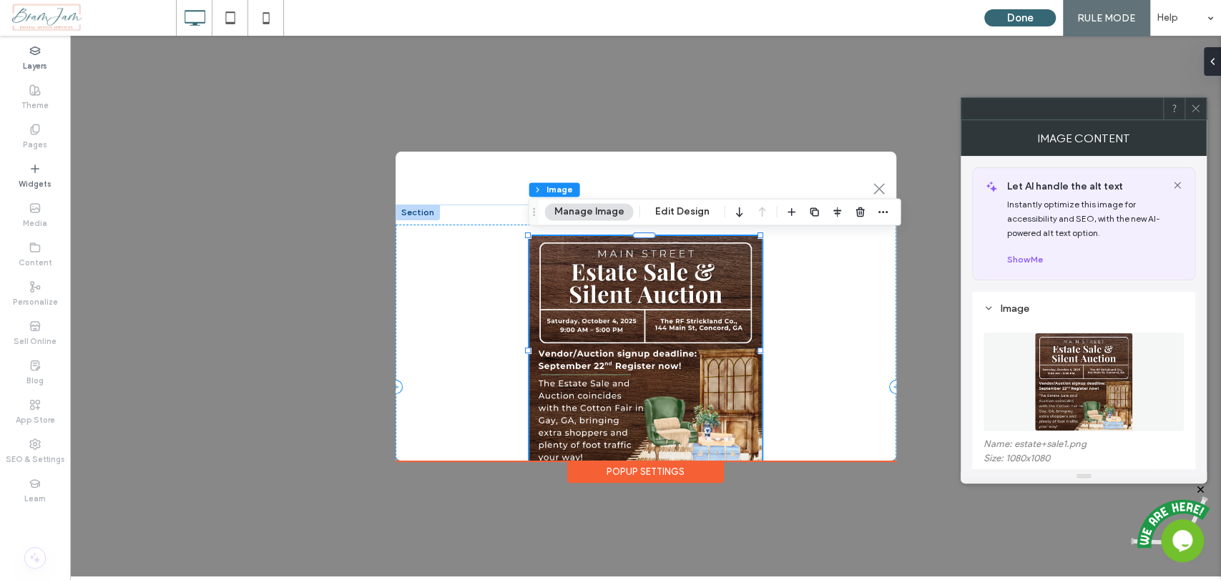
click at [705, 479] on div "Popup Settings" at bounding box center [645, 471] width 157 height 22
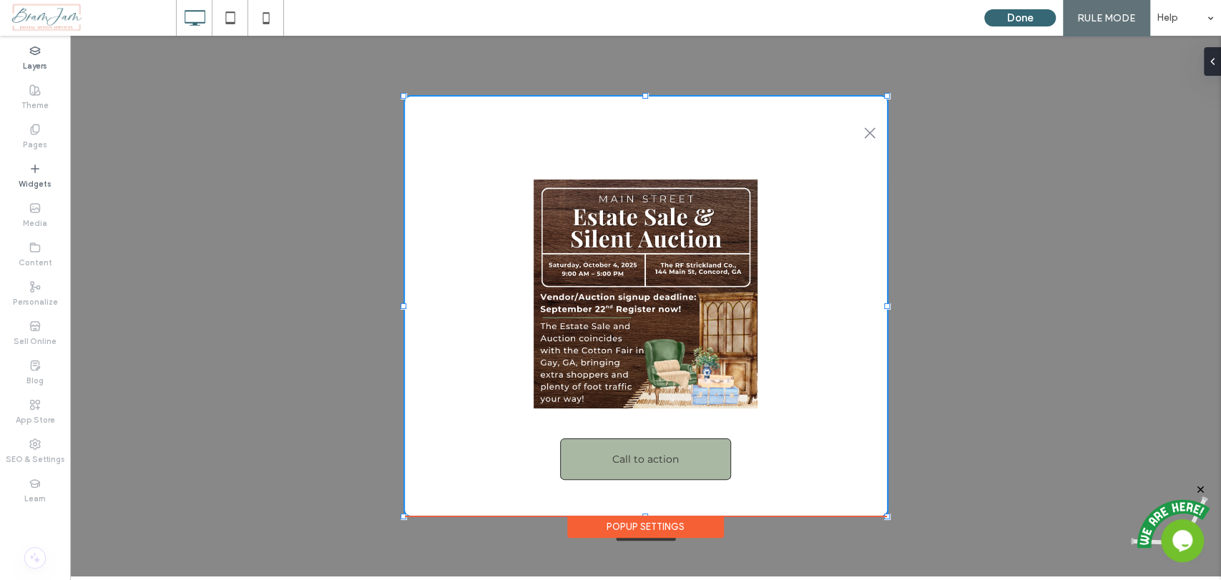
drag, startPoint x: 894, startPoint y: 459, endPoint x: 885, endPoint y: 514, distance: 55.8
click at [885, 514] on div at bounding box center [887, 516] width 6 height 6
type input "***"
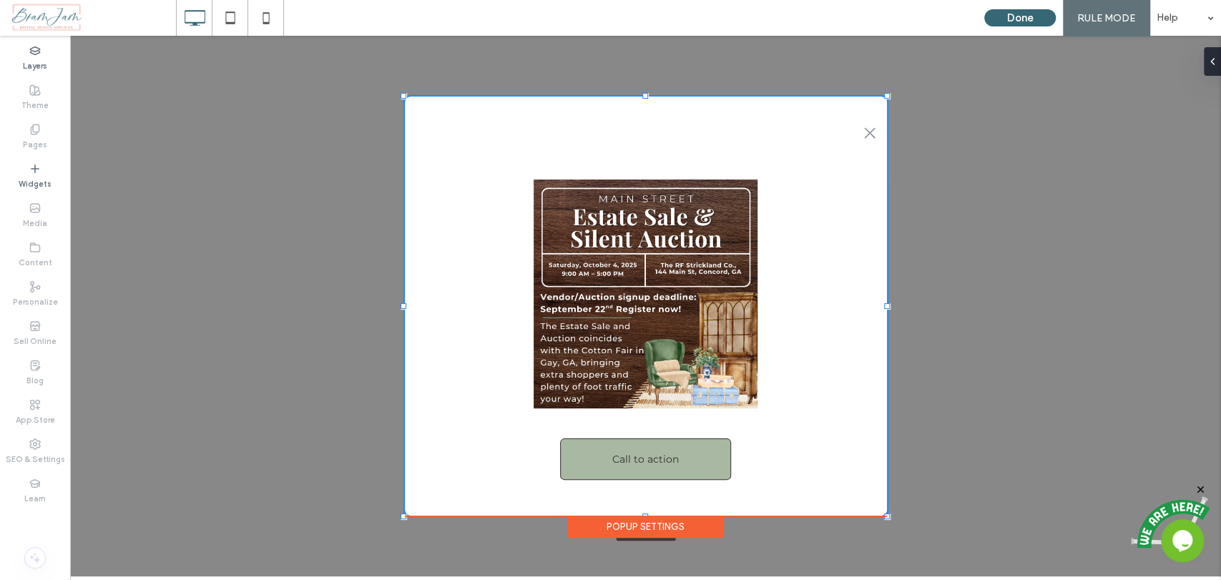
type input "***"
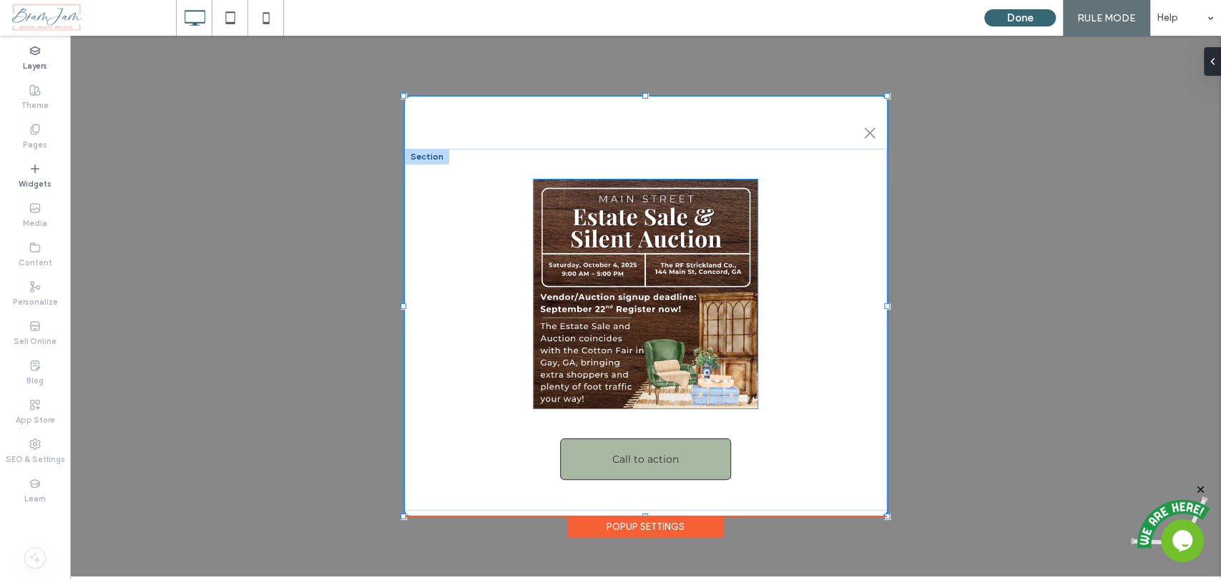
click at [719, 368] on img at bounding box center [645, 293] width 224 height 229
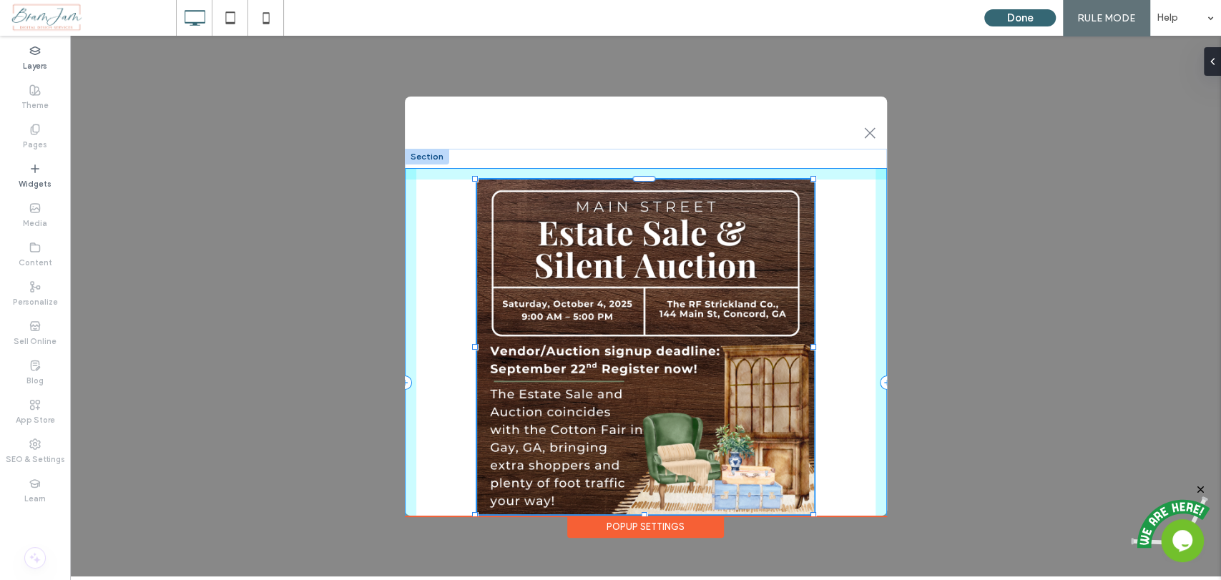
drag, startPoint x: 756, startPoint y: 409, endPoint x: 813, endPoint y: 462, distance: 77.9
click at [813, 462] on div "73% , 468px Call to action" at bounding box center [646, 383] width 482 height 468
type input "**"
type input "****"
type input "***"
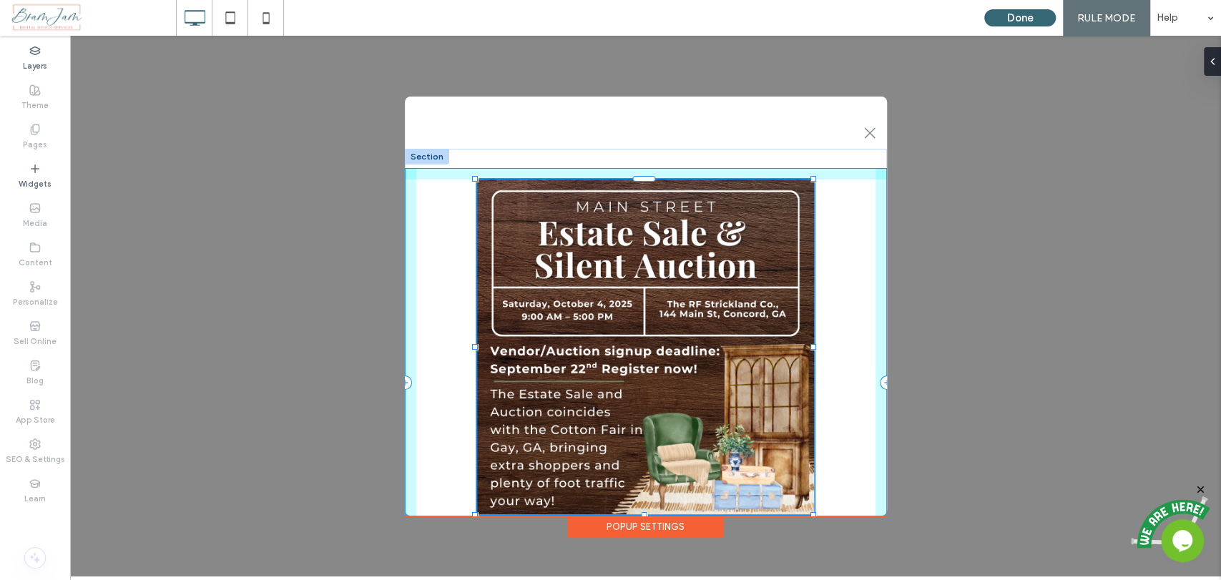
type input "***"
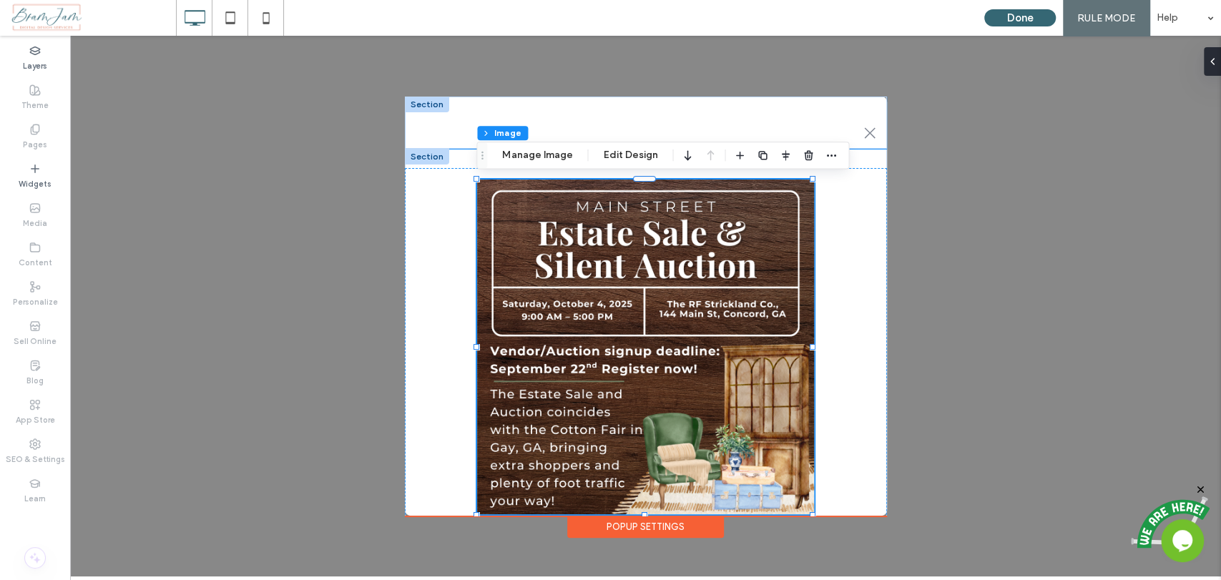
click at [785, 108] on div ".st0-1091118977{fill-rule:evenodd;clip-rule:evenodd;}" at bounding box center [646, 123] width 482 height 52
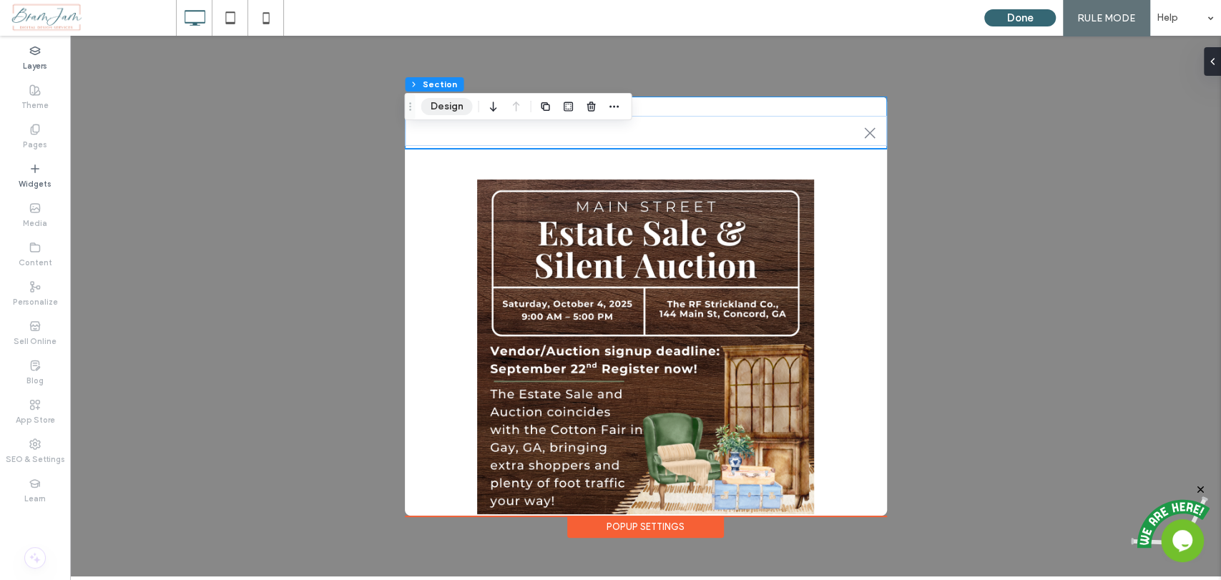
click at [443, 107] on button "Design" at bounding box center [445, 106] width 51 height 17
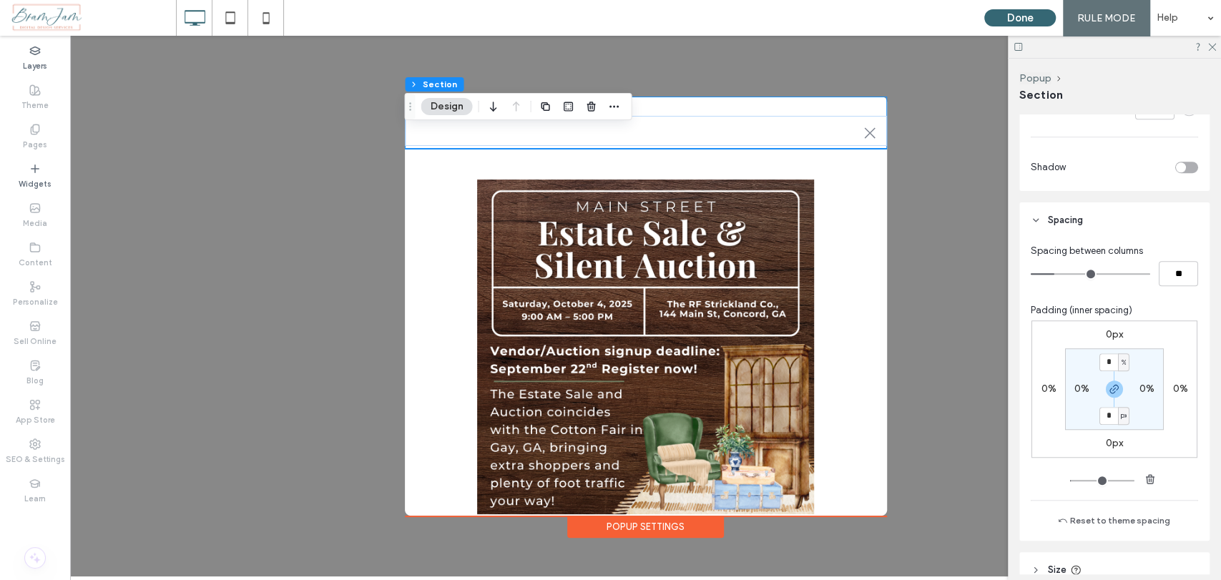
scroll to position [635, 0]
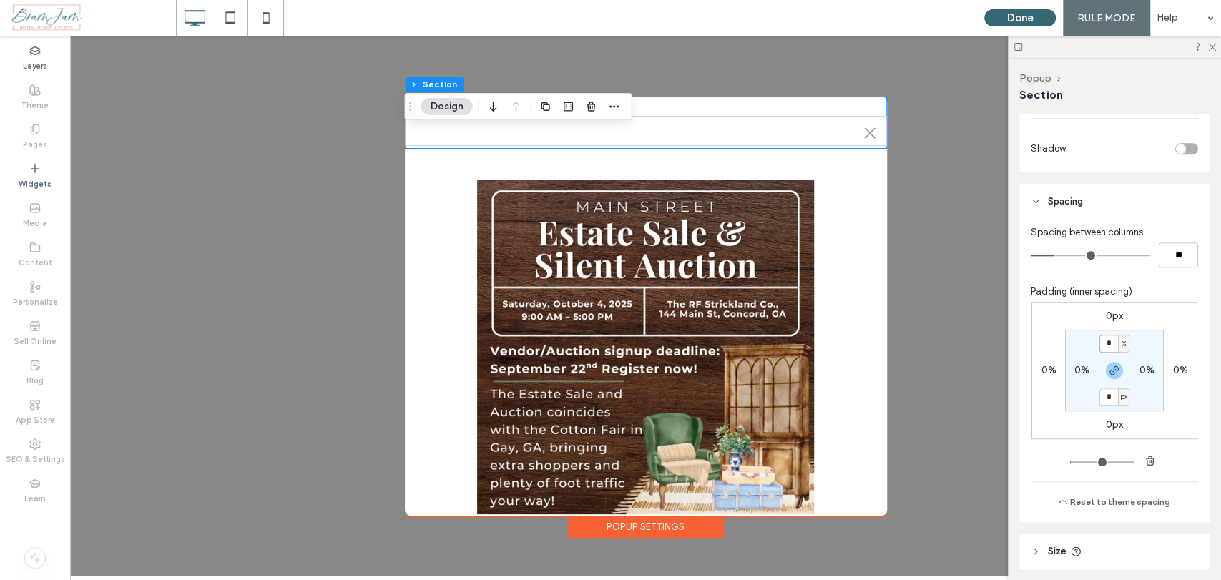
click at [1110, 345] on input "*" at bounding box center [1108, 344] width 19 height 18
type input "*"
click at [1141, 341] on section "* % 0% * % 0%" at bounding box center [1114, 371] width 99 height 82
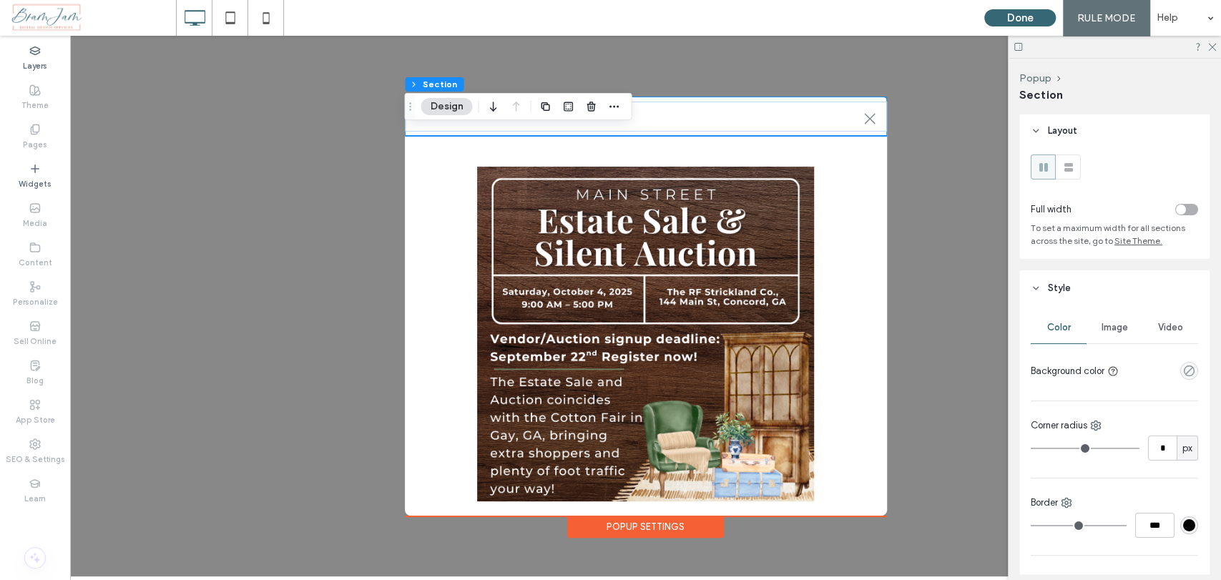
scroll to position [0, 0]
click at [1110, 333] on span "Image" at bounding box center [1114, 328] width 26 height 11
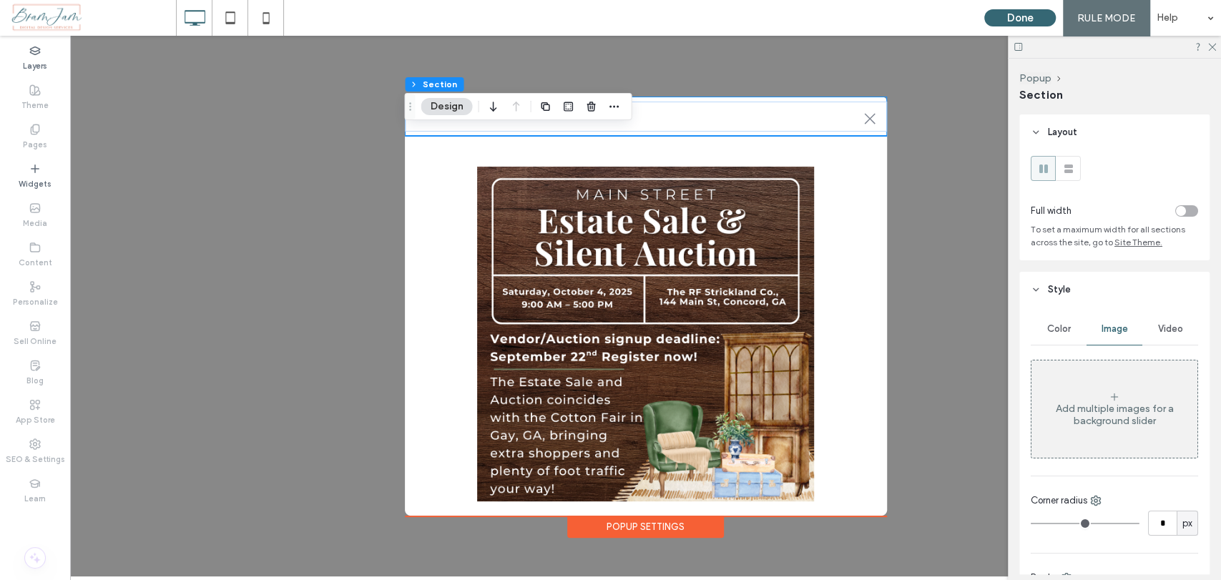
click at [1062, 331] on span "Color" at bounding box center [1059, 328] width 24 height 11
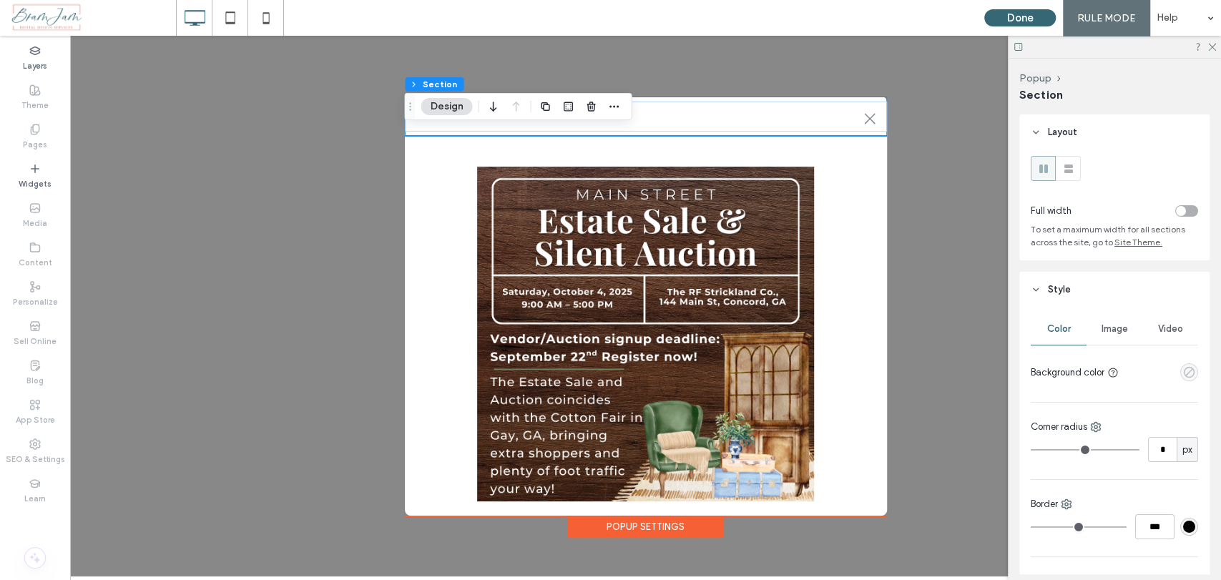
click at [1183, 375] on icon "empty color" at bounding box center [1189, 372] width 12 height 12
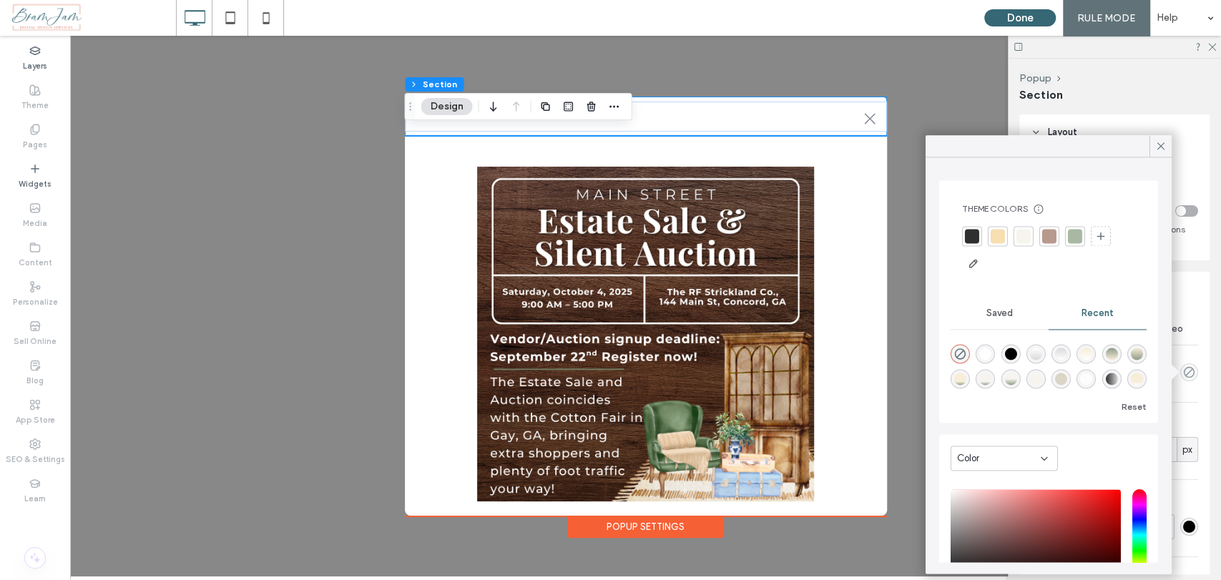
click at [1067, 380] on div "rgba(219, 213, 200, 1)" at bounding box center [1061, 379] width 12 height 12
type input "*******"
type input "***"
type input "****"
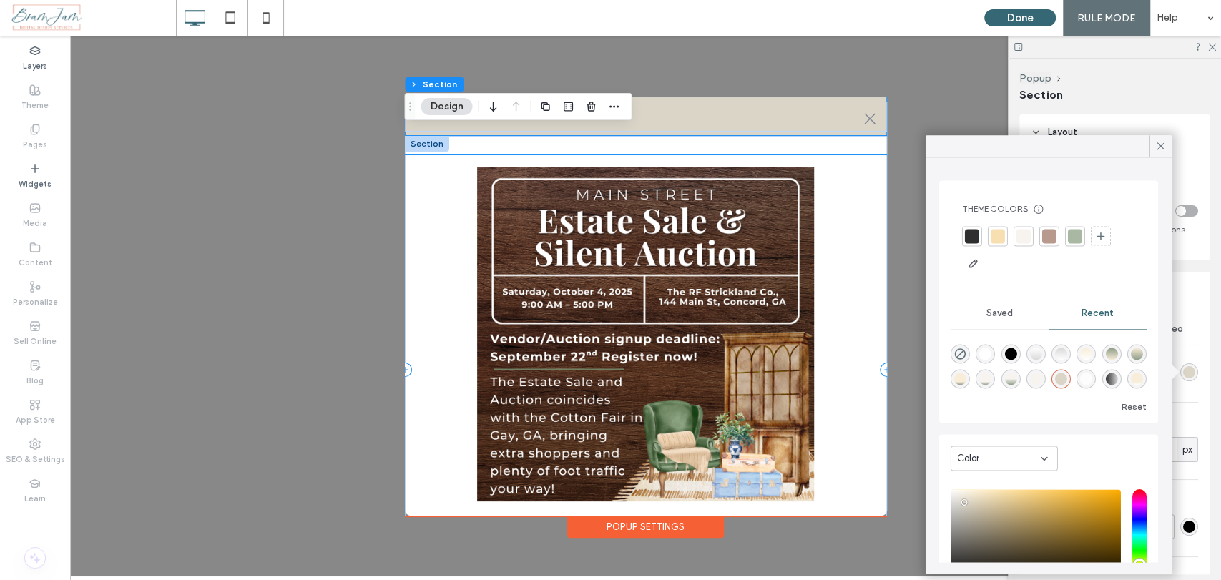
click at [858, 201] on div "Call to action" at bounding box center [646, 369] width 482 height 429
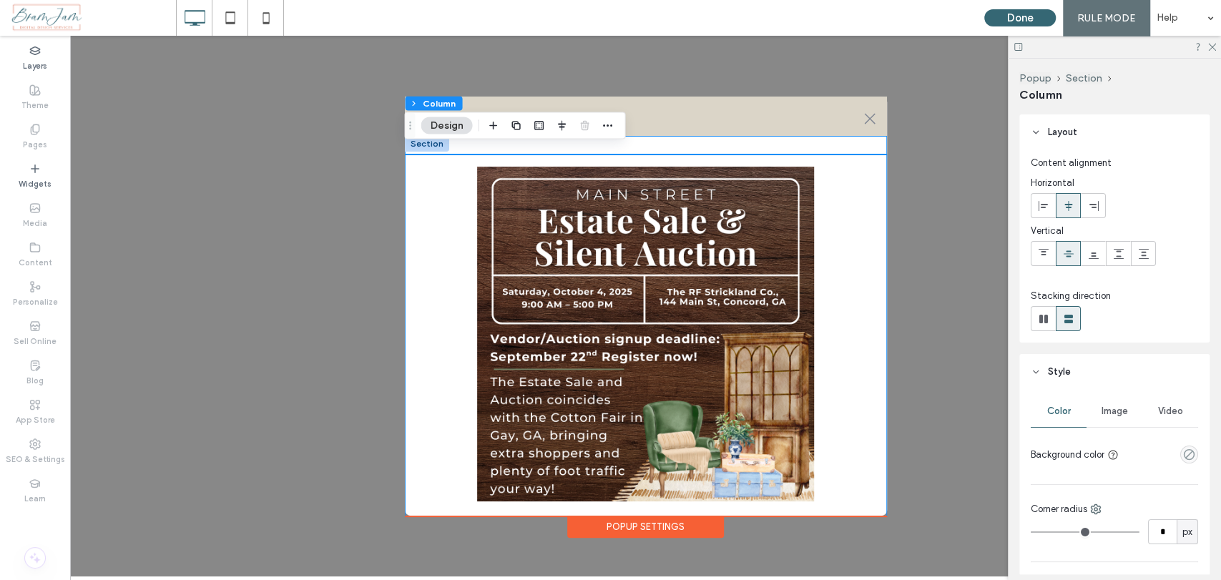
click at [851, 144] on div "Call to action" at bounding box center [646, 370] width 482 height 468
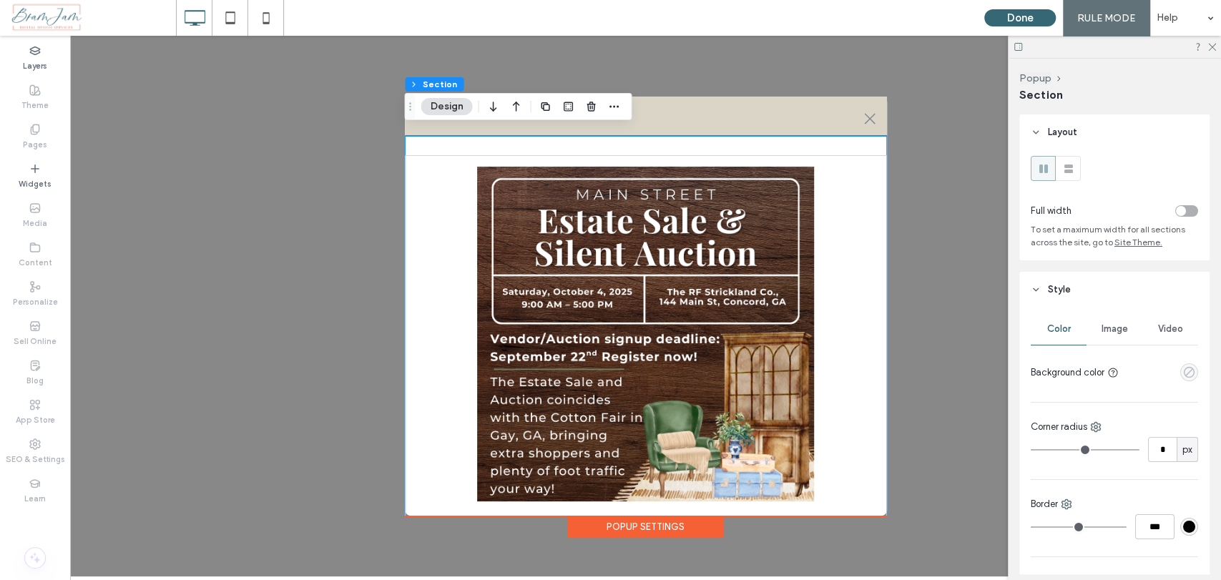
click at [1183, 372] on icon "empty color" at bounding box center [1189, 372] width 12 height 12
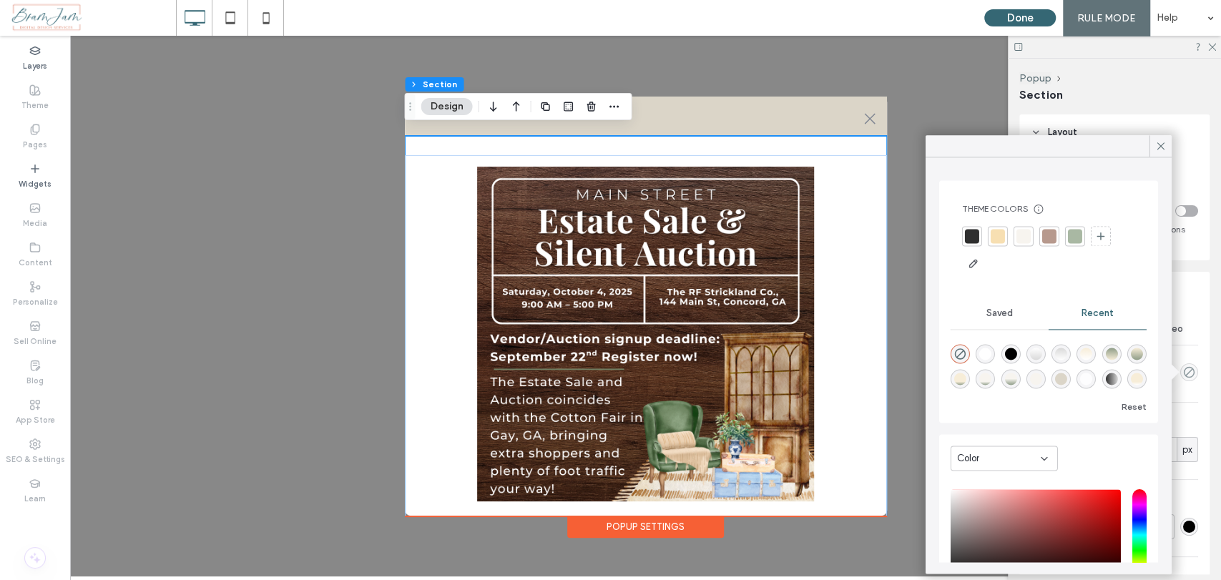
click at [1067, 383] on div "rgba(219, 213, 200, 1)" at bounding box center [1061, 379] width 12 height 12
type input "*******"
type input "***"
type input "****"
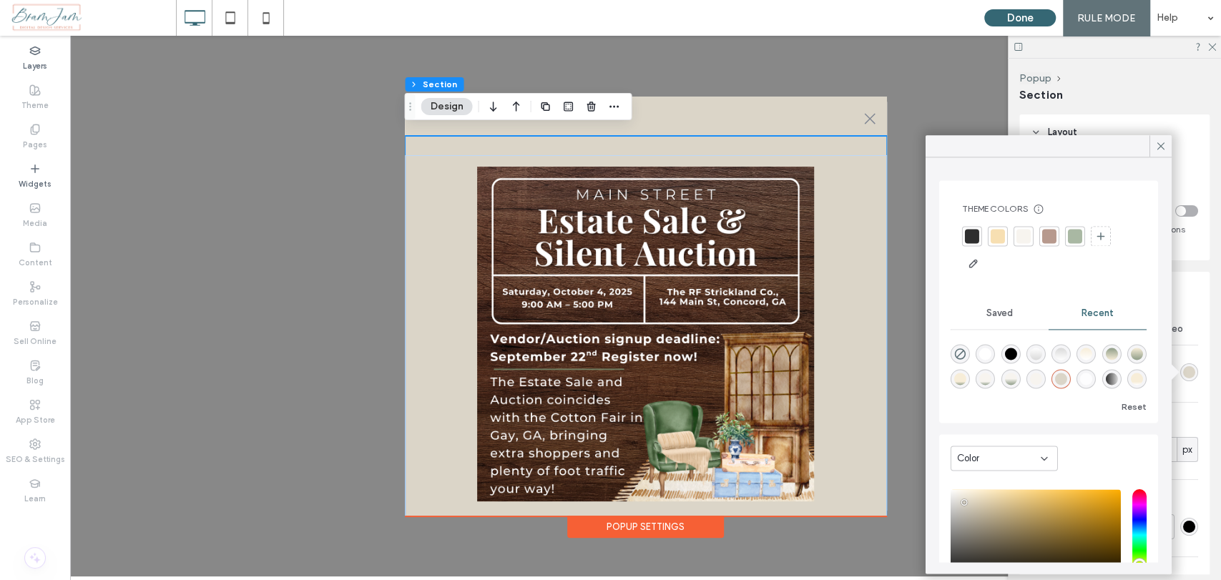
click at [907, 216] on div ".st0-1091118977{fill-rule:evenodd;clip-rule:evenodd;} + Add Section Call to act…" at bounding box center [645, 306] width 1151 height 541
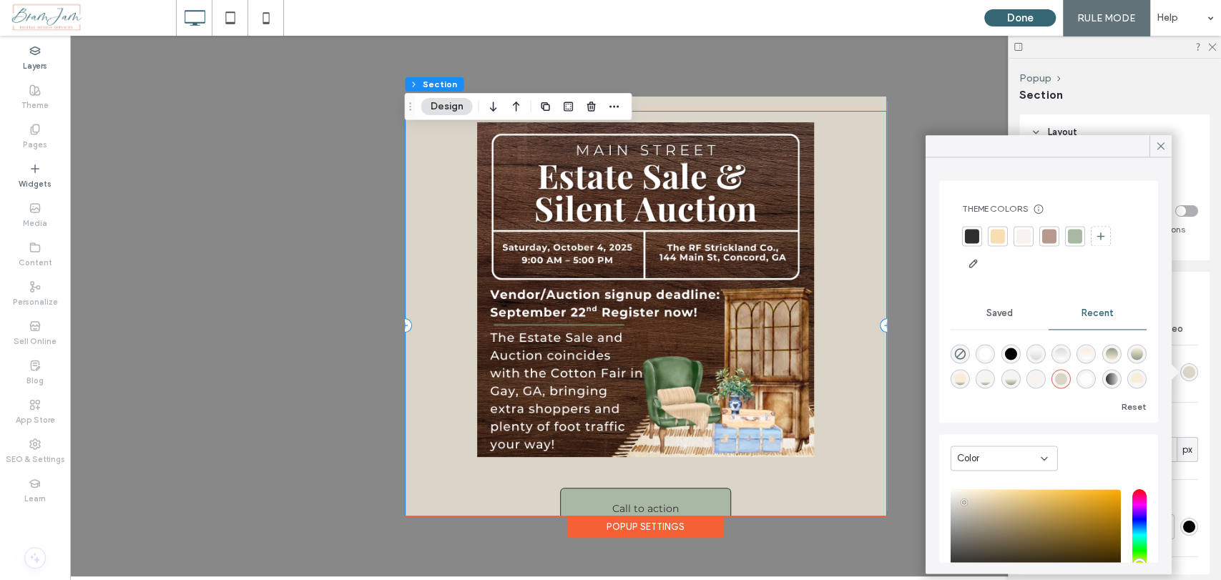
scroll to position [79, 0]
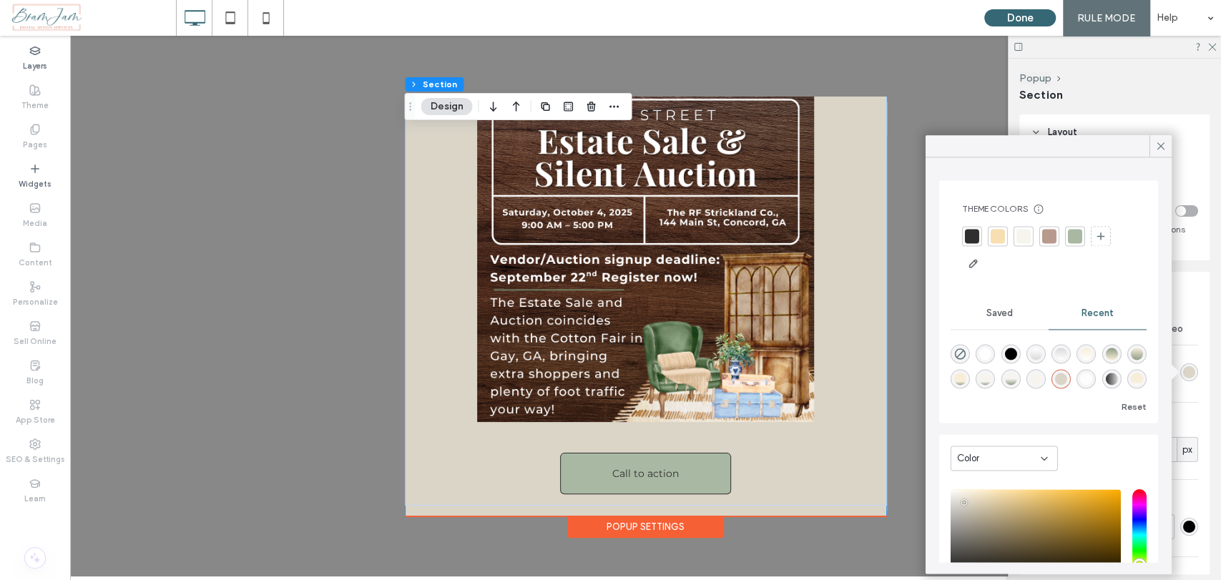
click at [674, 520] on div "Popup Settings" at bounding box center [645, 527] width 157 height 22
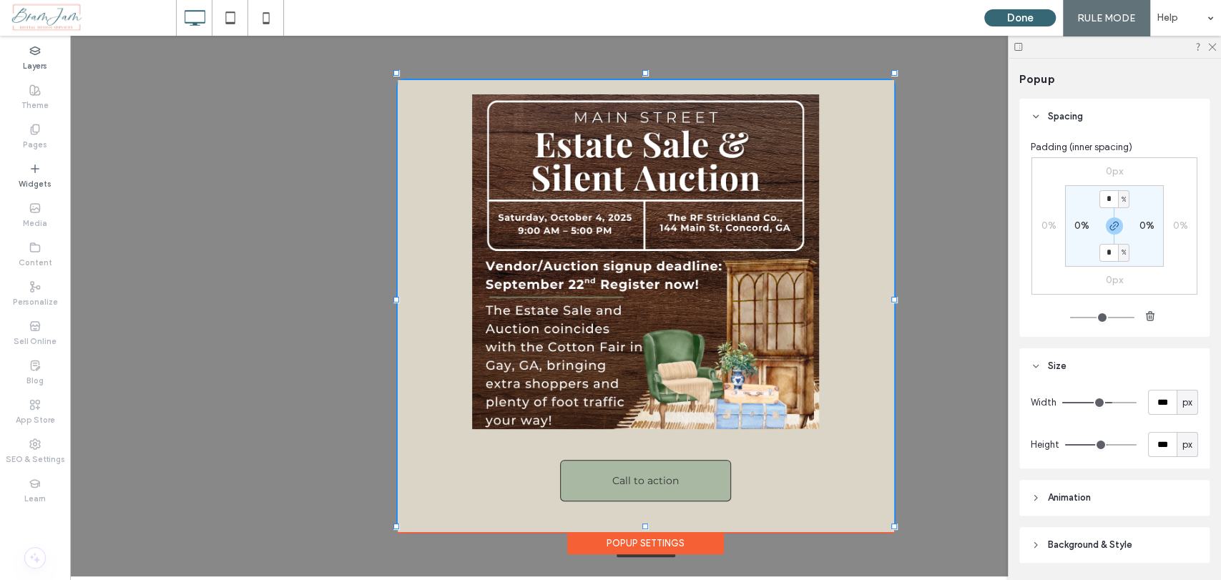
drag, startPoint x: 885, startPoint y: 511, endPoint x: 892, endPoint y: 528, distance: 17.9
click at [892, 528] on div at bounding box center [894, 526] width 6 height 6
type input "***"
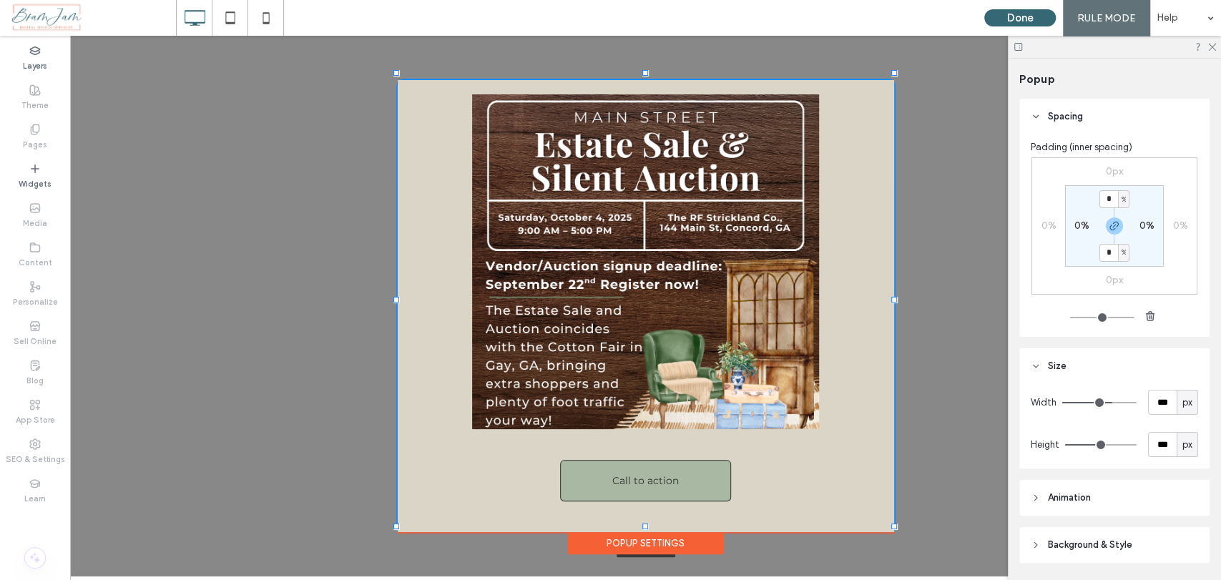
type input "***"
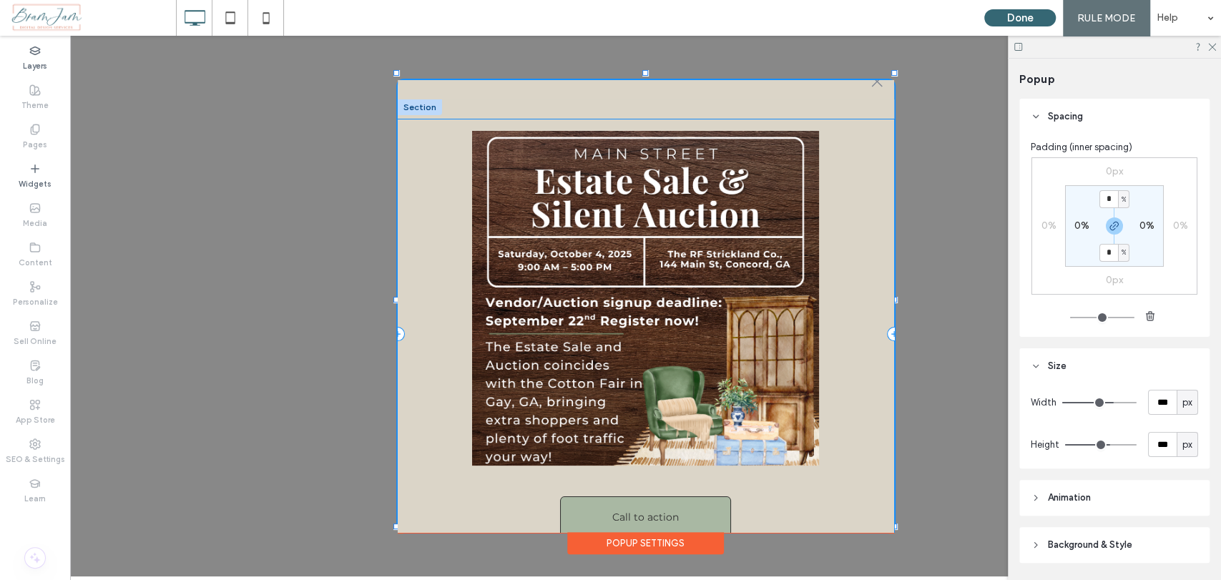
scroll to position [0, 0]
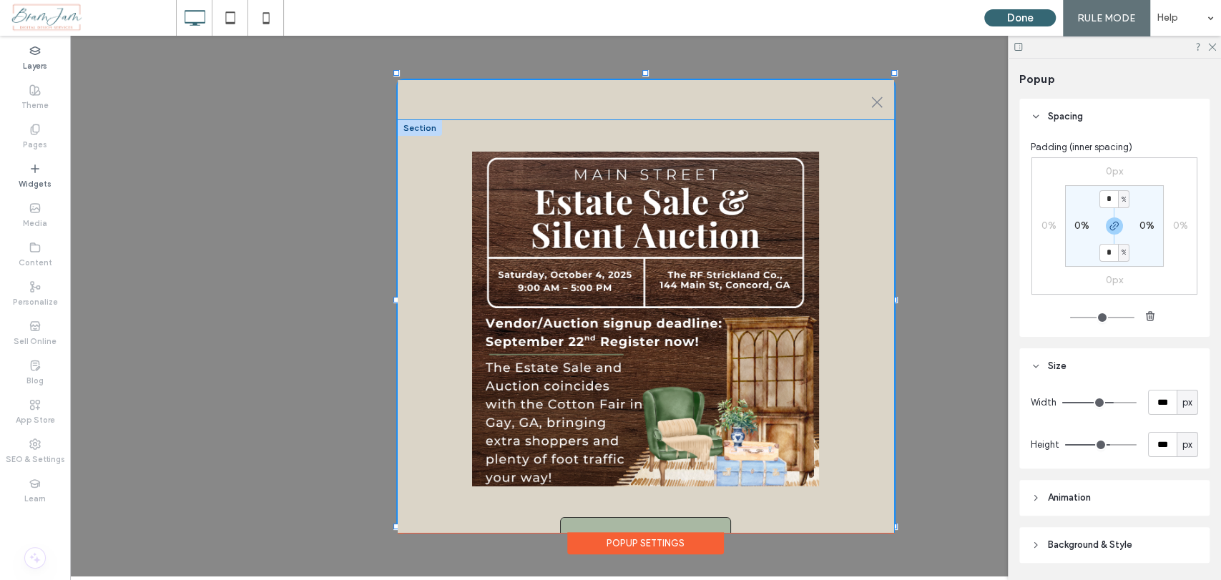
click at [627, 128] on div "Call to action" at bounding box center [646, 355] width 496 height 470
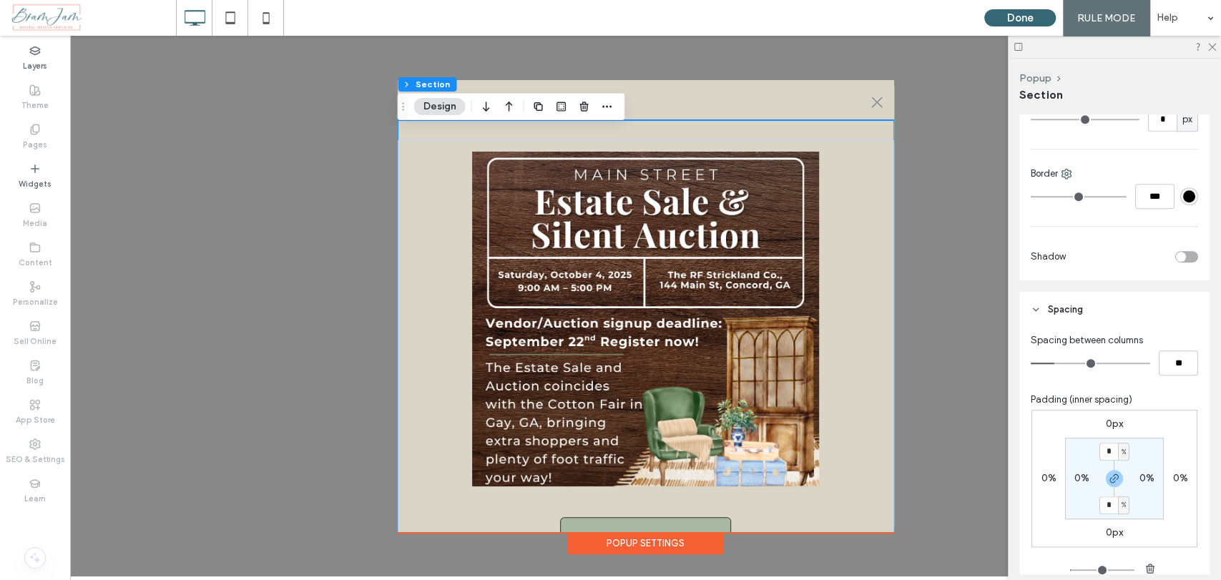
scroll to position [556, 0]
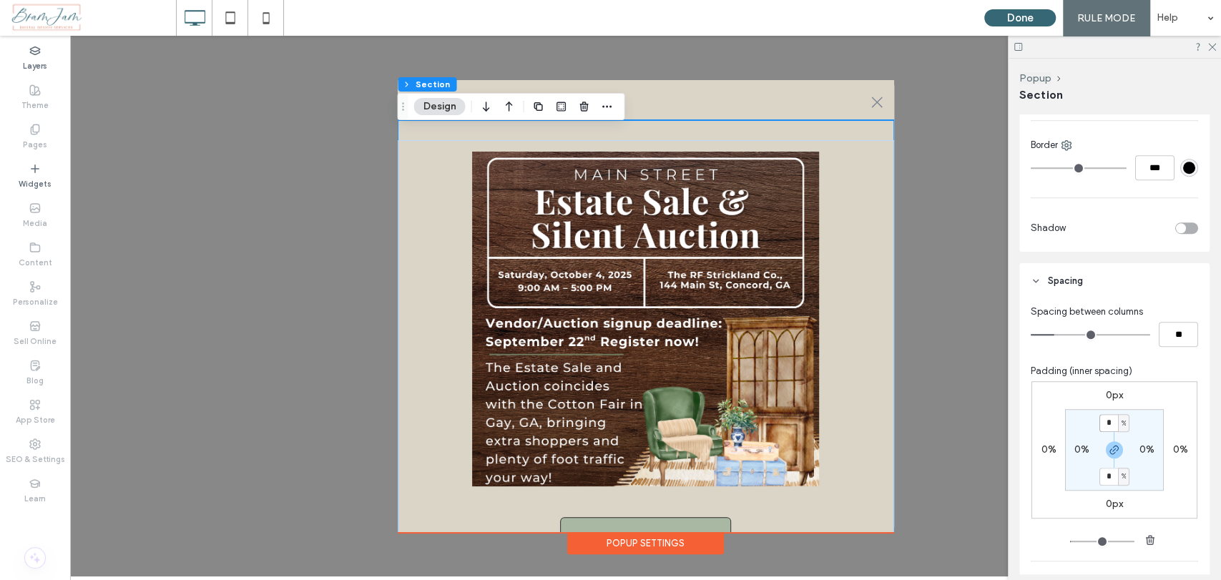
click at [1110, 425] on input "*" at bounding box center [1108, 423] width 19 height 18
type input "*"
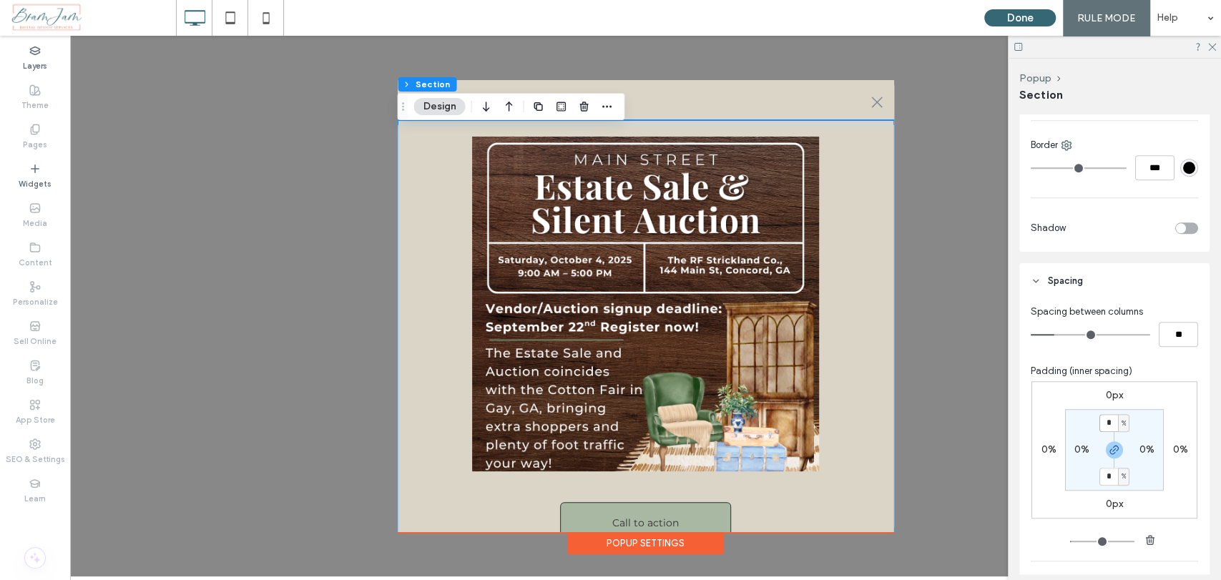
click at [1110, 420] on input "*" at bounding box center [1108, 423] width 19 height 18
type input "*"
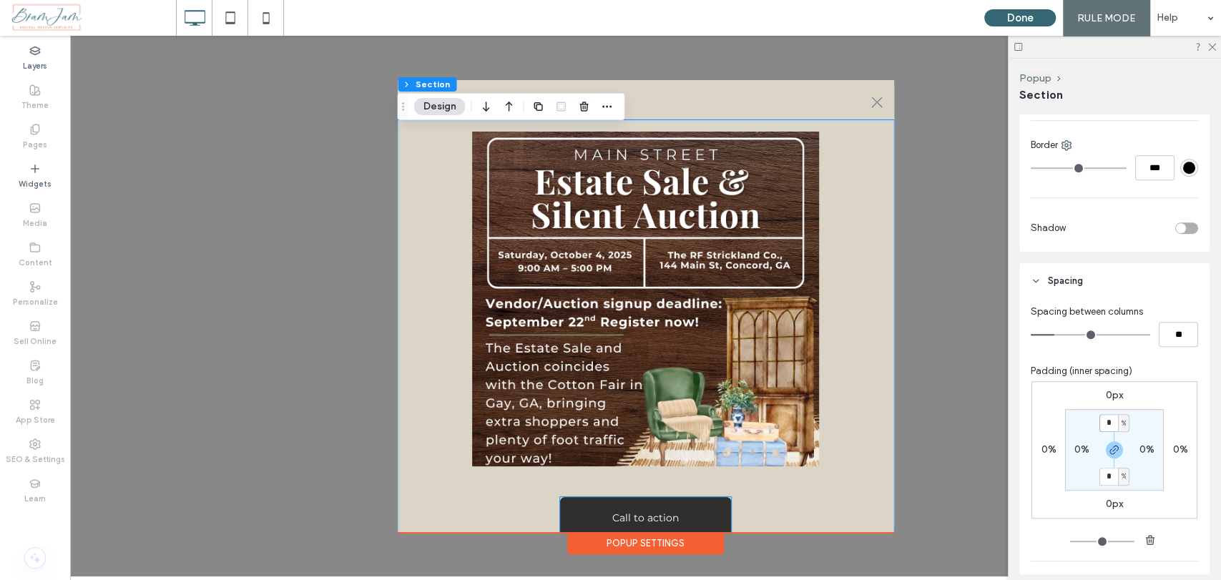
click at [664, 511] on span "Call to action" at bounding box center [645, 517] width 67 height 13
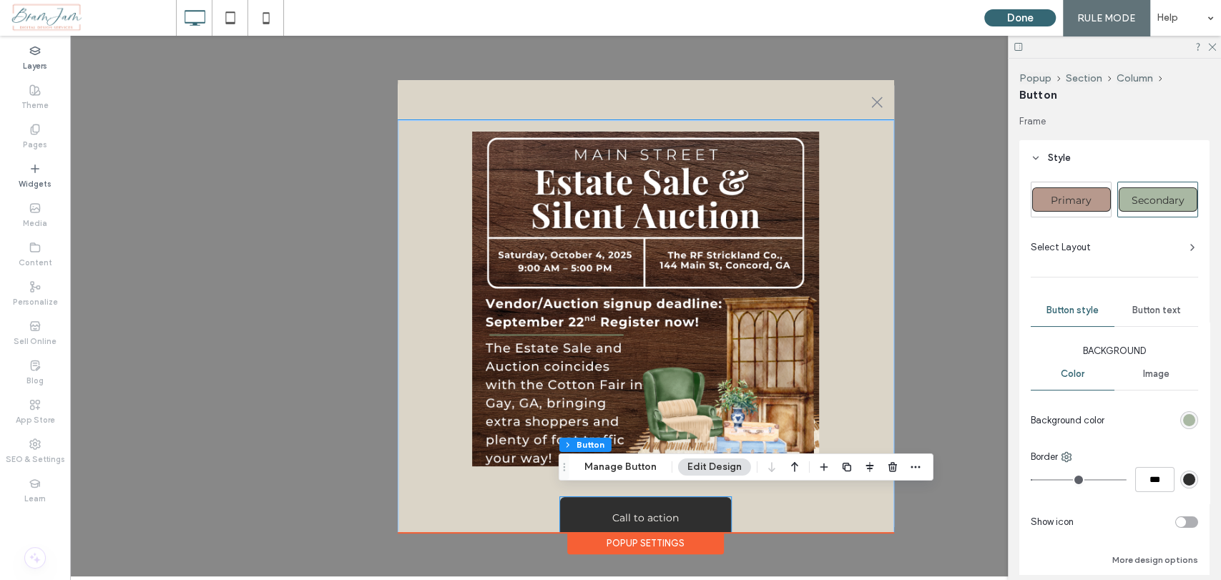
type input "**"
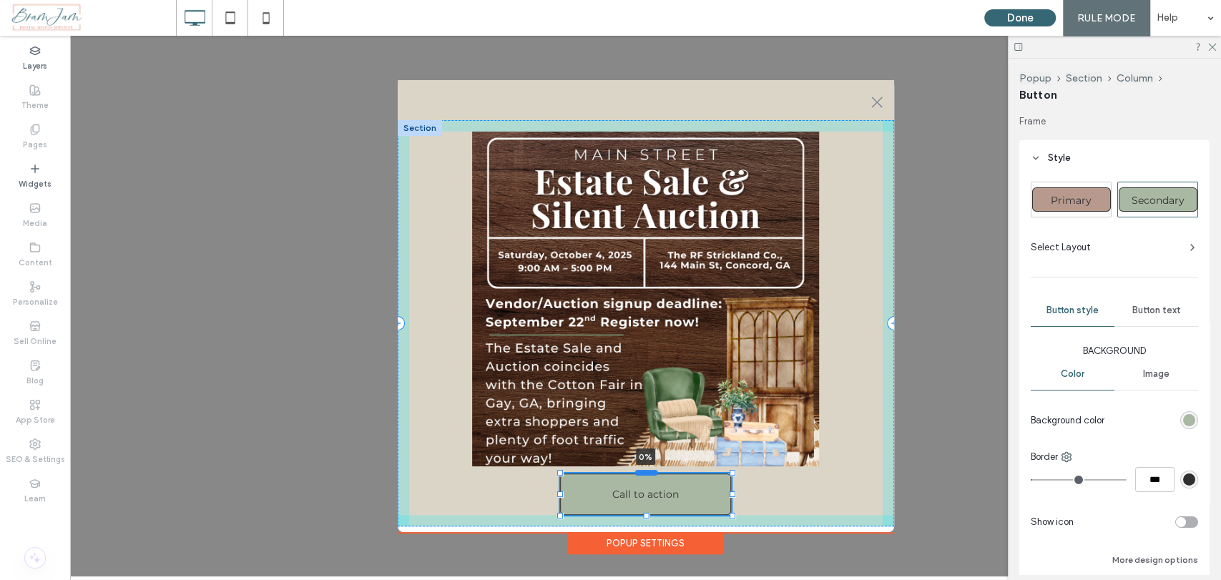
drag, startPoint x: 647, startPoint y: 491, endPoint x: 645, endPoint y: 468, distance: 23.7
click at [645, 469] on div at bounding box center [645, 472] width 23 height 6
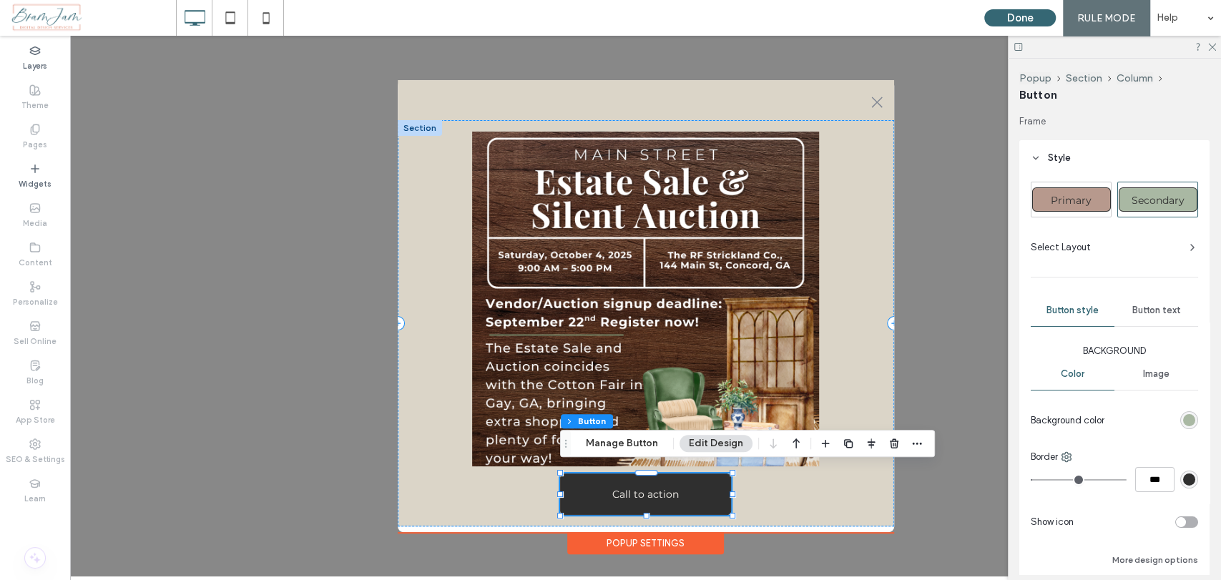
click at [656, 501] on link "Call to action" at bounding box center [645, 493] width 171 height 41
type input "*"
click at [639, 450] on button "Manage Button" at bounding box center [621, 443] width 91 height 17
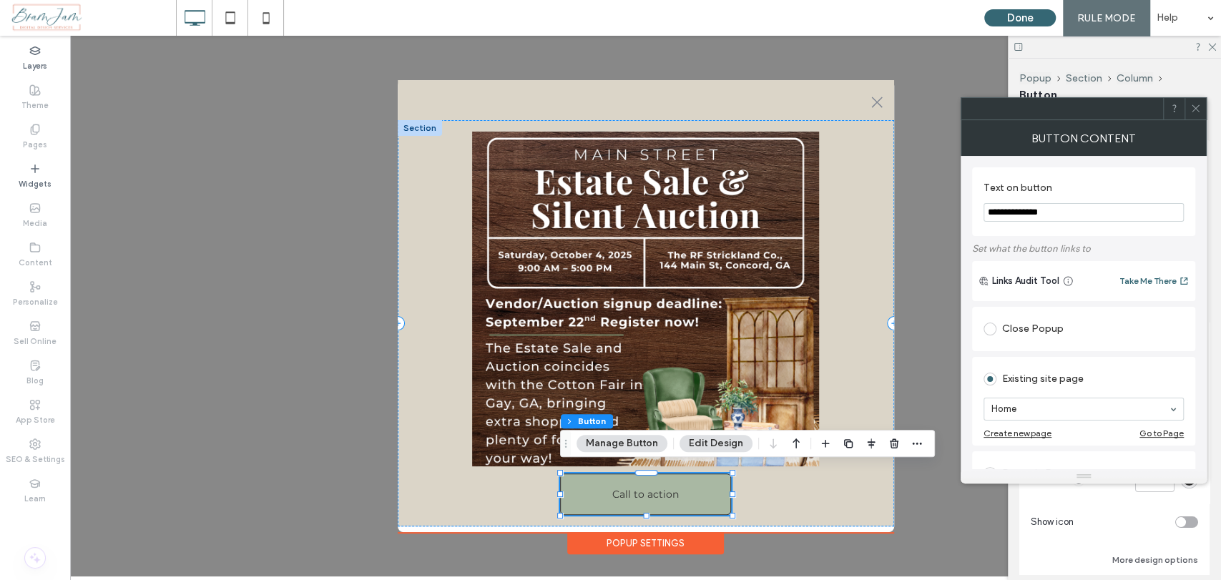
click at [1070, 211] on input "**********" at bounding box center [1083, 212] width 200 height 19
type input "**********"
click at [1112, 397] on section "Home" at bounding box center [1083, 408] width 200 height 37
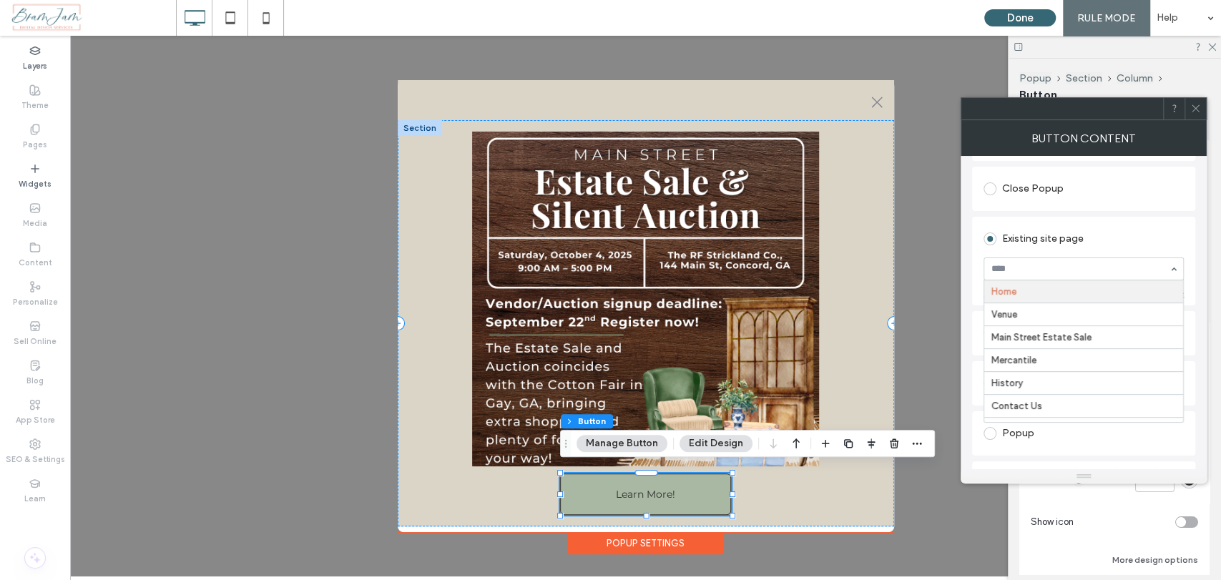
scroll to position [159, 0]
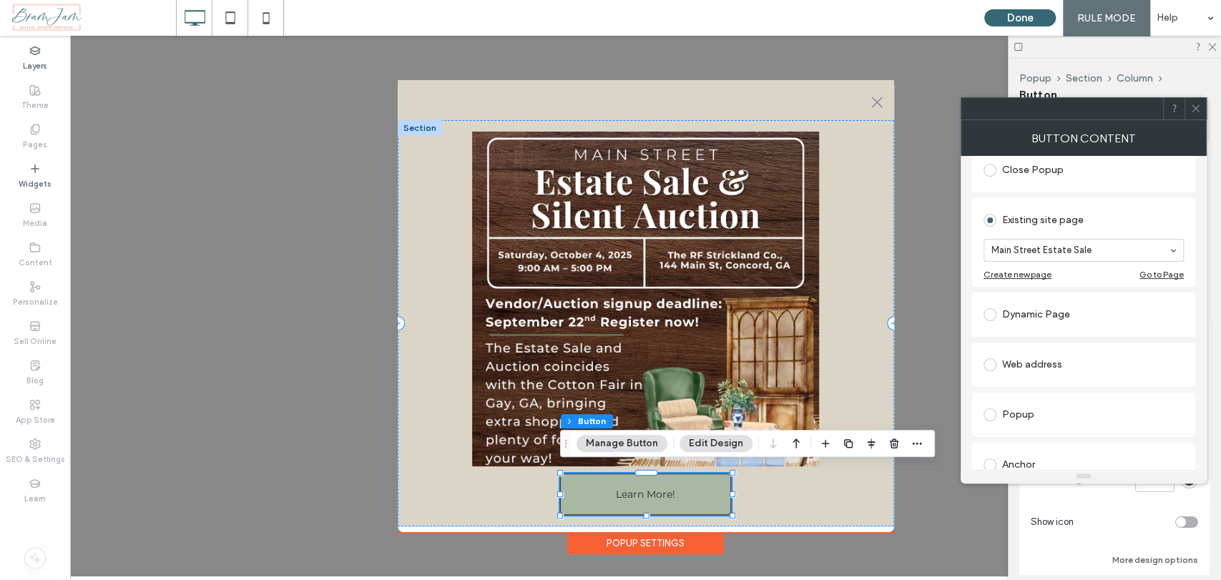
click at [1193, 110] on use at bounding box center [1194, 108] width 7 height 7
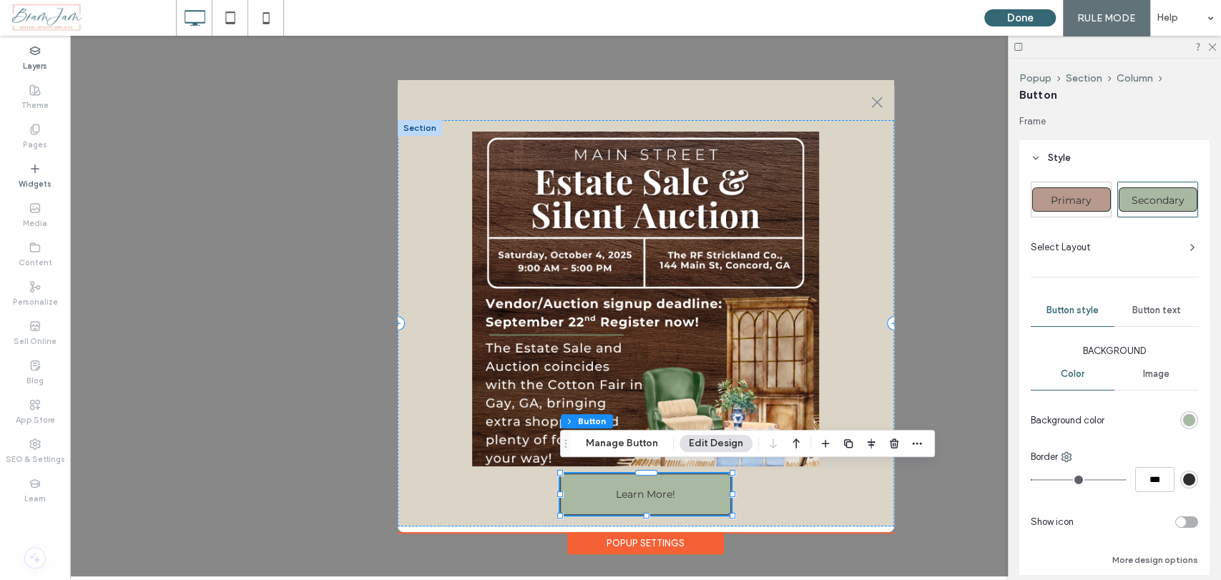
click at [694, 534] on div "Popup Settings" at bounding box center [645, 543] width 157 height 22
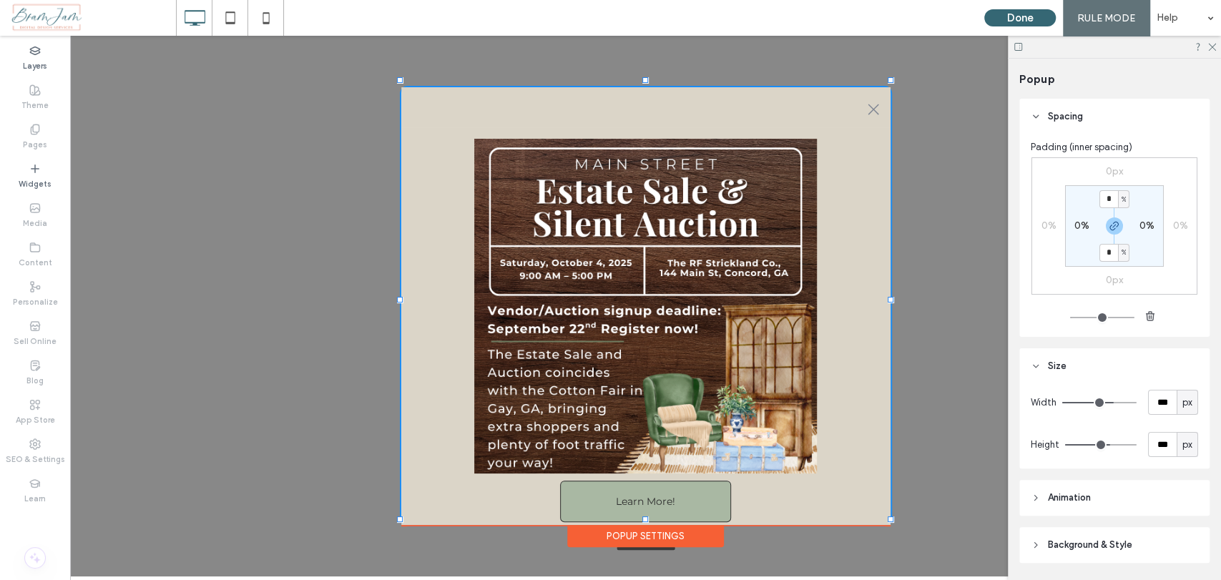
drag, startPoint x: 895, startPoint y: 526, endPoint x: 892, endPoint y: 518, distance: 8.6
click at [892, 518] on div at bounding box center [890, 519] width 6 height 6
type input "***"
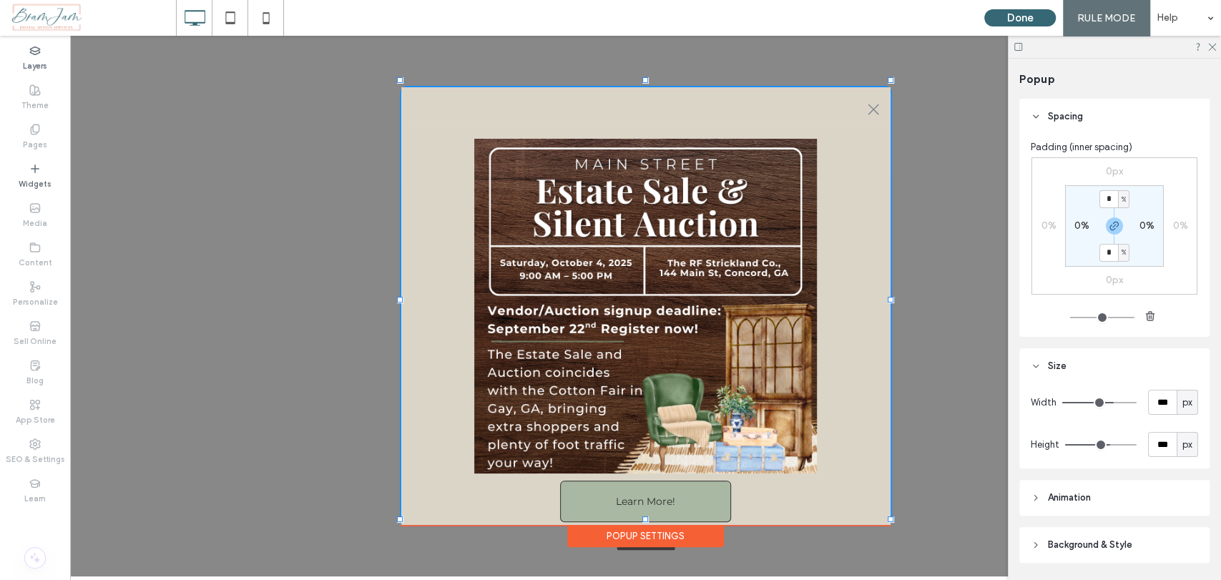
type input "***"
click at [763, 428] on img at bounding box center [645, 306] width 342 height 335
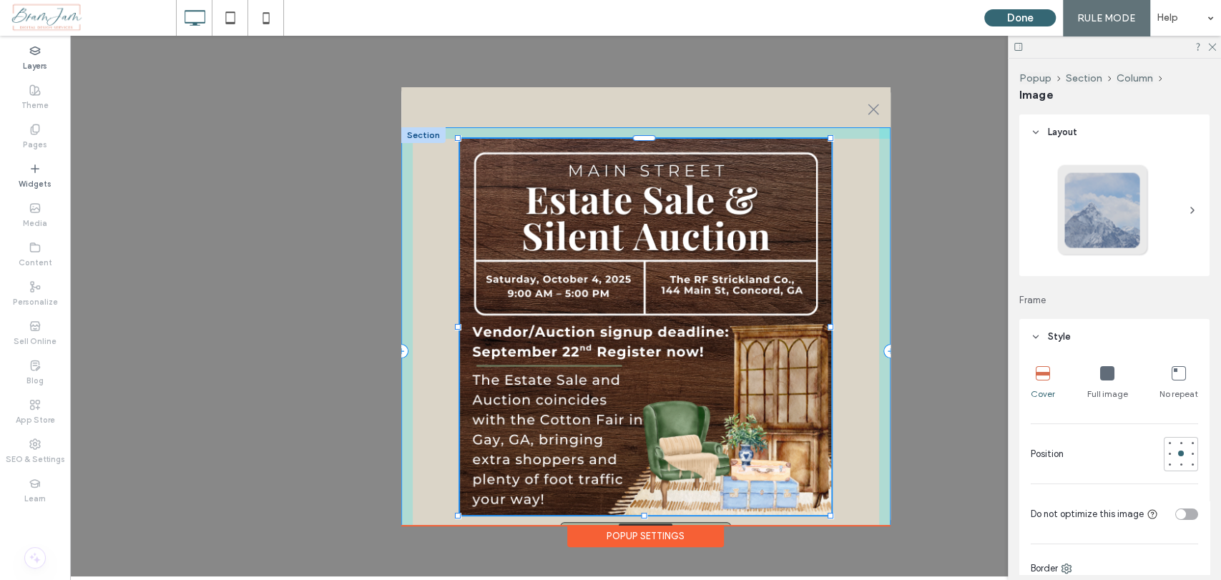
drag, startPoint x: 815, startPoint y: 467, endPoint x: 831, endPoint y: 488, distance: 26.0
click at [831, 488] on div "80% , 526px Learn More!" at bounding box center [645, 351] width 489 height 448
type input "**"
type input "****"
type input "***"
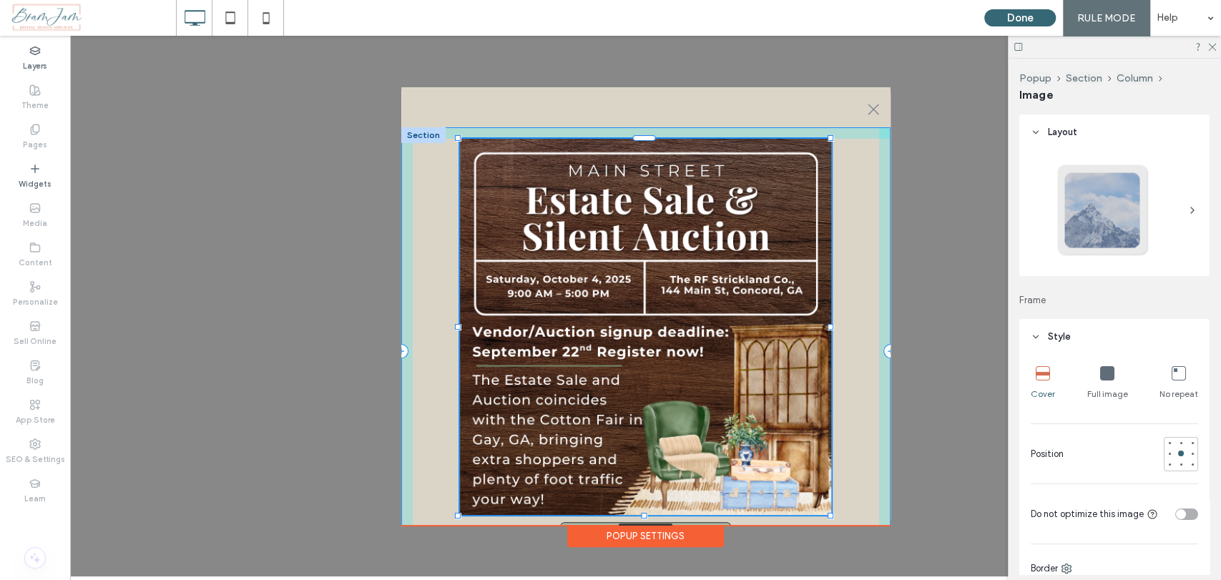
type input "***"
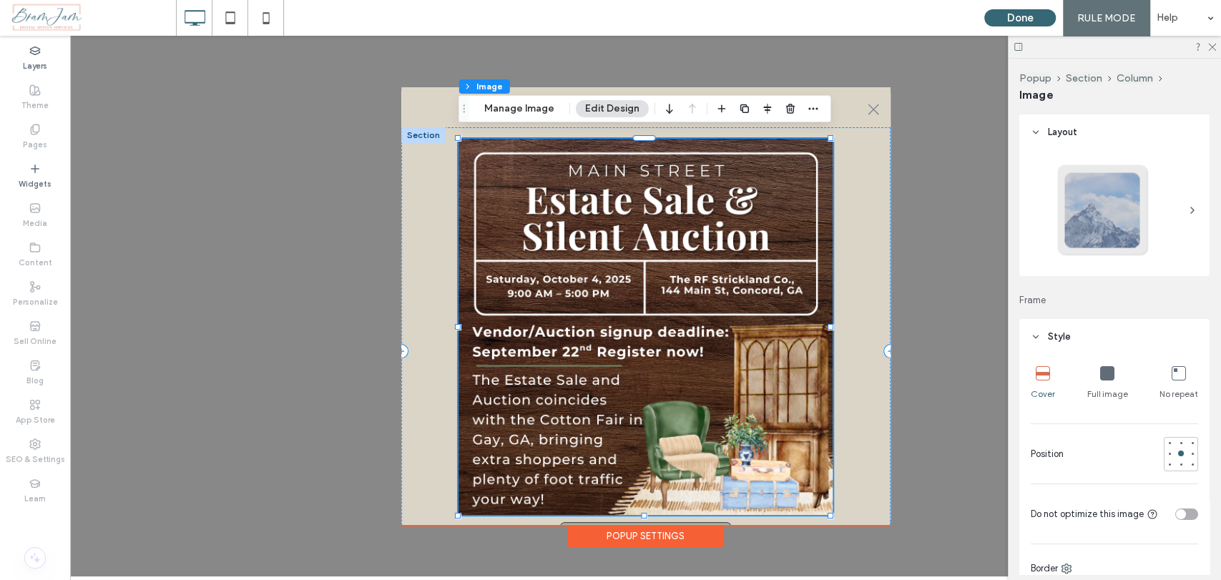
click at [1108, 380] on div at bounding box center [1107, 374] width 14 height 16
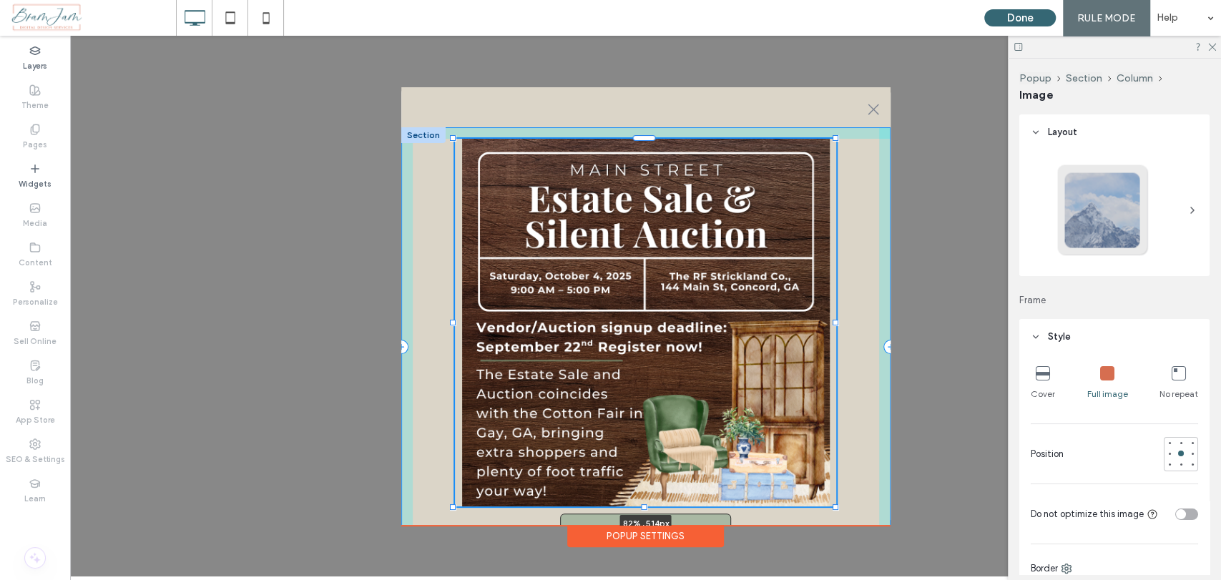
click at [835, 503] on div "82% , 514px Learn More!" at bounding box center [645, 346] width 489 height 439
type input "**"
type input "****"
type input "***"
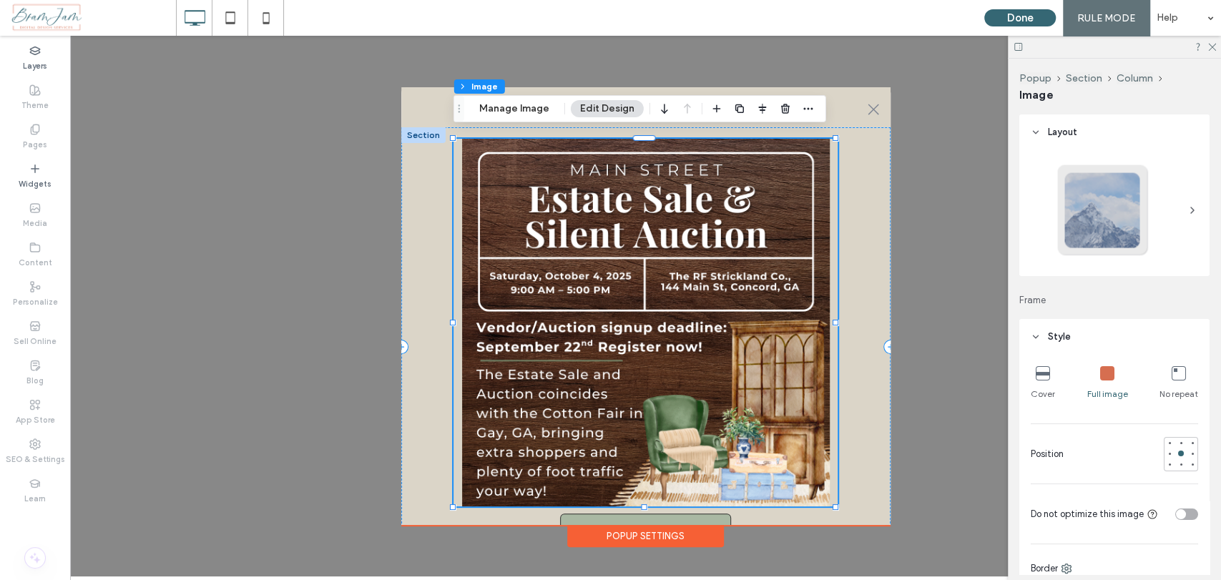
click at [699, 525] on div "Popup Settings" at bounding box center [645, 536] width 157 height 22
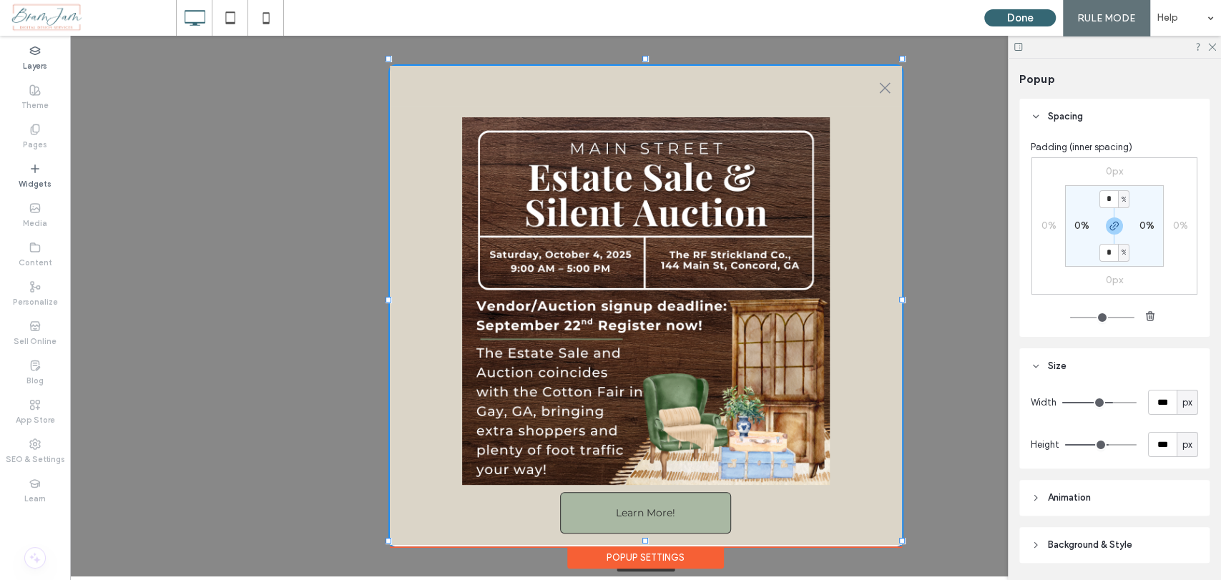
drag, startPoint x: 888, startPoint y: 516, endPoint x: 900, endPoint y: 538, distance: 24.3
click at [900, 538] on div at bounding box center [902, 541] width 6 height 6
type input "***"
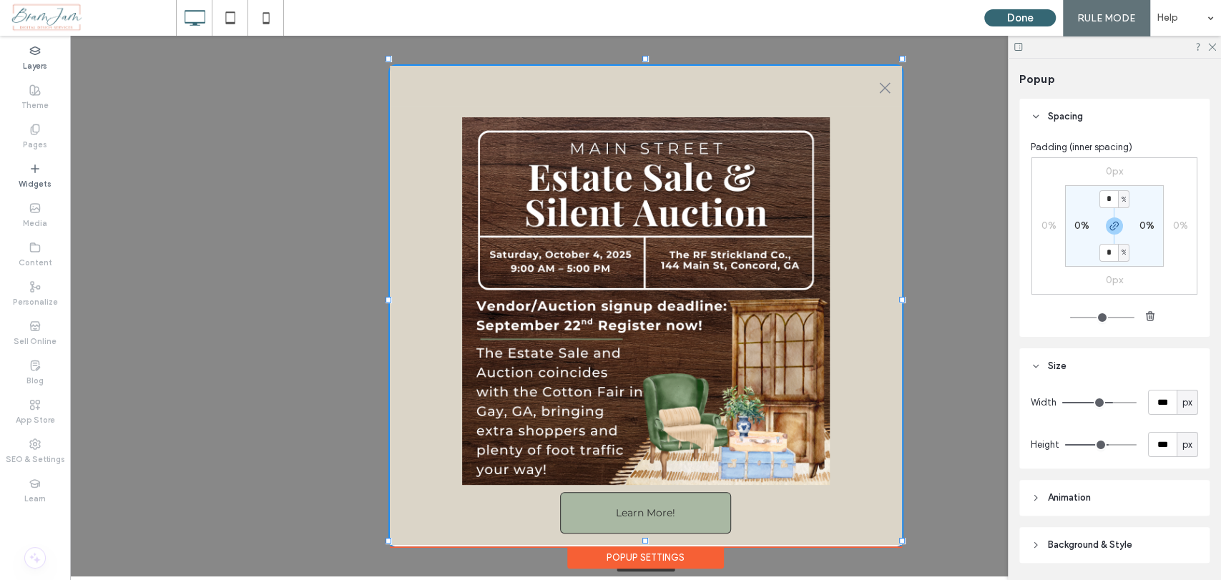
type input "***"
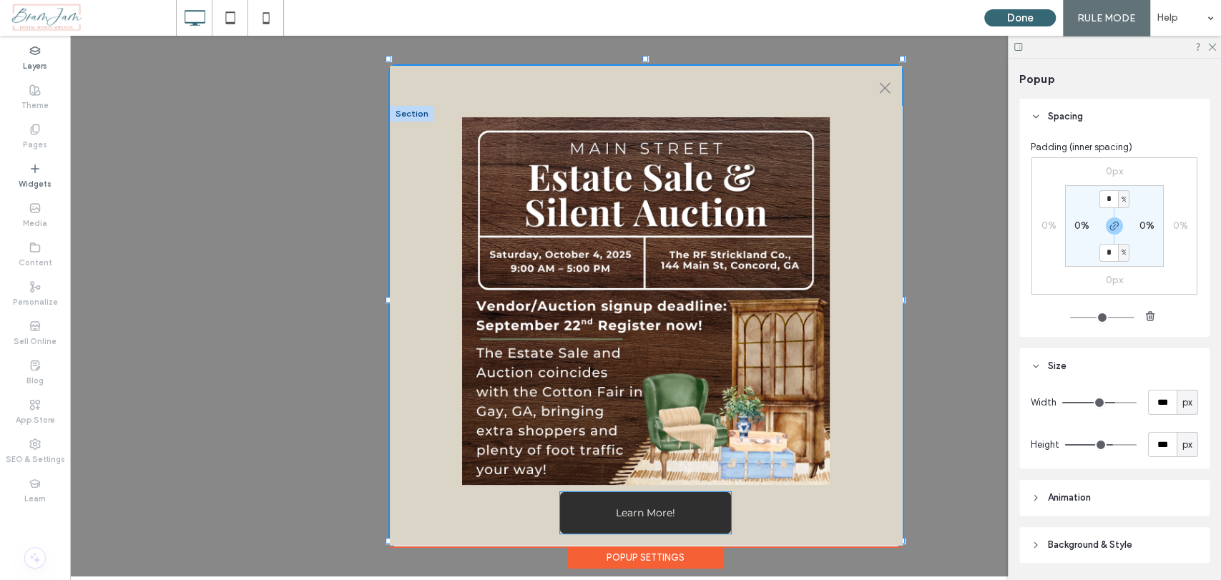
click at [691, 511] on link "Learn More!" at bounding box center [645, 512] width 171 height 41
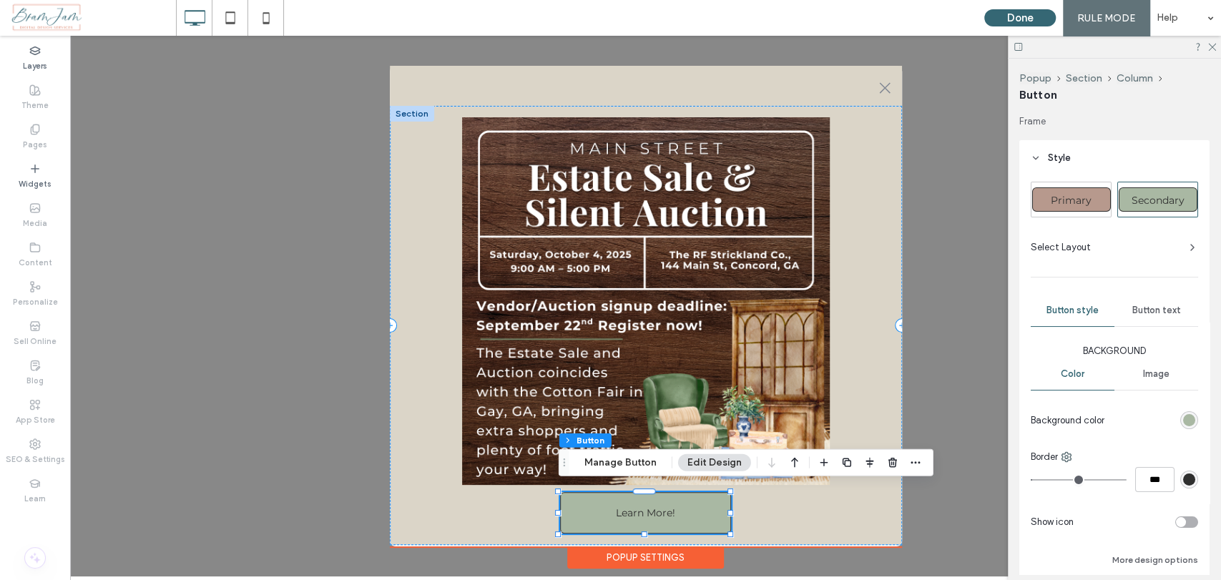
type input "*"
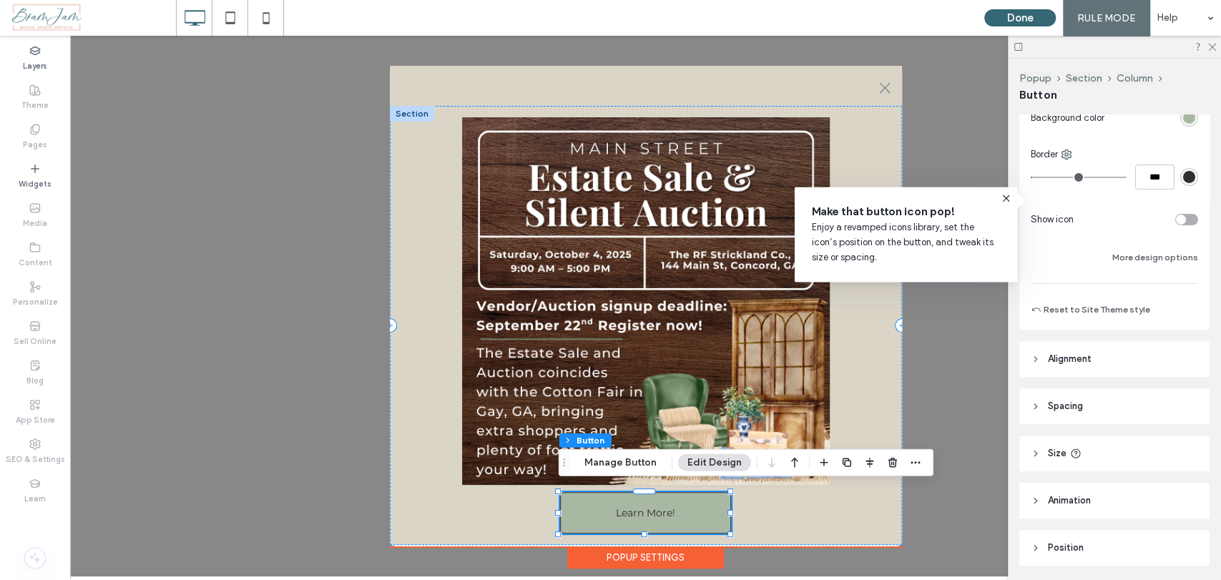
scroll to position [350, 0]
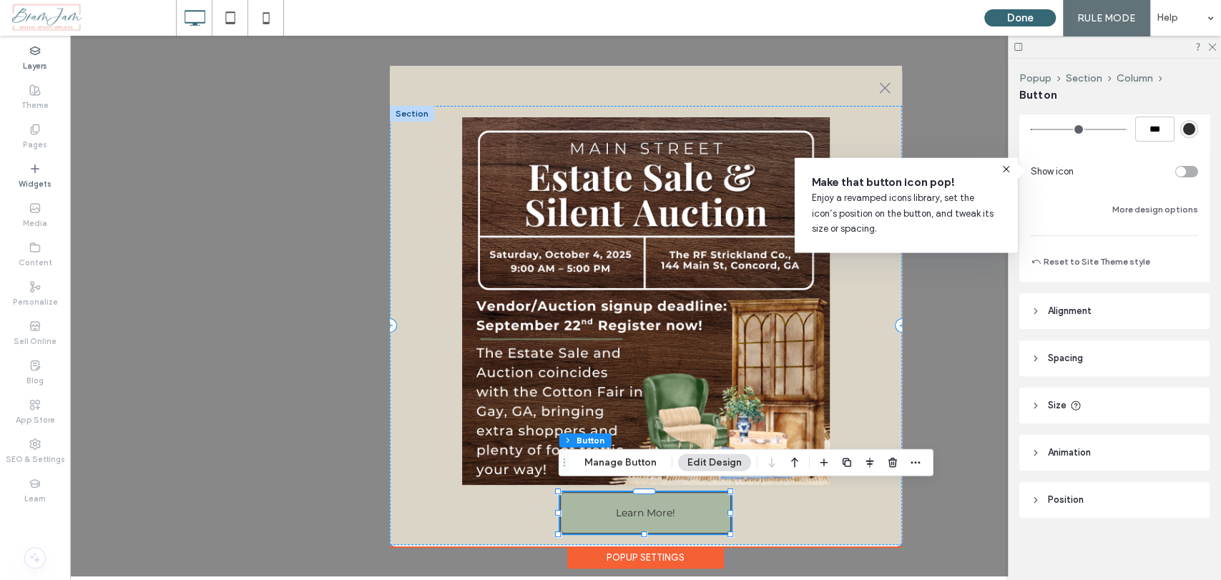
click at [1083, 414] on header "Size" at bounding box center [1114, 406] width 190 height 36
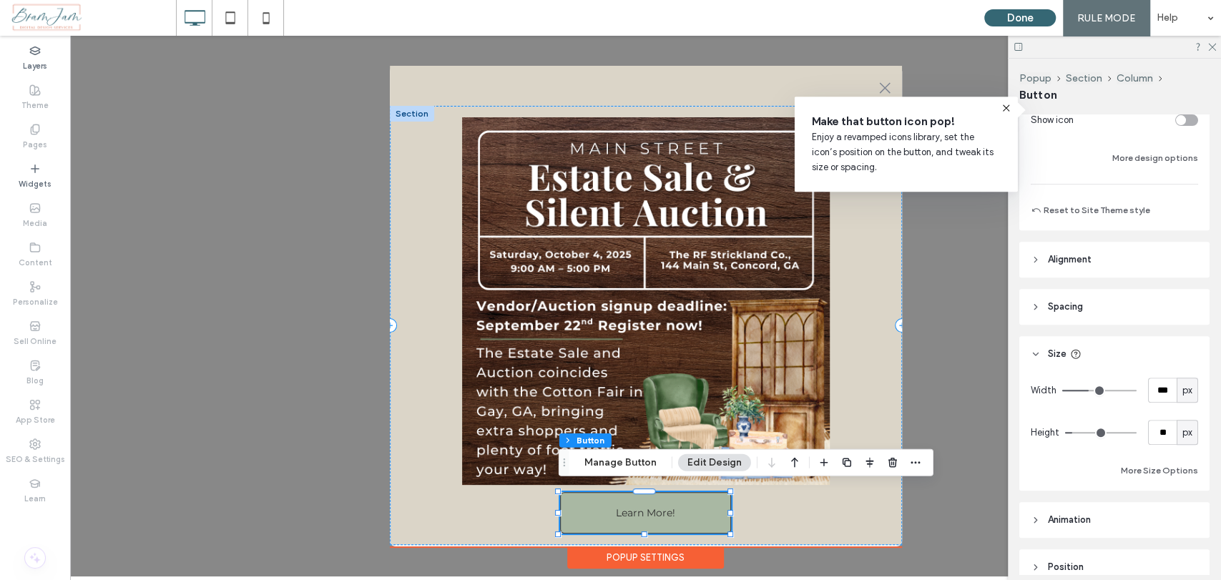
scroll to position [430, 0]
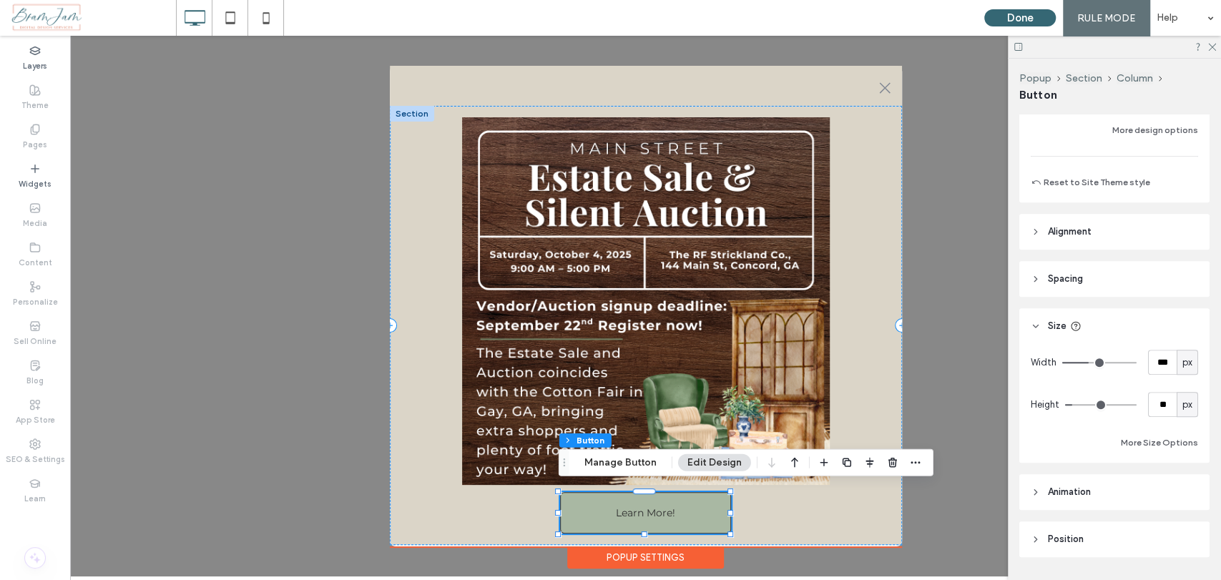
type input "**"
type input "*"
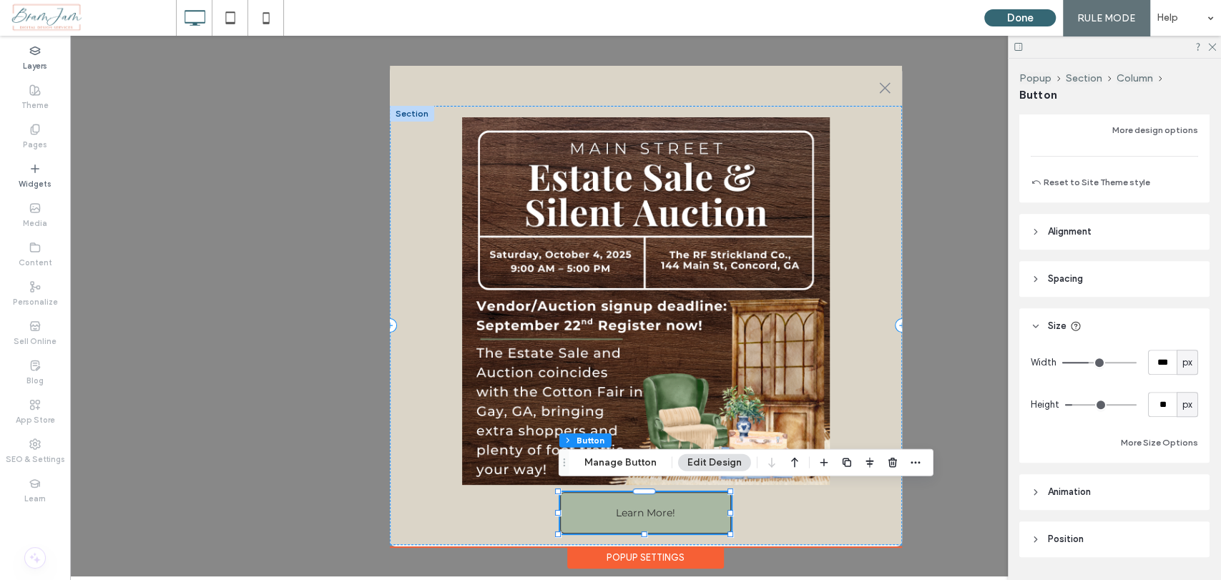
type input "*"
click at [1069, 404] on input "range" at bounding box center [1101, 404] width 72 height 1
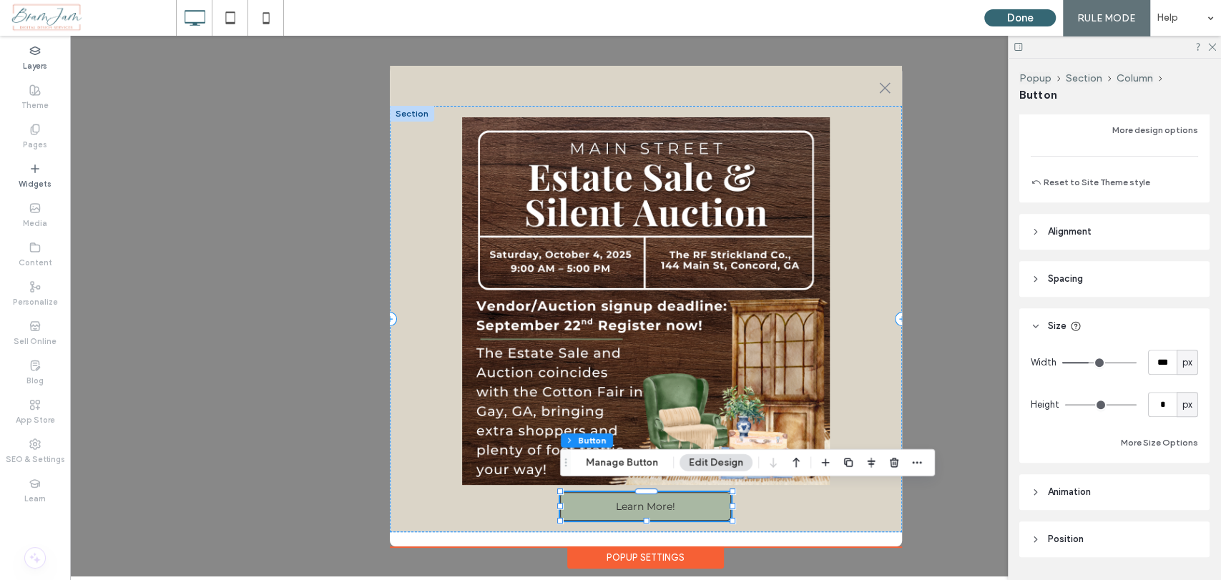
click at [1213, 51] on div at bounding box center [1114, 47] width 213 height 22
click at [1213, 44] on icon at bounding box center [1210, 45] width 9 height 9
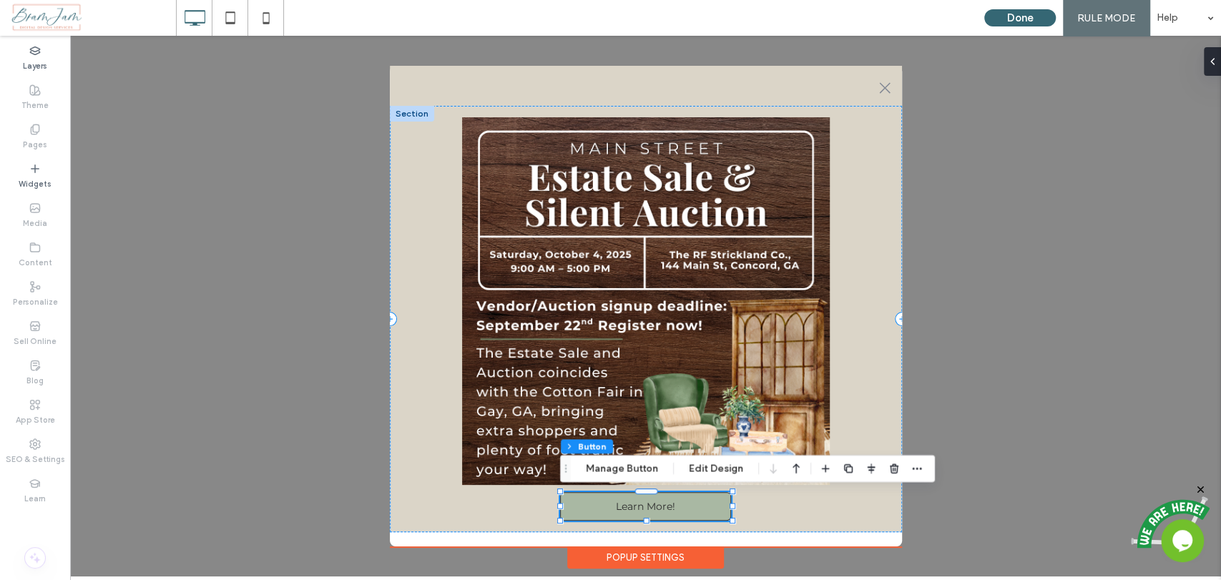
click at [993, 77] on div ".st0-1091118977{fill-rule:evenodd;clip-rule:evenodd;} + Add Section Learn More!…" at bounding box center [645, 306] width 1151 height 541
click at [697, 562] on div "Popup Settings" at bounding box center [645, 557] width 157 height 22
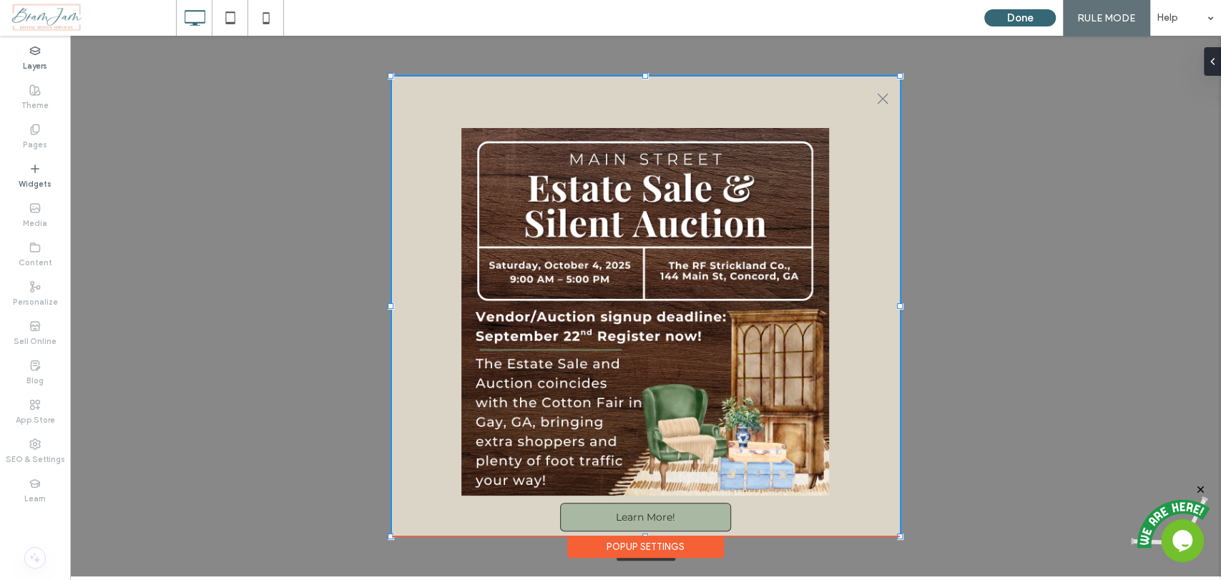
drag, startPoint x: 901, startPoint y: 547, endPoint x: 899, endPoint y: 536, distance: 10.9
click at [899, 536] on div at bounding box center [900, 536] width 6 height 6
type input "***"
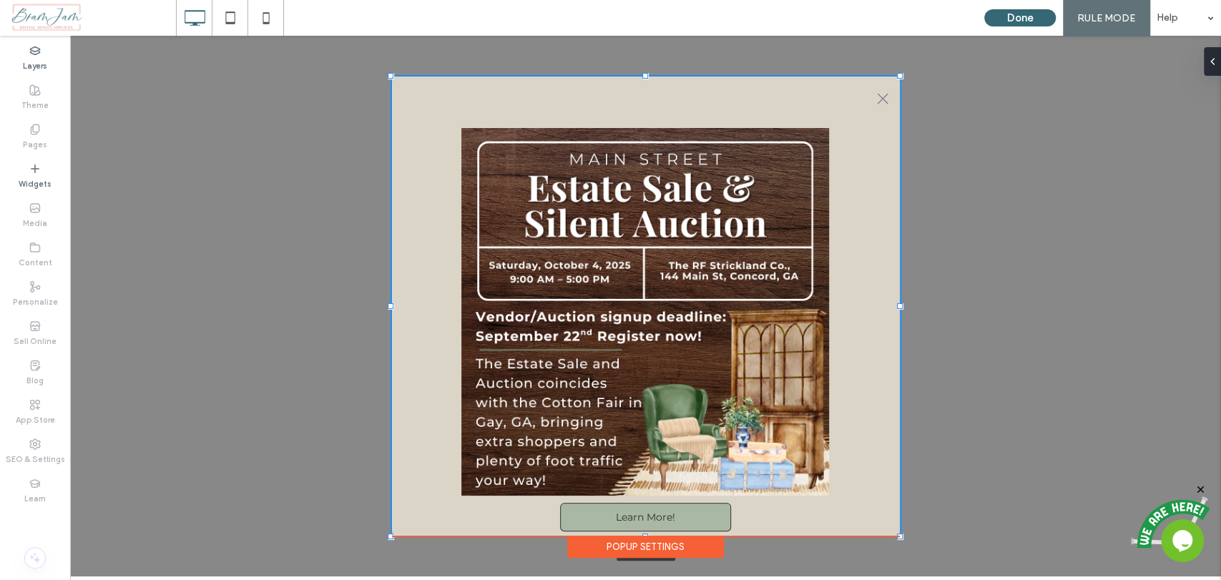
type input "***"
click at [700, 308] on img at bounding box center [644, 312] width 399 height 368
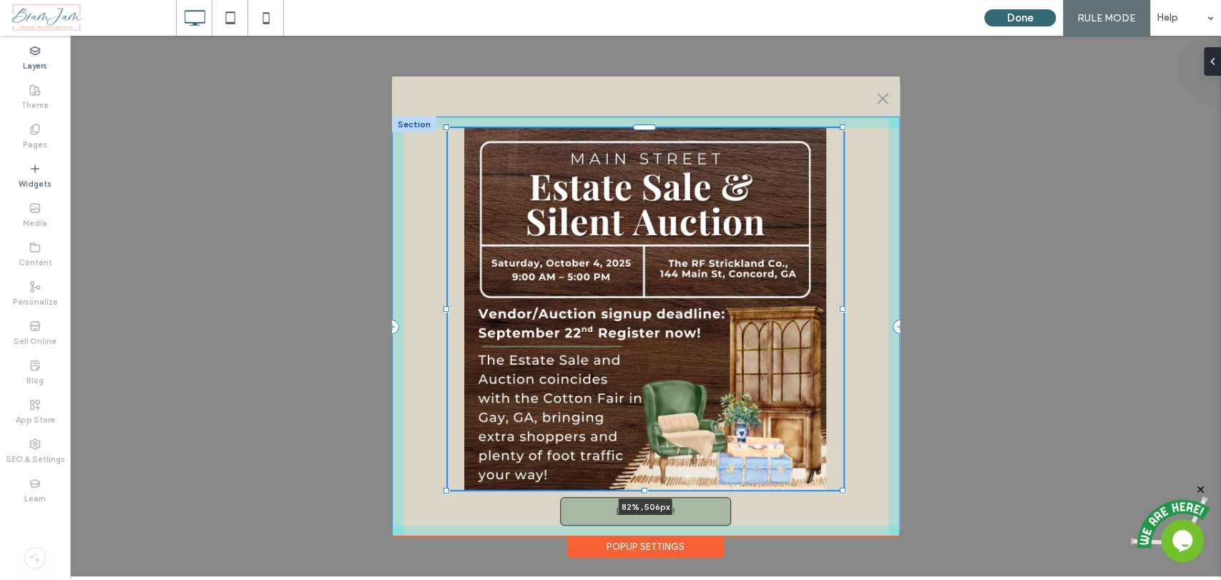
click at [447, 129] on div at bounding box center [447, 128] width 1 height 1
type input "**"
type input "***"
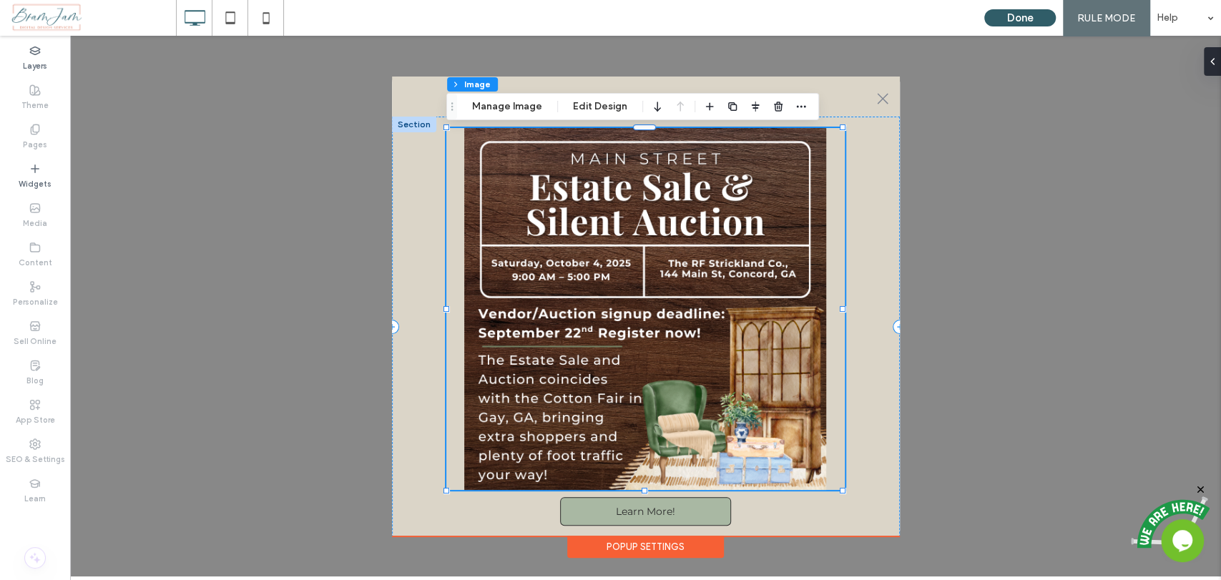
click at [1039, 21] on button "Done" at bounding box center [1020, 17] width 72 height 17
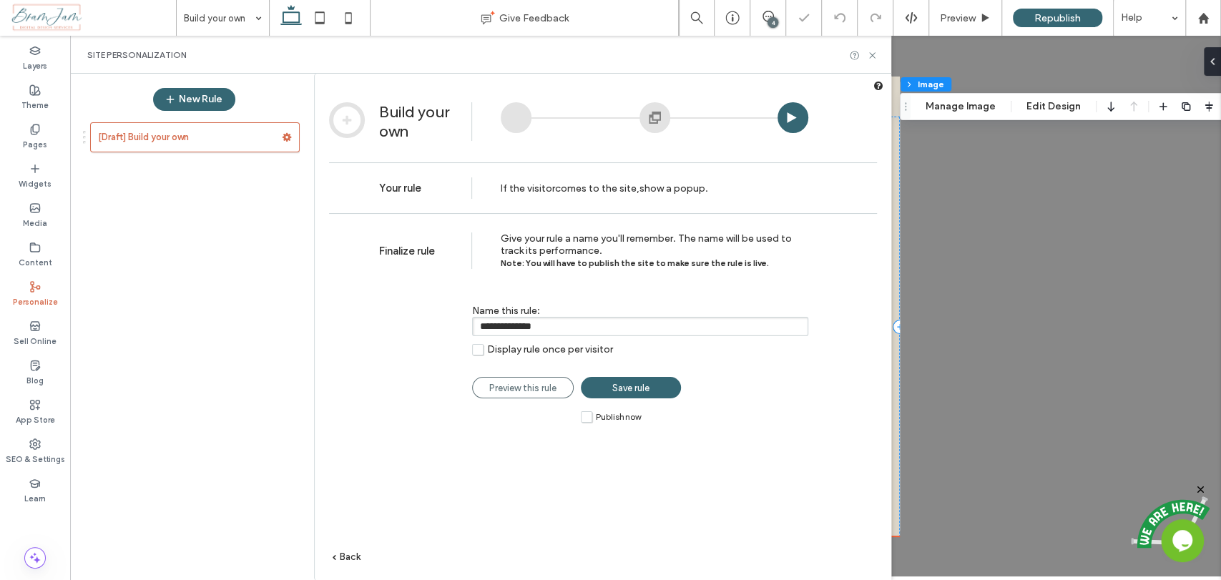
click at [541, 317] on input "**********" at bounding box center [640, 326] width 336 height 19
type input "**********"
click at [583, 420] on label "Publish now" at bounding box center [611, 416] width 60 height 12
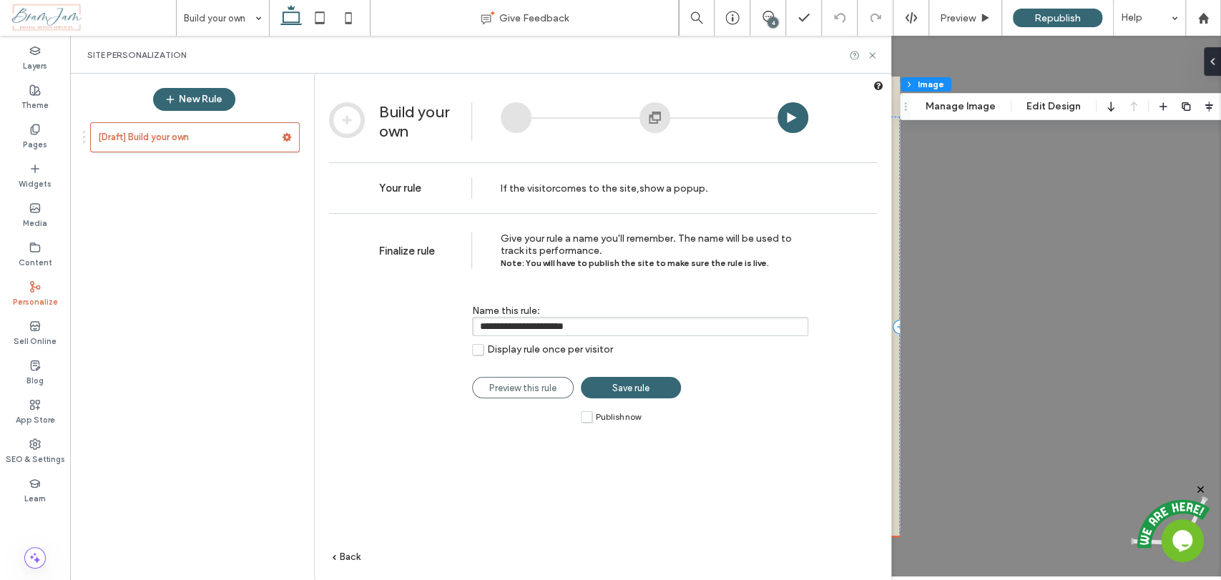
click at [641, 396] on link "Save rule" at bounding box center [631, 387] width 100 height 21
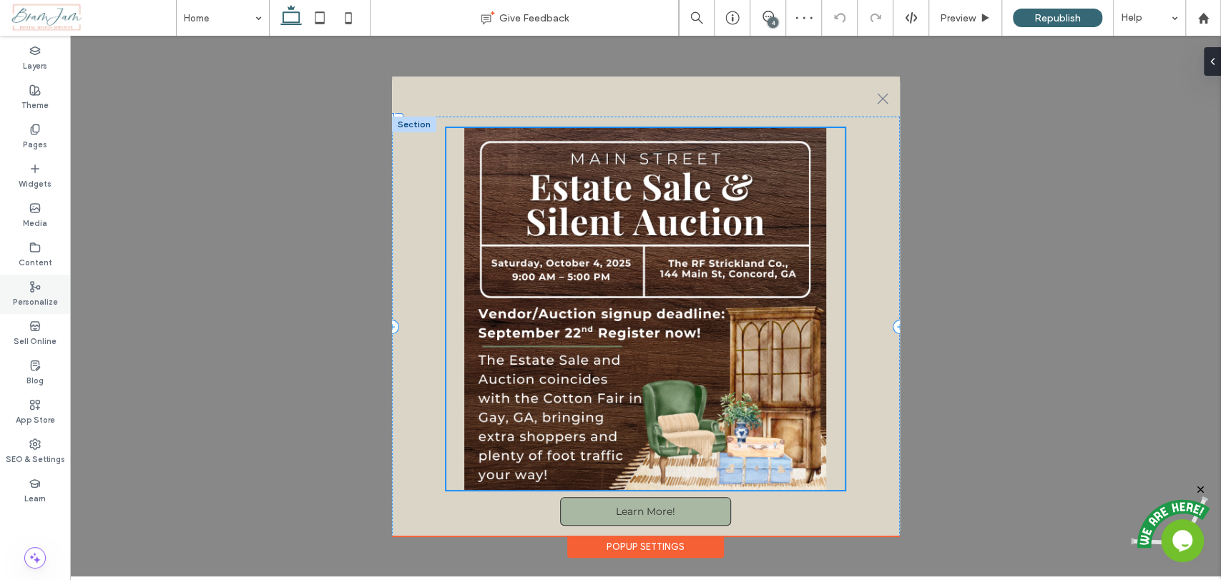
click at [36, 292] on label "Personalize" at bounding box center [35, 300] width 45 height 16
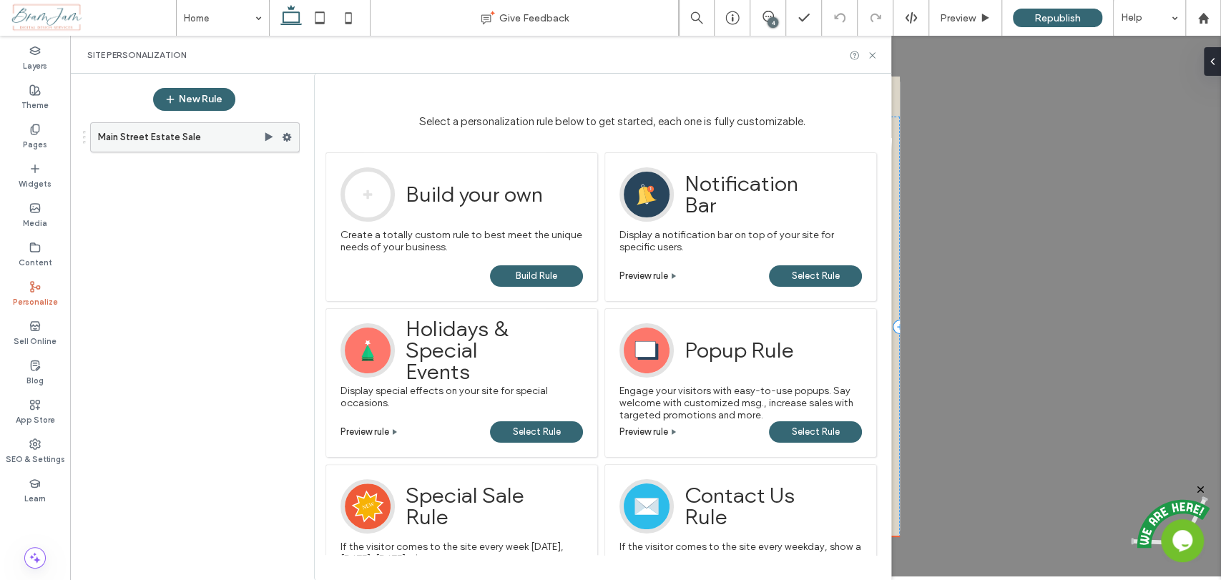
click at [267, 137] on use at bounding box center [269, 136] width 8 height 9
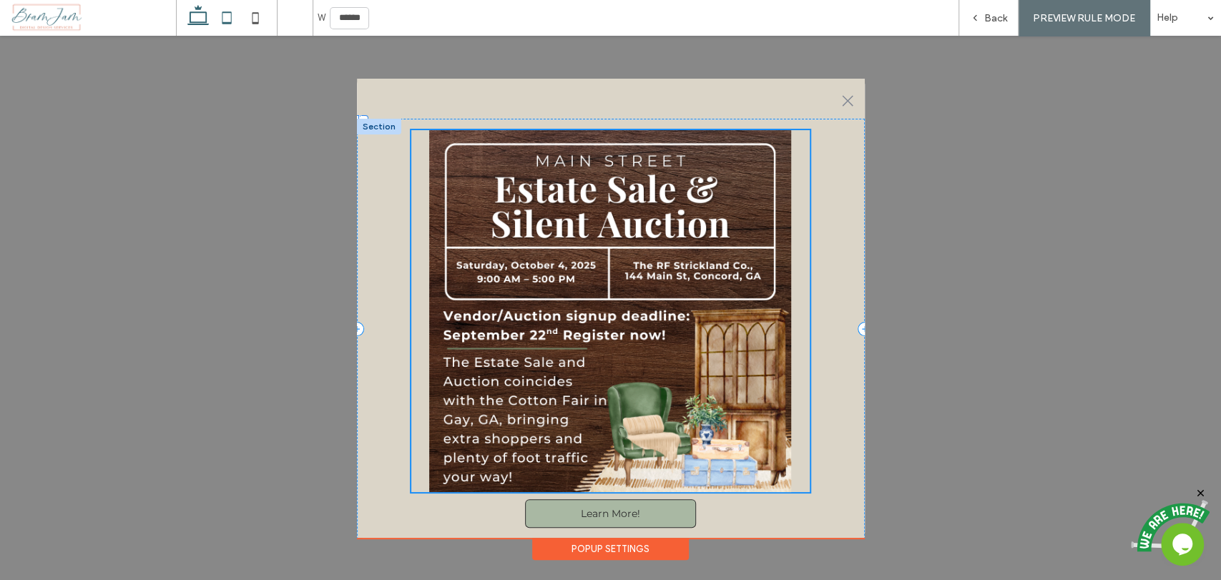
click at [229, 14] on icon at bounding box center [226, 18] width 29 height 29
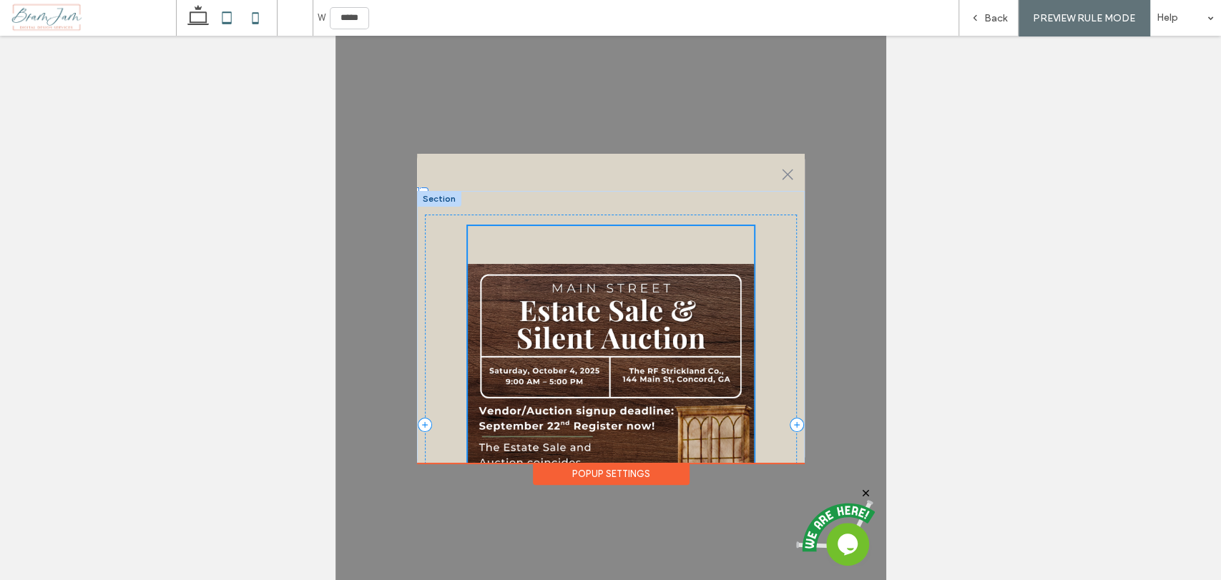
click at [254, 24] on use at bounding box center [255, 17] width 6 height 11
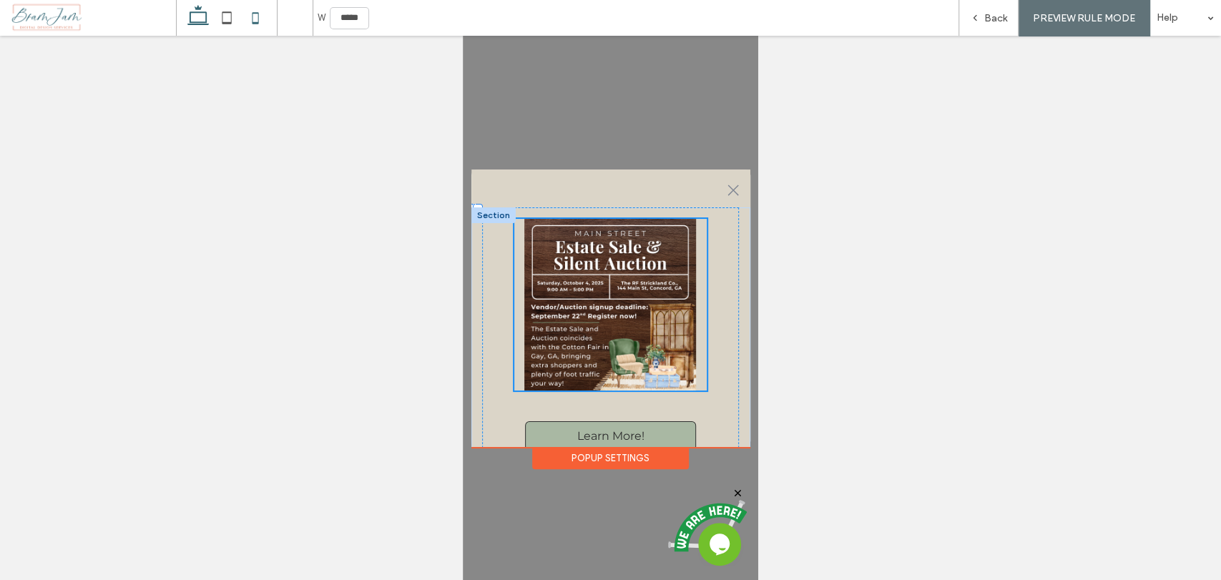
click at [203, 19] on icon at bounding box center [198, 18] width 29 height 29
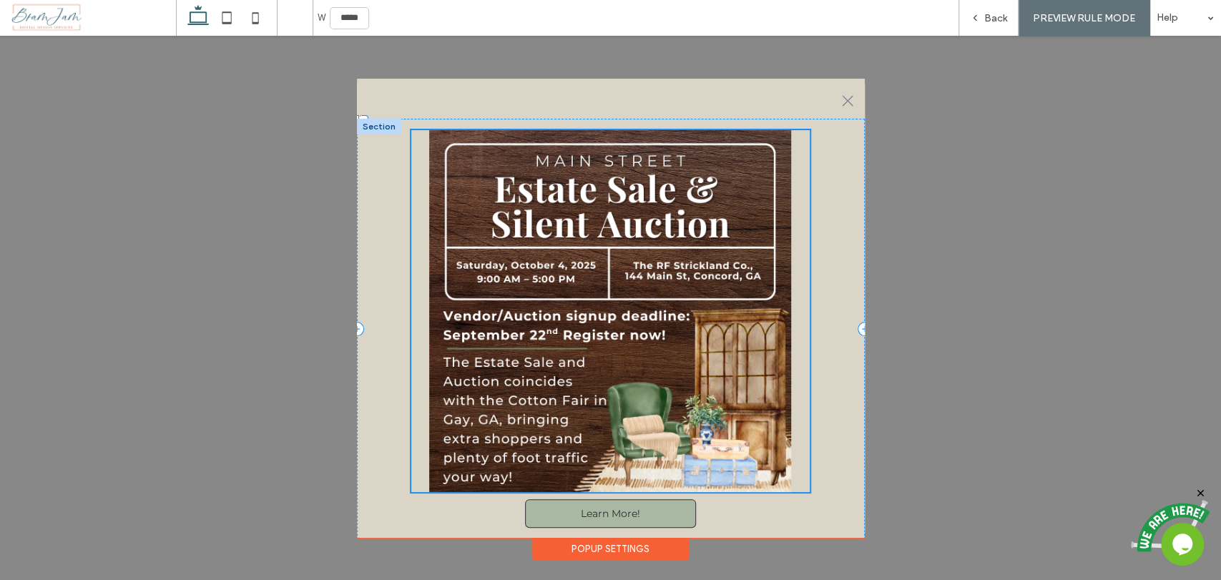
type input "******"
click at [992, 19] on span "Back" at bounding box center [995, 18] width 23 height 12
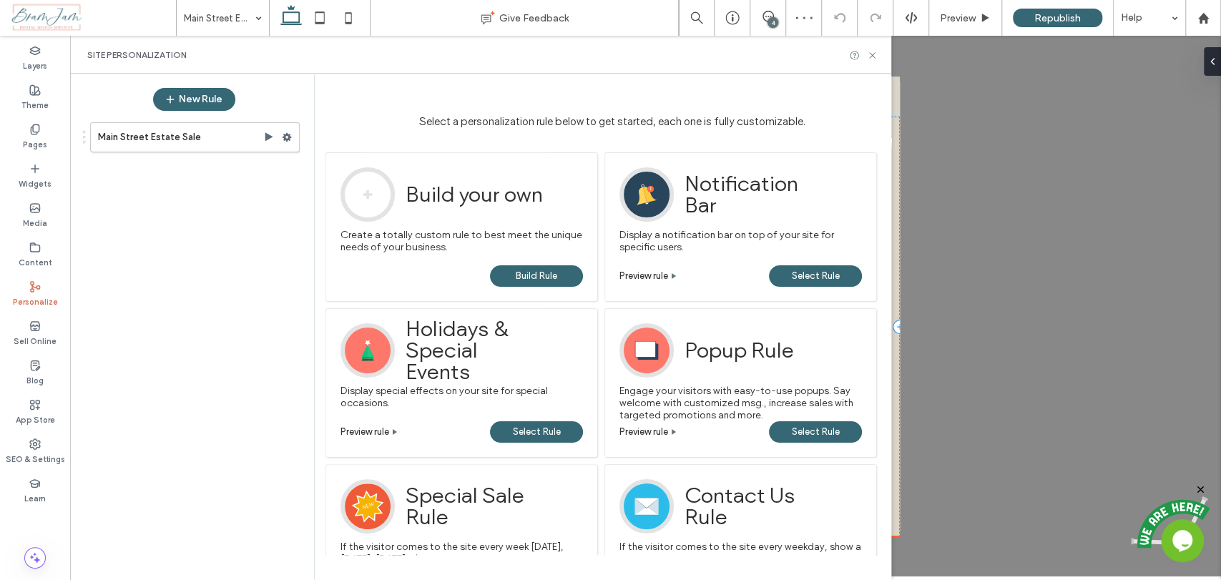
click at [1077, 15] on span "Republish" at bounding box center [1057, 18] width 46 height 12
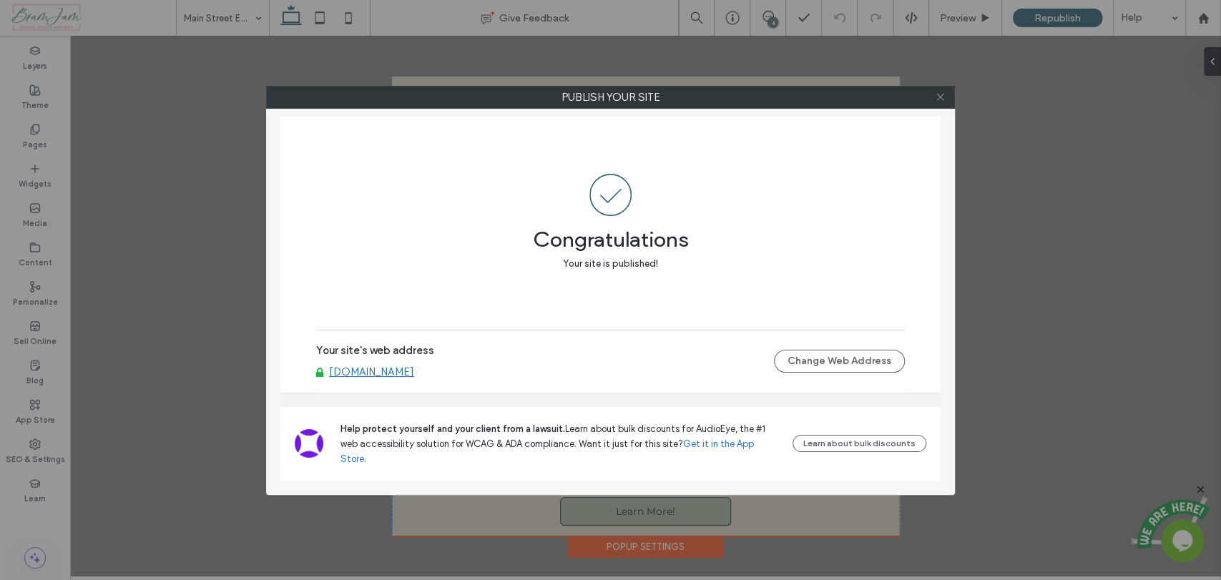
click at [944, 97] on icon at bounding box center [940, 97] width 11 height 11
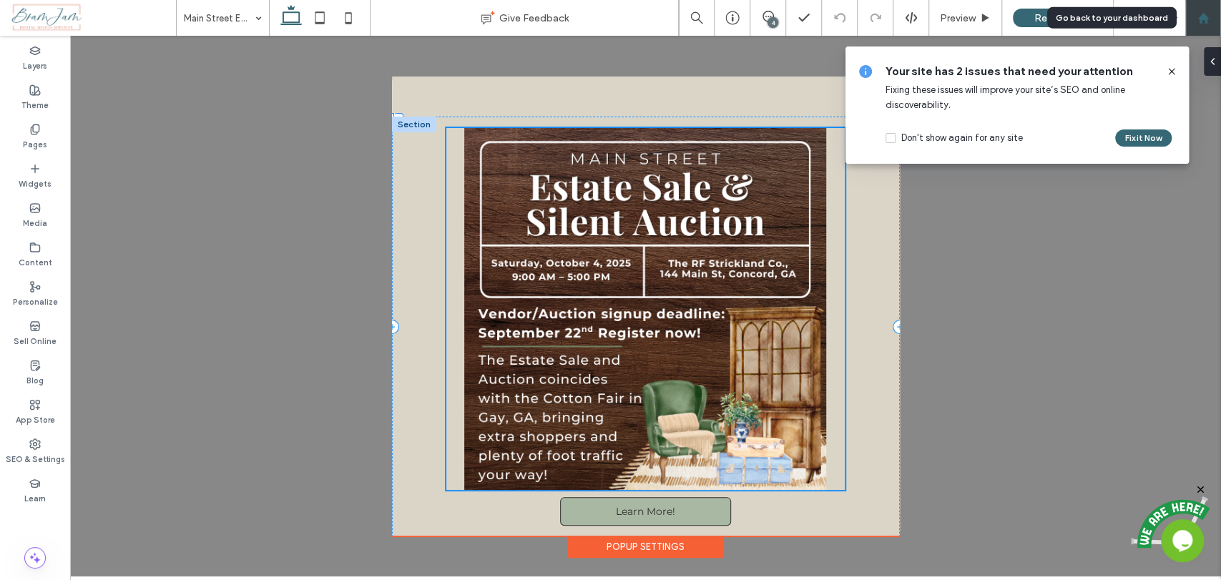
click at [1204, 21] on use at bounding box center [1202, 17] width 11 height 11
